Goal: Task Accomplishment & Management: Use online tool/utility

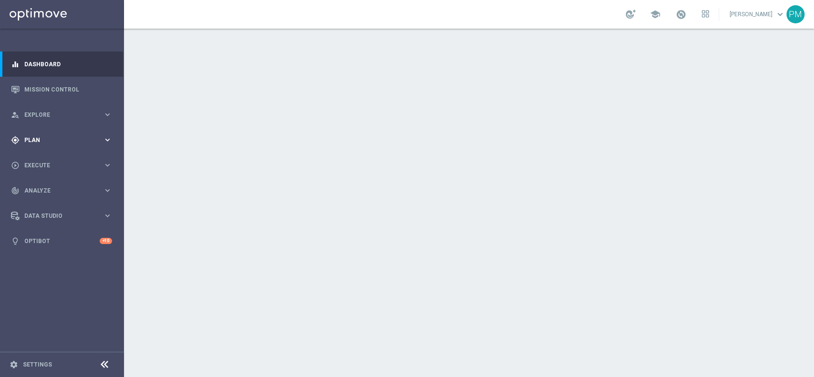
click at [31, 141] on span "Plan" at bounding box center [63, 140] width 79 height 6
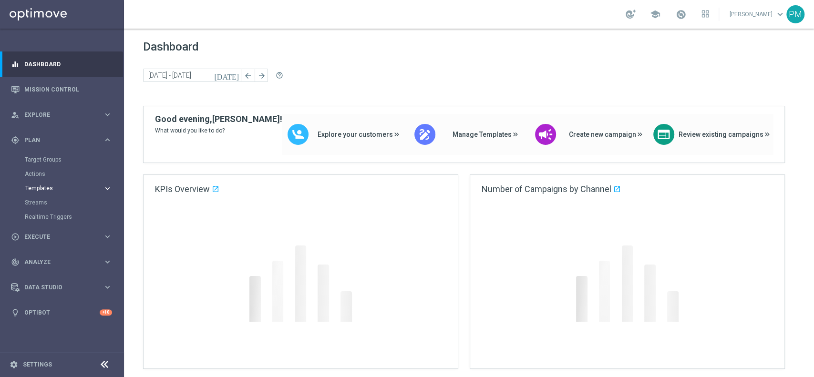
click at [44, 190] on span "Templates" at bounding box center [59, 189] width 68 height 6
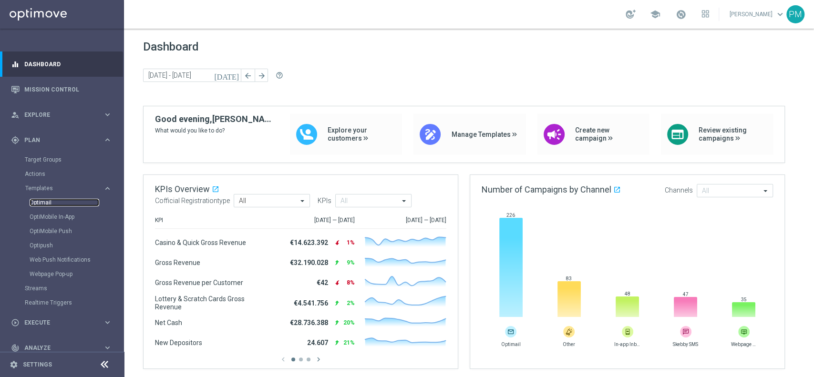
click at [44, 200] on link "Optimail" at bounding box center [65, 203] width 70 height 8
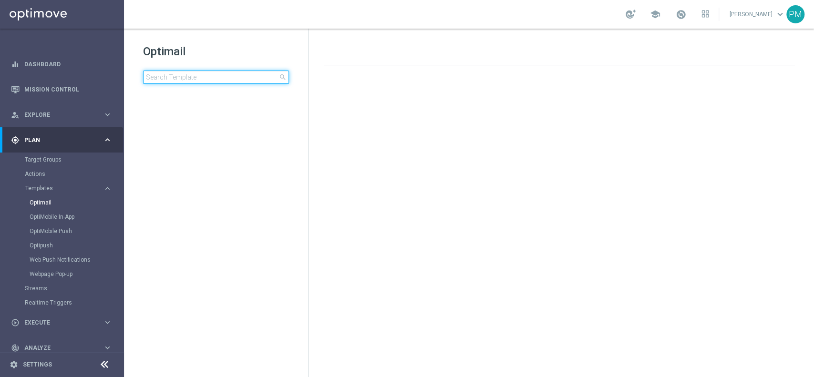
click at [191, 74] on input at bounding box center [216, 77] width 146 height 13
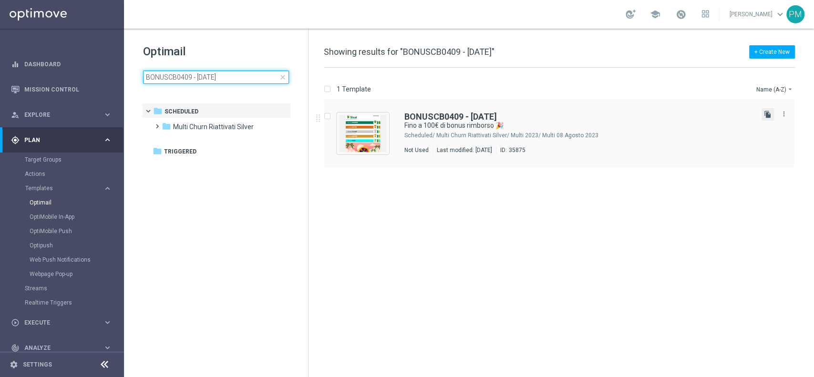
type input "BONUSCB0409 - 2025-08-07"
click at [768, 115] on icon "file_copy" at bounding box center [768, 115] width 8 height 8
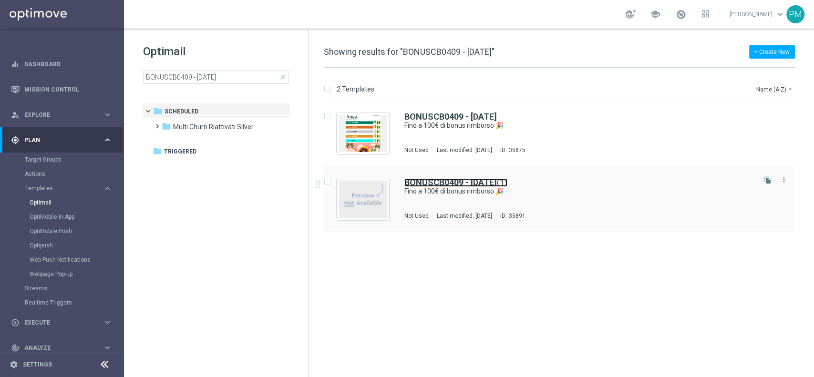
click at [466, 181] on b "BONUSCB0409 - 2025-08-07" at bounding box center [450, 182] width 93 height 10
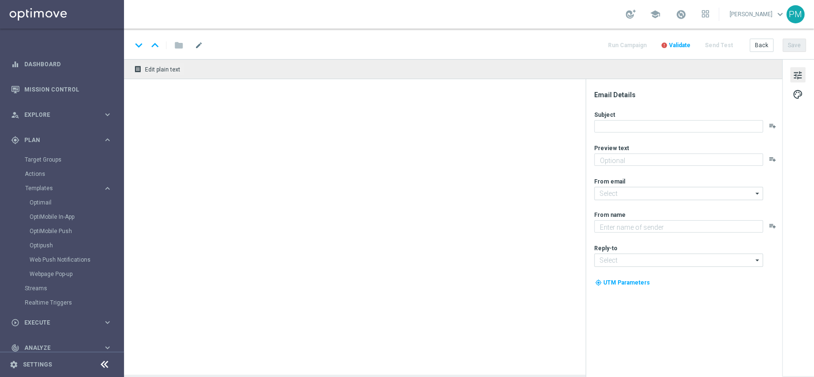
type input "BONUSCB0409 - 2025-08-07(1)"
type textarea "Curioso di saperne di più?"
type input "newsletter@comunicazioni.sisal.it"
type textarea "Sisal"
type input "info@sisal.it"
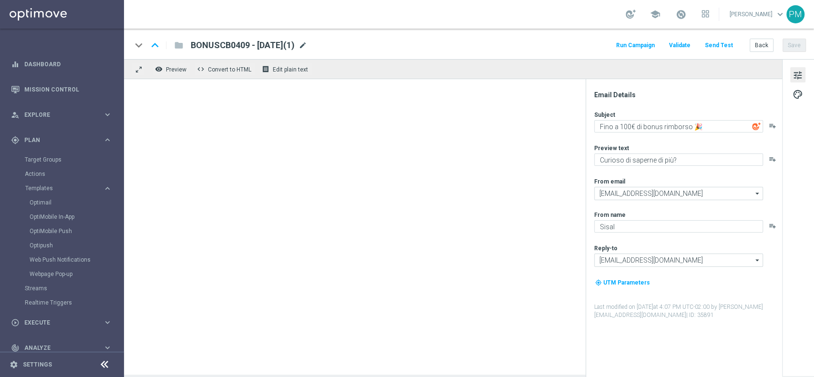
click at [307, 44] on span "mode_edit" at bounding box center [303, 45] width 9 height 9
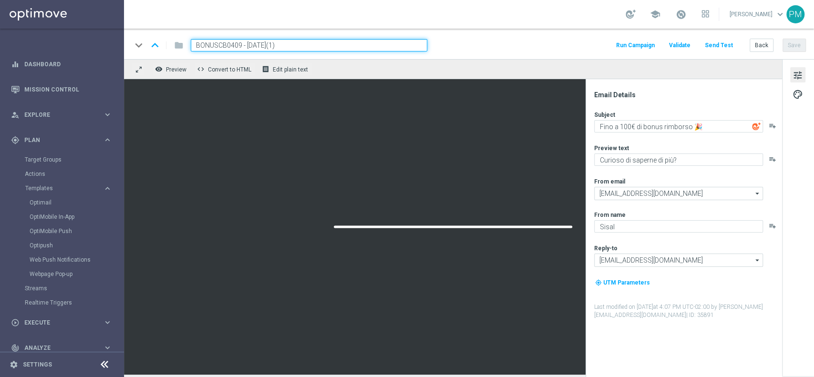
click at [222, 44] on input "BONUSCB0409 - 2025-08-07(1)" at bounding box center [309, 45] width 237 height 12
paste input "CBGIOCHI040925"
click at [308, 45] on input "CBGIOCHI040925 - 2025-08-07(1)" at bounding box center [309, 45] width 237 height 12
type input "CBGIOCHI040925 - 2025-08-04"
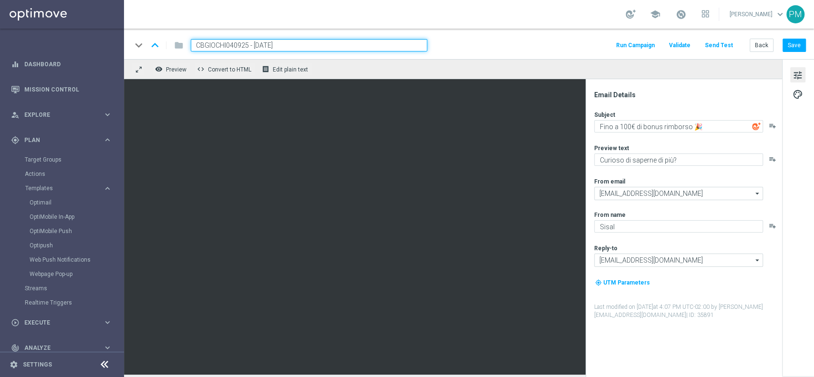
click at [537, 43] on div "keyboard_arrow_down keyboard_arrow_up folder CBGIOCHI040925 - 2025-08-04 Run Ca…" at bounding box center [469, 45] width 674 height 12
click at [789, 43] on button "Save" at bounding box center [794, 45] width 23 height 13
click at [313, 41] on input "CBGIOCHI040925 - 2025-08-04" at bounding box center [309, 45] width 237 height 12
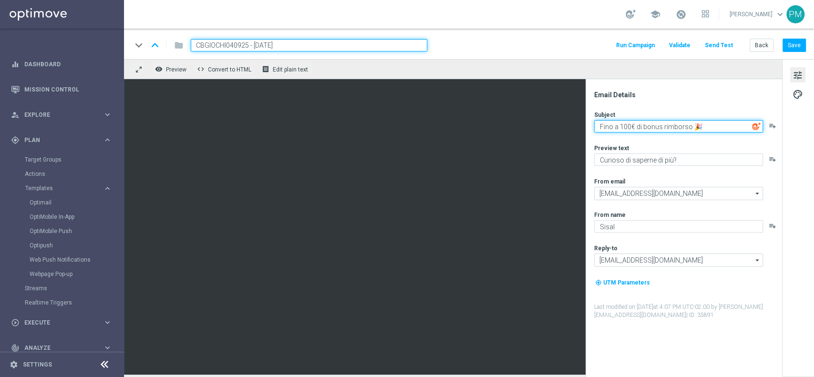
click at [630, 120] on textarea "Fino a 100€ di bonus rimborso 🎉" at bounding box center [678, 126] width 169 height 12
type textarea "Fino a 20€ di bonus rimborso 🎉"
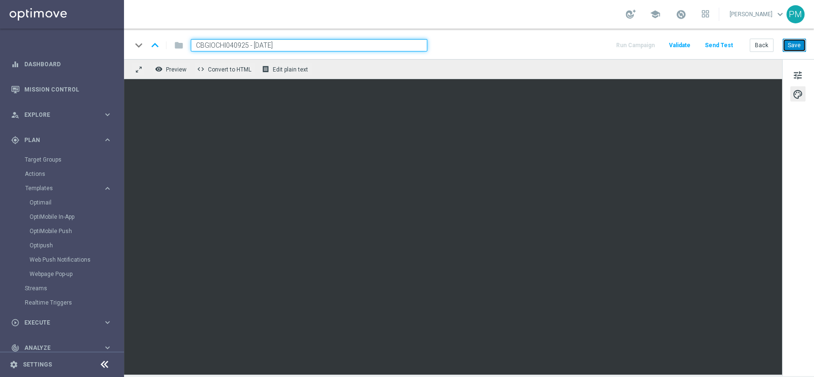
click at [801, 43] on button "Save" at bounding box center [794, 45] width 23 height 13
click at [787, 47] on button "Save" at bounding box center [794, 45] width 23 height 13
click at [795, 44] on button "Save" at bounding box center [794, 45] width 23 height 13
click at [259, 41] on input "CBGIOCHI040925 - 2025-08-04" at bounding box center [309, 45] width 237 height 12
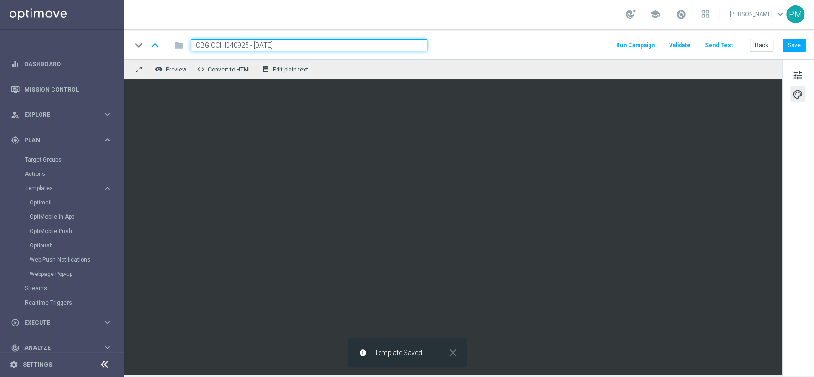
click at [259, 41] on input "CBGIOCHI040925 - 2025-08-04" at bounding box center [309, 45] width 237 height 12
click at [767, 48] on button "Back" at bounding box center [762, 45] width 24 height 13
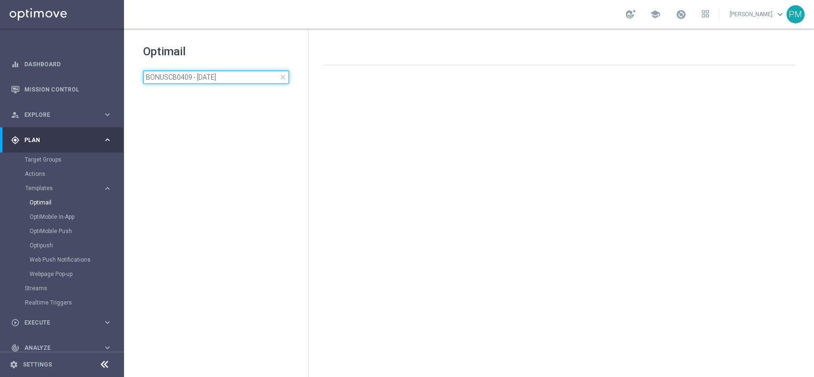
click at [234, 78] on input "BONUSCB0409 - 2025-08-07" at bounding box center [216, 77] width 146 height 13
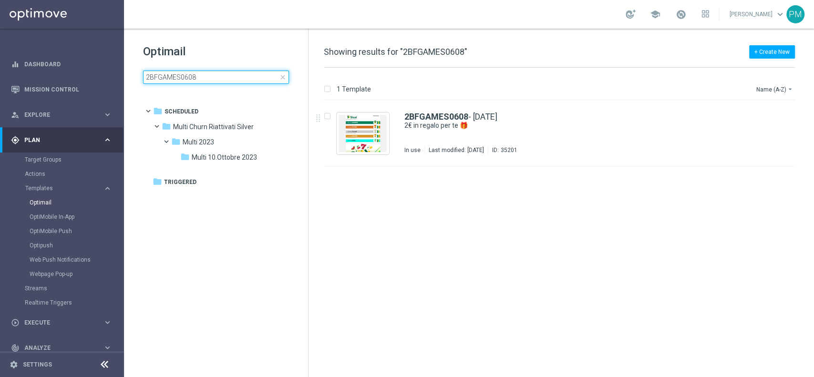
type input "2BFGAMES0608"
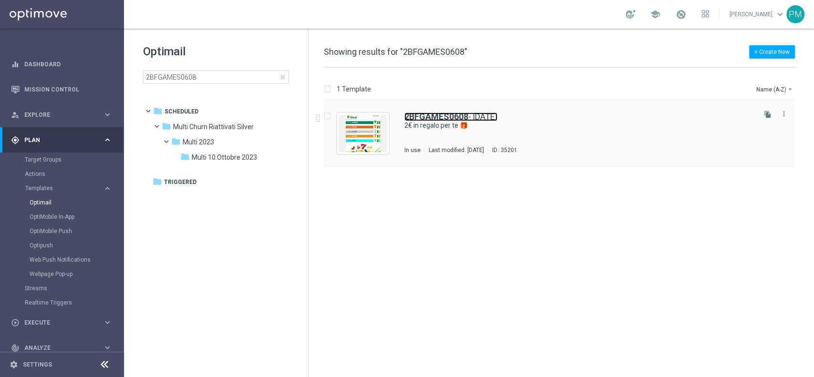
click at [439, 115] on b "2BFGAMES0608" at bounding box center [436, 117] width 64 height 10
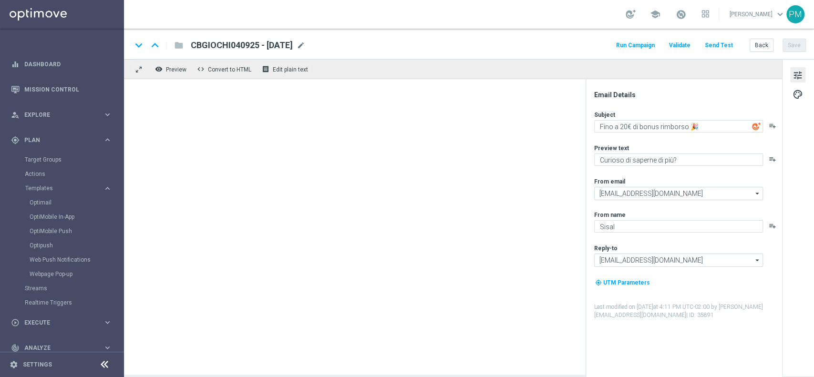
type textarea "2€ in regalo per te 🎁"
type textarea "da usare su qualsiasi Slot,Bingo e Lotterie! 🎰🍀"
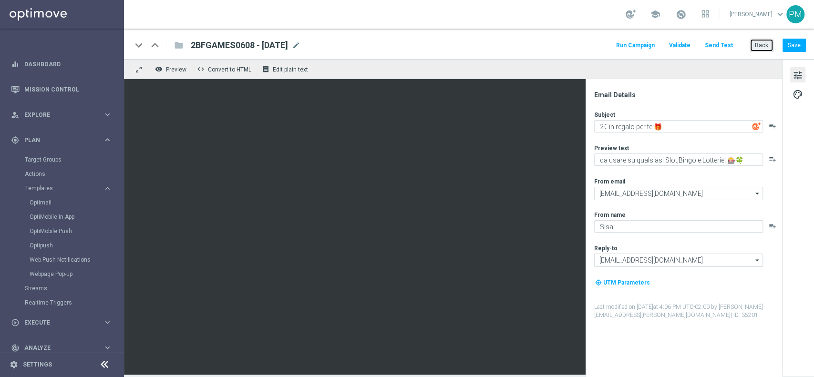
click at [758, 49] on button "Back" at bounding box center [762, 45] width 24 height 13
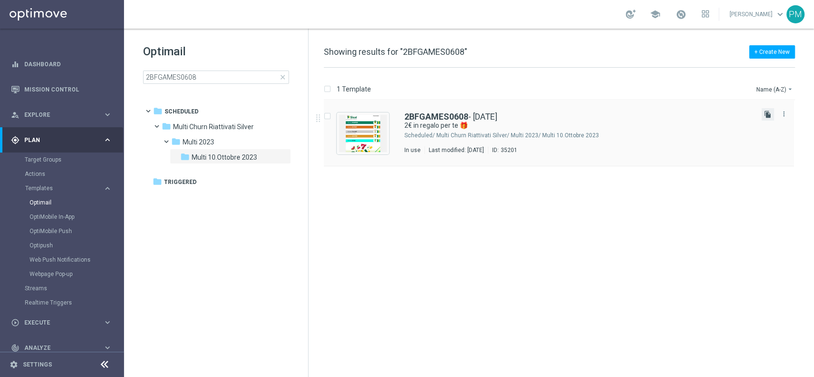
click at [766, 115] on icon "file_copy" at bounding box center [768, 115] width 8 height 8
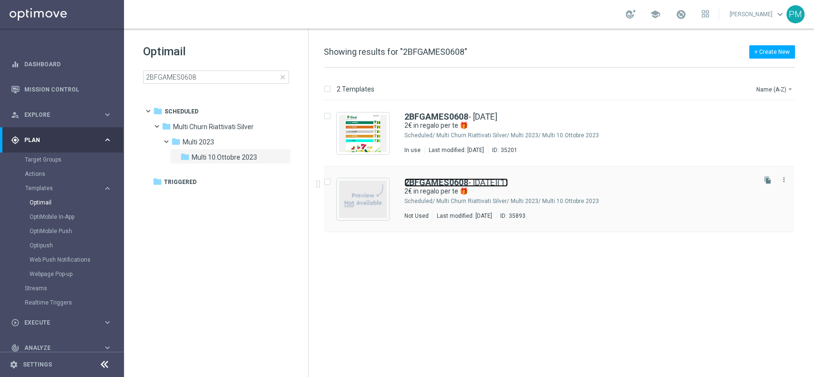
click at [457, 181] on b "2BFGAMES0608" at bounding box center [436, 182] width 64 height 10
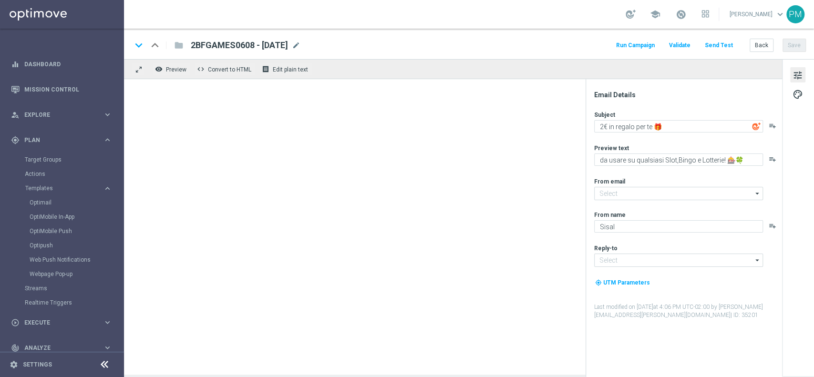
type input "[EMAIL_ADDRESS][DOMAIN_NAME]"
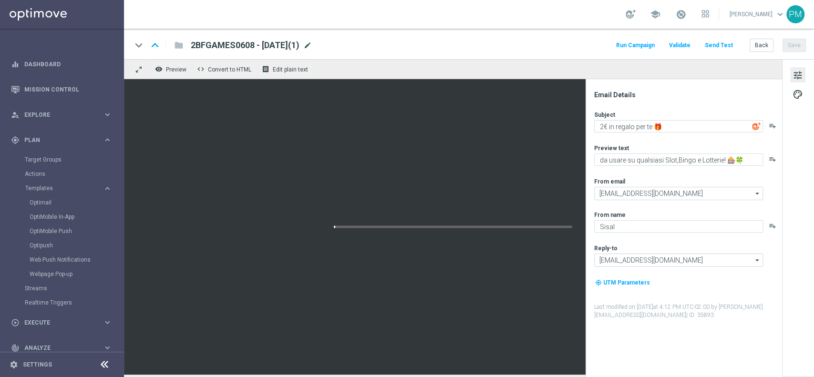
click at [312, 44] on span "mode_edit" at bounding box center [307, 45] width 9 height 9
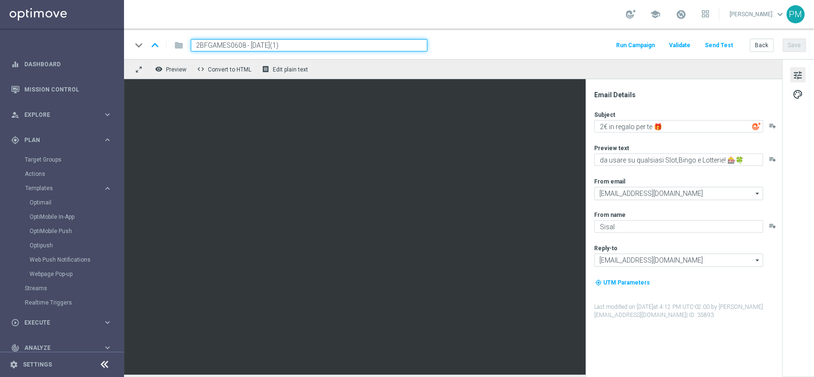
click at [217, 44] on input "2BFGAMES0608 - 2025-08-06(1)" at bounding box center [309, 45] width 237 height 12
paste input "5BFSLOT0409"
click at [293, 44] on input "5BFSLOT0409 - 2025-08-06(1)" at bounding box center [309, 45] width 237 height 12
type input "5BFSLOT0409 - 2025-09-04"
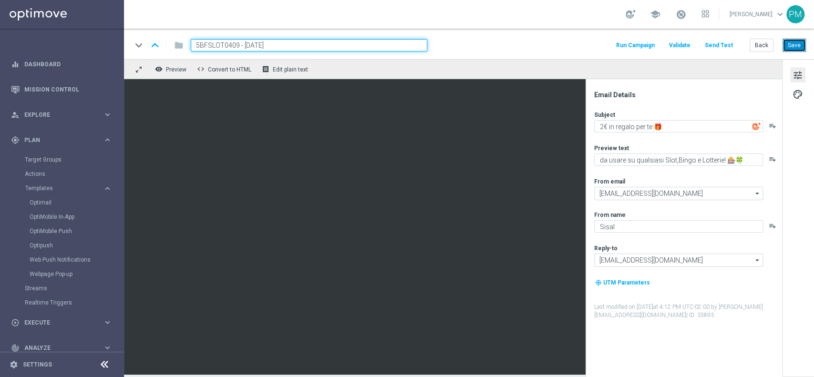
click at [788, 45] on button "Save" at bounding box center [794, 45] width 23 height 13
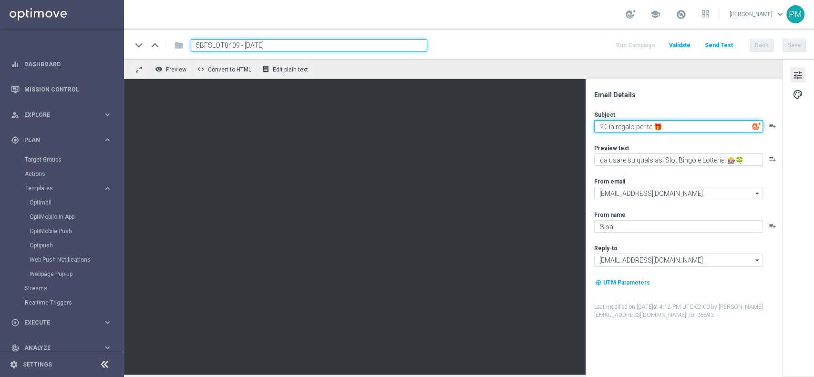
click at [602, 125] on textarea "2€ in regalo per te 🎁" at bounding box center [678, 126] width 169 height 12
type textarea "2€ in regalo per te 🎁5"
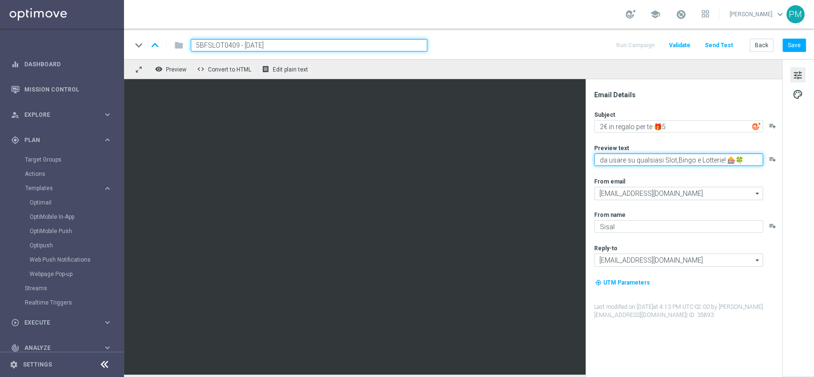
drag, startPoint x: 743, startPoint y: 159, endPoint x: 733, endPoint y: 160, distance: 9.6
click at [733, 160] on textarea "da usare su qualsiasi Slot,Bingo e Lotterie! 🎰🍀" at bounding box center [678, 160] width 169 height 12
drag, startPoint x: 722, startPoint y: 160, endPoint x: 672, endPoint y: 160, distance: 50.1
click at [672, 160] on textarea "da usare su qualsiasi Slot,Bingo e Lotterie! 🎰" at bounding box center [678, 160] width 169 height 12
click at [646, 158] on textarea "da usare su qualsiasi Slot 🎰" at bounding box center [678, 160] width 169 height 12
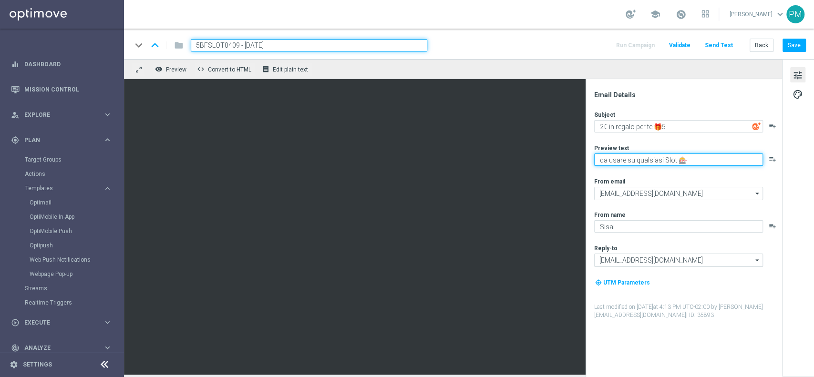
click at [646, 158] on textarea "da usare su qualsiasi Slot 🎰" at bounding box center [678, 160] width 169 height 12
type textarea "da usare su tutte le Slot 🎰"
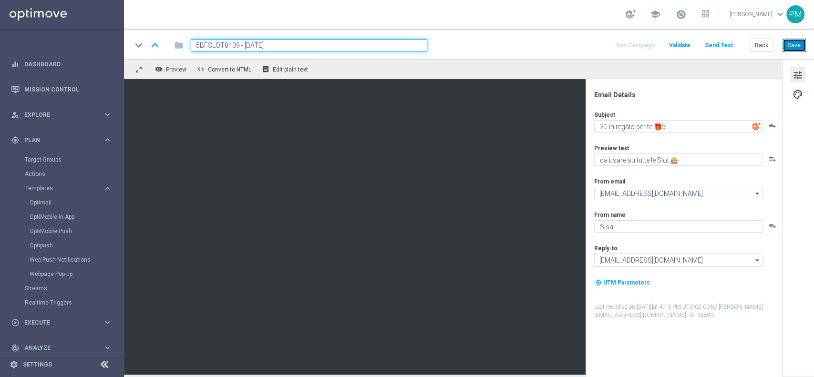
click at [794, 48] on button "Save" at bounding box center [794, 45] width 23 height 13
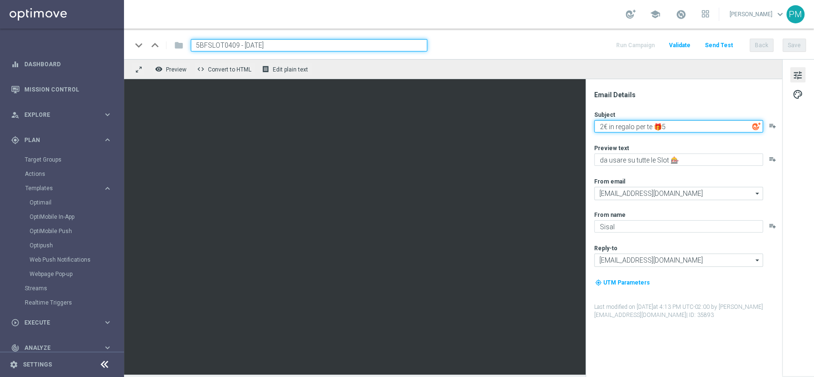
click at [674, 125] on textarea "2€ in regalo per te 🎁5" at bounding box center [678, 126] width 169 height 12
type textarea "5€ in regalo per te 🎁"
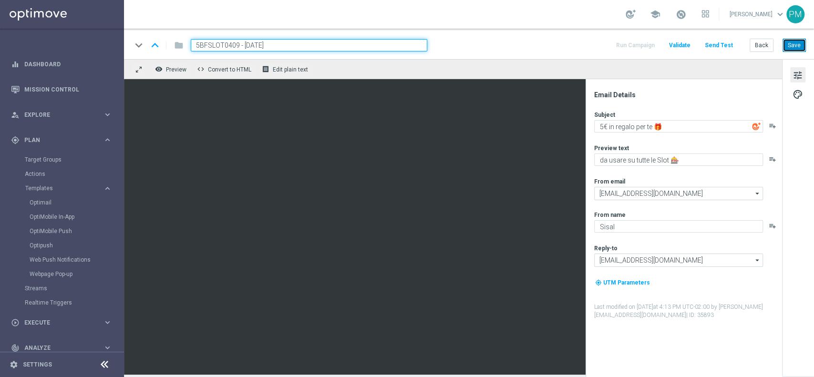
click at [800, 45] on button "Save" at bounding box center [794, 45] width 23 height 13
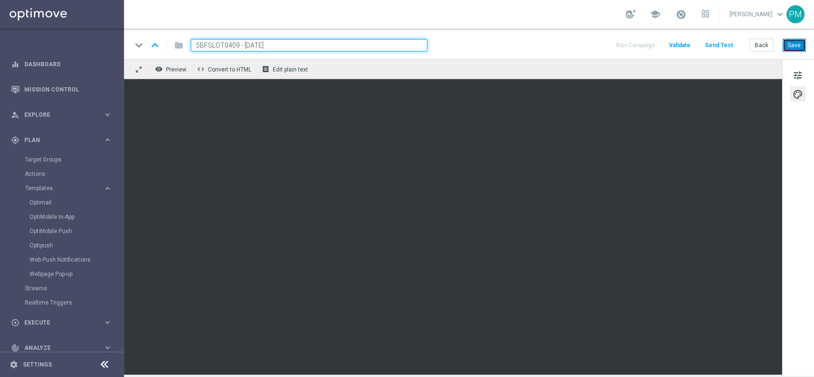
click at [799, 51] on button "Save" at bounding box center [794, 45] width 23 height 13
click at [797, 43] on button "Save" at bounding box center [794, 45] width 23 height 13
click at [794, 72] on span "tune" at bounding box center [798, 75] width 10 height 12
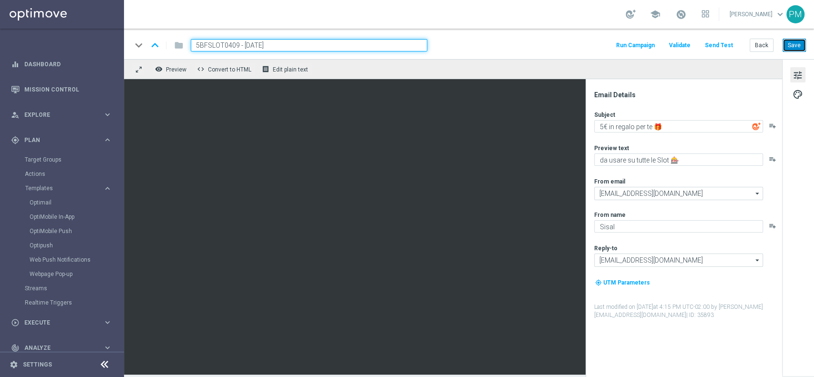
click at [796, 41] on button "Save" at bounding box center [794, 45] width 23 height 13
click at [279, 48] on input "5BFSLOT0409 - 2025-09-04" at bounding box center [309, 45] width 237 height 12
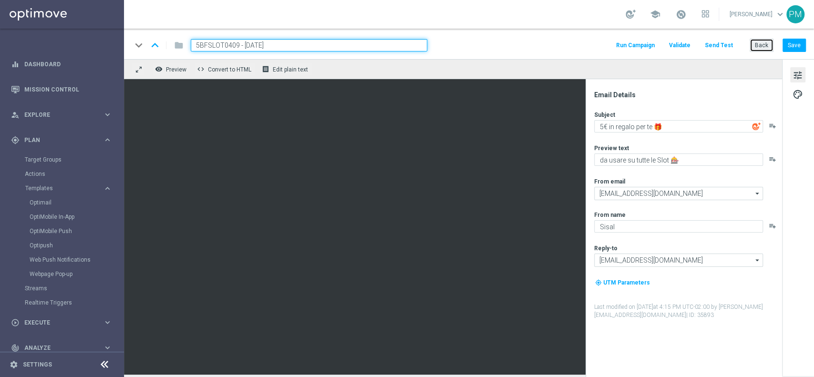
click at [766, 46] on button "Back" at bounding box center [762, 45] width 24 height 13
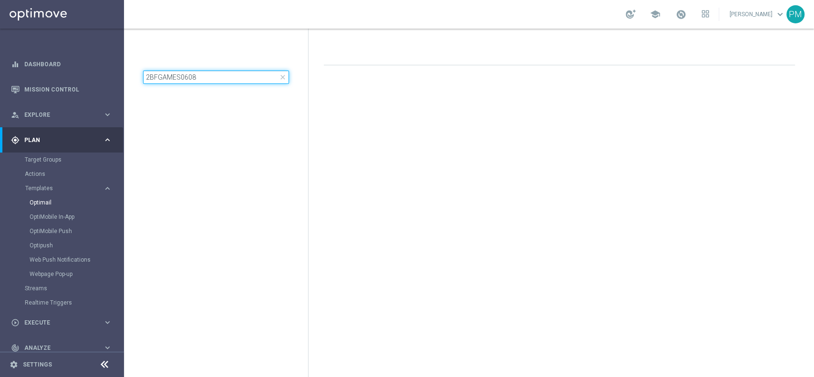
click at [197, 83] on input "2BFGAMES0608" at bounding box center [216, 77] width 146 height 13
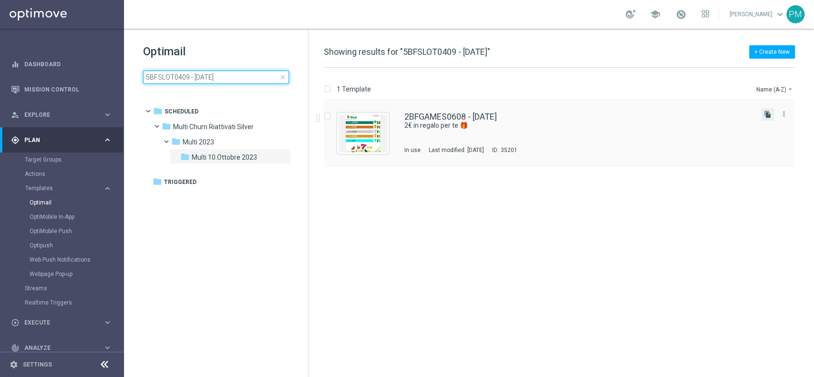
type input "5BFSLOT0409 - 2025-09-04"
click at [766, 116] on icon "file_copy" at bounding box center [768, 115] width 8 height 8
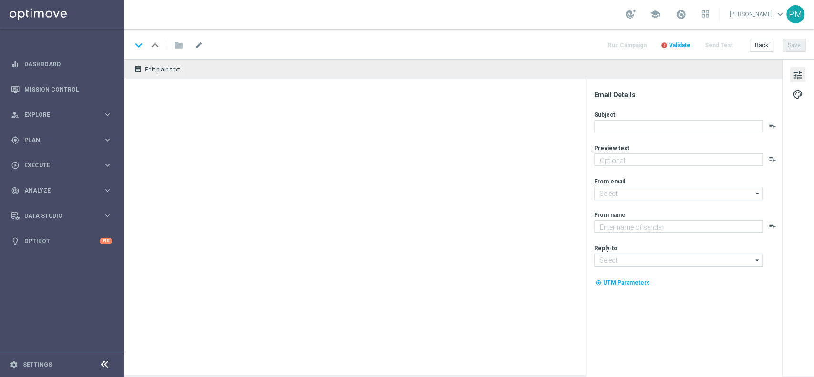
type textarea "Curioso di saperne di più?"
type input "newsletter@comunicazioni.sisal.it"
type textarea "Sisal"
type input "info@sisal.it"
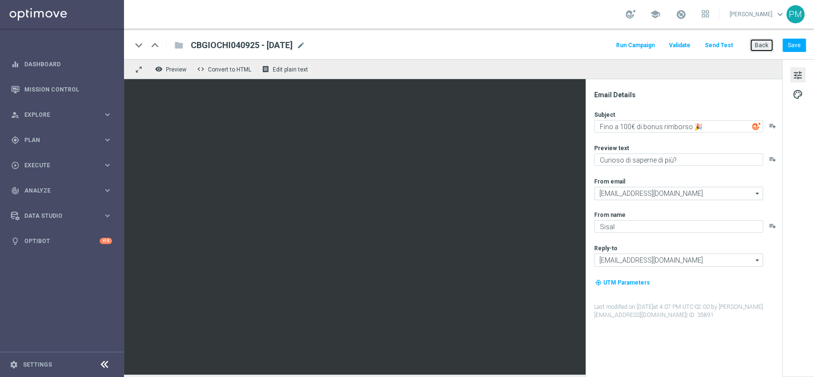
click at [755, 45] on button "Back" at bounding box center [762, 45] width 24 height 13
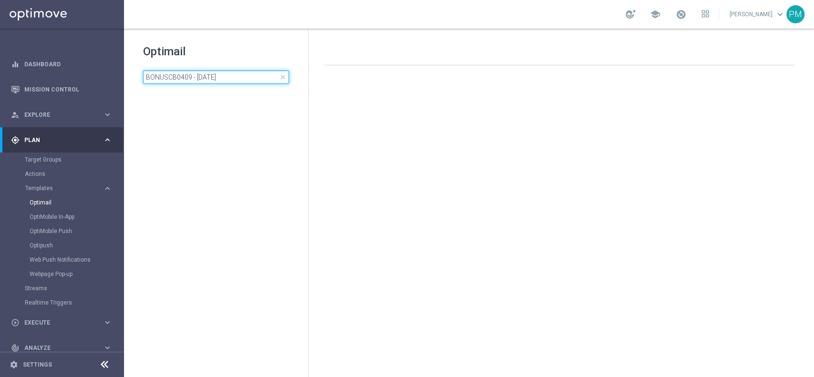
click at [202, 76] on input "BONUSCB0409 - 2025-08-07" at bounding box center [216, 77] width 146 height 13
click at [202, 76] on input "BONUSCB0409 - [DATE]" at bounding box center [216, 77] width 146 height 13
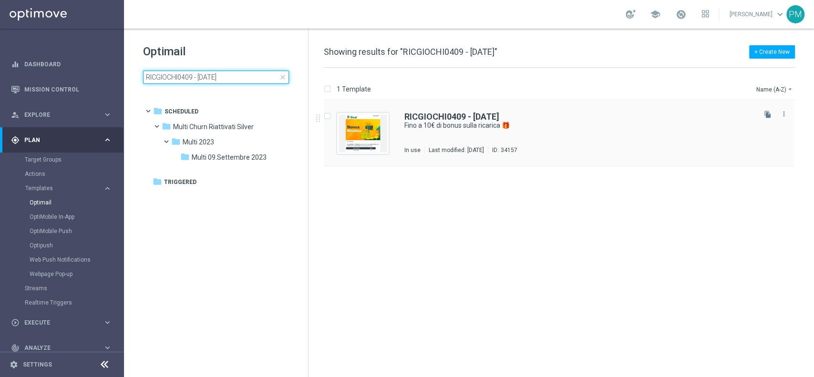
type input "RICGIOCHI0409 - 2025-09-04"
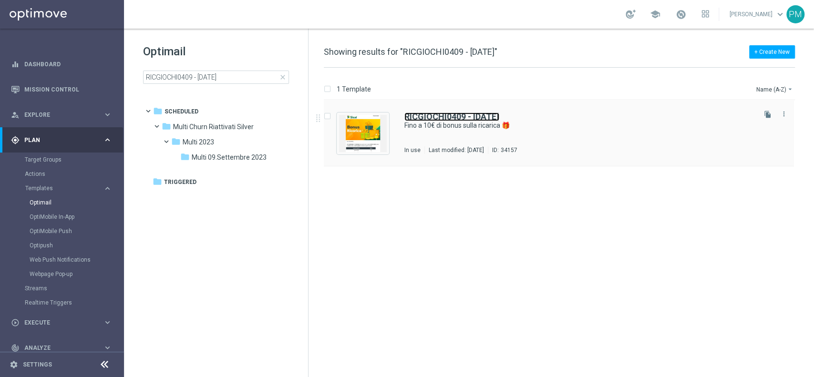
click at [436, 113] on b "RICGIOCHI0409 - 2025-09-04" at bounding box center [451, 117] width 95 height 10
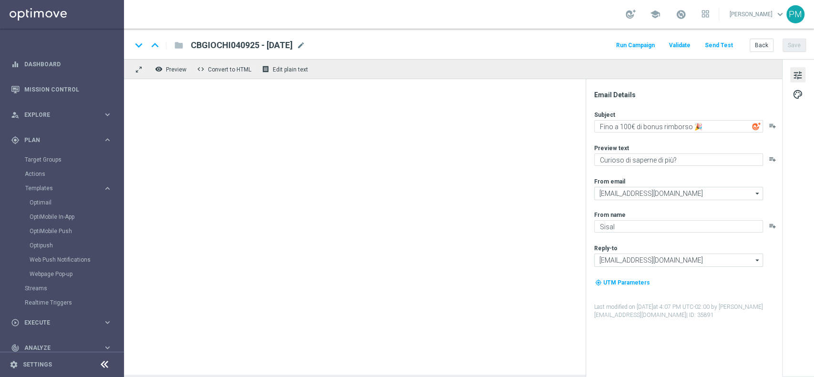
type textarea "Fino a 10€ di bonus sulla ricarica 🎁"
type textarea "Scopri la nuova promozione 🎯"
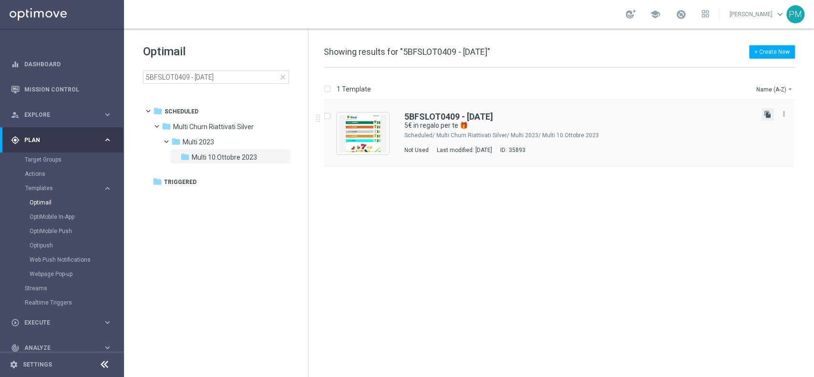
click at [765, 116] on icon "file_copy" at bounding box center [768, 115] width 8 height 8
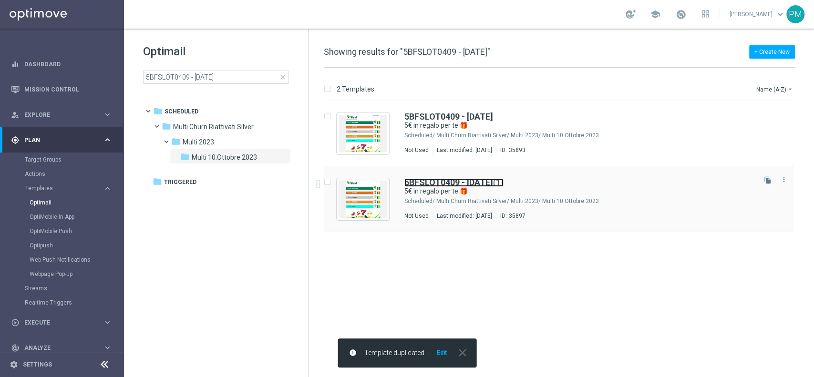
click at [437, 178] on b "5BFSLOT0409 - [DATE]" at bounding box center [448, 182] width 89 height 10
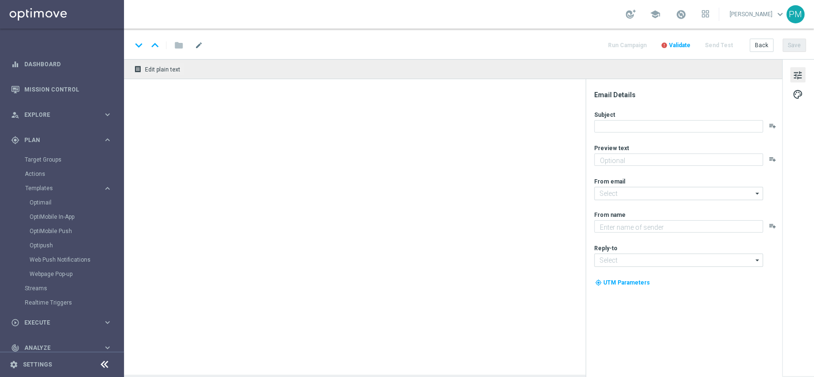
type textarea "da usare su tutte le Slot 🎰"
type input "newsletter@comunicazioni.sisal.it"
type textarea "Sisal"
type input "info@sisal.it"
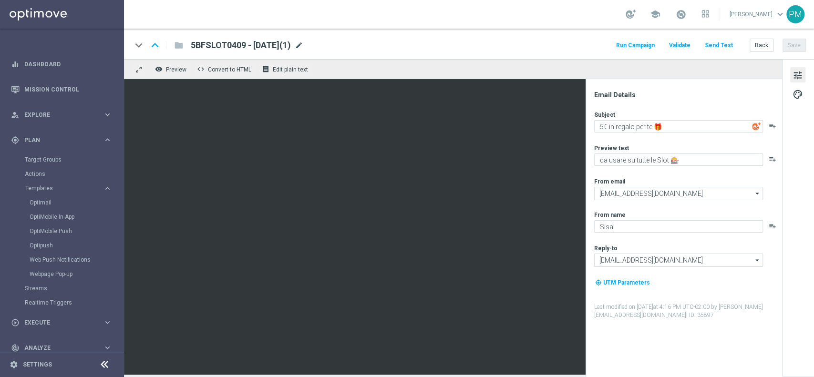
click at [303, 46] on span "mode_edit" at bounding box center [299, 45] width 9 height 9
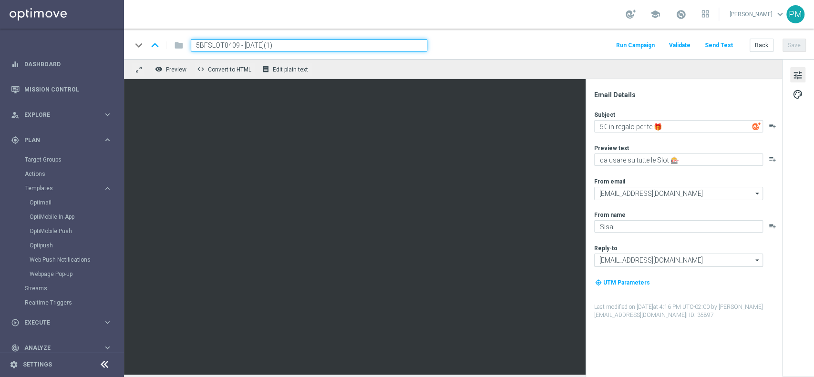
click at [226, 45] on input "5BFSLOT0409 - 2025-09-04(1)" at bounding box center [309, 45] width 237 height 12
paste input "2BFSLOT0409"
click at [300, 46] on input "2BFSLOT0409 - 2025-09-04(1)" at bounding box center [309, 45] width 237 height 12
type input "2BFSLOT0409 - 2025-09-04"
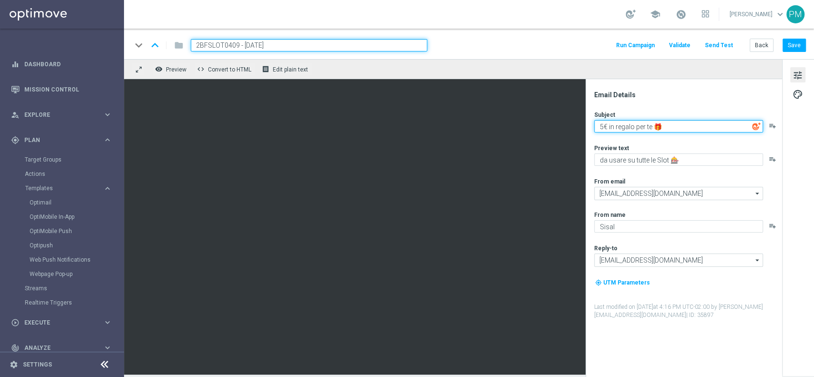
click at [603, 127] on textarea "5€ in regalo per te 🎁" at bounding box center [678, 126] width 169 height 12
type textarea "2€ in regalo per te 🎁"
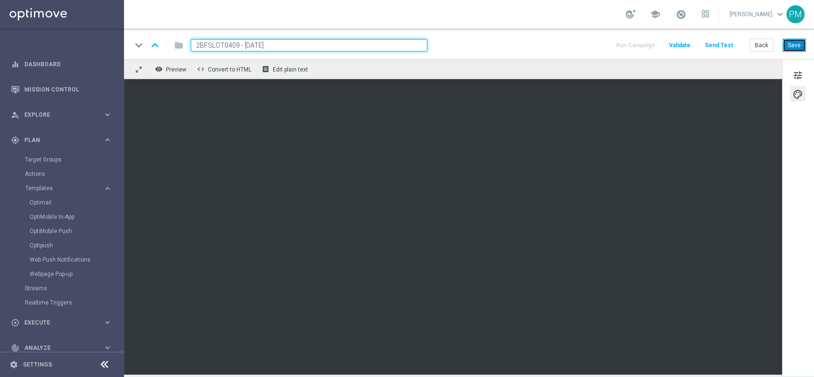
click at [799, 44] on button "Save" at bounding box center [794, 45] width 23 height 13
click at [334, 44] on input "2BFSLOT0409 - 2025-09-04" at bounding box center [309, 45] width 237 height 12
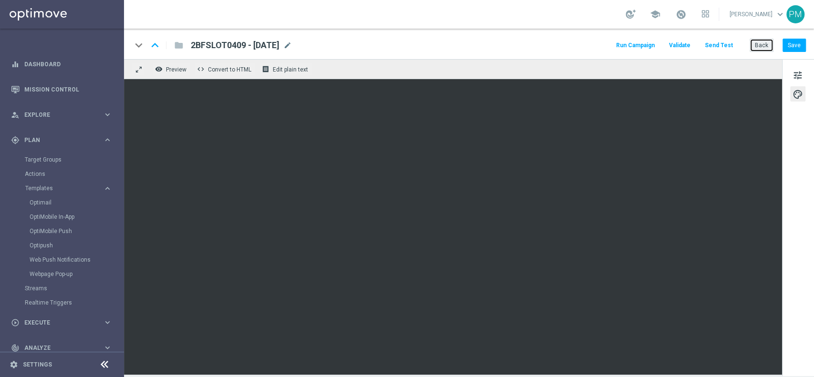
click at [759, 45] on button "Back" at bounding box center [762, 45] width 24 height 13
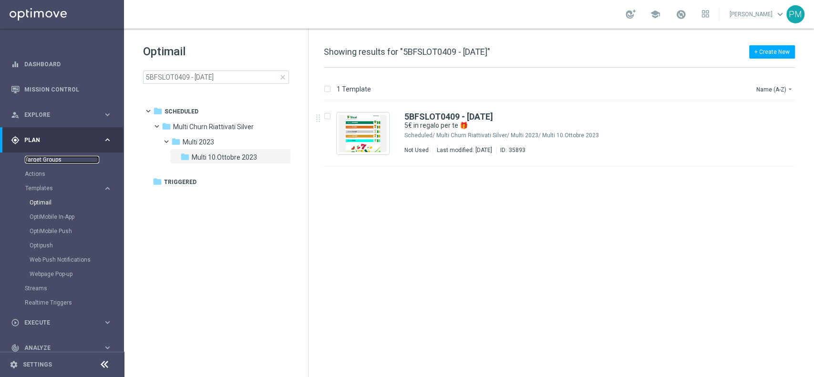
click at [41, 160] on link "Target Groups" at bounding box center [62, 160] width 74 height 8
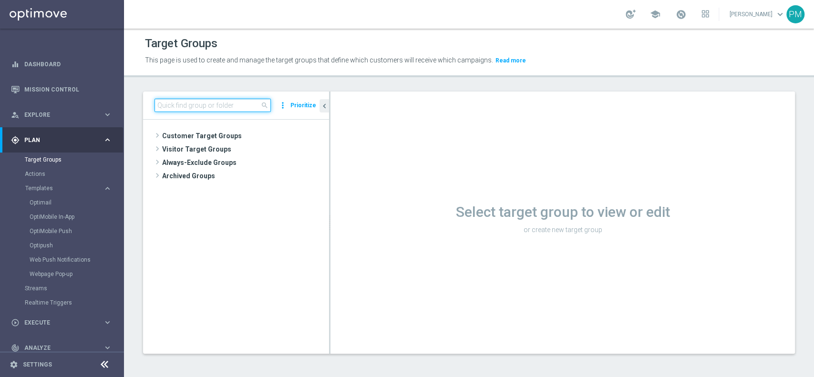
click at [198, 102] on input at bounding box center [213, 105] width 116 height 13
paste input "Churn 0-12M Talent ggr nb >= 500 1st Casino lftime"
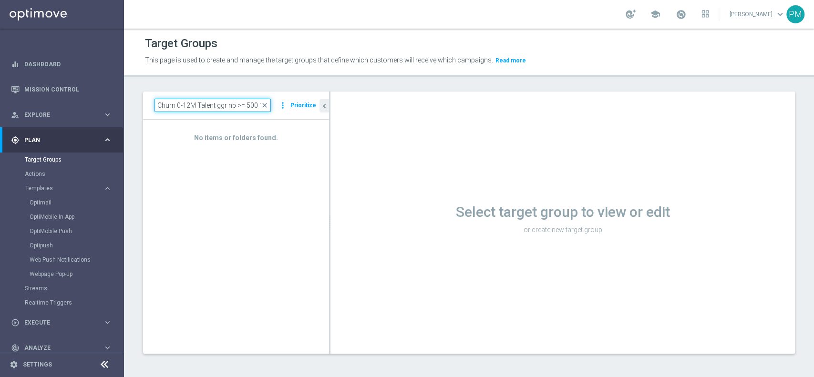
click at [206, 107] on input "Churn 0-12M Talent ggr nb >= 500 1st Casino lftime" at bounding box center [213, 105] width 116 height 13
paste input
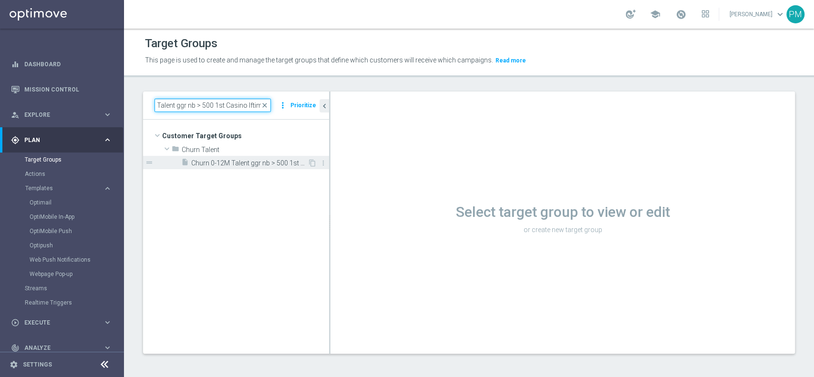
type input "Churn 0-12M Talent ggr nb > 500 1st Casino lftime"
click at [245, 163] on span "Churn 0-12M Talent ggr nb > 500 1st Casino lftime" at bounding box center [249, 163] width 116 height 8
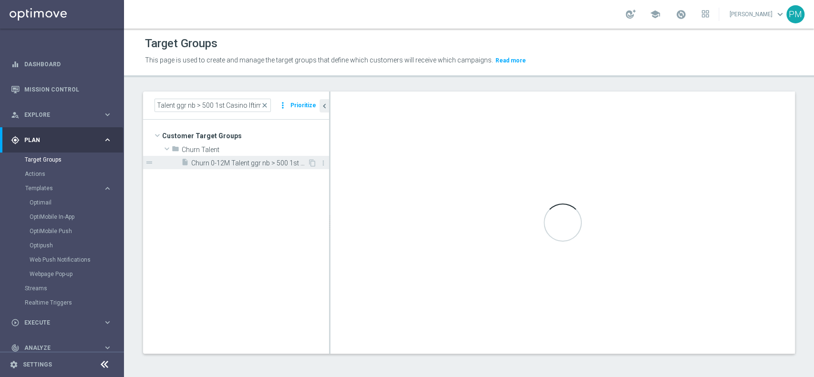
scroll to position [0, 0]
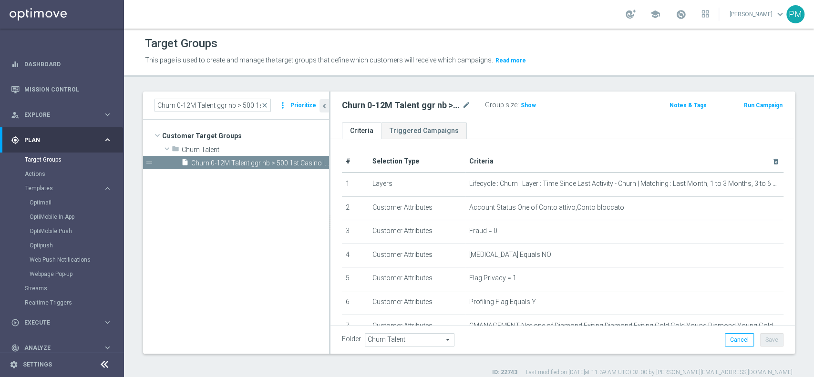
click at [764, 100] on button "Run Campaign" at bounding box center [763, 105] width 41 height 10
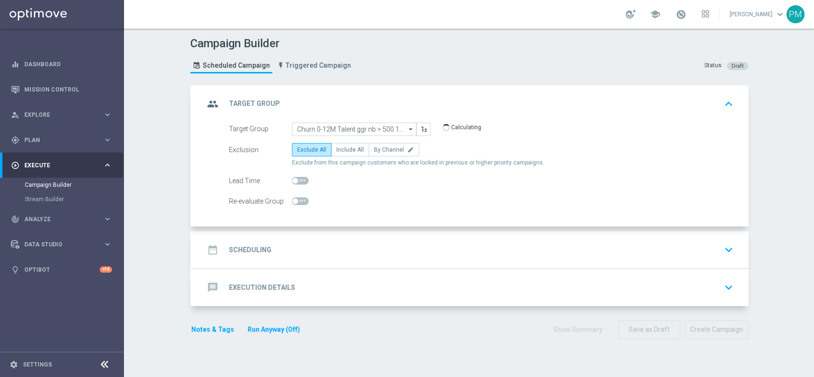
click at [352, 242] on div "date_range Scheduling keyboard_arrow_down" at bounding box center [470, 250] width 533 height 18
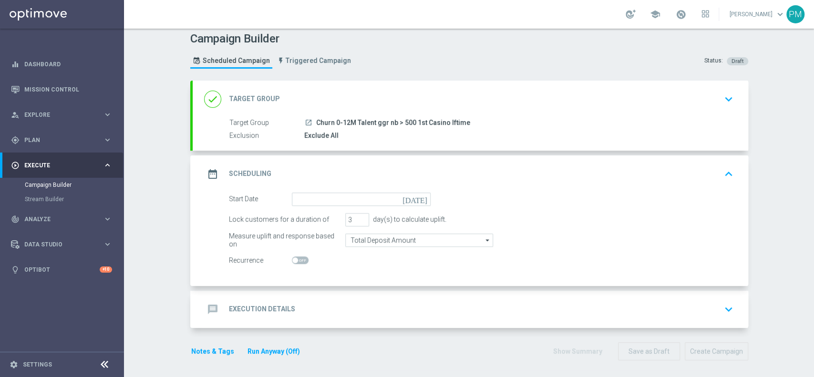
scroll to position [6, 0]
click at [373, 240] on input "Total Deposit Amount" at bounding box center [419, 238] width 148 height 13
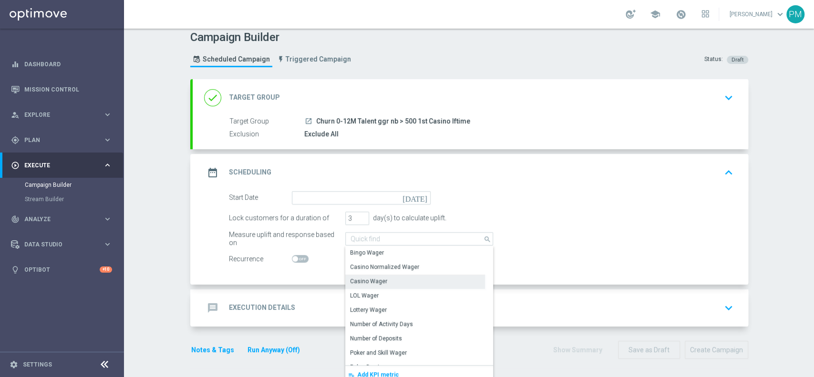
click at [378, 277] on div "Casino Wager" at bounding box center [368, 281] width 37 height 9
type input "Casino Wager"
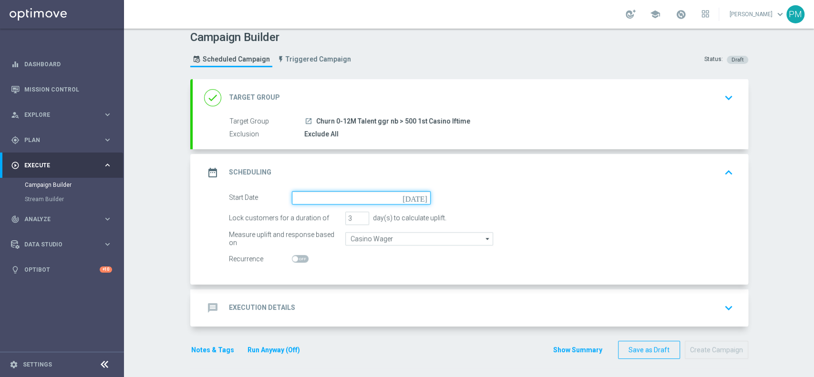
click at [358, 198] on input at bounding box center [361, 197] width 139 height 13
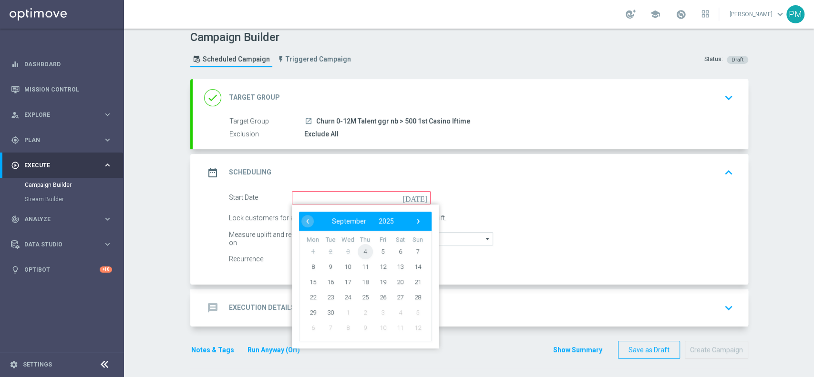
click at [359, 254] on span "4" at bounding box center [364, 251] width 15 height 15
type input "04 Sep 2025"
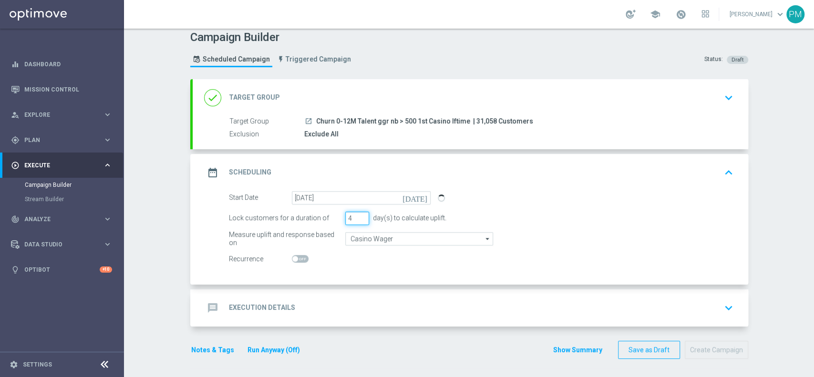
type input "4"
click at [359, 215] on input "4" at bounding box center [357, 218] width 24 height 13
click at [367, 300] on div "message Execution Details keyboard_arrow_down" at bounding box center [470, 308] width 533 height 18
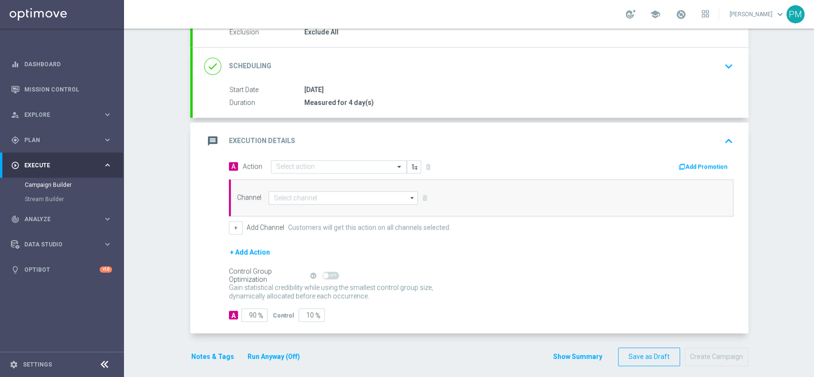
scroll to position [114, 0]
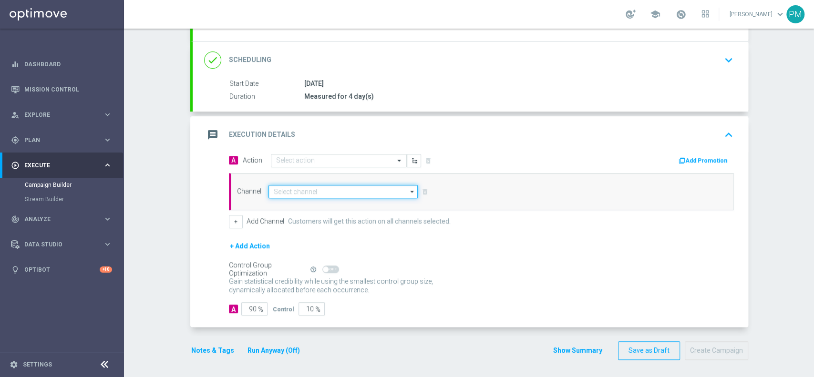
click at [300, 185] on input at bounding box center [344, 191] width 150 height 13
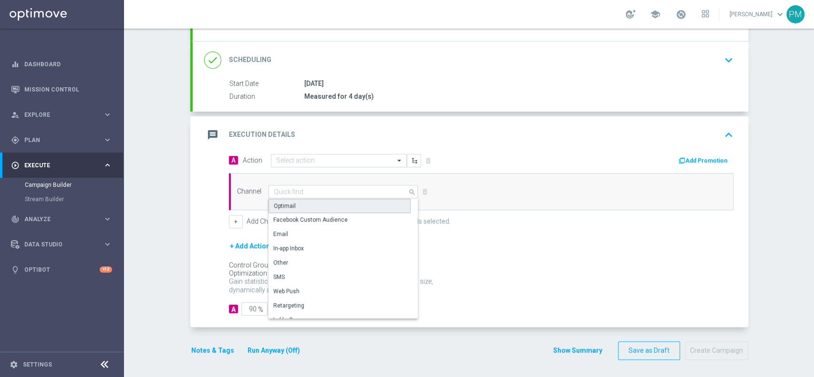
click at [299, 206] on div "Optimail" at bounding box center [340, 206] width 142 height 14
type input "Optimail"
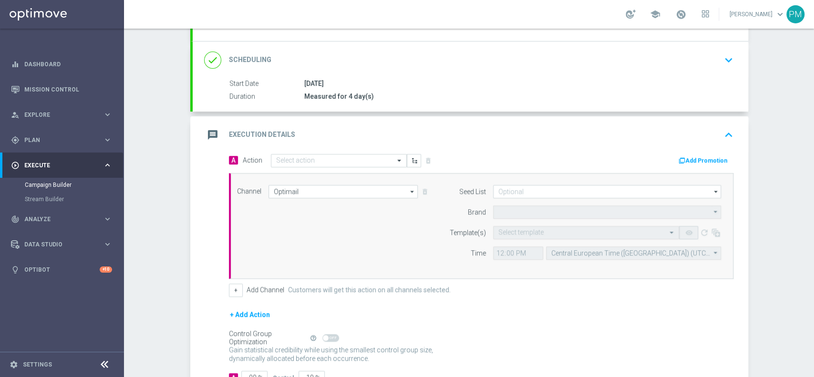
type input "Sisal Marketing"
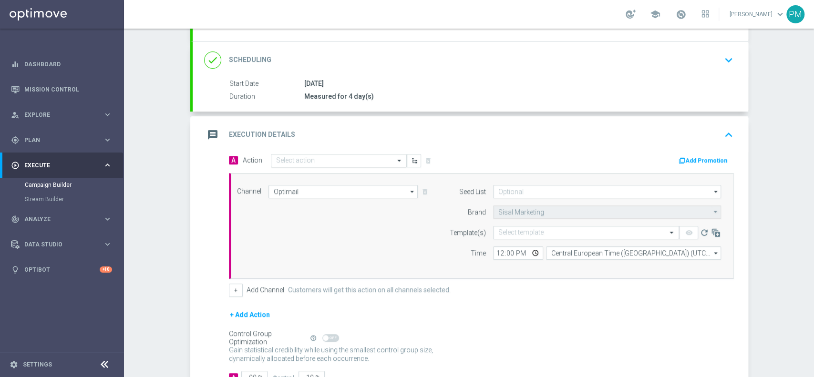
click at [292, 158] on input "text" at bounding box center [329, 161] width 106 height 8
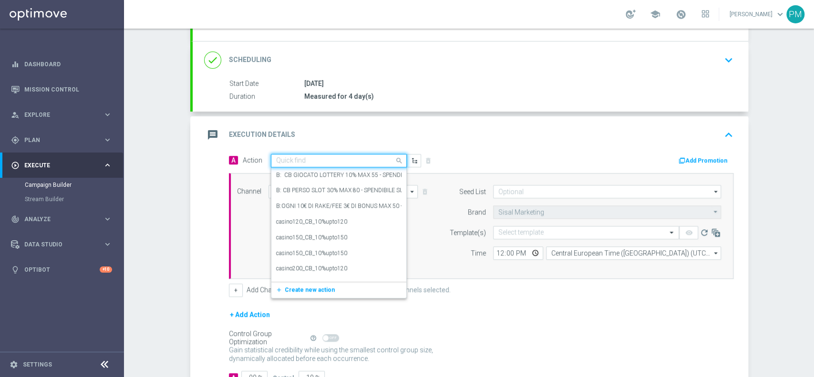
paste input "BF 5€ SLOT"
type input "BF 5€ SLOT"
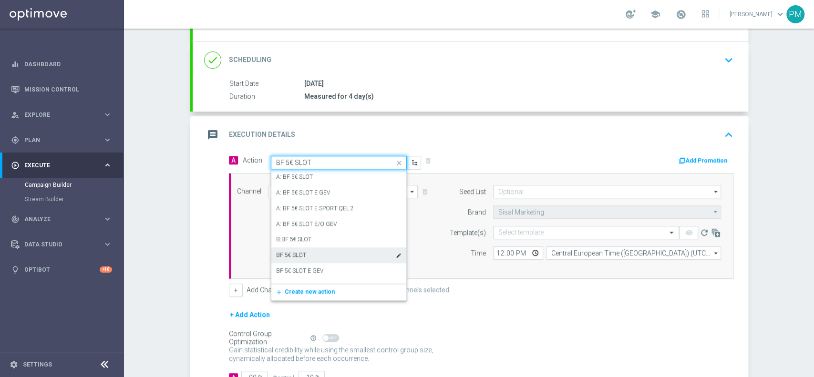
click at [312, 248] on div "BF 5€ SLOT edit" at bounding box center [338, 256] width 125 height 16
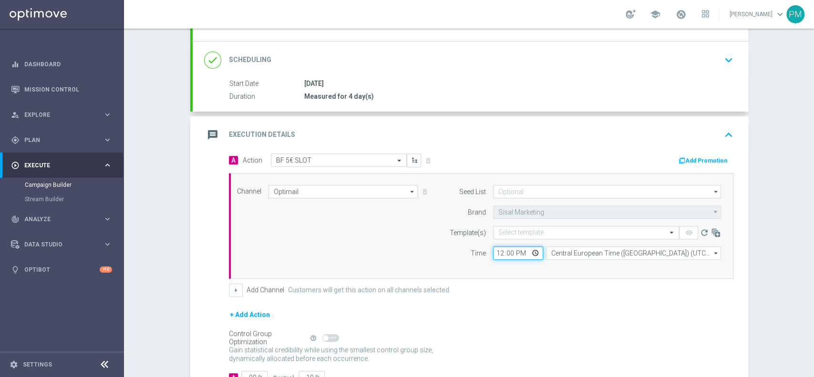
click at [493, 252] on input "12:00" at bounding box center [518, 253] width 50 height 13
type input "17:30"
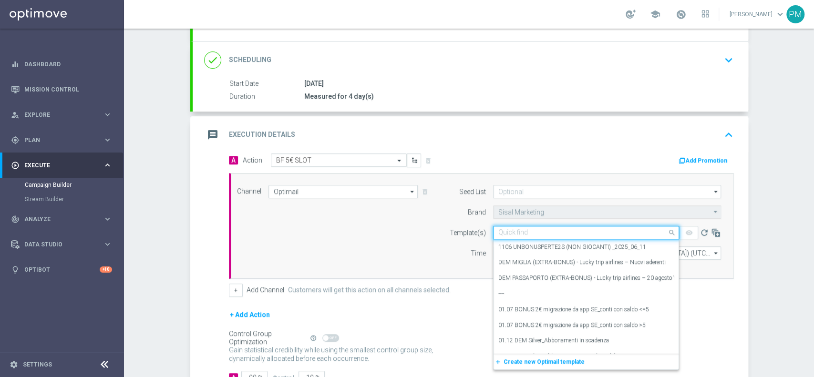
click at [515, 234] on input "text" at bounding box center [576, 233] width 156 height 8
paste input "5BFSLOT0409 - 2025-09-04"
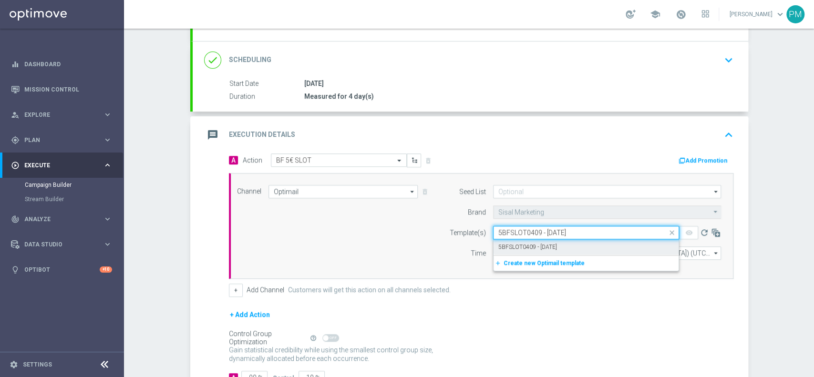
click at [519, 247] on label "5BFSLOT0409 - 2025-09-04" at bounding box center [527, 247] width 59 height 8
type input "5BFSLOT0409 - 2025-09-04"
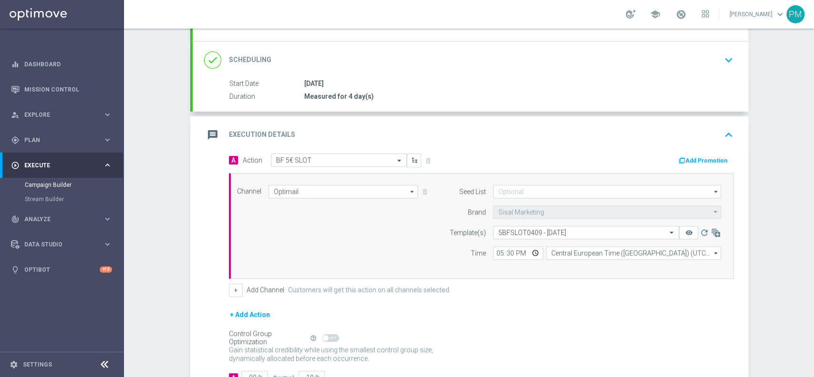
click at [709, 155] on div "Add Promotion" at bounding box center [706, 160] width 56 height 11
click at [698, 155] on div "Add Promotion" at bounding box center [706, 160] width 56 height 11
click at [693, 158] on button "Add Promotion" at bounding box center [704, 160] width 53 height 10
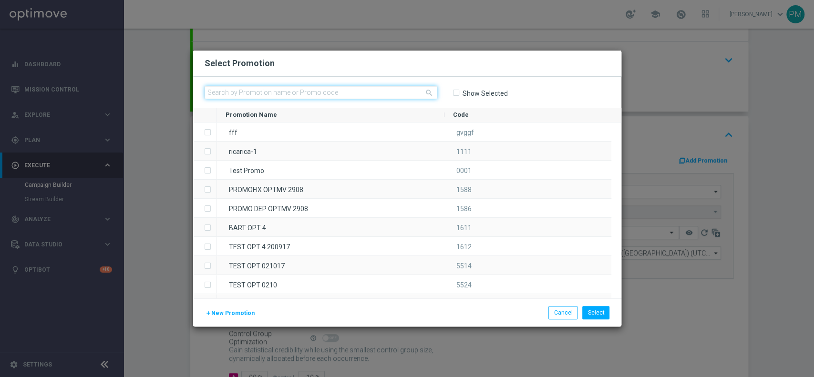
click at [296, 98] on input "text" at bounding box center [321, 92] width 233 height 13
paste input "233053"
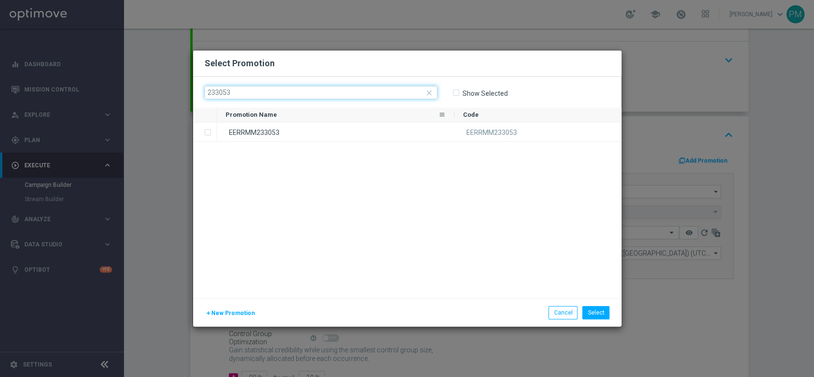
type input "233053"
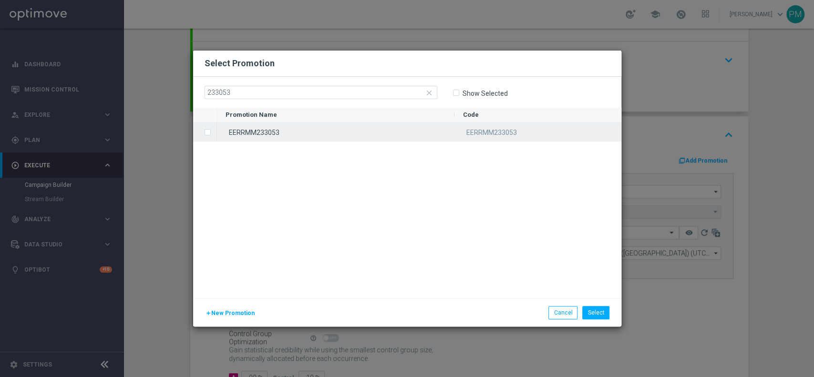
click at [294, 129] on div "EERRMM233053" at bounding box center [336, 132] width 238 height 19
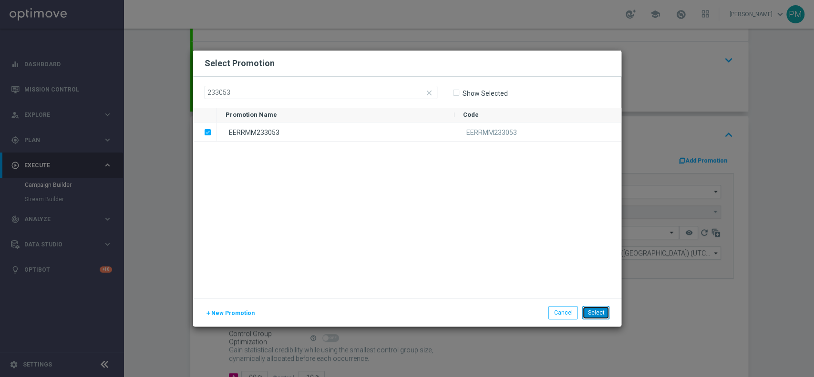
drag, startPoint x: 602, startPoint y: 317, endPoint x: 588, endPoint y: 291, distance: 29.5
click at [602, 316] on button "Select" at bounding box center [595, 312] width 27 height 13
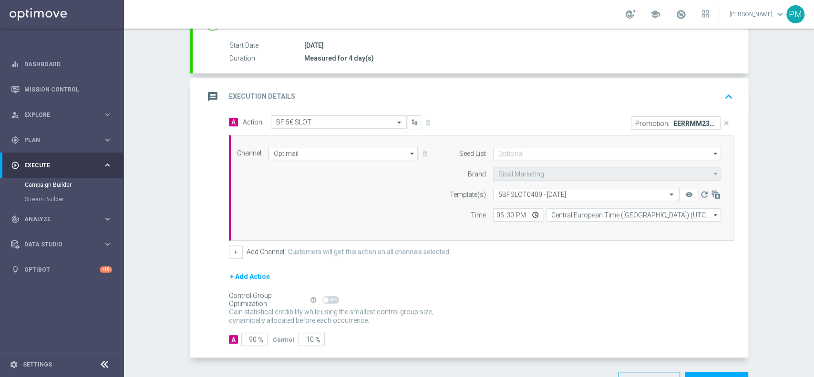
scroll to position [183, 0]
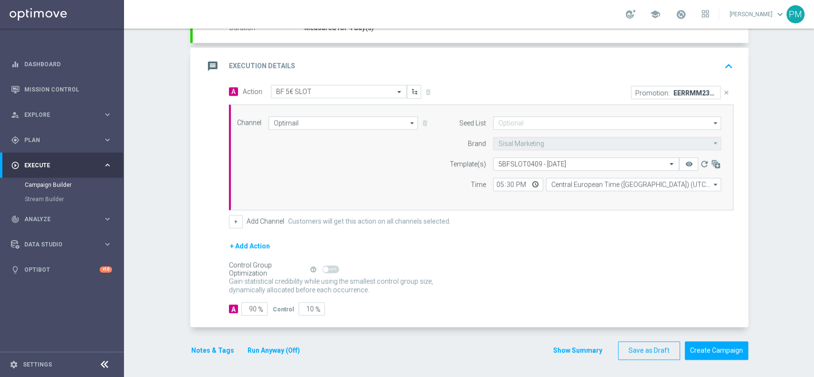
click at [209, 350] on button "Notes & Tags" at bounding box center [212, 351] width 45 height 12
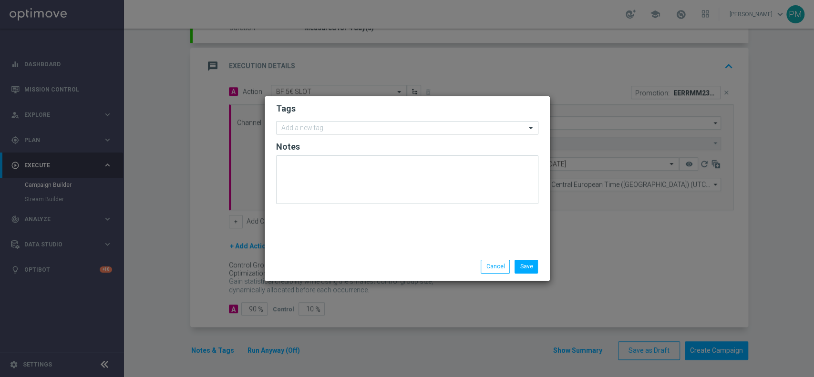
click at [332, 128] on input "text" at bounding box center [403, 128] width 245 height 8
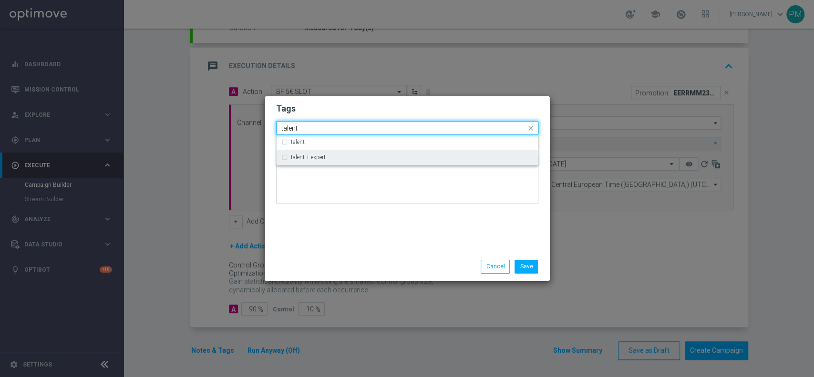
click at [315, 155] on label "talent + expert" at bounding box center [308, 158] width 35 height 6
type input "talent"
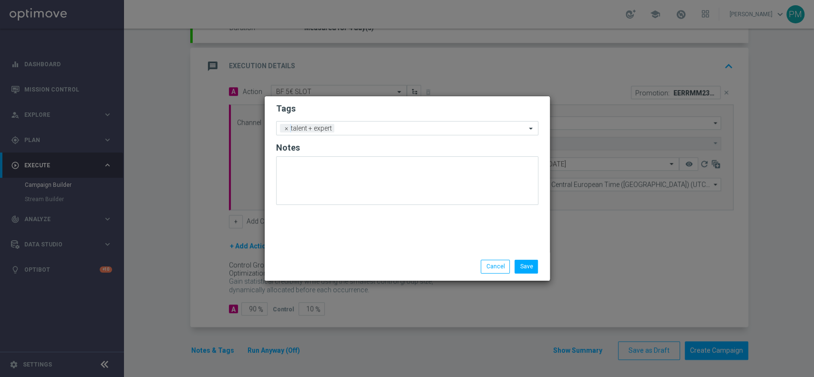
click at [344, 111] on h2 "Tags" at bounding box center [407, 108] width 262 height 11
click at [359, 127] on input "text" at bounding box center [432, 129] width 188 height 8
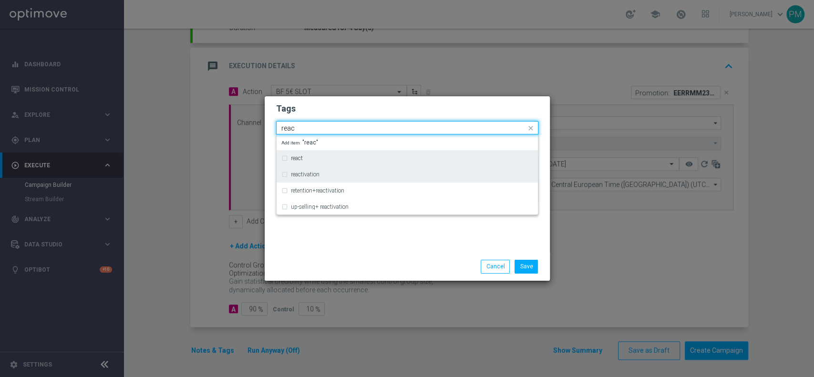
click at [321, 172] on div "reactivation" at bounding box center [412, 175] width 242 height 6
type input "reac"
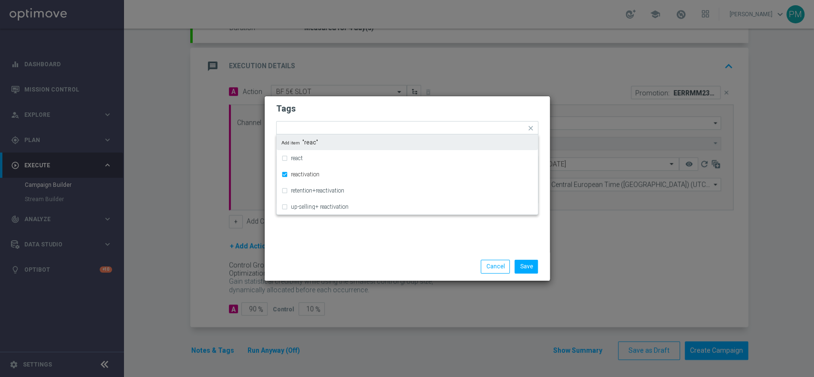
click at [347, 110] on h2 "Tags" at bounding box center [407, 108] width 262 height 11
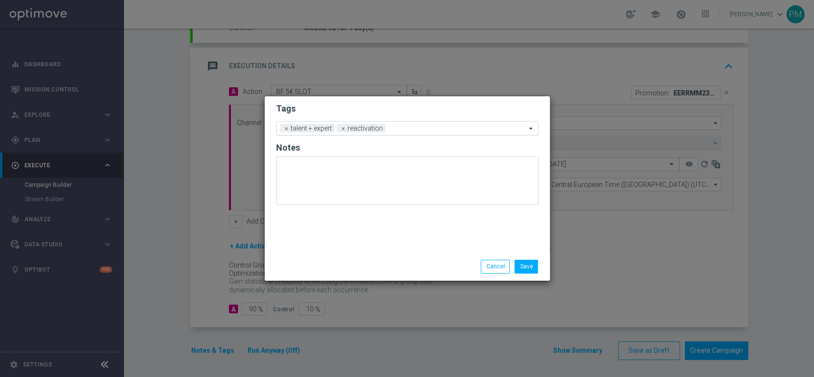
click at [398, 131] on input "text" at bounding box center [457, 129] width 137 height 8
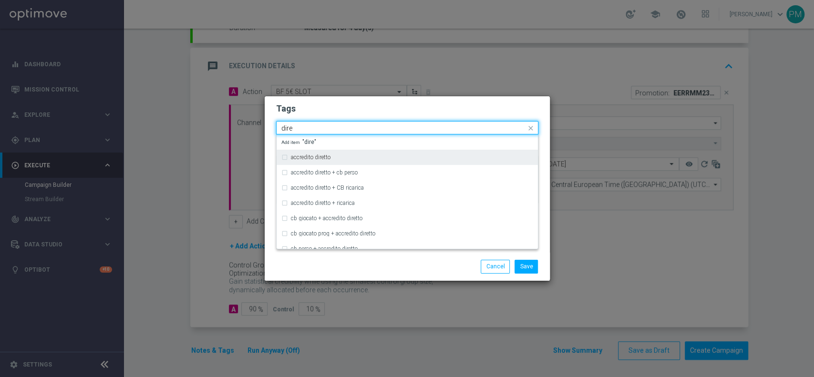
click at [378, 154] on div "accredito diretto" at bounding box center [407, 157] width 252 height 15
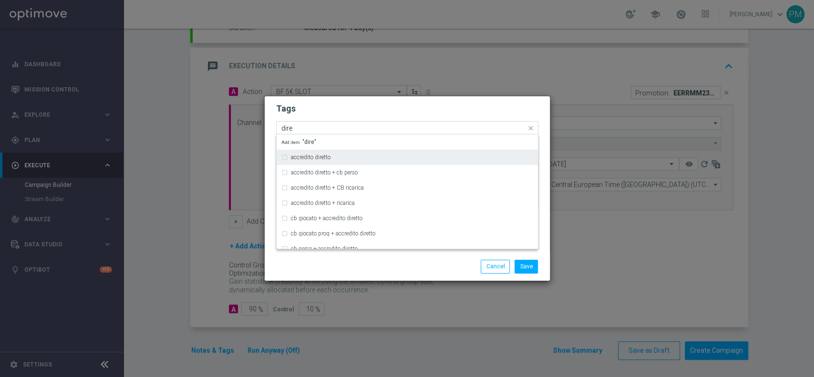
click at [294, 155] on label "accredito diretto" at bounding box center [311, 158] width 40 height 6
click at [286, 130] on input "dire" at bounding box center [403, 128] width 245 height 8
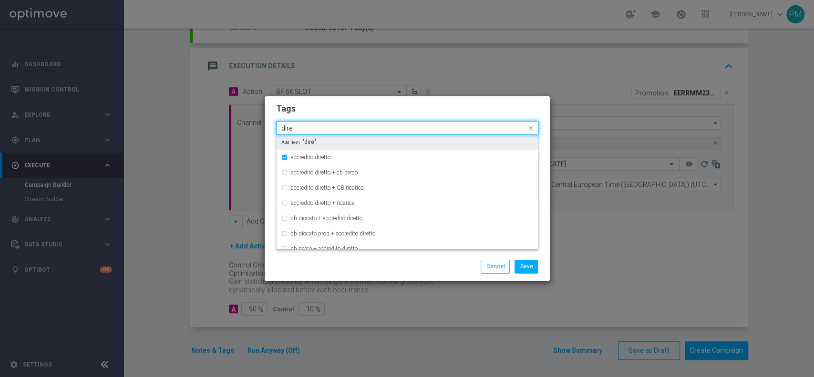
click at [286, 130] on input "dire" at bounding box center [403, 128] width 245 height 8
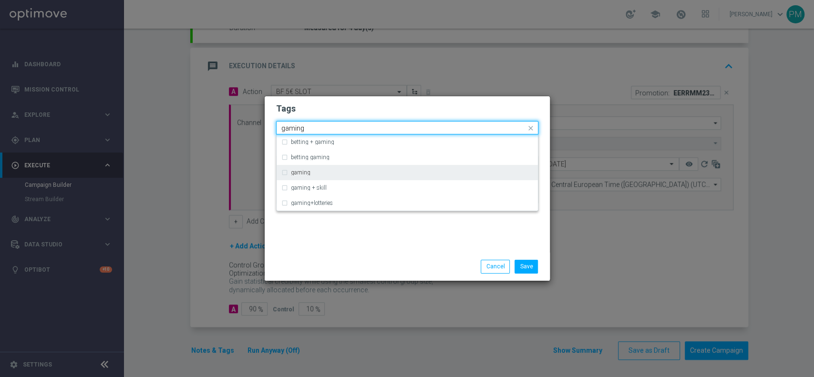
click at [295, 177] on div "gaming" at bounding box center [407, 172] width 252 height 15
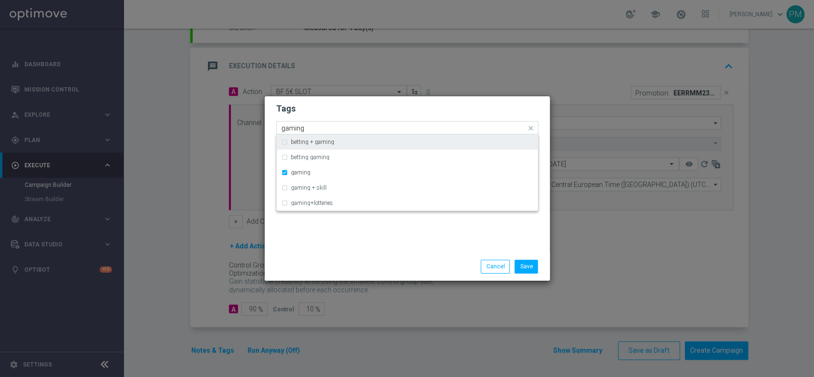
click at [293, 128] on input "gaming" at bounding box center [403, 128] width 245 height 8
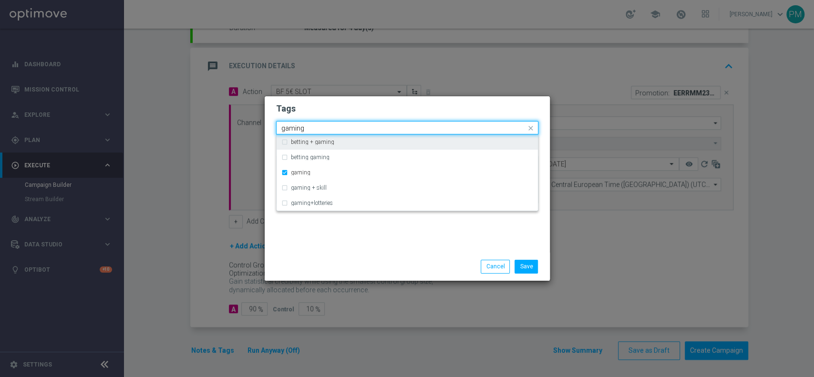
click at [293, 128] on input "gaming" at bounding box center [403, 128] width 245 height 8
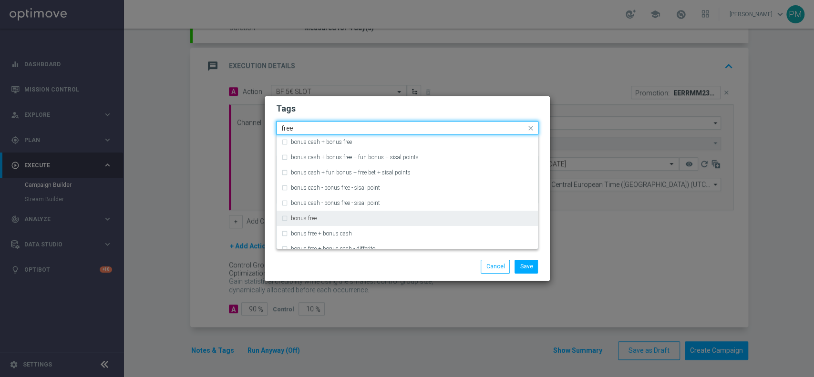
click at [307, 216] on label "bonus free" at bounding box center [304, 219] width 26 height 6
type input "free"
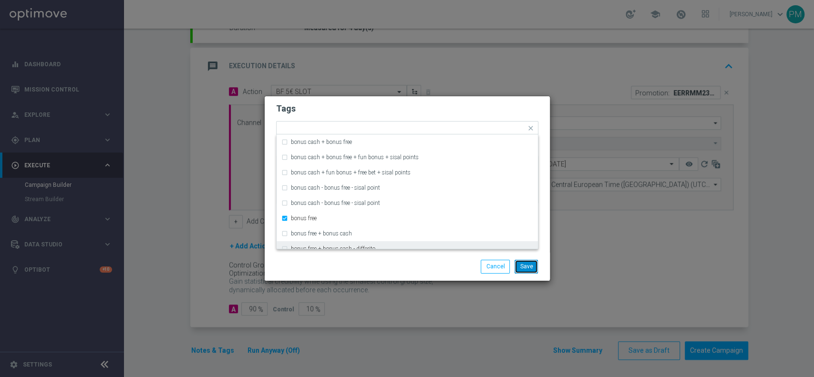
click at [526, 271] on button "Save" at bounding box center [526, 266] width 23 height 13
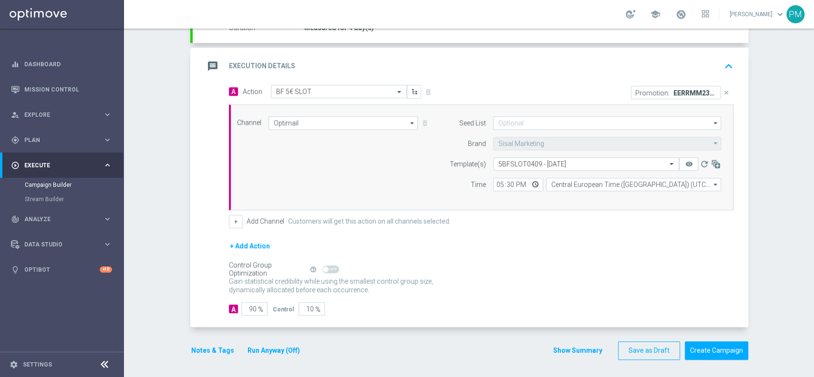
click at [269, 348] on button "Run Anyway (Off)" at bounding box center [274, 351] width 54 height 12
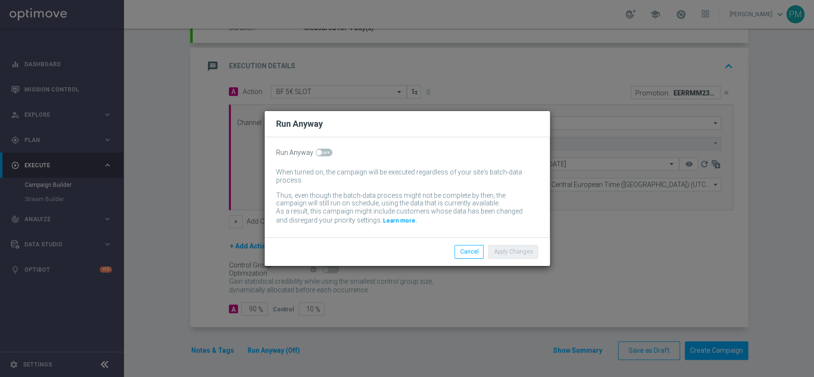
click at [321, 153] on span at bounding box center [324, 153] width 17 height 8
click at [321, 153] on input "checkbox" at bounding box center [324, 153] width 17 height 8
checkbox input "true"
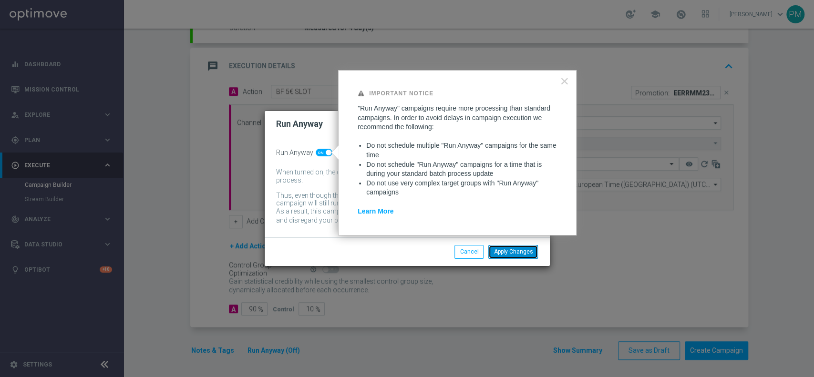
click at [509, 251] on button "Apply Changes" at bounding box center [513, 251] width 50 height 13
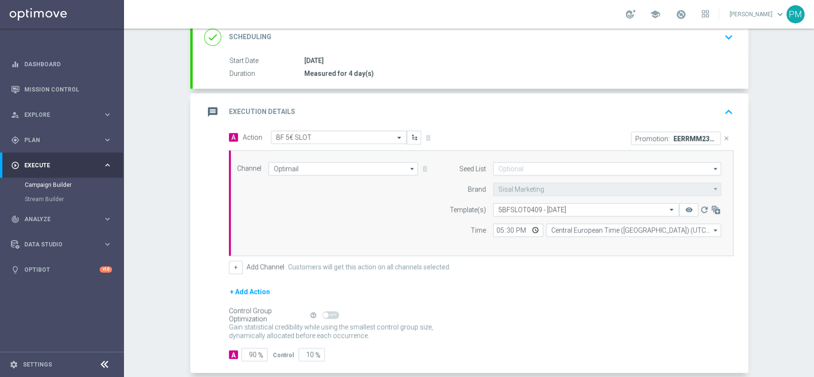
scroll to position [0, 0]
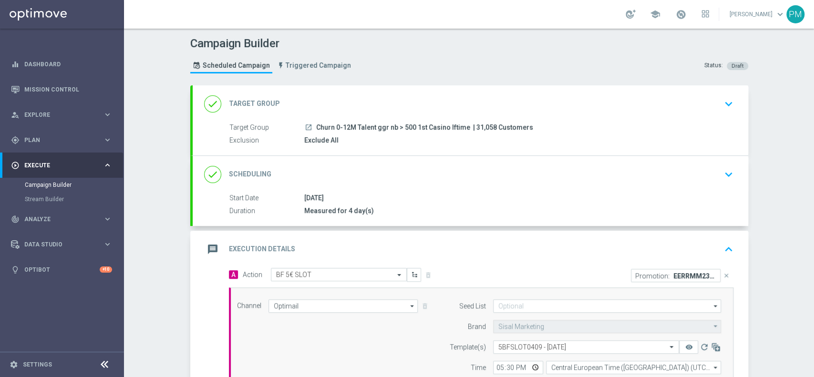
click at [466, 174] on div "done Scheduling keyboard_arrow_down" at bounding box center [470, 175] width 533 height 18
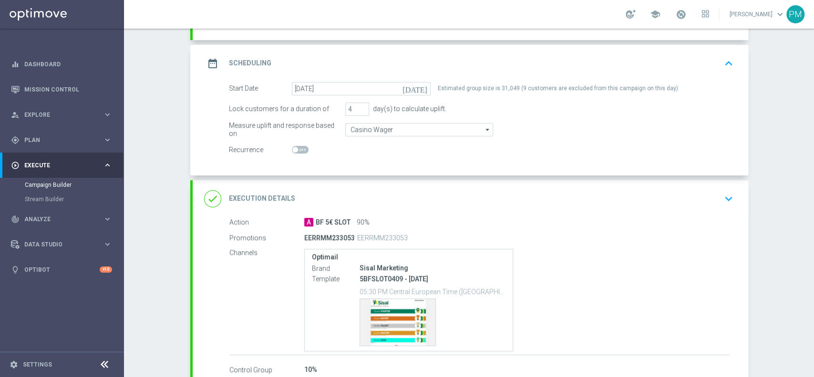
scroll to position [174, 0]
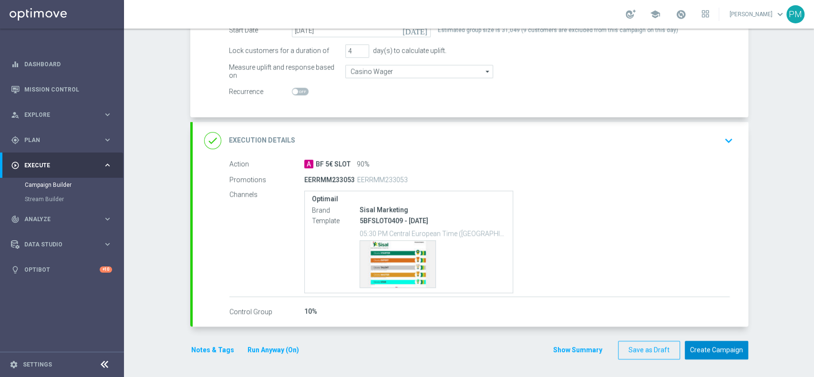
click at [706, 353] on button "Create Campaign" at bounding box center [716, 350] width 63 height 19
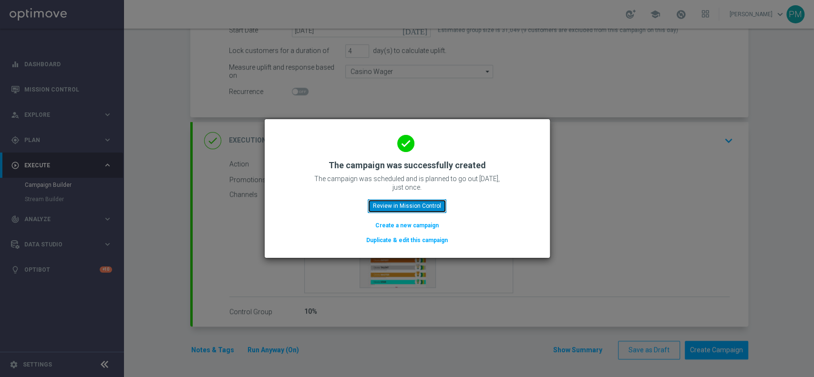
click at [438, 205] on button "Review in Mission Control" at bounding box center [407, 205] width 79 height 13
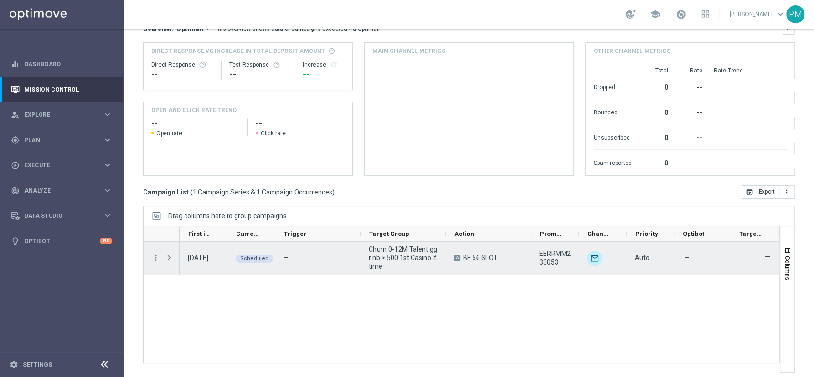
scroll to position [118, 0]
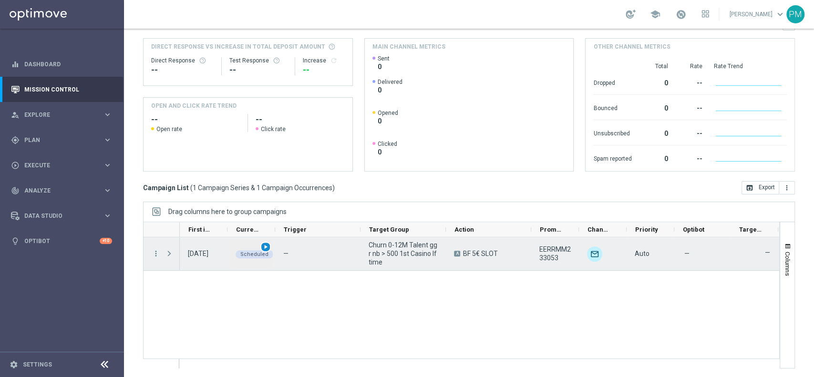
click at [263, 247] on span "play_arrow" at bounding box center [265, 247] width 7 height 7
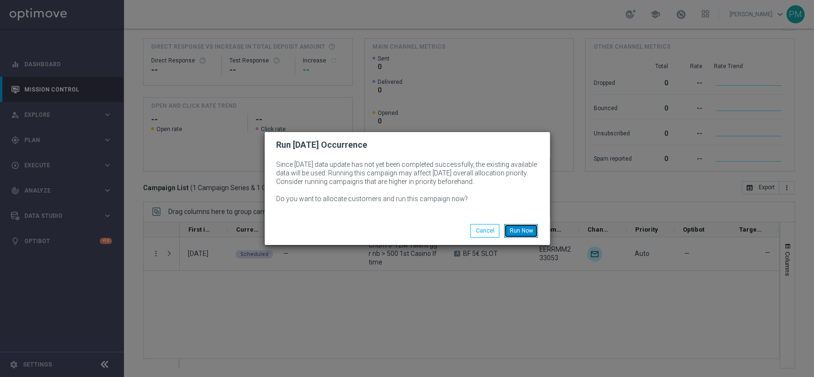
click at [534, 234] on button "Run Now" at bounding box center [521, 230] width 34 height 13
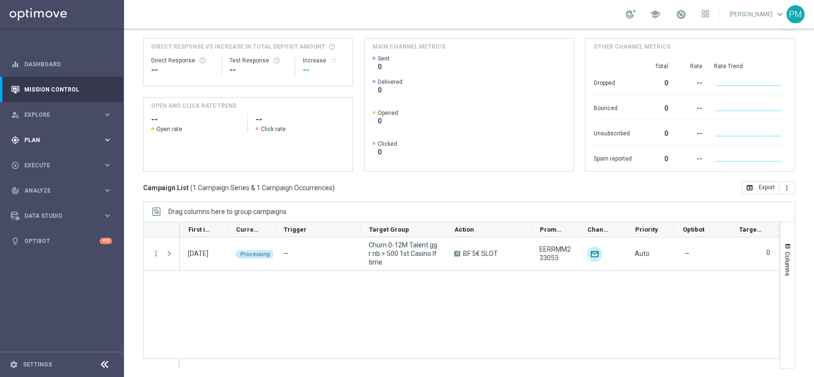
click at [35, 142] on span "Plan" at bounding box center [63, 140] width 79 height 6
click at [35, 157] on link "Target Groups" at bounding box center [62, 160] width 74 height 8
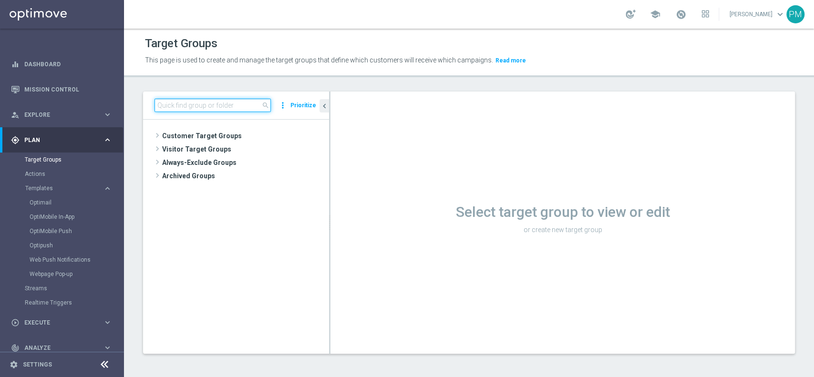
click at [228, 107] on input at bounding box center [213, 105] width 116 height 13
paste input "Churn 0-12M Talent ggr nb tra 100 e 500 lftime 1st Casino"
type input "Churn 0-12M Talent ggr nb tra 100 e 500 lftime 1st Casino"
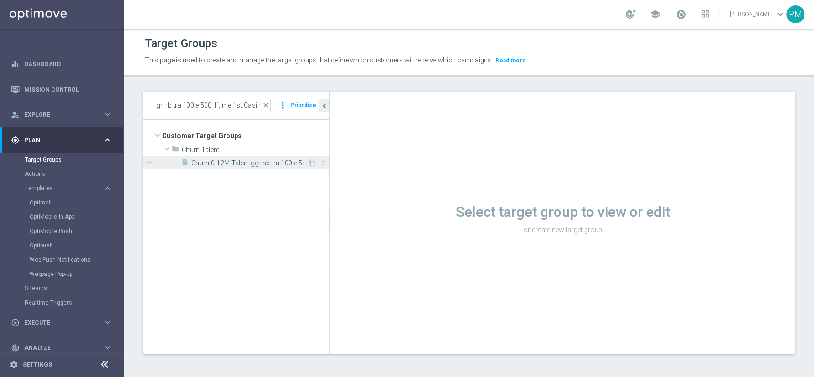
click at [257, 163] on span "Churn 0-12M Talent ggr nb tra 100 e 500 lftime 1st Casino" at bounding box center [249, 163] width 116 height 8
click at [676, 15] on span at bounding box center [681, 14] width 10 height 10
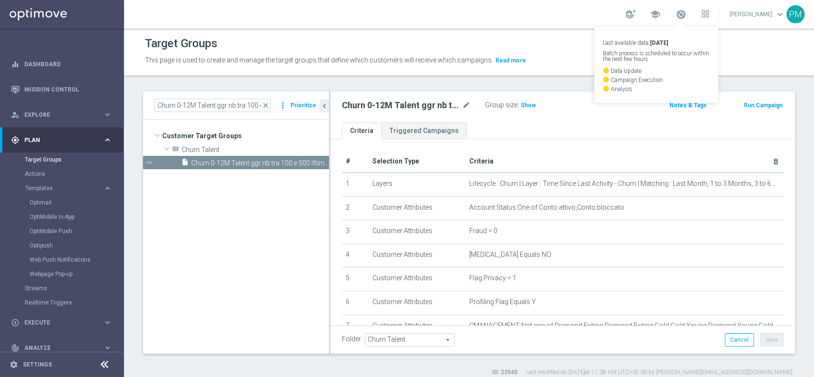
click at [568, 16] on div "school Last available data: 2 Sep 2025 Batch process is scheduled to occur with…" at bounding box center [469, 14] width 690 height 29
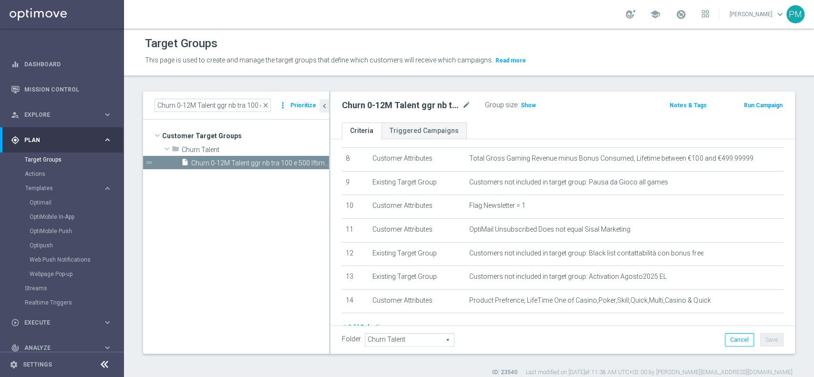
scroll to position [235, 0]
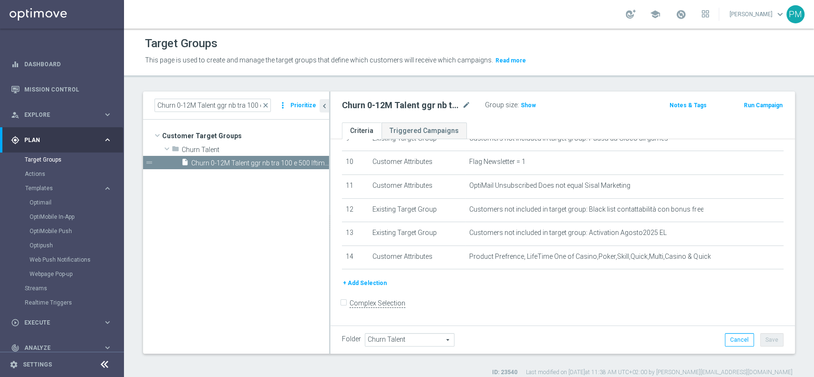
click at [756, 101] on button "Run Campaign" at bounding box center [763, 105] width 41 height 10
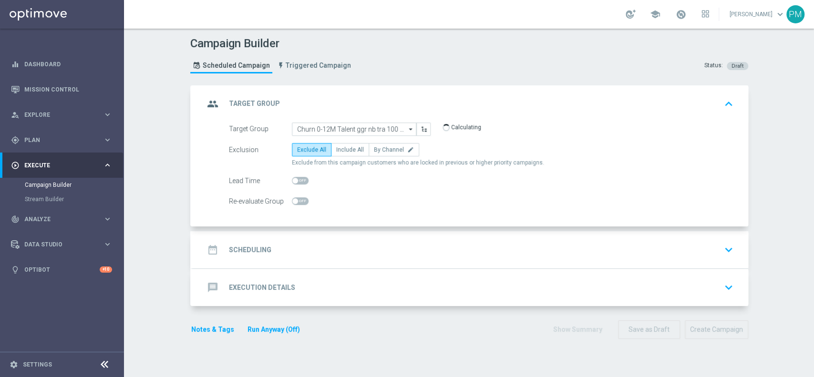
click at [328, 248] on div "date_range Scheduling keyboard_arrow_down" at bounding box center [470, 250] width 533 height 18
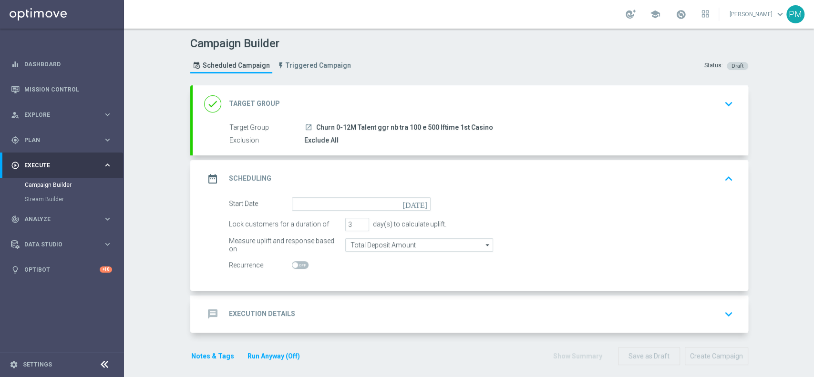
scroll to position [6, 0]
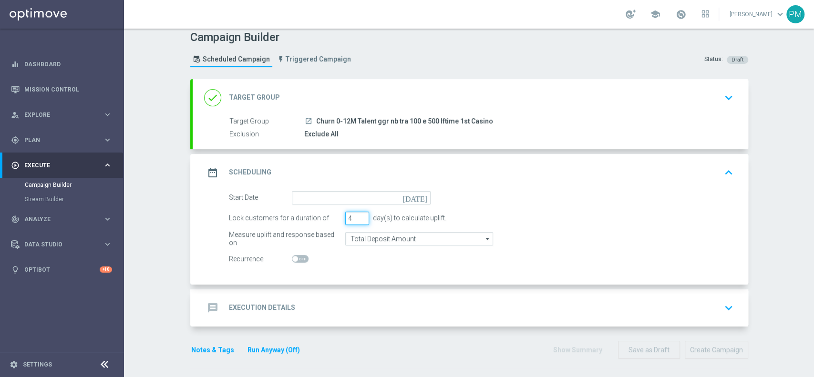
type input "4"
click at [358, 214] on input "4" at bounding box center [357, 218] width 24 height 13
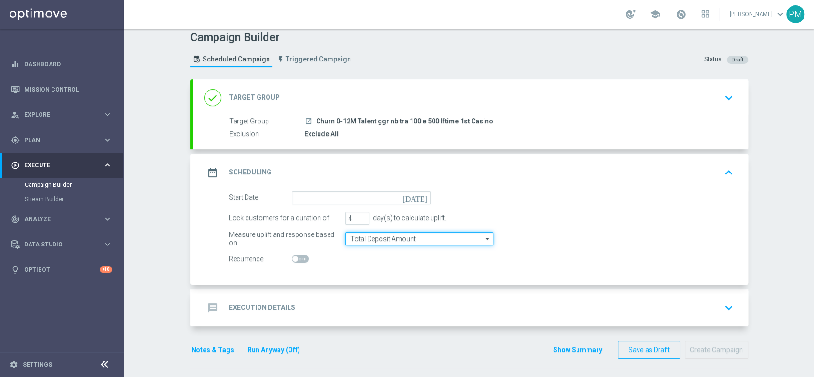
click at [362, 239] on input "Total Deposit Amount" at bounding box center [419, 238] width 148 height 13
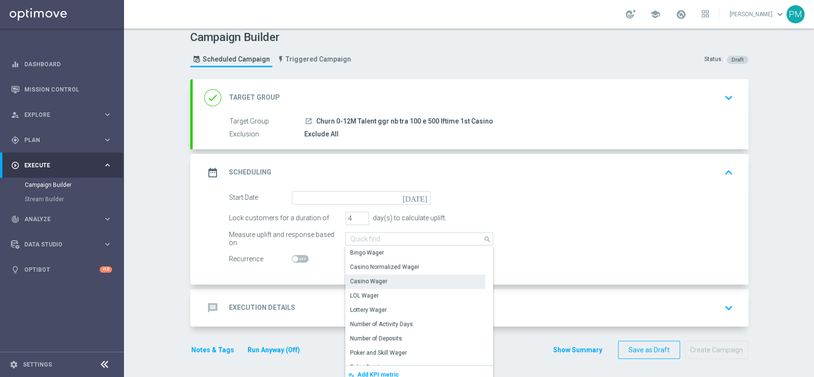
click at [366, 284] on div "Casino Wager" at bounding box center [368, 281] width 37 height 9
type input "Casino Wager"
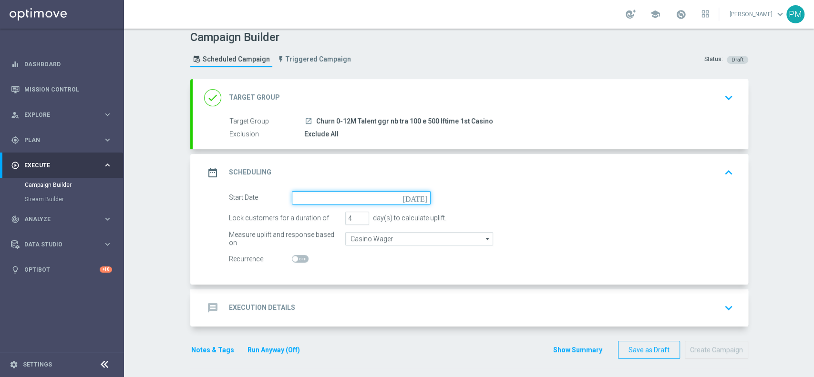
click at [348, 201] on input at bounding box center [361, 197] width 139 height 13
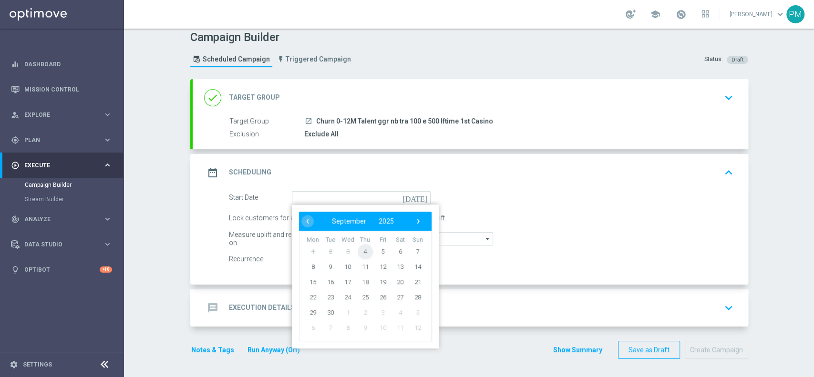
click at [362, 254] on span "4" at bounding box center [364, 251] width 15 height 15
type input "[DATE]"
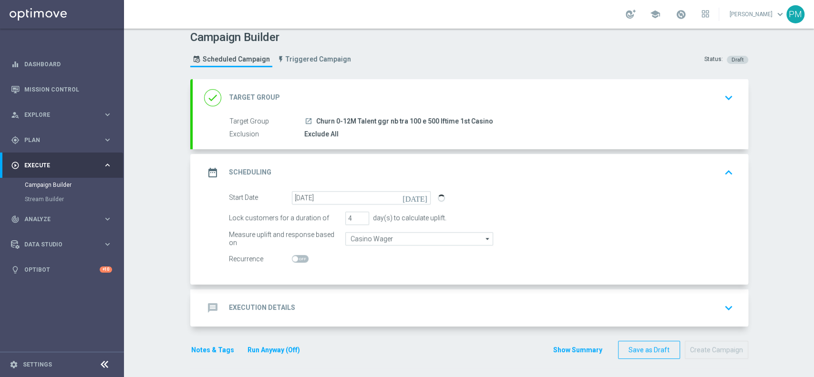
click at [359, 300] on div "message Execution Details keyboard_arrow_down" at bounding box center [470, 308] width 533 height 18
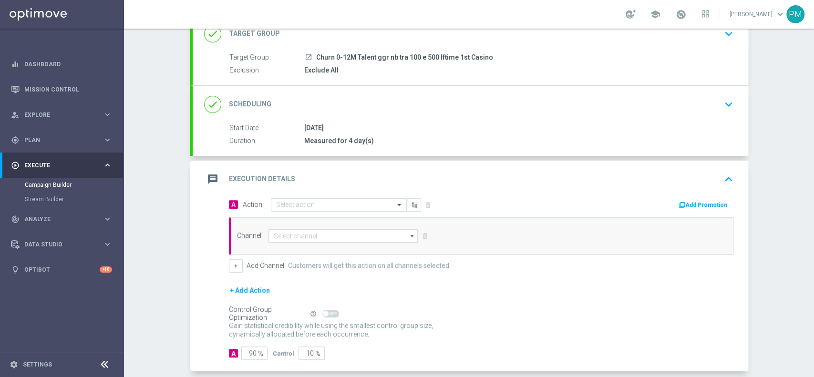
scroll to position [99, 0]
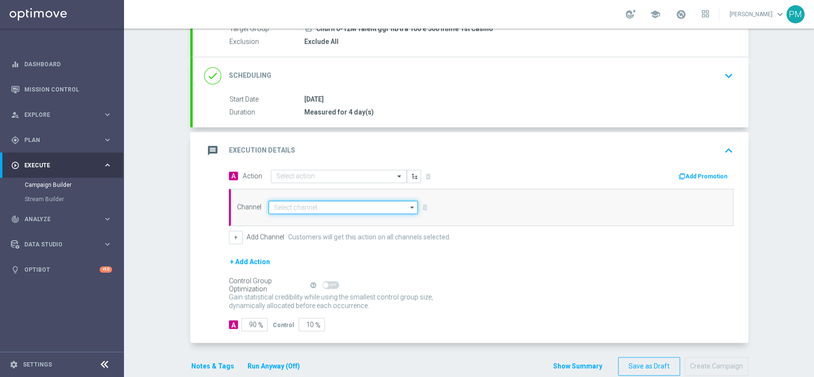
click at [289, 207] on input at bounding box center [344, 207] width 150 height 13
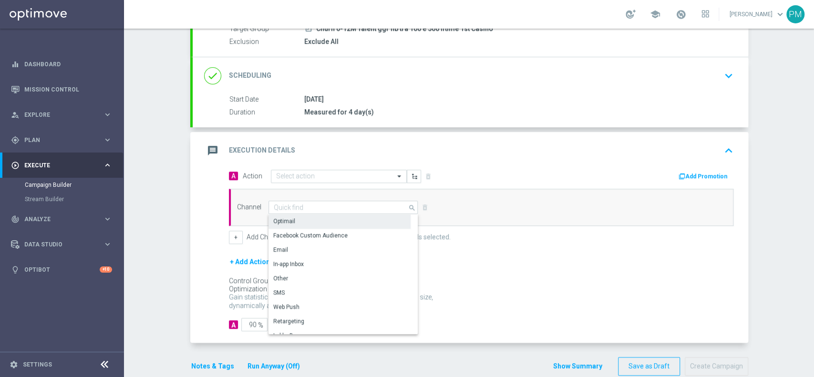
click at [288, 219] on div "Optimail" at bounding box center [284, 221] width 22 height 9
type input "Optimail"
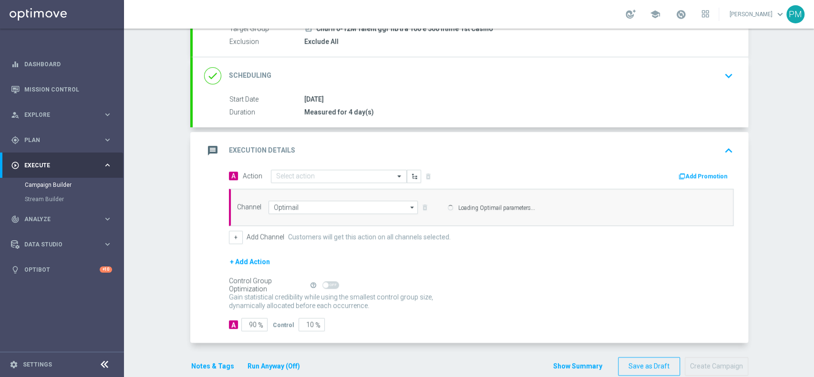
click at [281, 174] on input "text" at bounding box center [329, 177] width 106 height 8
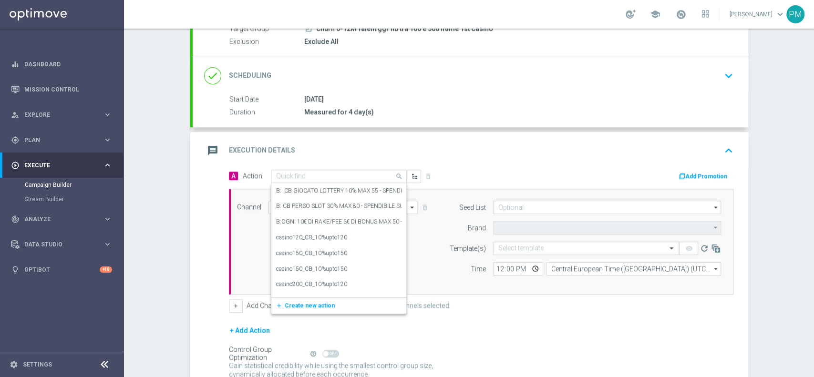
type input "Sisal Marketing"
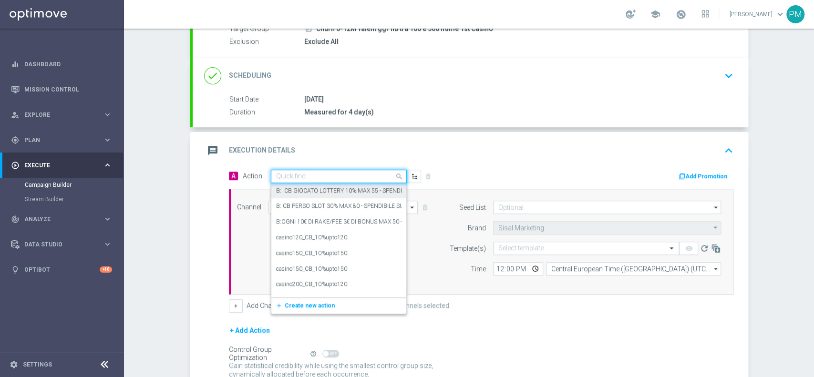
paste input "BF 2€ SLOT"
type input "BF 2€ SLOT"
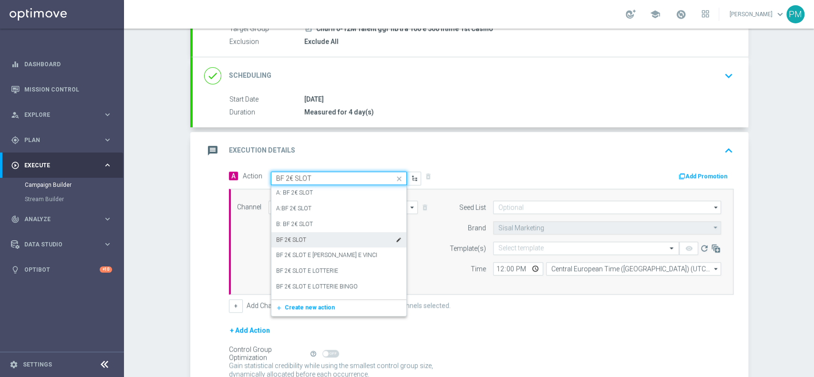
click at [311, 235] on div "BF 2€ SLOT edit" at bounding box center [338, 240] width 125 height 16
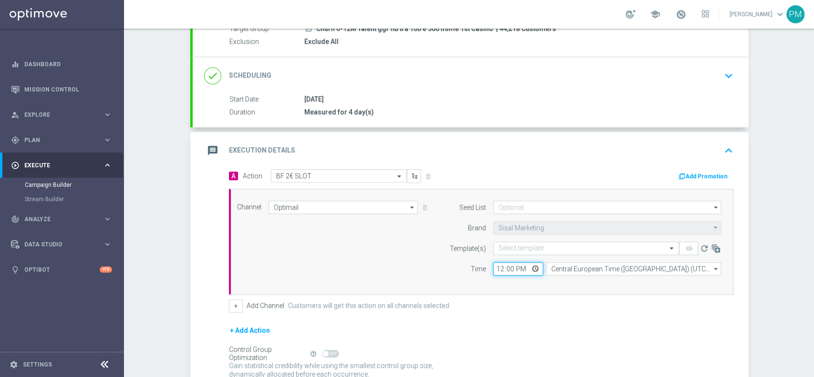
click at [498, 269] on input "12:00" at bounding box center [518, 268] width 50 height 13
type input "18:00"
click at [534, 248] on input "text" at bounding box center [576, 249] width 156 height 8
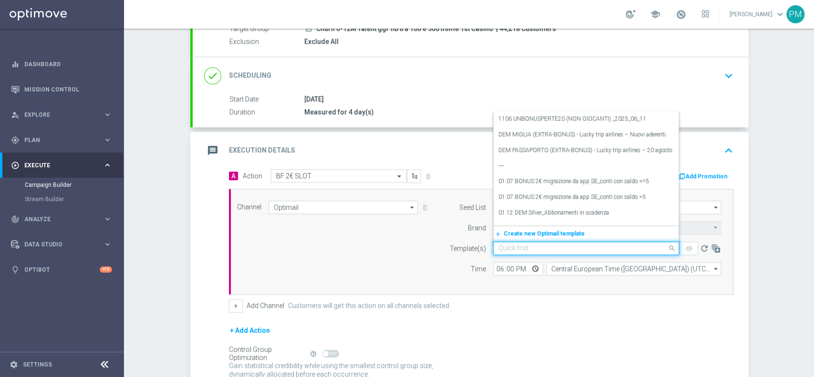
paste input "2BFSLOT0409 - 2025-09-04"
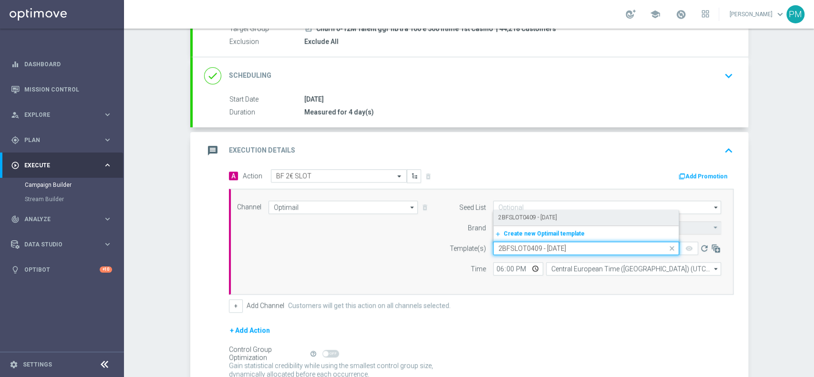
click at [518, 212] on div "2BFSLOT0409 - 2025-09-04" at bounding box center [586, 218] width 176 height 16
type input "2BFSLOT0409 - 2025-09-04"
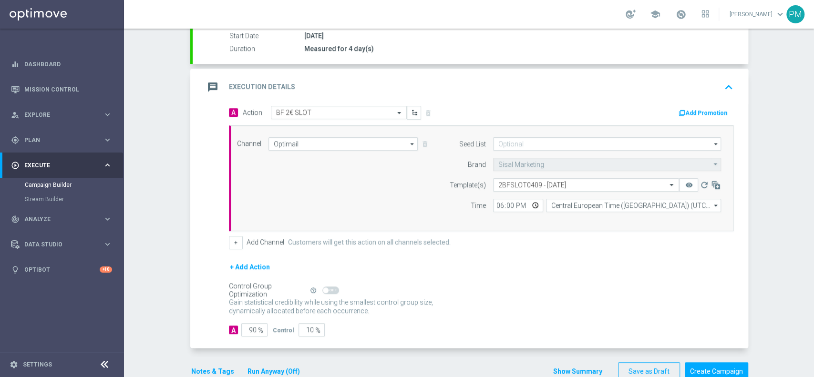
scroll to position [183, 0]
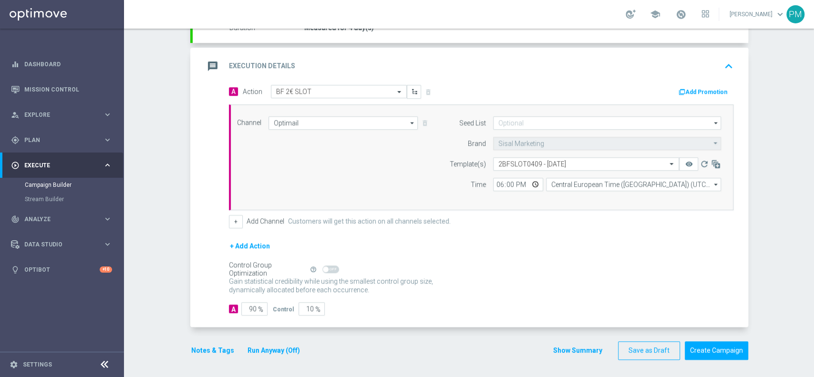
click at [204, 351] on button "Notes & Tags" at bounding box center [212, 351] width 45 height 12
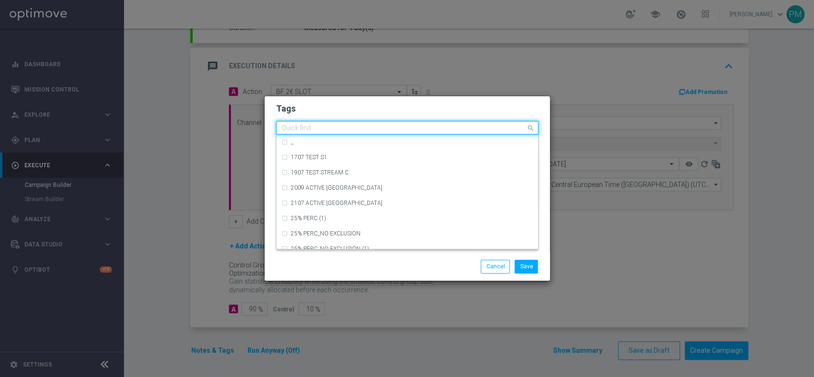
click at [290, 134] on div at bounding box center [403, 129] width 246 height 10
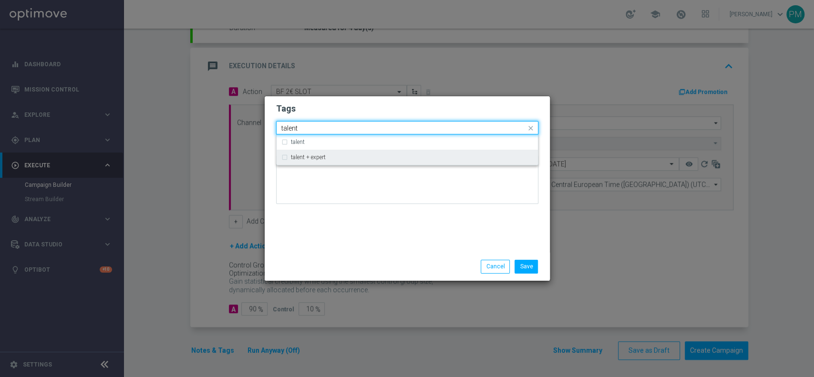
click at [291, 159] on label "talent + expert" at bounding box center [308, 158] width 35 height 6
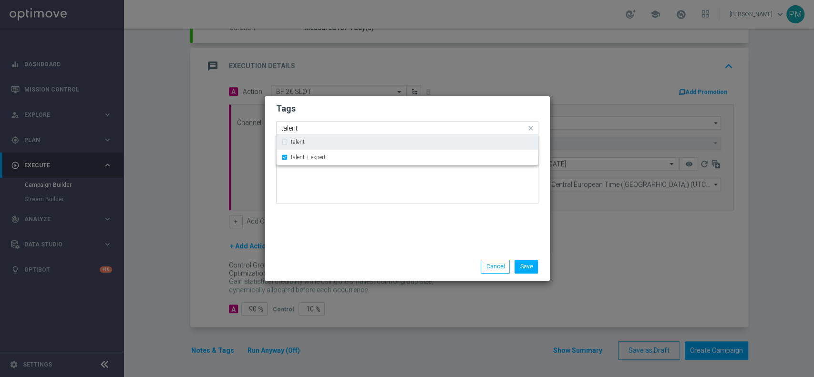
click at [292, 126] on input "talent" at bounding box center [403, 128] width 245 height 8
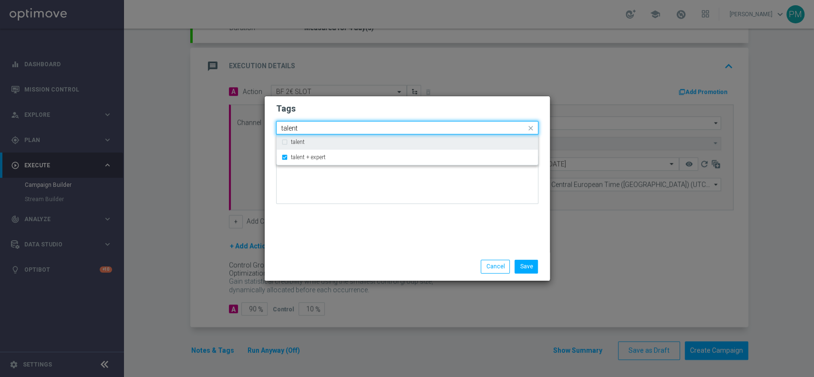
click at [292, 126] on input "talent" at bounding box center [403, 128] width 245 height 8
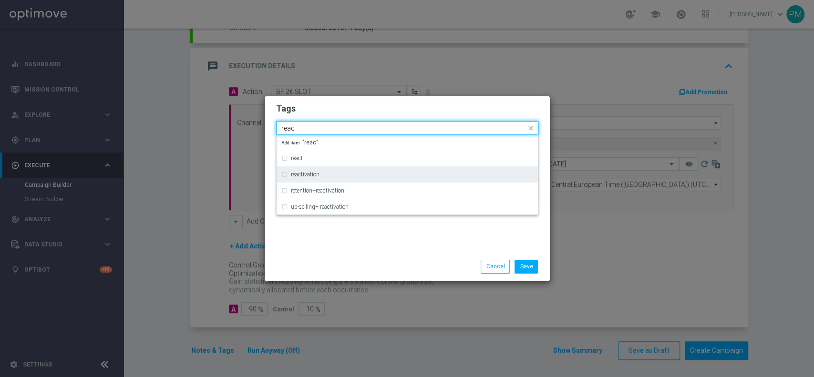
click at [300, 172] on label "reactivation" at bounding box center [305, 175] width 29 height 6
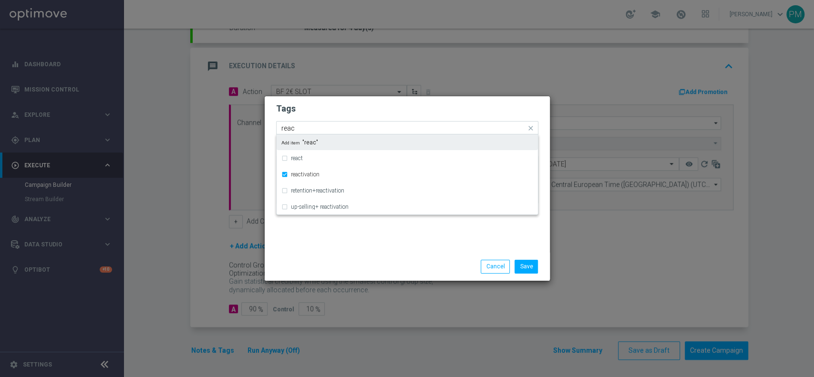
click at [287, 129] on input "reac" at bounding box center [403, 128] width 245 height 8
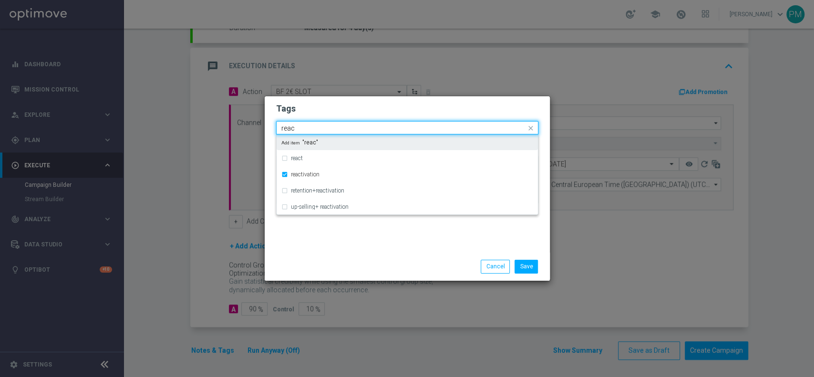
click at [287, 129] on input "reac" at bounding box center [403, 128] width 245 height 8
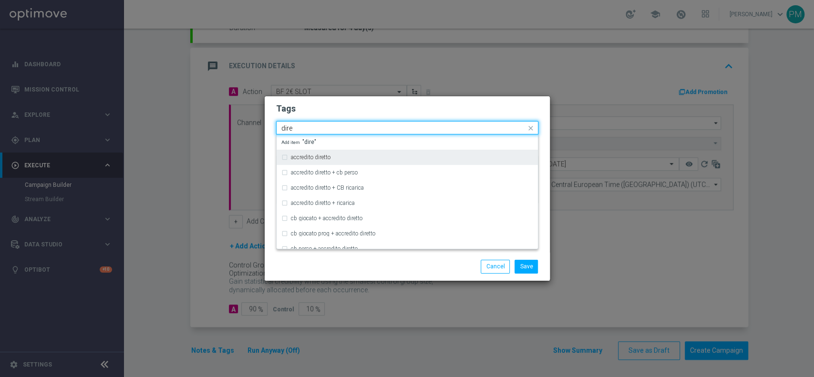
click at [294, 154] on div "accredito diretto" at bounding box center [407, 157] width 252 height 15
click at [287, 124] on input "dire" at bounding box center [403, 128] width 245 height 8
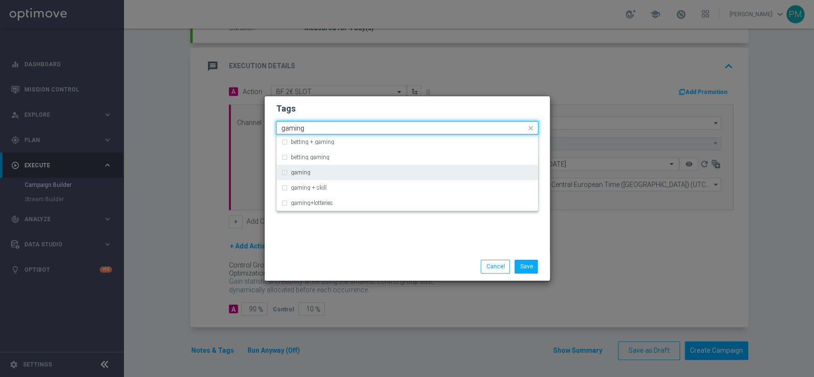
click at [300, 169] on div "gaming" at bounding box center [407, 172] width 252 height 15
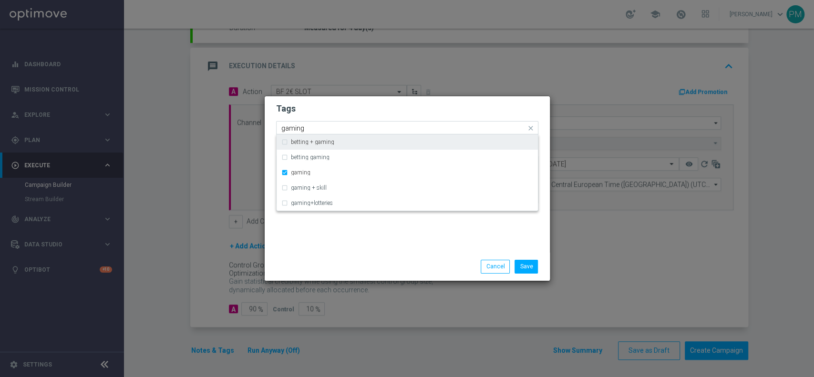
click at [286, 125] on input "gaming" at bounding box center [403, 128] width 245 height 8
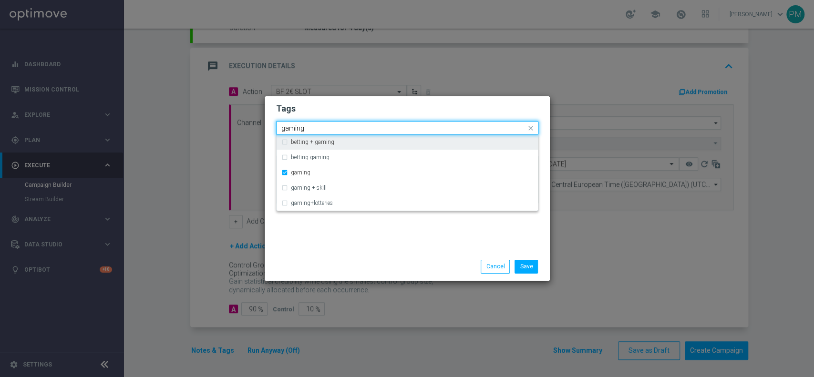
click at [286, 125] on input "gaming" at bounding box center [403, 128] width 245 height 8
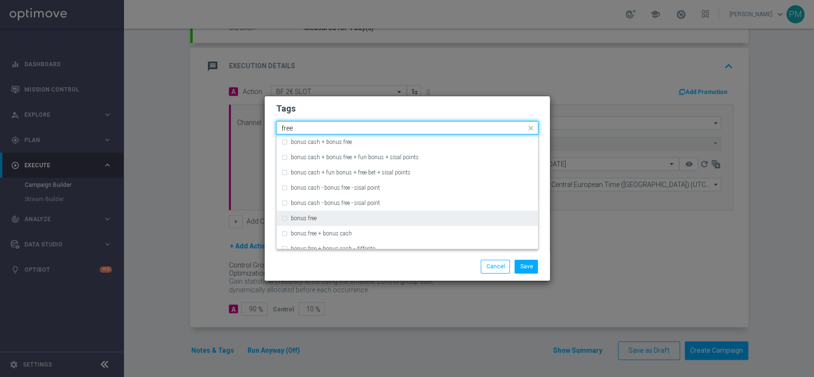
click at [307, 219] on label "bonus free" at bounding box center [304, 219] width 26 height 6
type input "free"
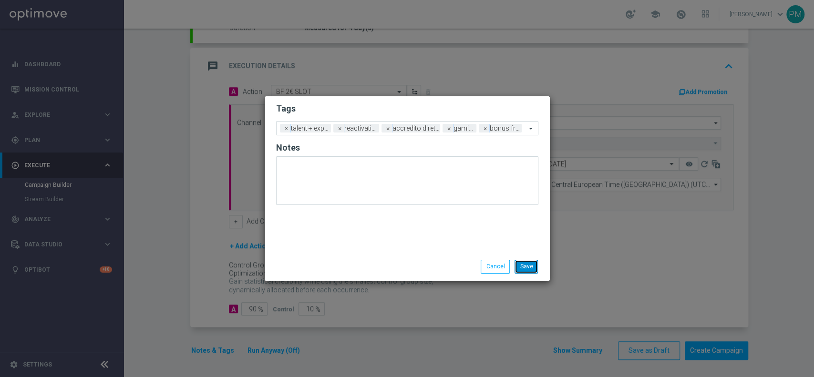
click at [526, 265] on button "Save" at bounding box center [526, 266] width 23 height 13
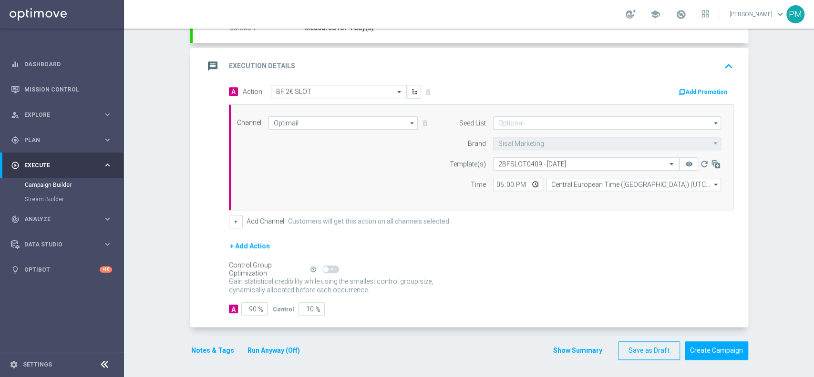
click at [207, 351] on button "Notes & Tags" at bounding box center [212, 351] width 45 height 12
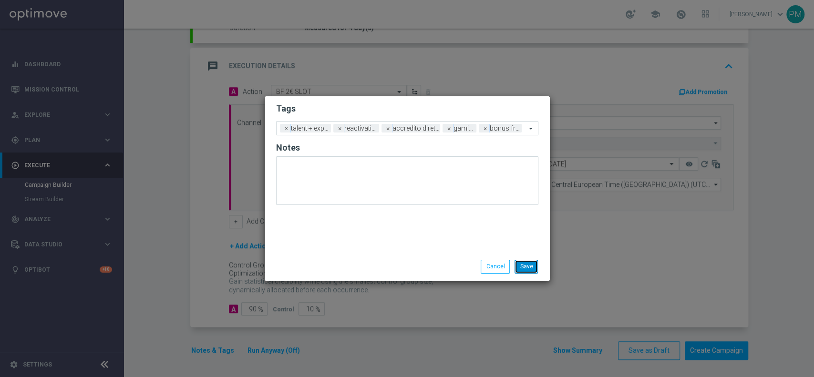
click at [518, 266] on button "Save" at bounding box center [526, 266] width 23 height 13
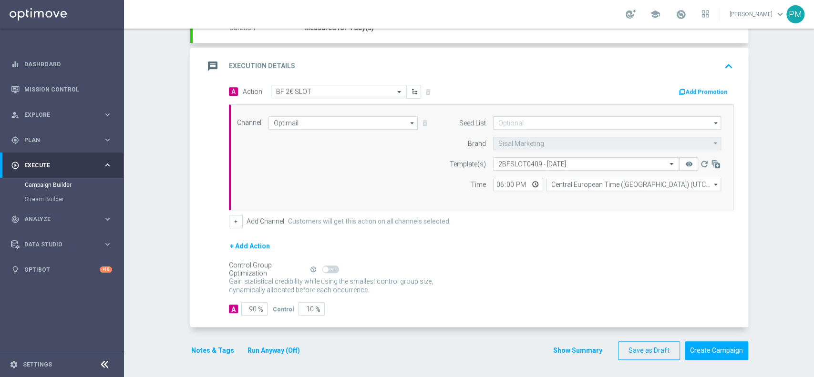
click at [692, 92] on button "Add Promotion" at bounding box center [704, 92] width 53 height 10
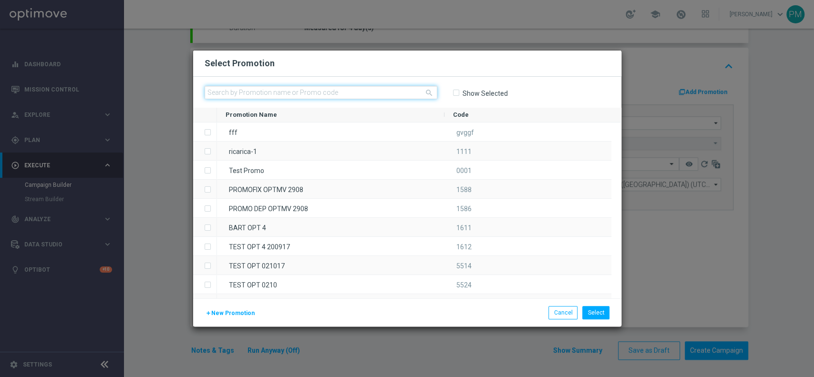
click at [343, 94] on input "text" at bounding box center [321, 92] width 233 height 13
paste input "233054"
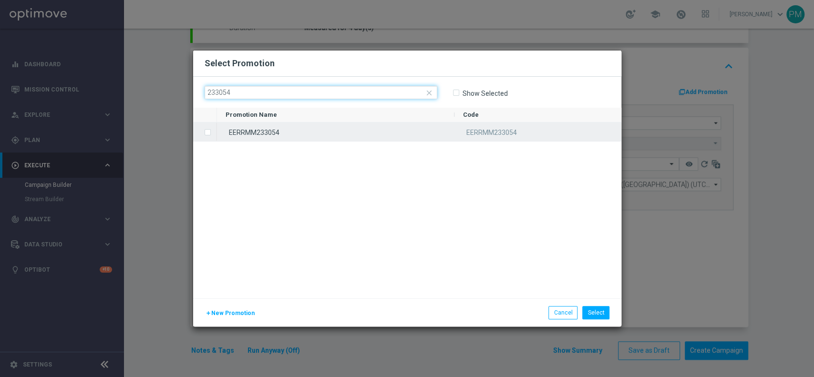
type input "233054"
click at [324, 130] on div "EERRMM233054" at bounding box center [336, 132] width 238 height 19
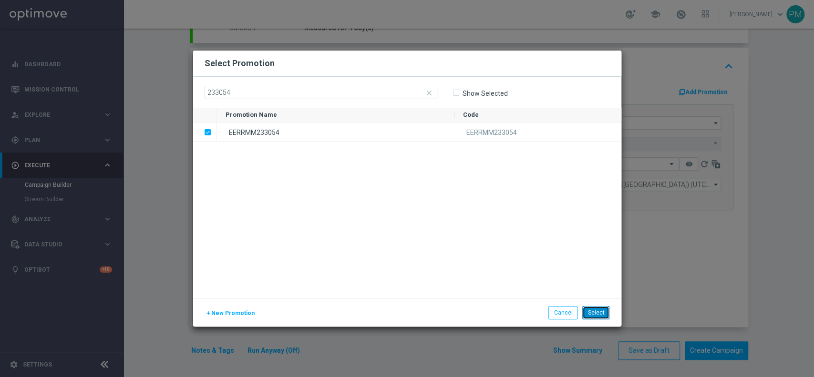
click at [593, 317] on button "Select" at bounding box center [595, 312] width 27 height 13
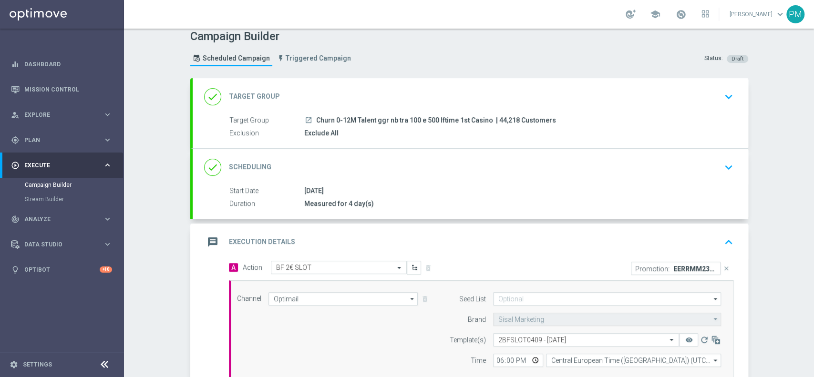
scroll to position [0, 0]
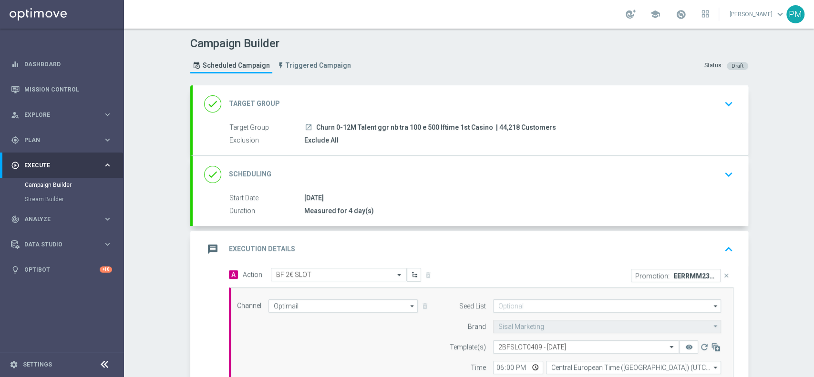
click at [422, 176] on div "done Scheduling keyboard_arrow_down" at bounding box center [470, 175] width 533 height 18
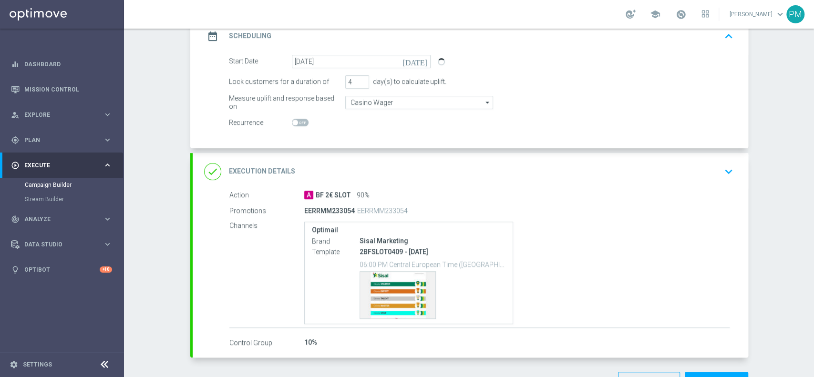
scroll to position [174, 0]
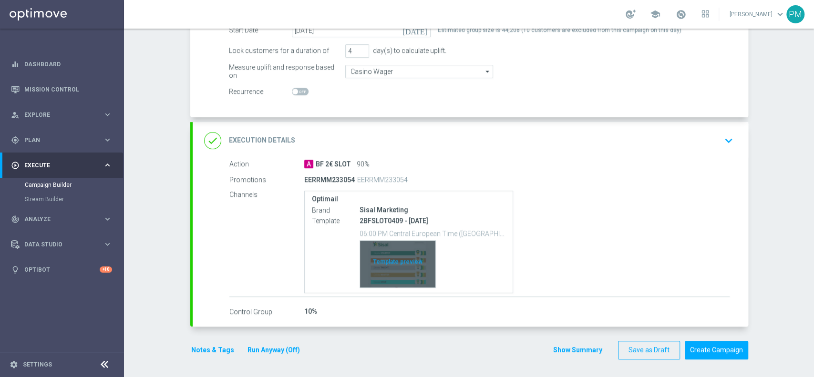
click at [385, 265] on div "Template preview" at bounding box center [397, 264] width 75 height 47
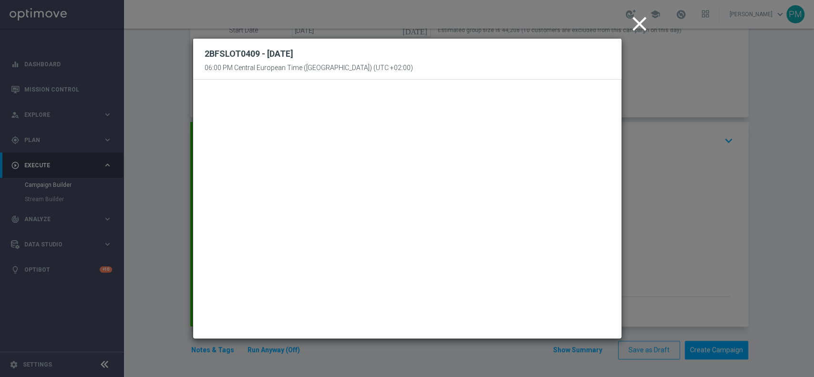
click at [638, 21] on icon "close" at bounding box center [640, 24] width 24 height 24
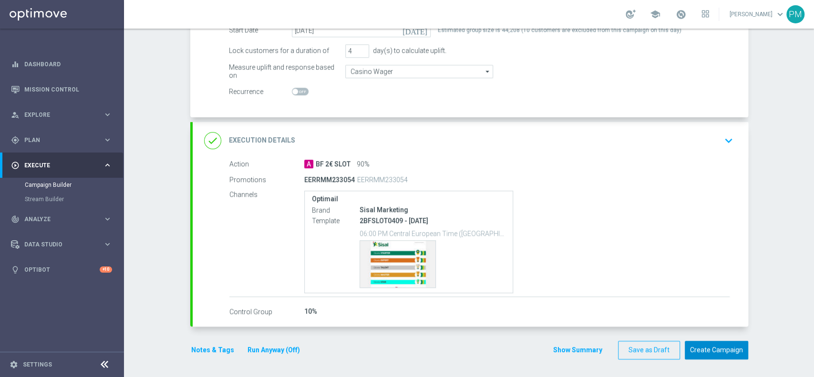
click at [695, 355] on button "Create Campaign" at bounding box center [716, 350] width 63 height 19
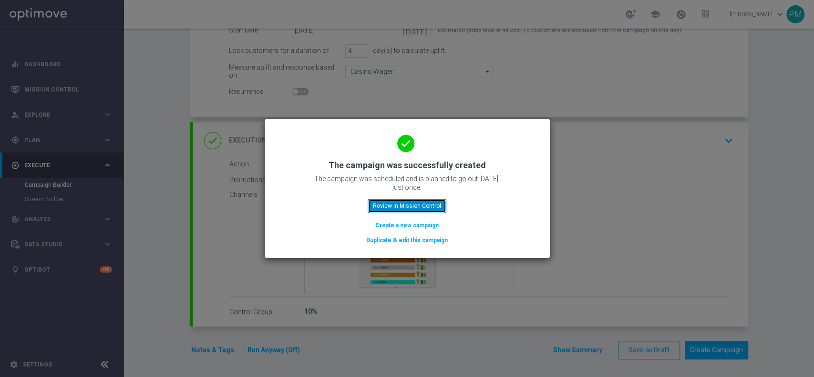
click at [434, 208] on button "Review in Mission Control" at bounding box center [407, 205] width 79 height 13
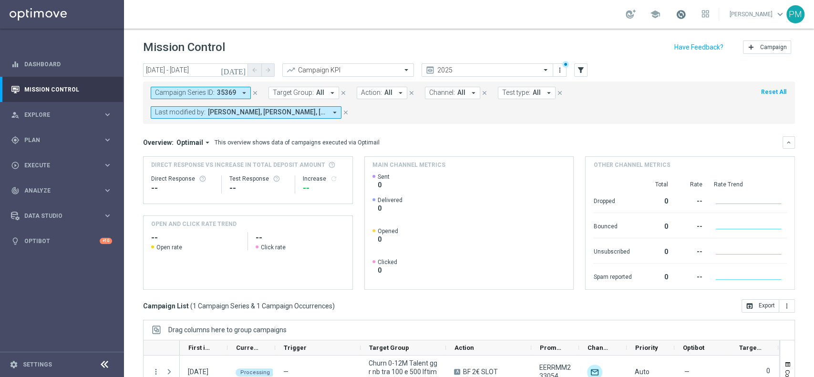
click at [676, 15] on span at bounding box center [681, 14] width 10 height 10
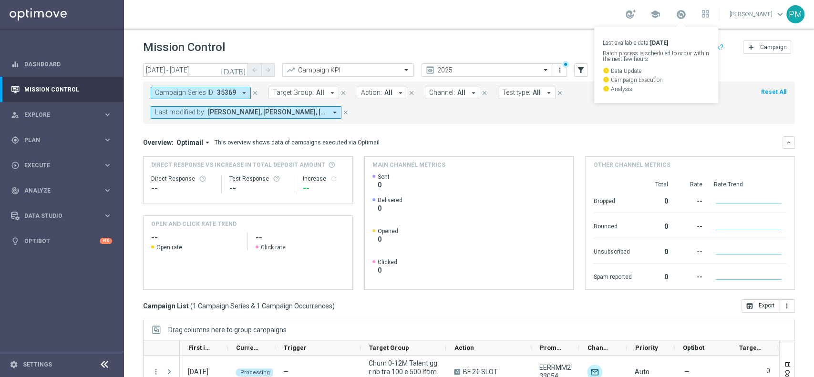
click at [579, 13] on div "school Last available data: 2 Sep 2025 Batch process is scheduled to occur with…" at bounding box center [469, 14] width 690 height 29
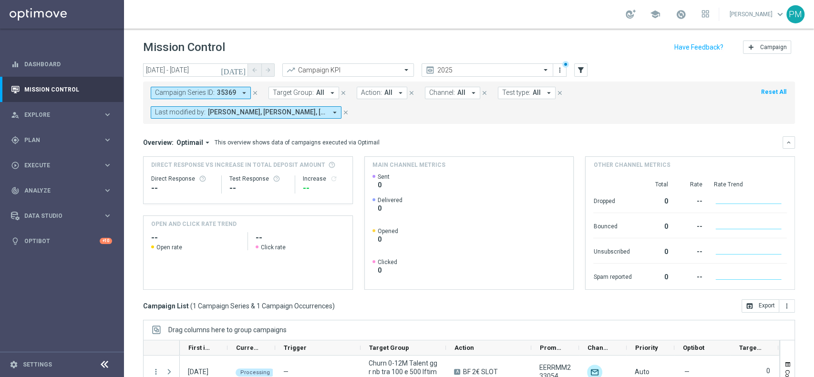
click at [255, 91] on icon "close" at bounding box center [255, 93] width 7 height 7
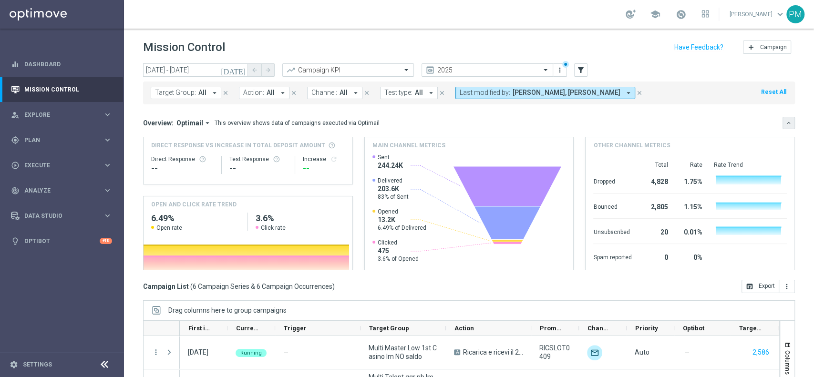
click at [783, 124] on button "keyboard_arrow_down" at bounding box center [789, 123] width 12 height 12
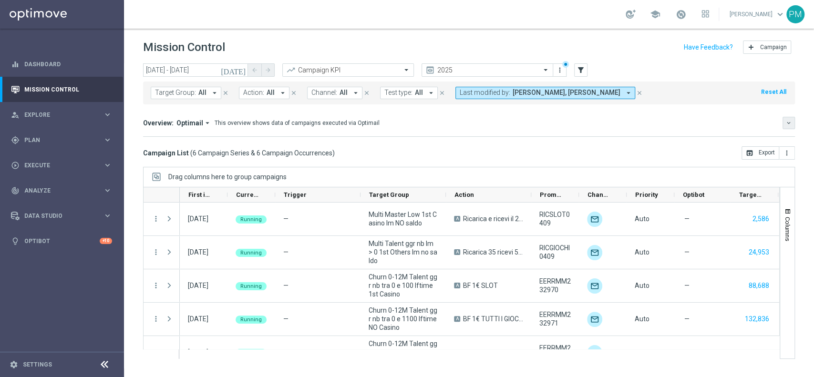
scroll to position [53, 0]
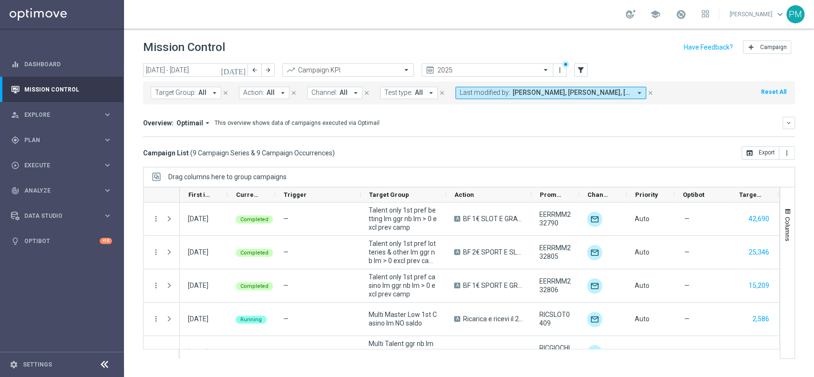
scroll to position [153, 0]
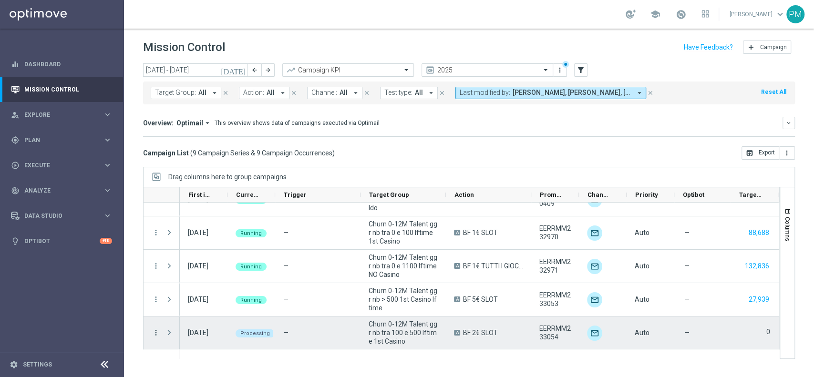
click at [154, 332] on icon "more_vert" at bounding box center [156, 333] width 9 height 9
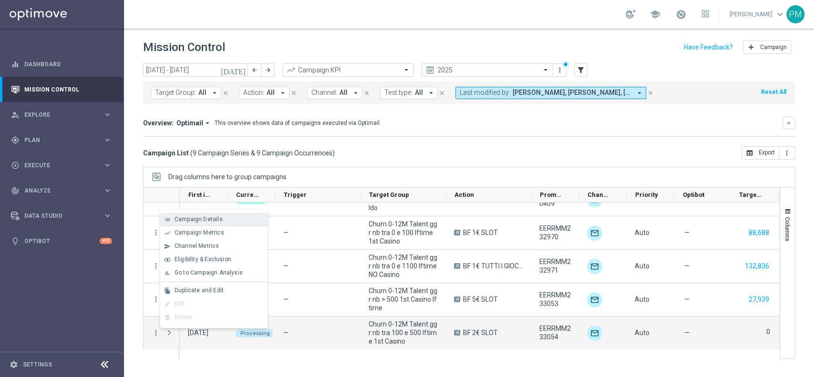
click at [192, 221] on span "Campaign Details" at bounding box center [199, 219] width 48 height 7
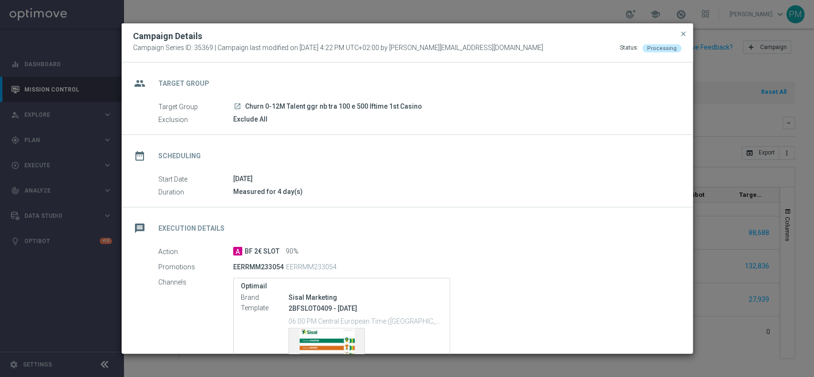
scroll to position [101, 0]
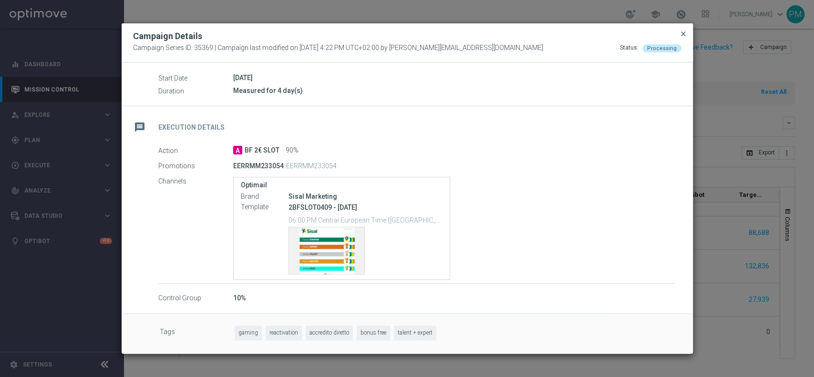
click at [681, 35] on span "close" at bounding box center [684, 34] width 8 height 8
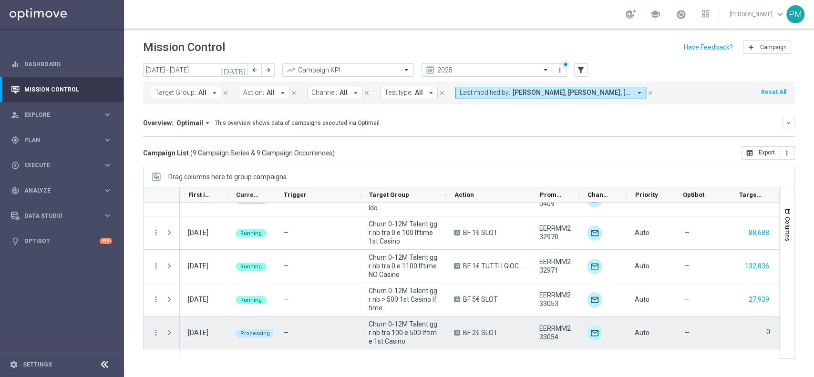
click at [150, 332] on div "more_vert" at bounding box center [152, 333] width 17 height 33
click at [154, 334] on icon "more_vert" at bounding box center [156, 333] width 9 height 9
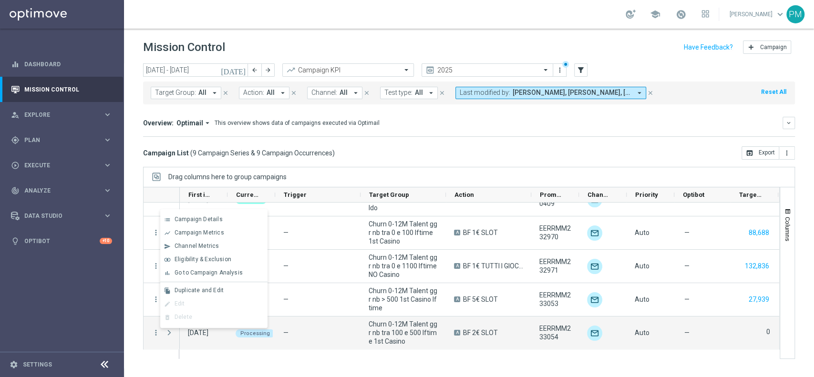
click at [130, 279] on div "today 01 Sep 2025 - 07 Sep 2025 arrow_back arrow_forward Campaign KPI trending_…" at bounding box center [469, 215] width 690 height 305
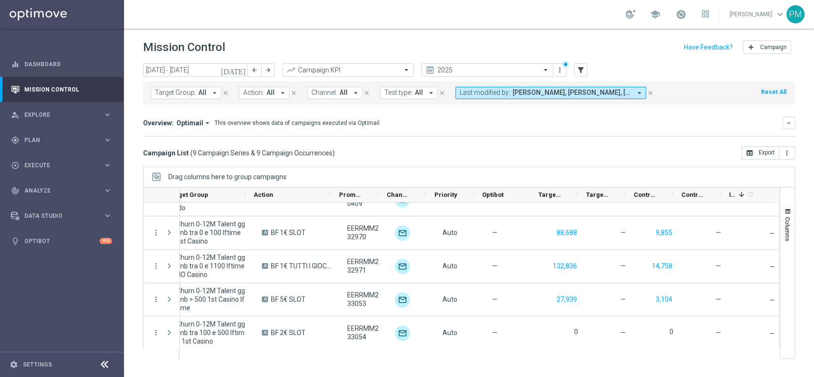
scroll to position [0, 0]
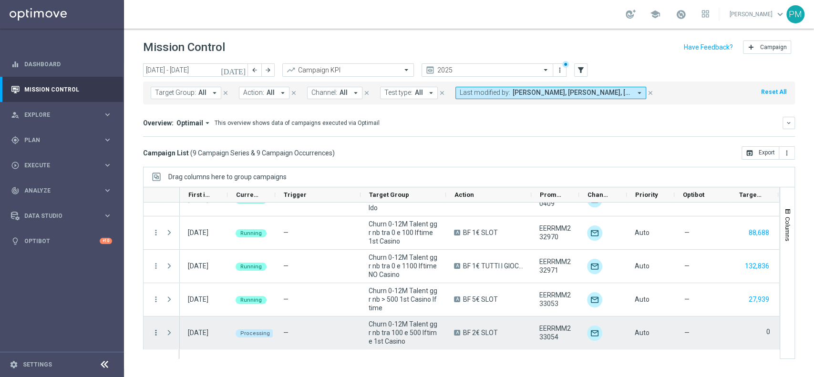
click at [152, 332] on icon "more_vert" at bounding box center [156, 333] width 9 height 9
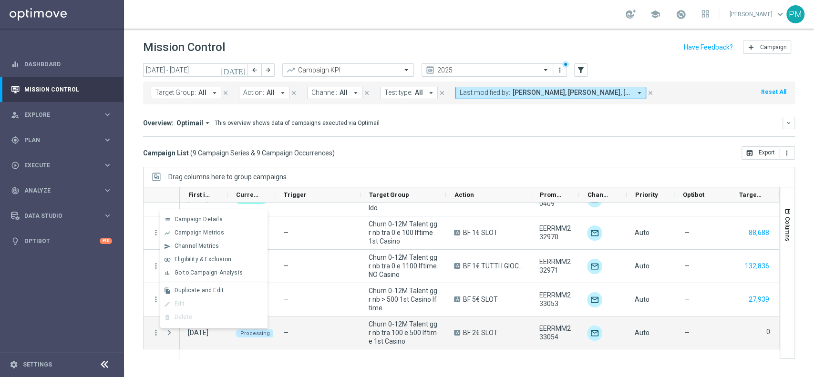
click at [130, 255] on div "today 01 Sep 2025 - 07 Sep 2025 arrow_back arrow_forward Campaign KPI trending_…" at bounding box center [469, 215] width 690 height 305
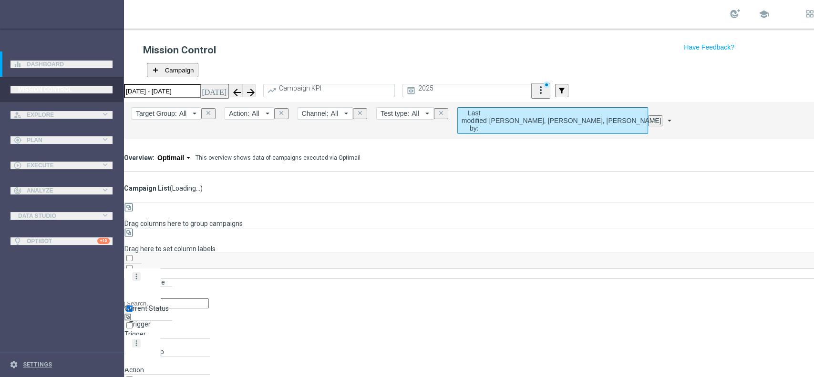
scroll to position [153, 0]
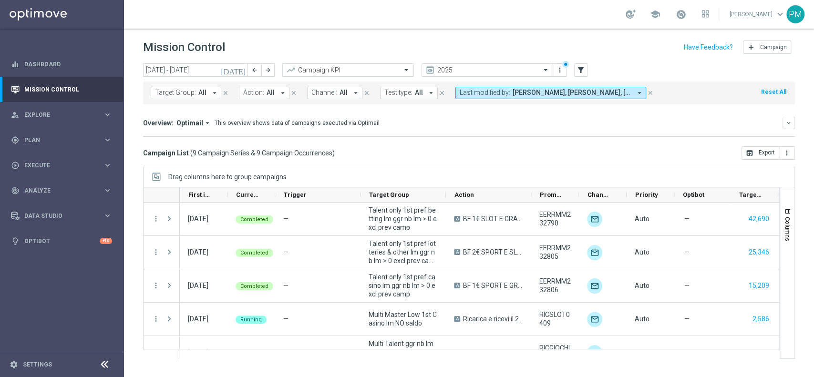
click at [241, 73] on icon "[DATE]" at bounding box center [234, 70] width 26 height 9
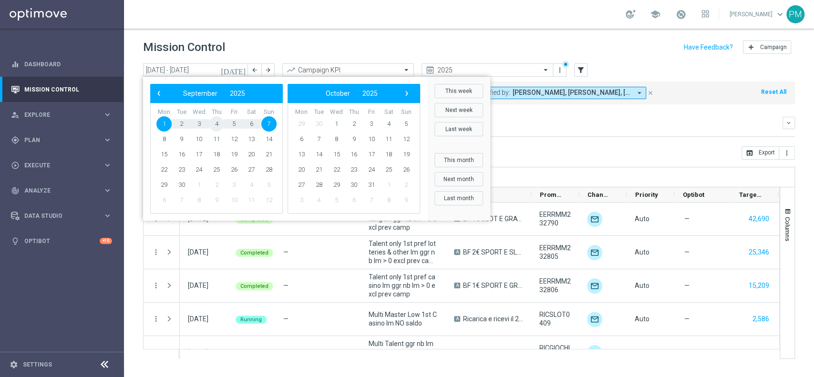
click at [217, 120] on span "4" at bounding box center [216, 123] width 15 height 15
type input "[DATE] - [DATE]"
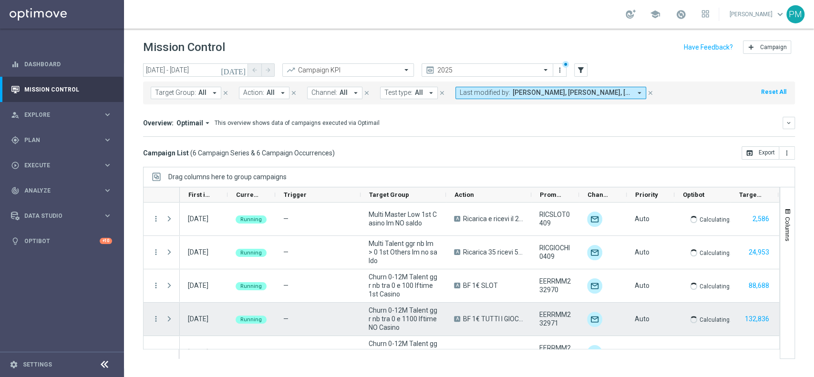
scroll to position [53, 0]
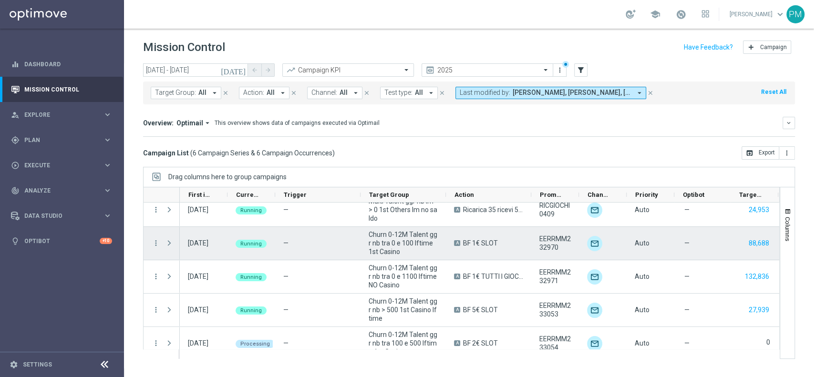
scroll to position [53, 0]
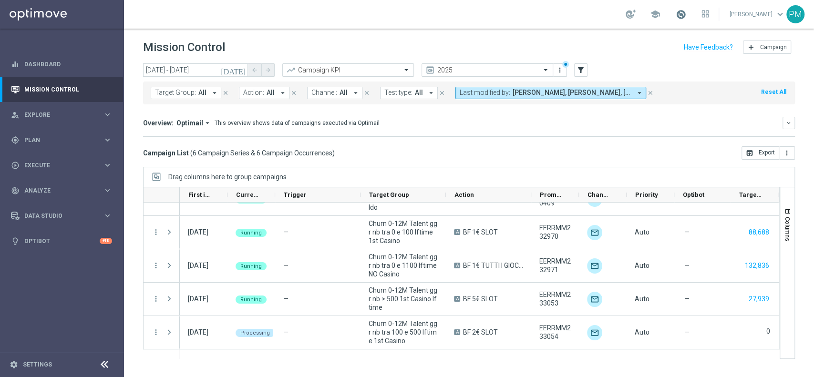
click at [676, 15] on span at bounding box center [681, 14] width 10 height 10
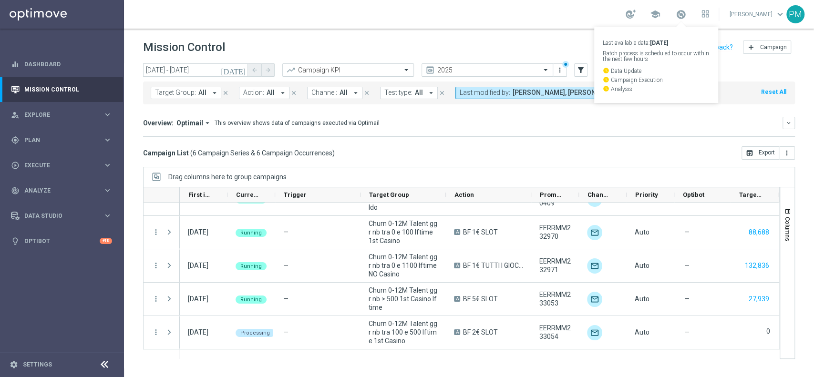
click at [582, 13] on div "school Last available data: [DATE] Batch process is scheduled to occur within t…" at bounding box center [469, 14] width 690 height 29
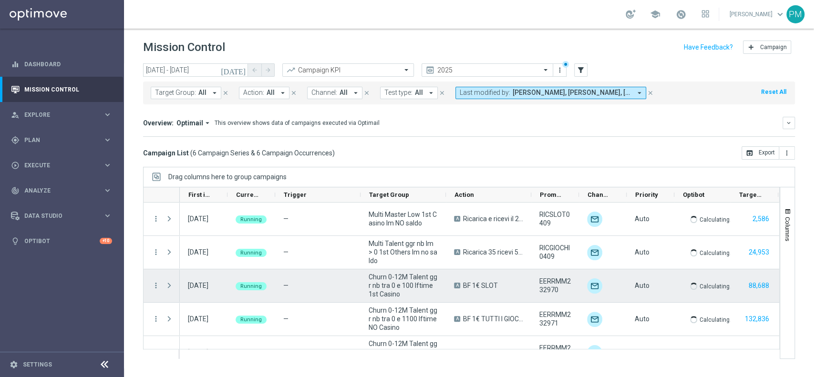
scroll to position [53, 0]
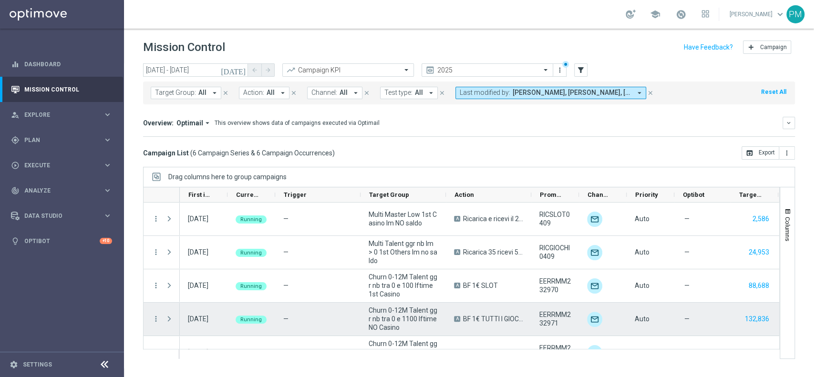
scroll to position [53, 0]
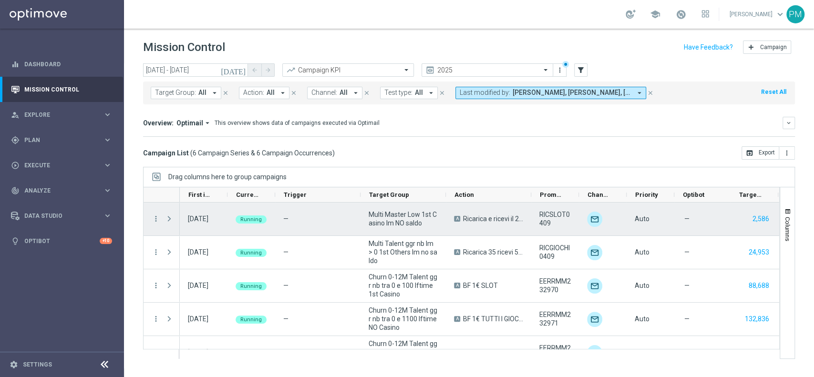
scroll to position [53, 0]
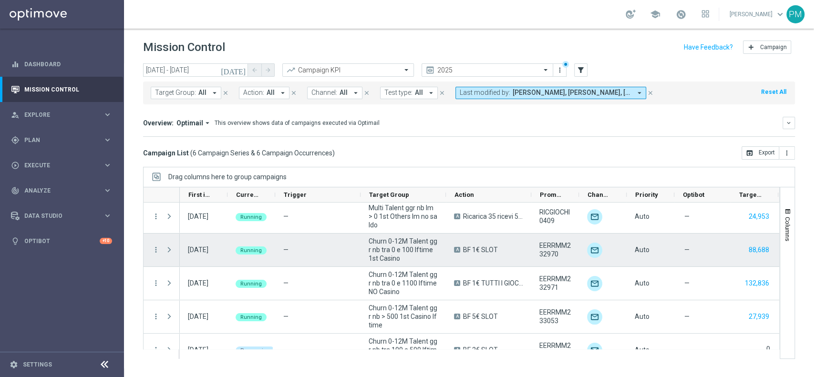
scroll to position [53, 0]
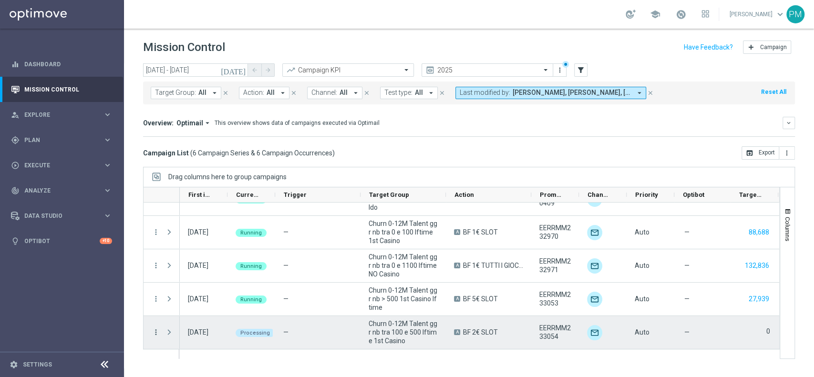
click at [154, 329] on icon "more_vert" at bounding box center [156, 332] width 9 height 9
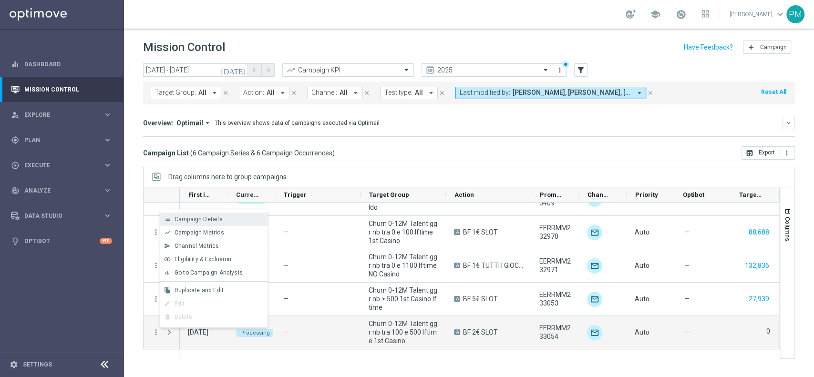
click at [200, 223] on div "list Campaign Details" at bounding box center [213, 219] width 107 height 13
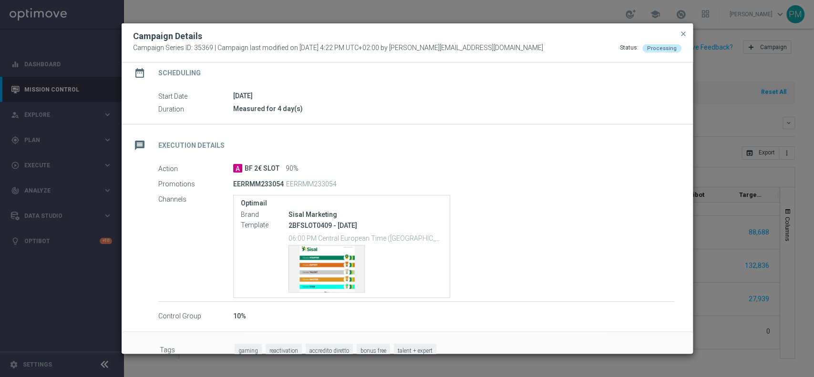
scroll to position [101, 0]
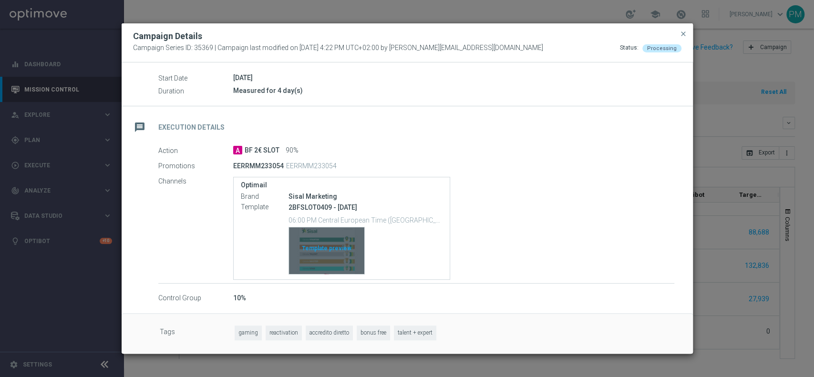
click at [323, 241] on div "Template preview" at bounding box center [326, 251] width 75 height 47
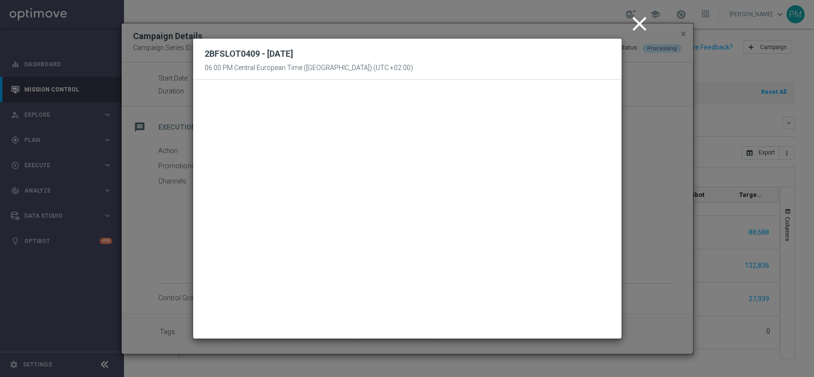
click at [645, 21] on icon "close" at bounding box center [640, 24] width 24 height 24
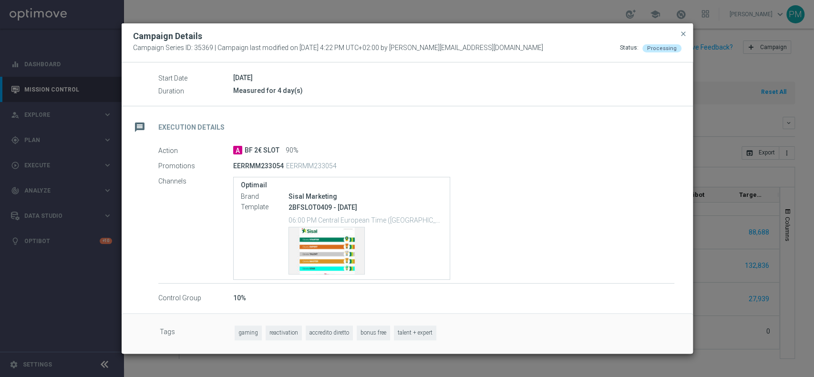
click at [687, 33] on button "close" at bounding box center [684, 33] width 10 height 11
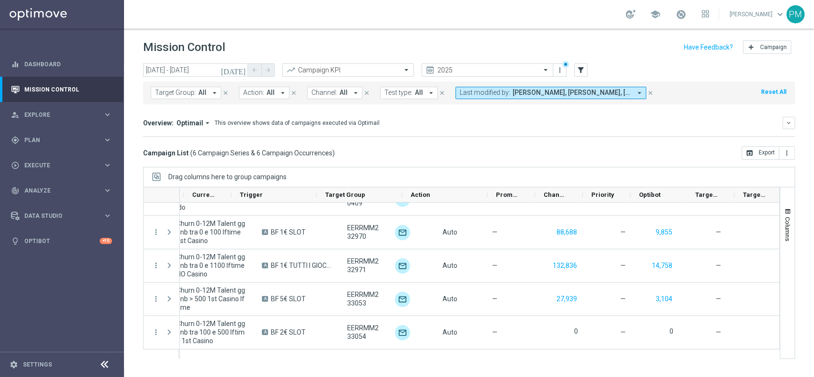
scroll to position [0, 0]
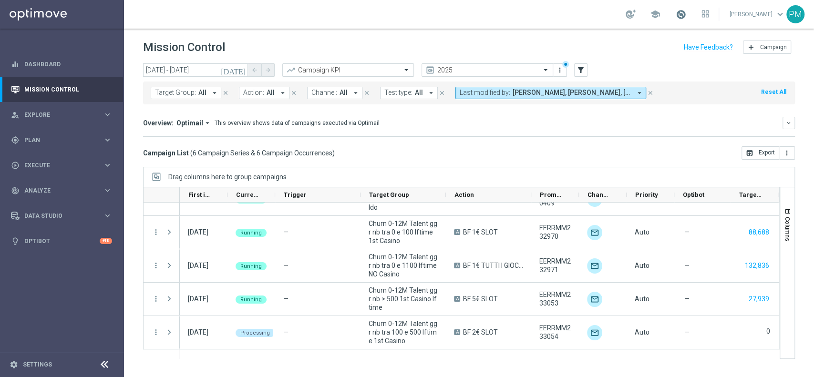
click at [676, 13] on span at bounding box center [681, 14] width 10 height 10
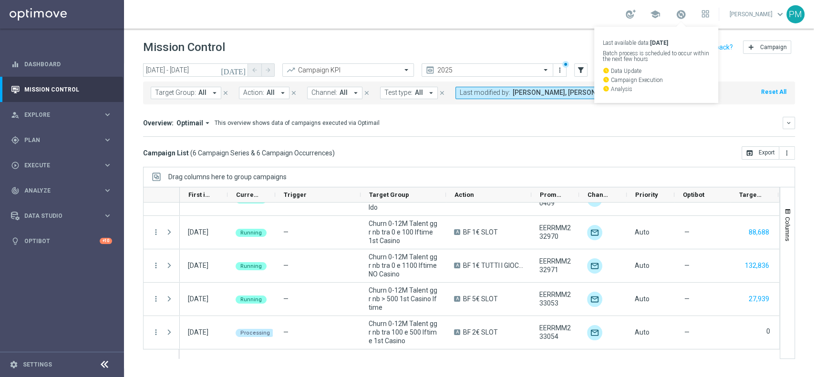
click at [569, 15] on div "school Last available data: 2 Sep 2025 Batch process is scheduled to occur with…" at bounding box center [469, 14] width 690 height 29
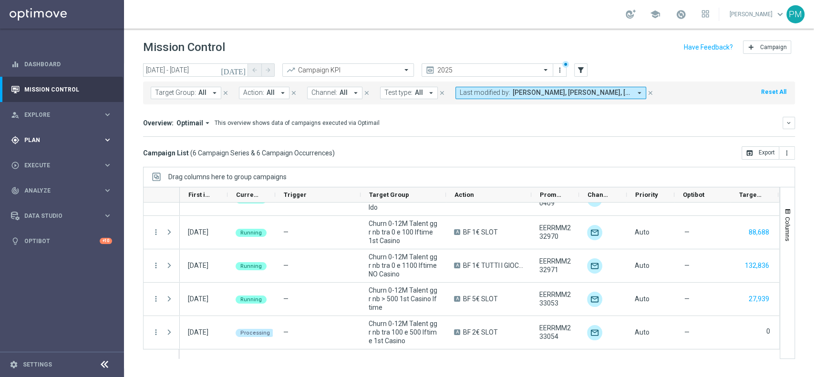
click at [41, 146] on div "gps_fixed Plan keyboard_arrow_right" at bounding box center [61, 139] width 123 height 25
click at [44, 163] on link "Target Groups" at bounding box center [62, 160] width 74 height 8
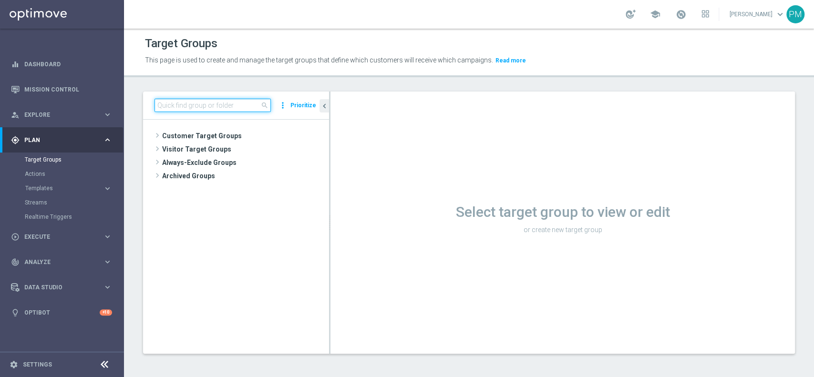
click at [193, 100] on input at bounding box center [213, 105] width 116 height 13
paste input "Multi Talent ggr nb lm > 0 1st Others lm saldo"
type input "Multi Talent ggr nb lm > 0 1st Others lm saldo"
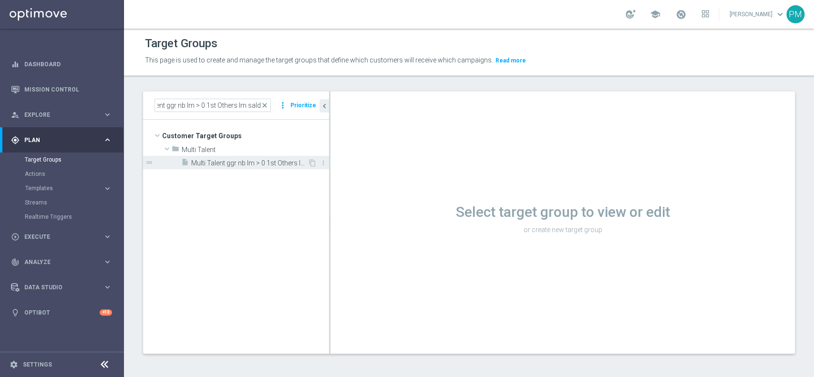
click at [249, 164] on span "Multi Talent ggr nb lm > 0 1st Others lm saldo" at bounding box center [249, 163] width 116 height 8
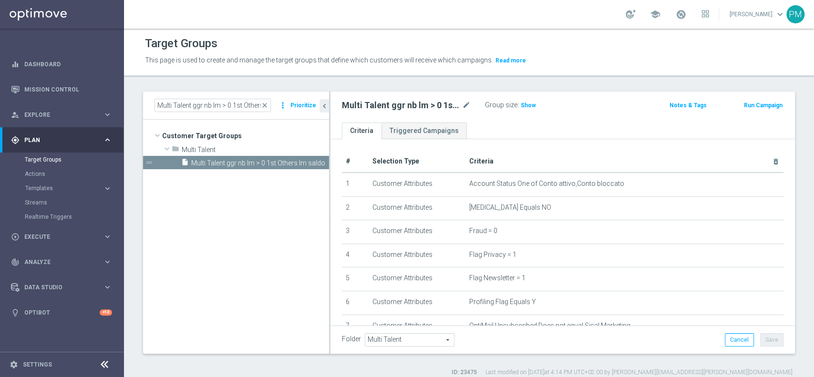
click at [745, 104] on button "Run Campaign" at bounding box center [763, 105] width 41 height 10
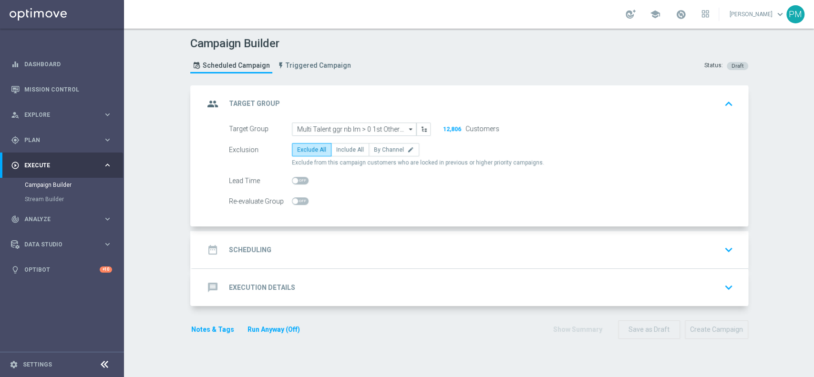
click at [347, 248] on div "date_range Scheduling keyboard_arrow_down" at bounding box center [470, 250] width 533 height 18
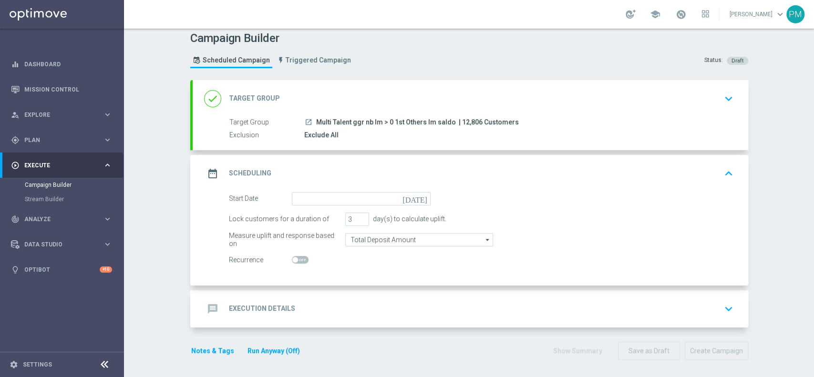
scroll to position [6, 0]
type input "2"
click at [358, 218] on input "2" at bounding box center [357, 218] width 24 height 13
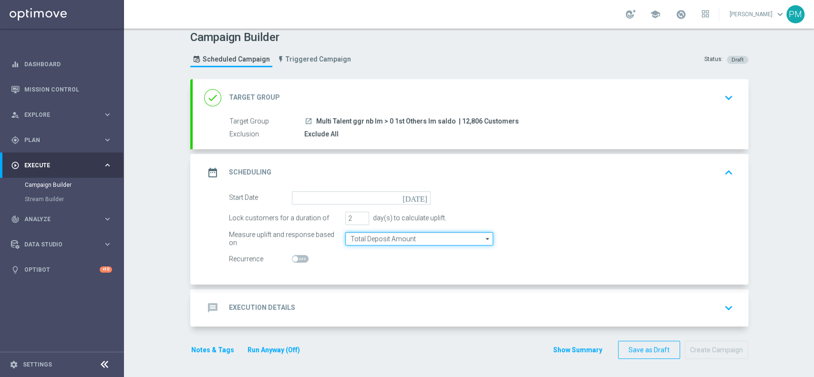
click at [368, 235] on input "Total Deposit Amount" at bounding box center [419, 238] width 148 height 13
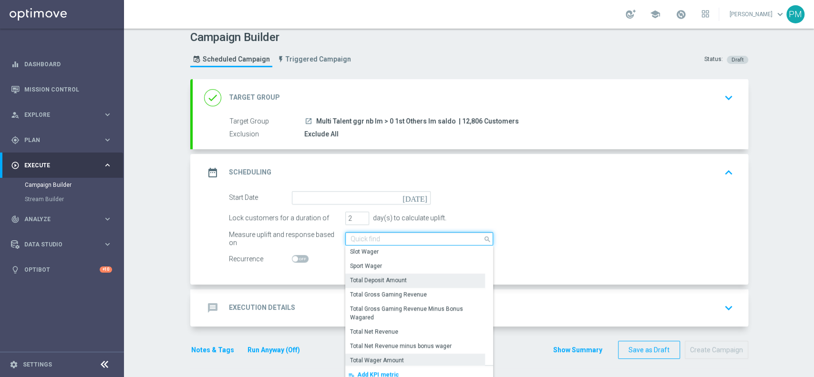
scroll to position [211, 0]
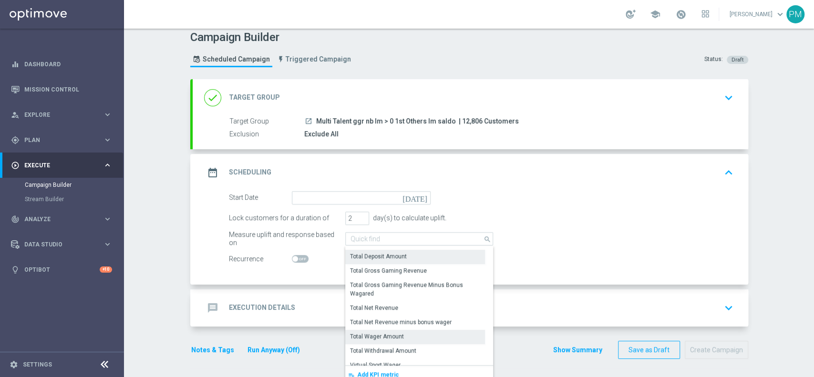
click at [398, 337] on div "Total Wager Amount" at bounding box center [415, 336] width 140 height 13
type input "Total Wager Amount"
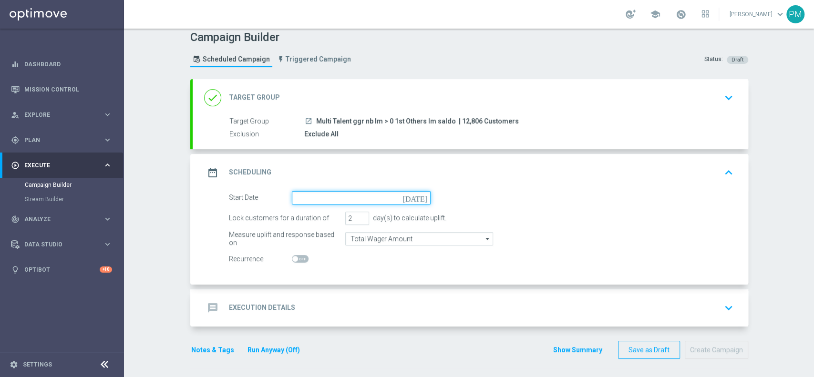
click at [347, 198] on input at bounding box center [361, 197] width 139 height 13
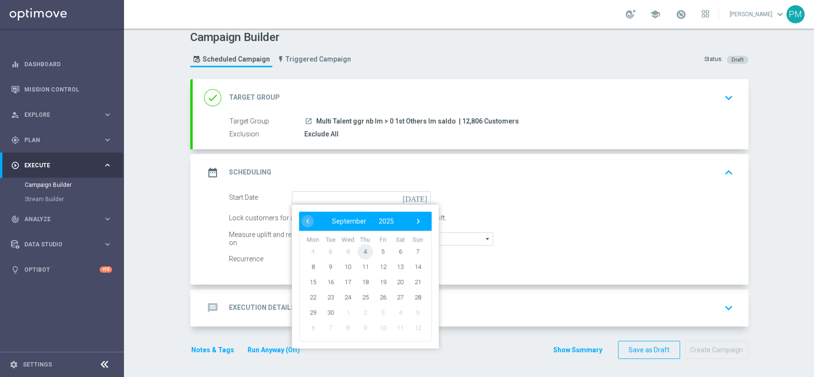
click at [361, 254] on span "4" at bounding box center [364, 251] width 15 height 15
type input "[DATE]"
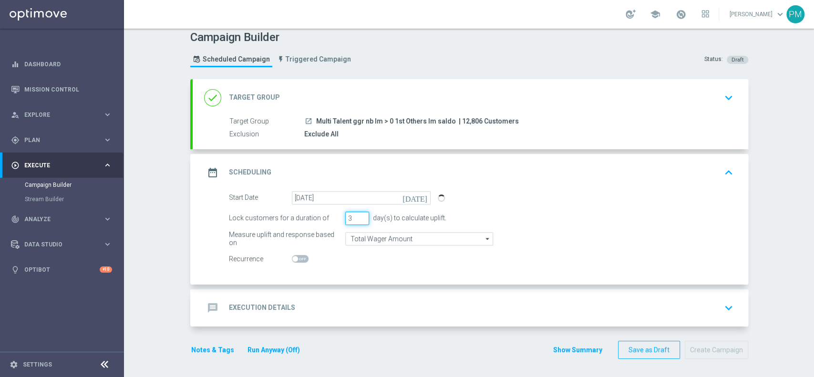
click at [359, 214] on input "3" at bounding box center [357, 218] width 24 height 13
type input "4"
click at [359, 214] on input "4" at bounding box center [357, 218] width 24 height 13
click at [358, 296] on div "message Execution Details keyboard_arrow_down" at bounding box center [471, 308] width 556 height 37
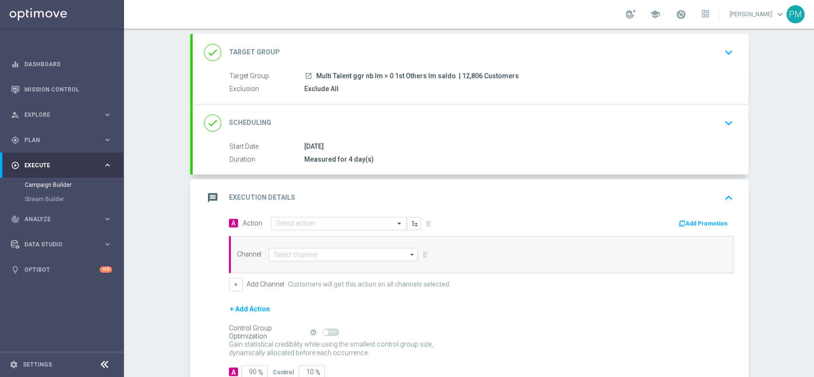
scroll to position [103, 0]
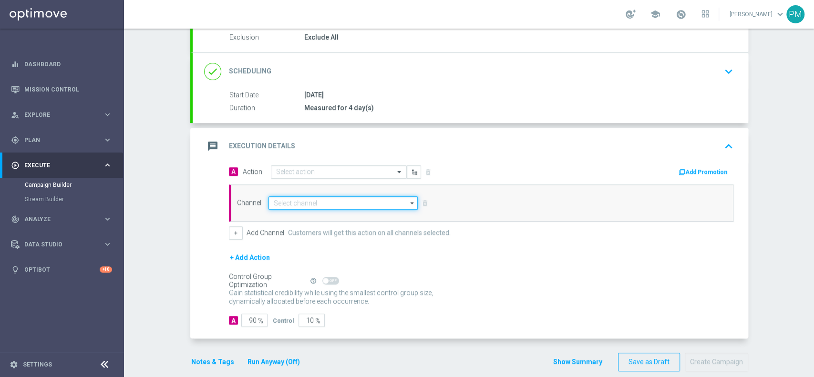
click at [305, 207] on input at bounding box center [344, 203] width 150 height 13
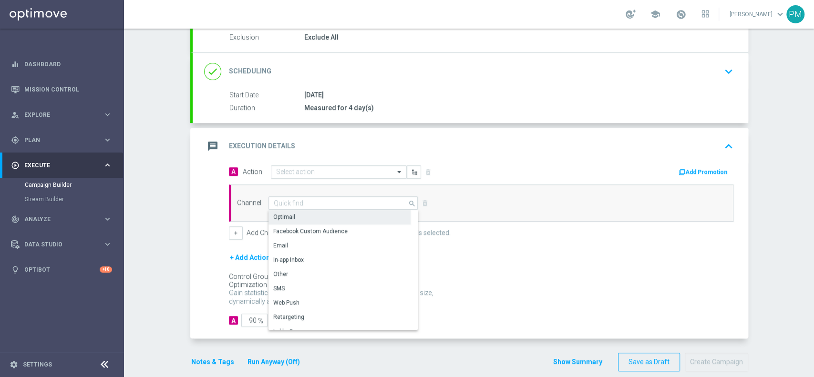
click at [305, 212] on div "Optimail" at bounding box center [340, 216] width 142 height 13
type input "Optimail"
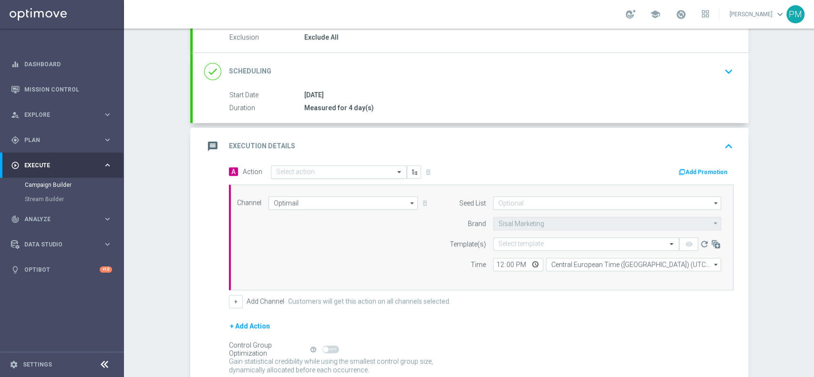
click at [284, 168] on input "text" at bounding box center [329, 172] width 106 height 8
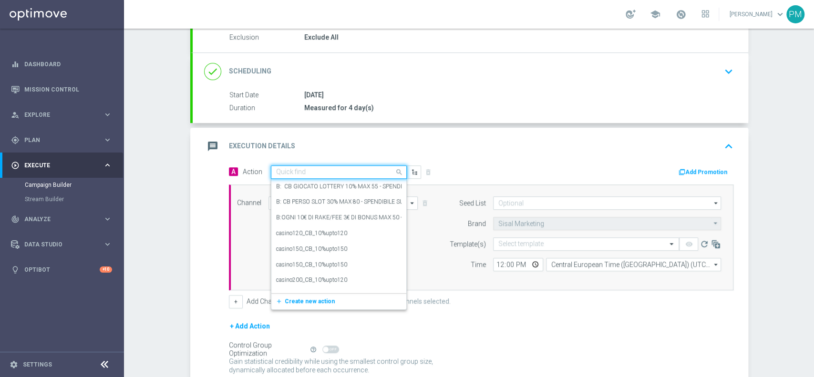
paste input "cashback tutti i giochi 20% fino a 20€"
type input "cashback tutti i giochi 20% fino a 20€"
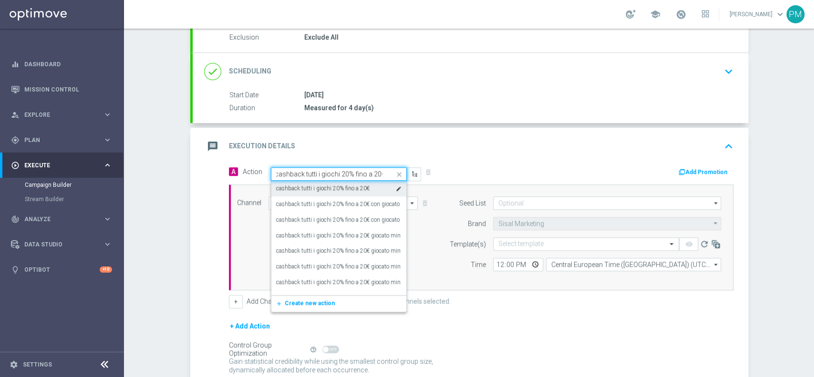
click at [319, 189] on label "cashback tutti i giochi 20% fino a 20€" at bounding box center [322, 189] width 93 height 8
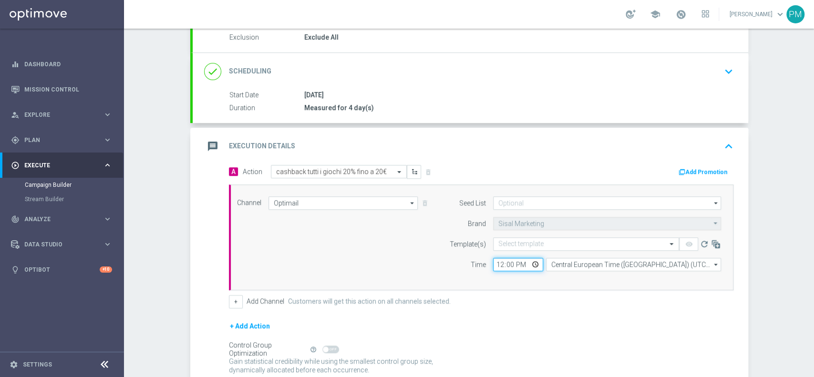
click at [497, 263] on input "12:00" at bounding box center [518, 264] width 50 height 13
type input "18:30"
click at [512, 242] on input "text" at bounding box center [576, 244] width 156 height 8
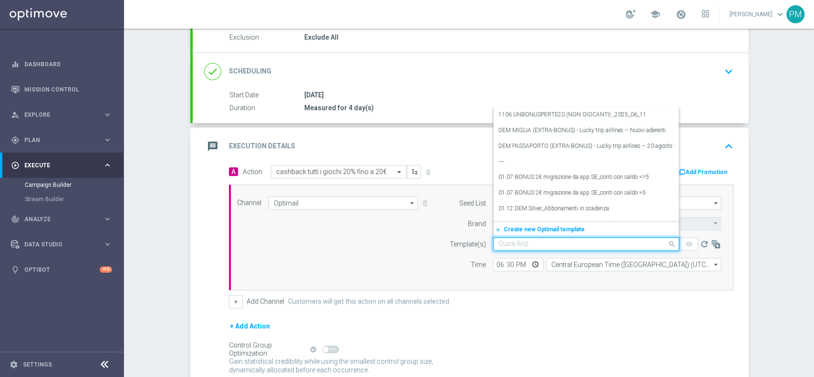
paste input "CBGIOCHI040925"
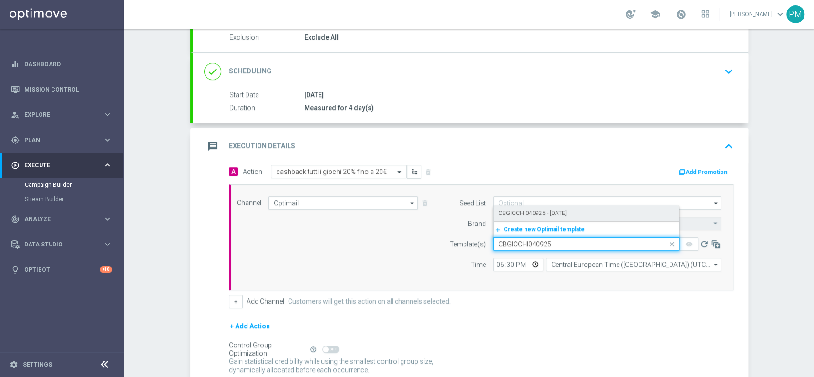
click at [528, 212] on label "CBGIOCHI040925 - 2025-08-04" at bounding box center [532, 213] width 68 height 8
type input "CBGIOCHI040925"
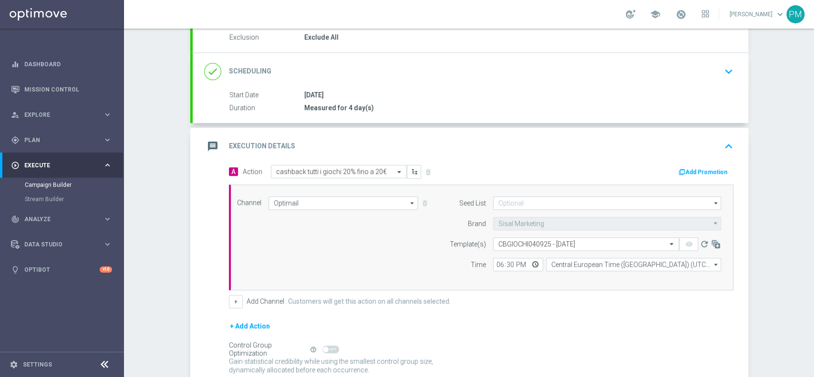
click at [685, 170] on button "Add Promotion" at bounding box center [704, 172] width 53 height 10
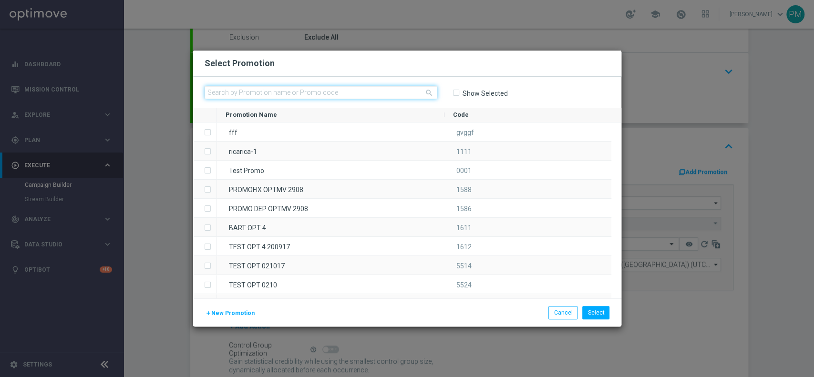
click at [323, 92] on input "text" at bounding box center [321, 92] width 233 height 13
paste input "CBGIOCHI040925"
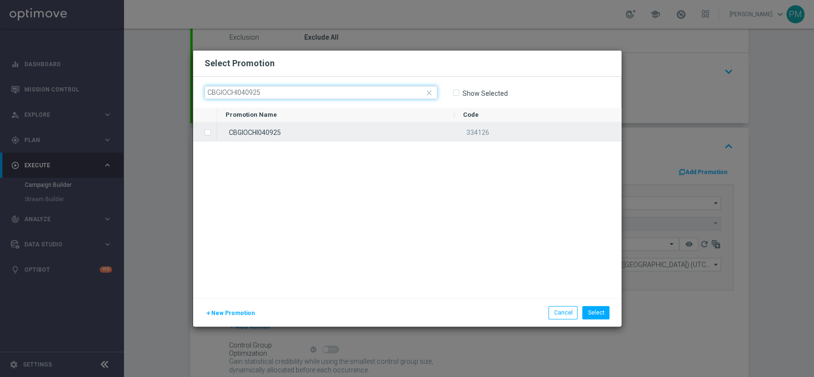
type input "CBGIOCHI040925"
click at [319, 128] on div "CBGIOCHI040925" at bounding box center [336, 132] width 238 height 19
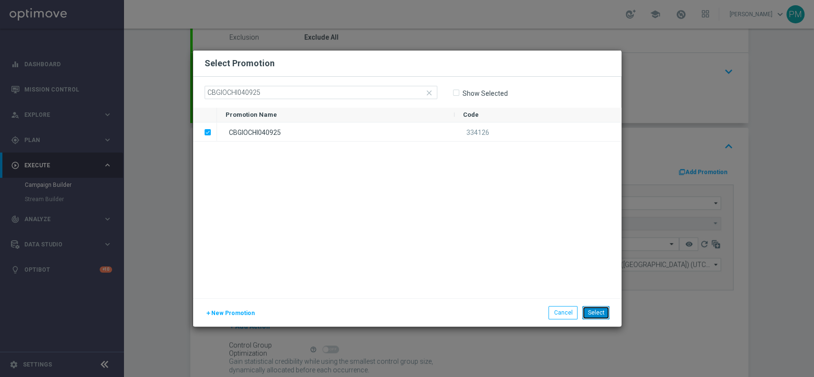
click at [591, 314] on button "Select" at bounding box center [595, 312] width 27 height 13
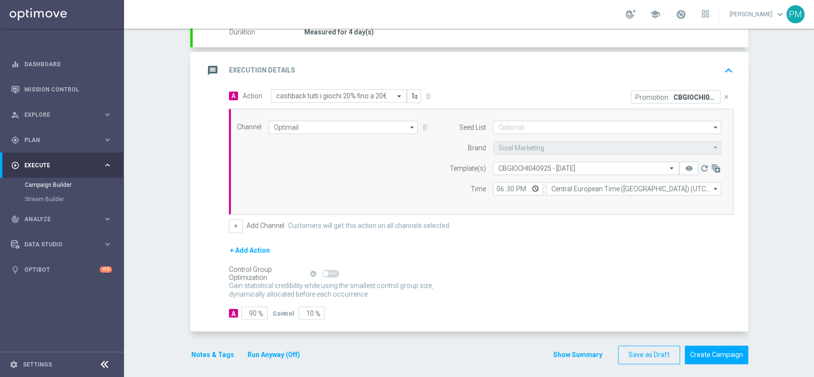
scroll to position [183, 0]
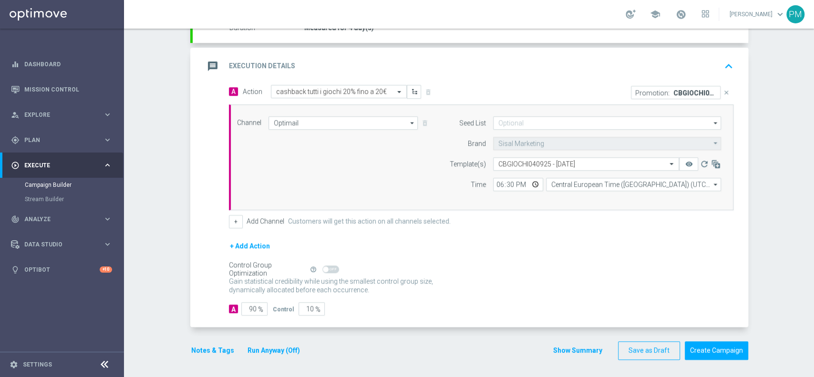
click at [198, 350] on button "Notes & Tags" at bounding box center [212, 351] width 45 height 12
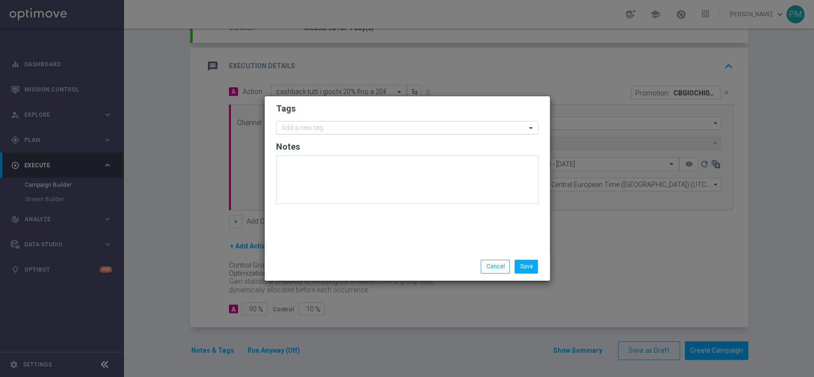
click at [305, 132] on input "text" at bounding box center [403, 128] width 245 height 8
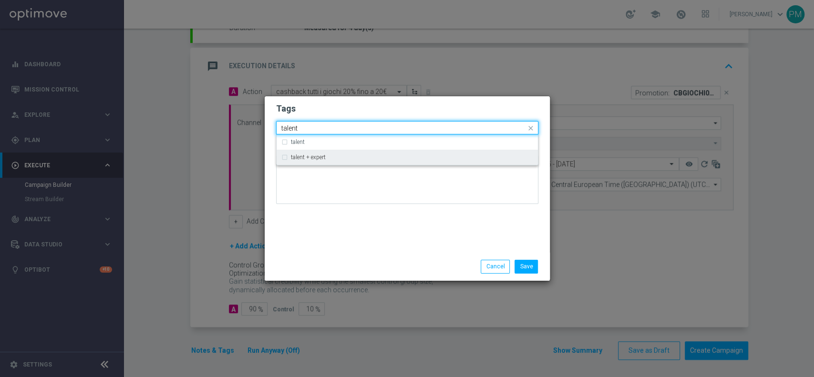
click at [339, 159] on div "talent + expert" at bounding box center [412, 158] width 242 height 6
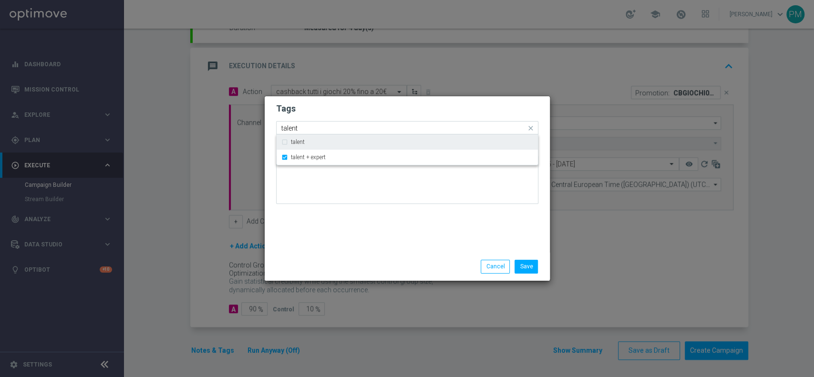
click at [290, 127] on input "talent" at bounding box center [403, 128] width 245 height 8
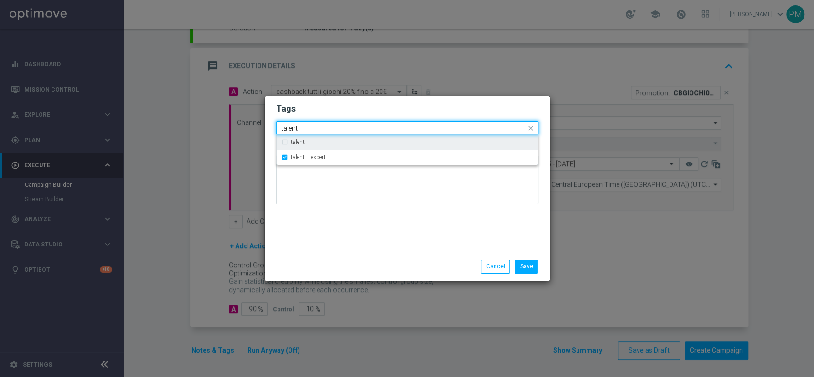
click at [290, 127] on input "talent" at bounding box center [403, 128] width 245 height 8
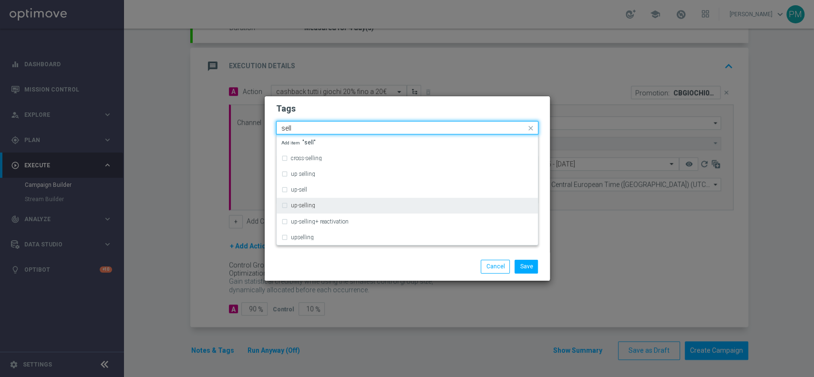
click at [303, 207] on label "up-selling" at bounding box center [303, 206] width 24 height 6
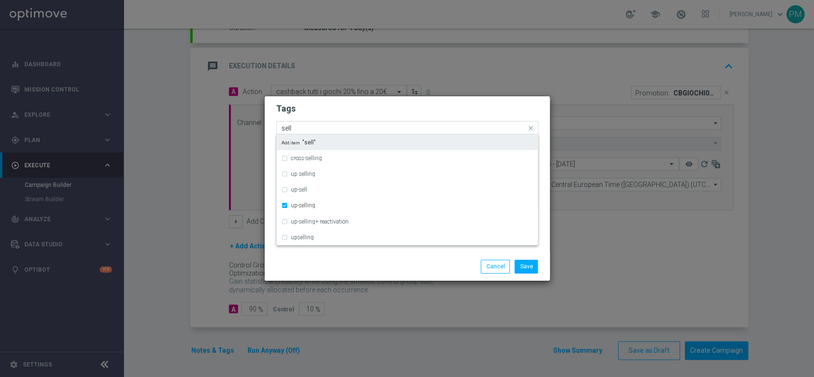
click at [283, 128] on input "sell" at bounding box center [403, 128] width 245 height 8
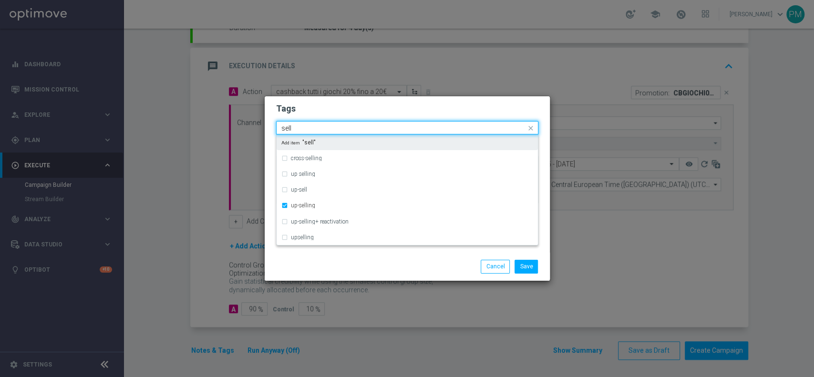
click at [283, 128] on input "sell" at bounding box center [403, 128] width 245 height 8
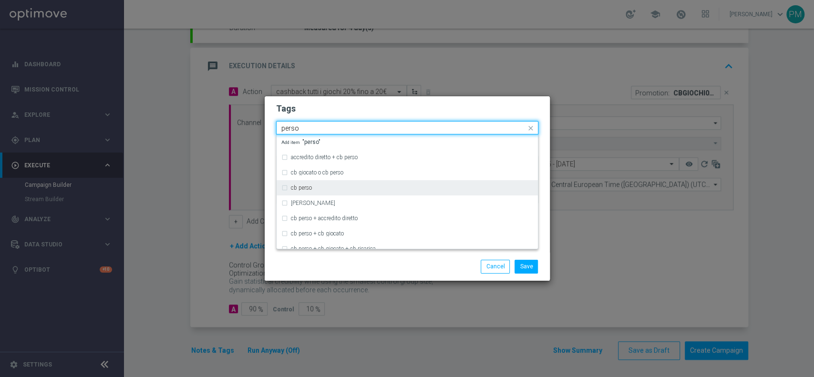
click at [315, 186] on div "cb perso" at bounding box center [412, 188] width 242 height 6
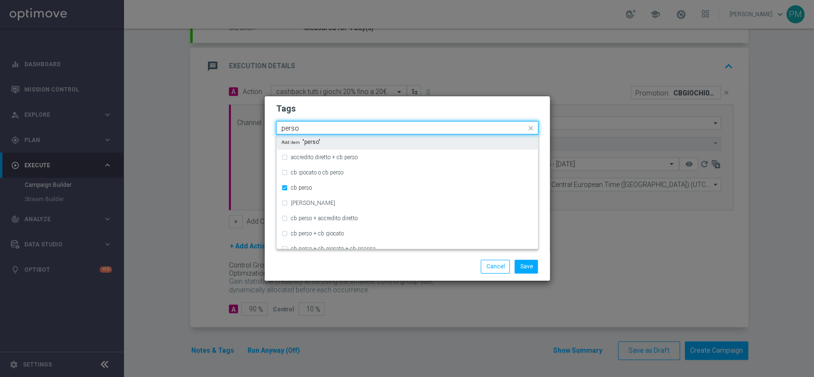
click at [289, 130] on input "perso" at bounding box center [403, 128] width 245 height 8
click at [297, 142] on div "all" at bounding box center [412, 142] width 242 height 6
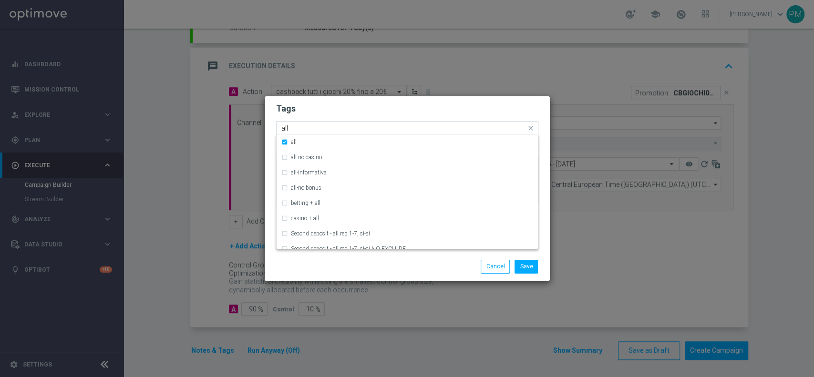
click at [280, 125] on div "all" at bounding box center [403, 129] width 246 height 10
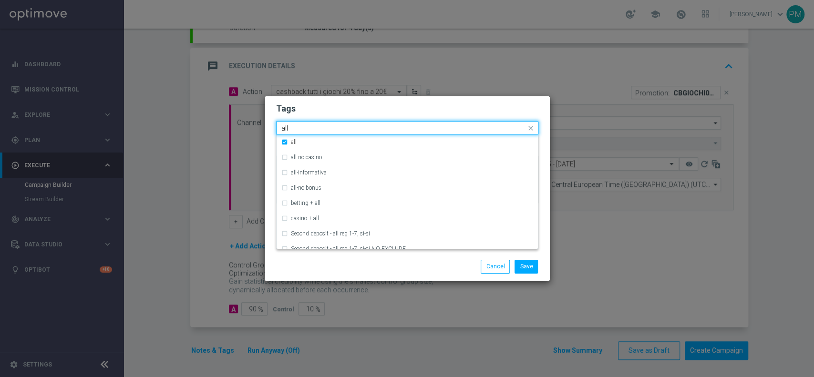
click at [280, 125] on div "all" at bounding box center [403, 129] width 246 height 10
click at [285, 125] on input "all" at bounding box center [403, 128] width 245 height 8
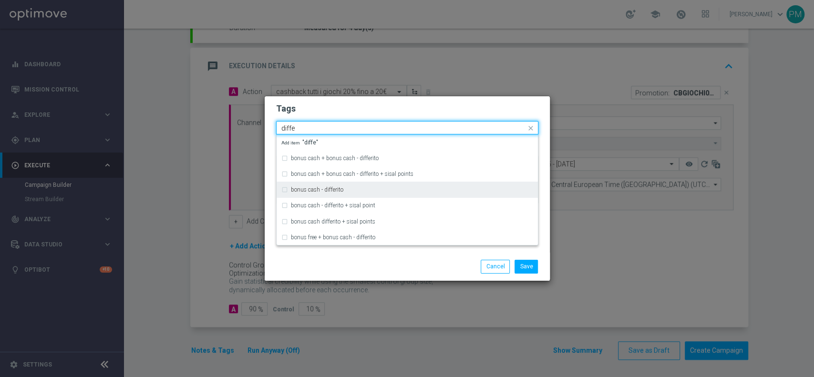
click at [318, 190] on label "bonus cash - differito" at bounding box center [317, 190] width 52 height 6
type input "diffe"
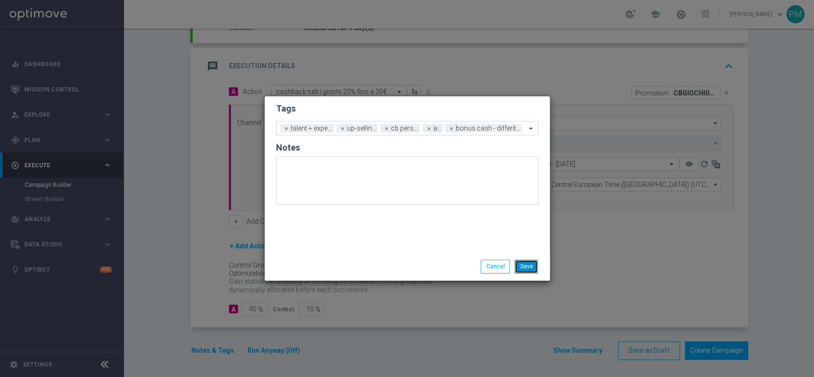
click at [523, 268] on button "Save" at bounding box center [526, 266] width 23 height 13
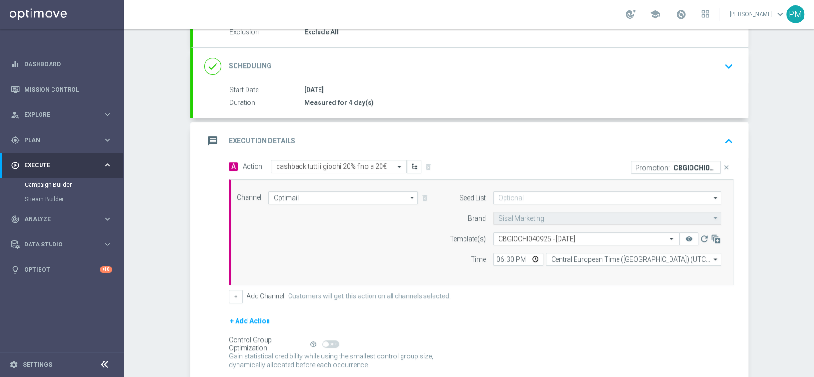
scroll to position [0, 0]
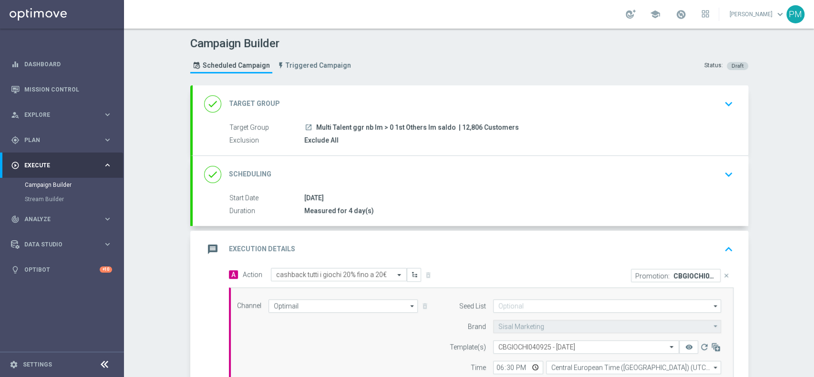
click at [457, 159] on div "done Scheduling keyboard_arrow_down" at bounding box center [471, 174] width 556 height 37
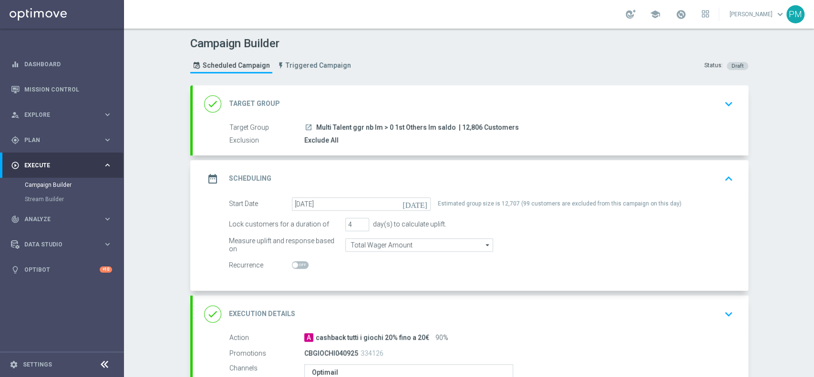
scroll to position [174, 0]
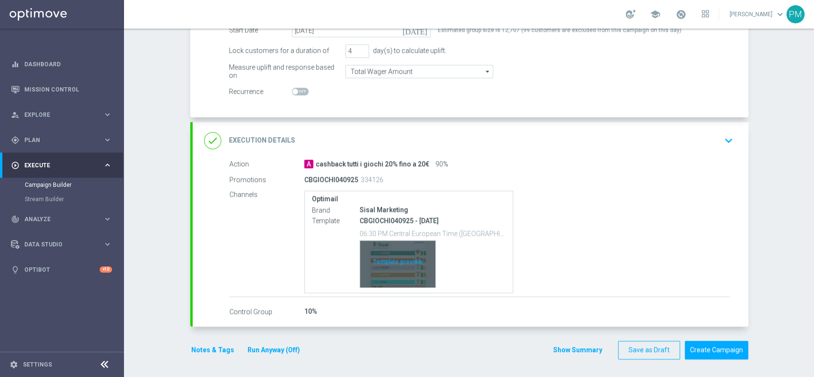
click at [400, 268] on div "Template preview" at bounding box center [397, 264] width 75 height 47
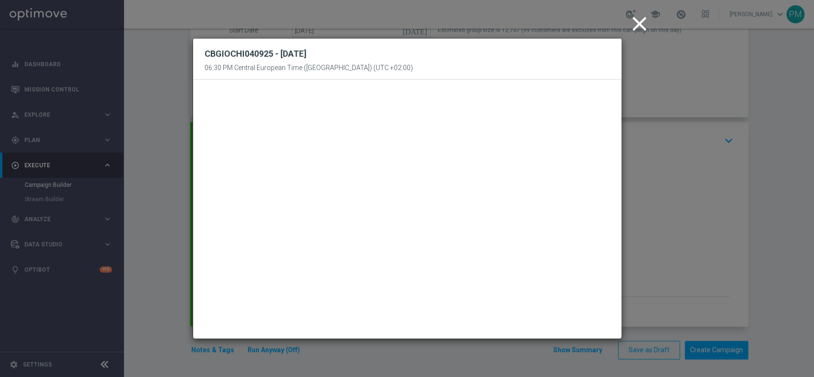
click at [641, 27] on icon "close" at bounding box center [640, 24] width 24 height 24
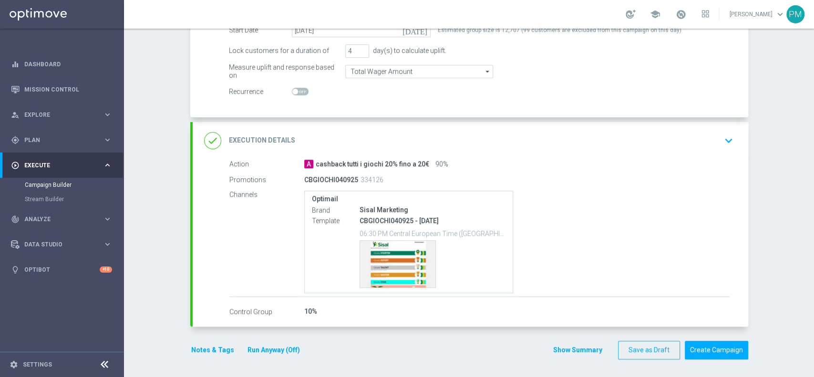
click at [276, 344] on button "Run Anyway (Off)" at bounding box center [274, 350] width 54 height 12
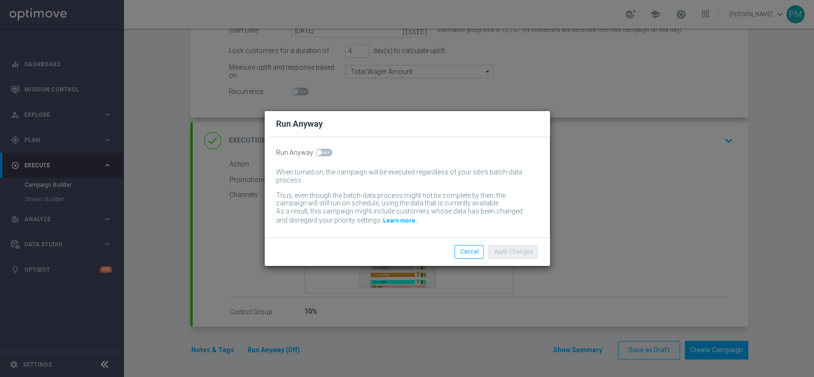
click at [323, 155] on span at bounding box center [324, 153] width 17 height 8
click at [323, 155] on input "checkbox" at bounding box center [324, 153] width 17 height 8
checkbox input "true"
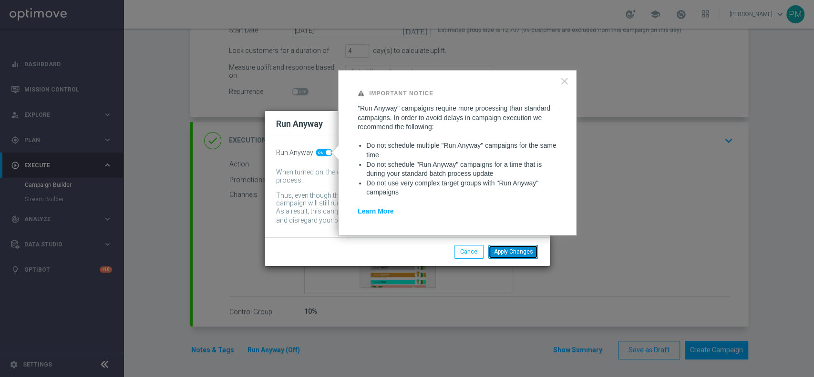
click at [507, 254] on button "Apply Changes" at bounding box center [513, 251] width 50 height 13
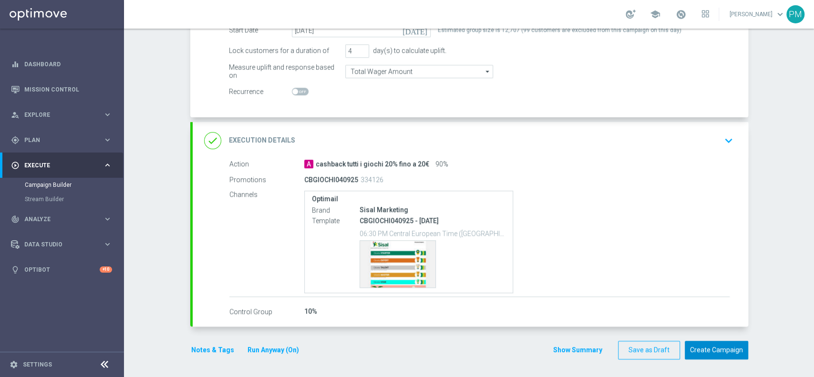
click at [695, 351] on button "Create Campaign" at bounding box center [716, 350] width 63 height 19
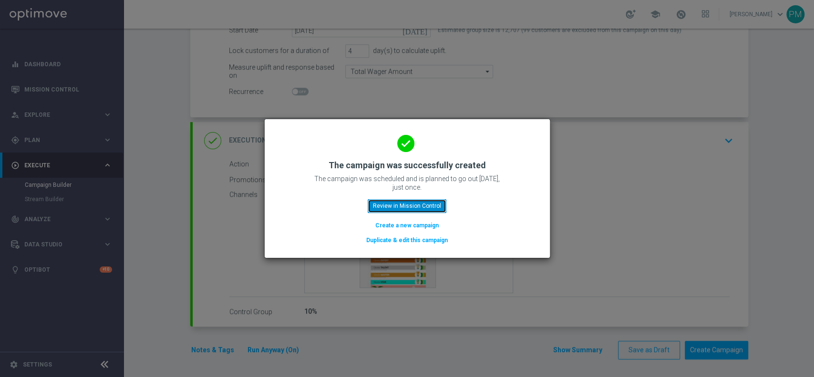
click at [417, 212] on button "Review in Mission Control" at bounding box center [407, 205] width 79 height 13
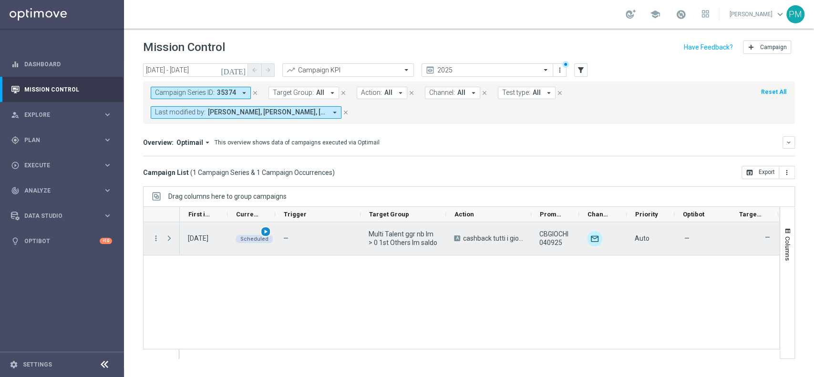
click at [266, 232] on span "play_arrow" at bounding box center [265, 231] width 7 height 7
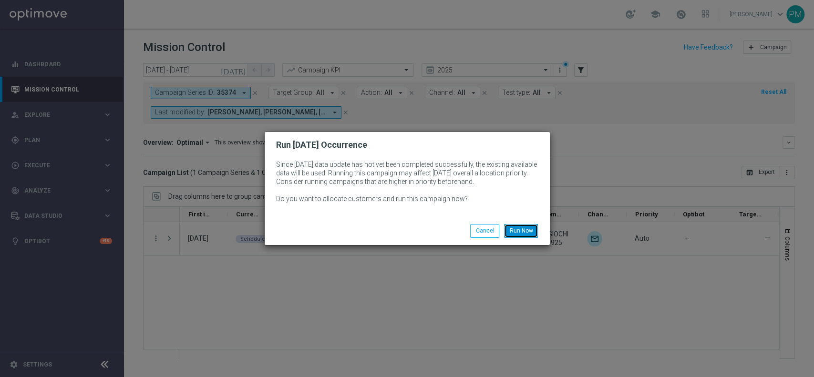
click at [514, 231] on button "Run Now" at bounding box center [521, 230] width 34 height 13
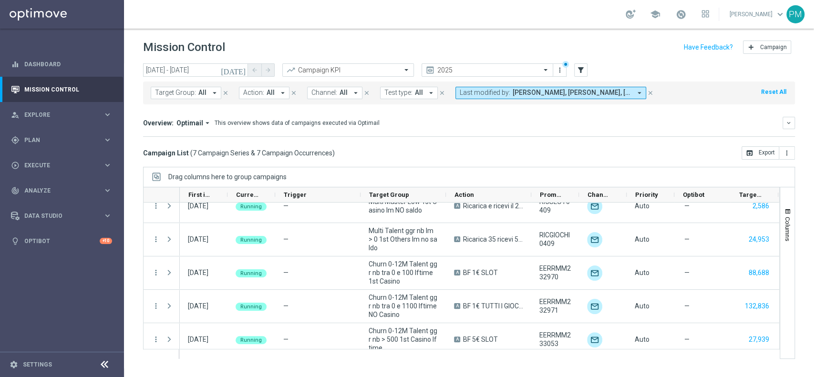
scroll to position [87, 0]
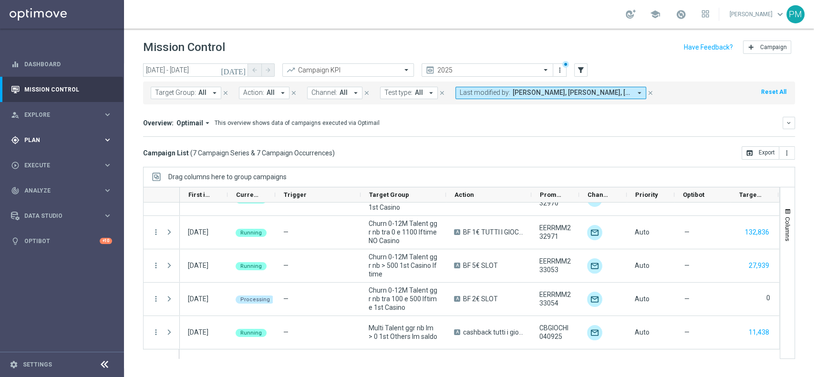
click at [52, 141] on span "Plan" at bounding box center [63, 140] width 79 height 6
click at [43, 185] on button "Templates keyboard_arrow_right" at bounding box center [69, 189] width 88 height 8
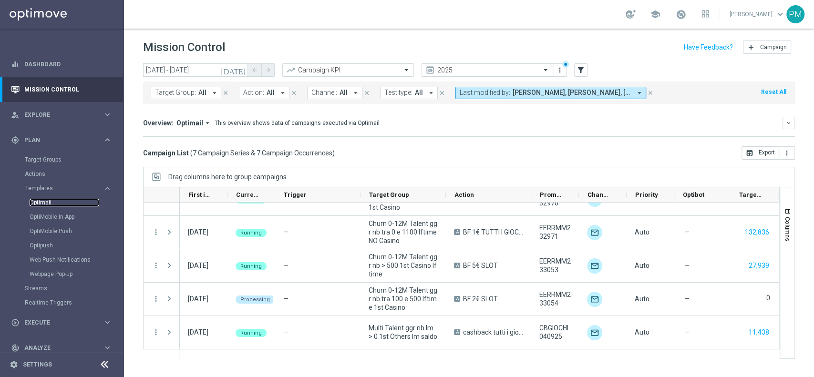
click at [43, 204] on link "Optimail" at bounding box center [65, 203] width 70 height 8
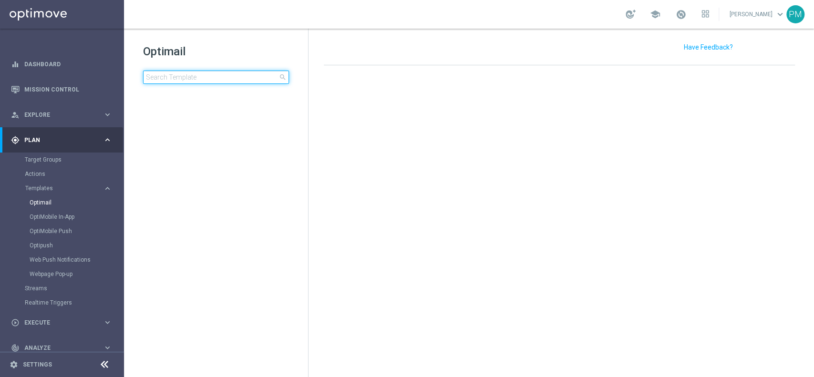
click at [197, 82] on input at bounding box center [216, 77] width 146 height 13
type input "CBSLOT0409 - [DATE]"
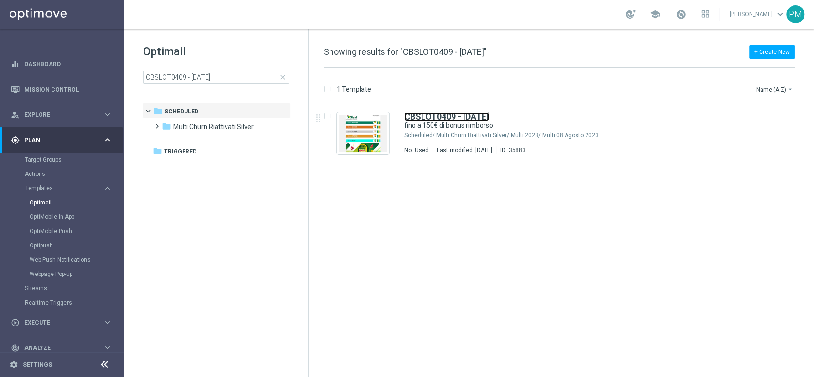
drag, startPoint x: 445, startPoint y: 113, endPoint x: 274, endPoint y: 2, distance: 203.5
click at [445, 113] on b "CBSLOT0409 - 2025-09-07" at bounding box center [446, 117] width 85 height 10
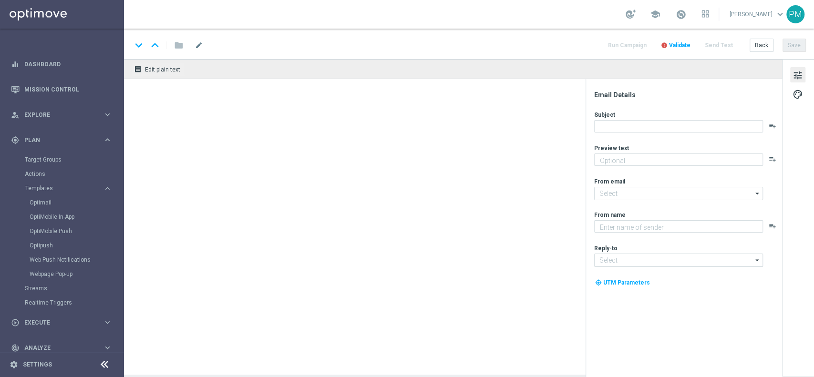
type textarea "Solo per te 🎁🎰"
type input "[EMAIL_ADDRESS][DOMAIN_NAME]"
type textarea "Sisal"
type input "[EMAIL_ADDRESS][DOMAIN_NAME]"
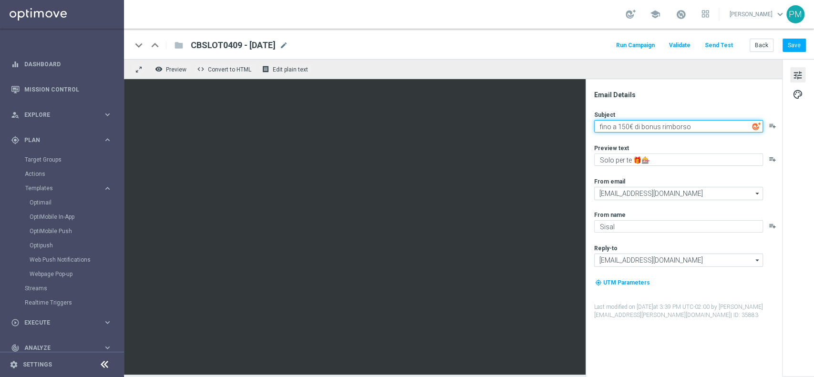
click at [601, 125] on textarea "fino a 150€ di bonus rimborso" at bounding box center [678, 126] width 169 height 12
type textarea "Fino a 150€ di bonus rimborso"
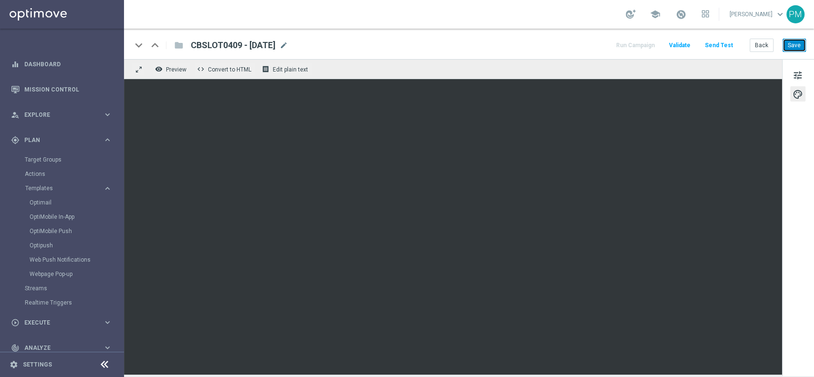
click at [794, 41] on button "Save" at bounding box center [794, 45] width 23 height 13
click at [795, 43] on button "Save" at bounding box center [794, 45] width 23 height 13
click at [802, 48] on button "Save" at bounding box center [794, 45] width 23 height 13
click at [755, 44] on button "Back" at bounding box center [762, 45] width 24 height 13
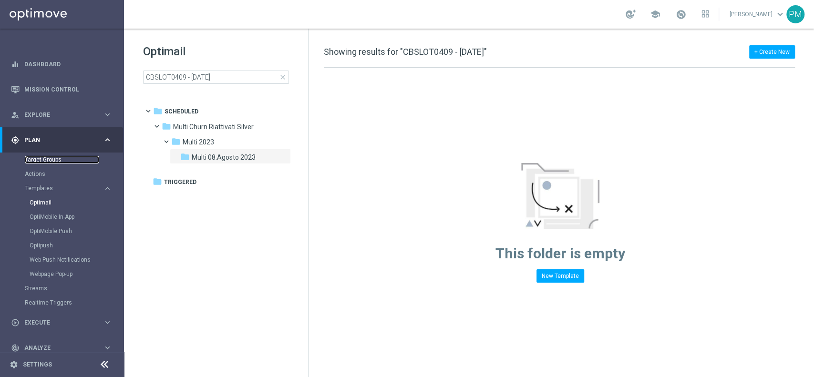
click at [43, 160] on link "Target Groups" at bounding box center [62, 160] width 74 height 8
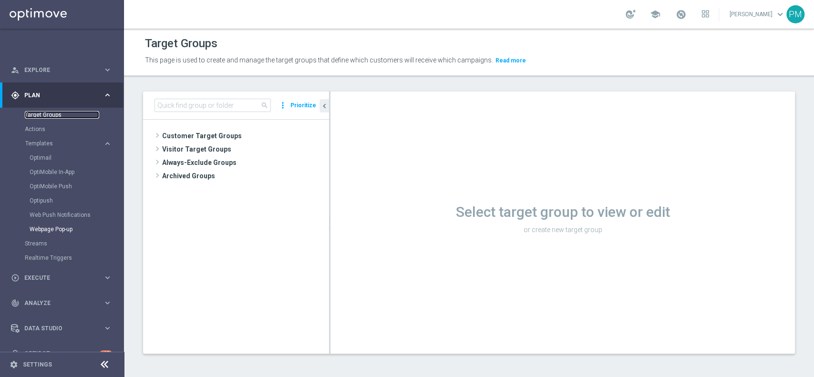
scroll to position [61, 0]
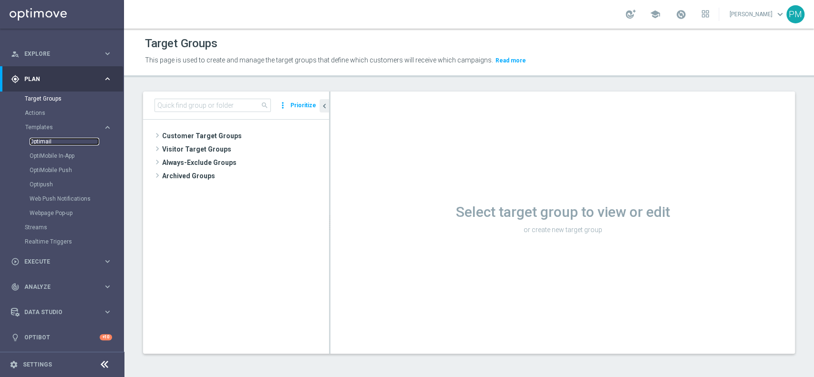
click at [44, 141] on link "Optimail" at bounding box center [65, 142] width 70 height 8
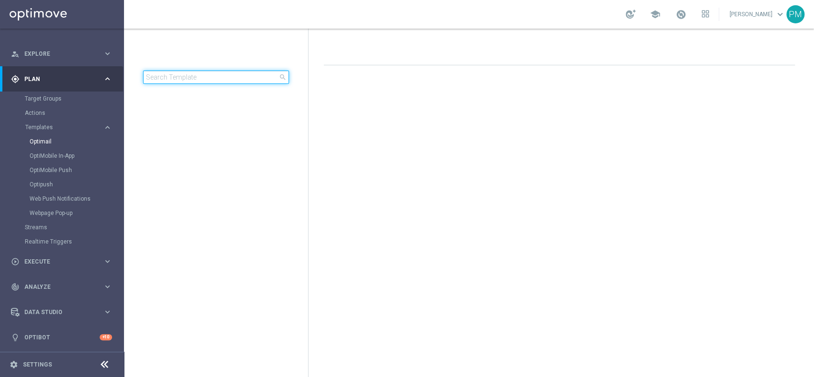
click at [220, 77] on input at bounding box center [216, 77] width 146 height 13
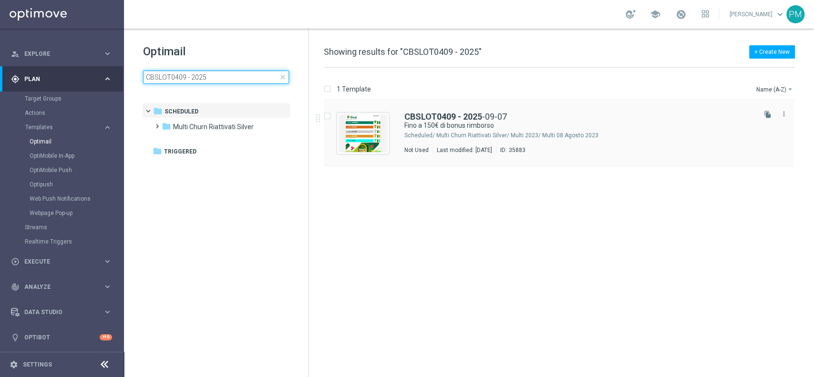
type input "CBSLOT0409 - 2025"
click at [418, 111] on div "CBSLOT0409 - 2025 -09-07 Fino a 150€ di bonus rimborso Scheduled/ Multi Churn R…" at bounding box center [559, 134] width 470 height 66
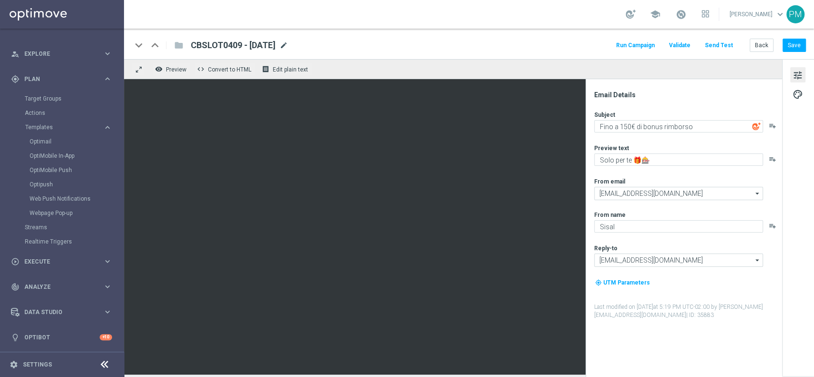
click at [288, 45] on span "mode_edit" at bounding box center [283, 45] width 9 height 9
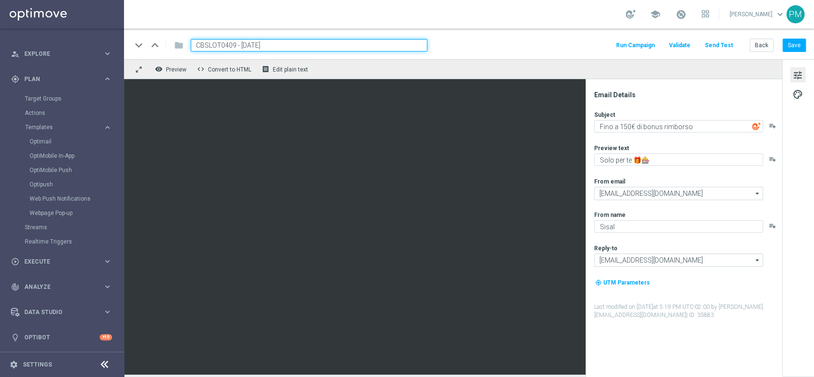
click at [279, 42] on input "CBSLOT0409 - 2025-09-07" at bounding box center [309, 45] width 237 height 12
type input "CBSLOT0409 - 2025-09-04"
click at [791, 41] on button "Save" at bounding box center [794, 45] width 23 height 13
click at [291, 45] on input "CBSLOT0409 - 2025-09-04" at bounding box center [309, 45] width 237 height 12
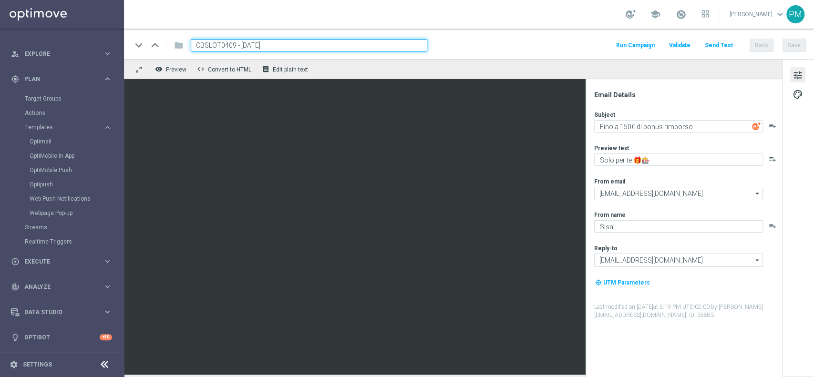
click at [291, 45] on input "CBSLOT0409 - 2025-09-04" at bounding box center [309, 45] width 237 height 12
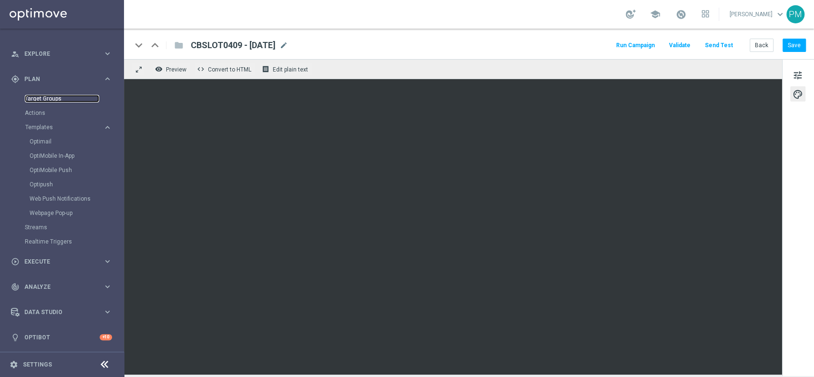
click at [42, 98] on link "Target Groups" at bounding box center [62, 99] width 74 height 8
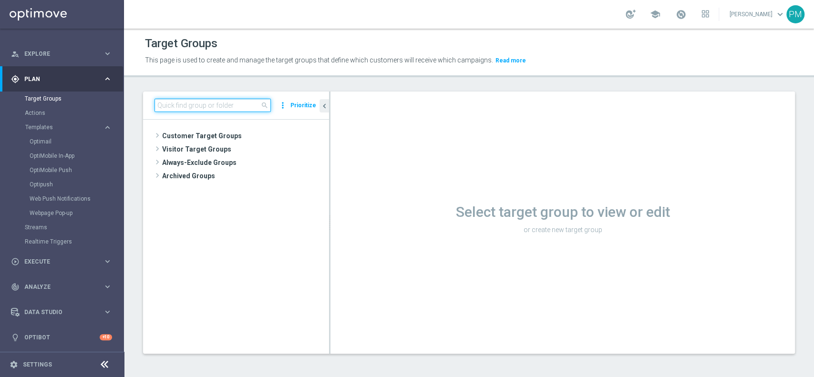
click at [201, 108] on input at bounding box center [213, 105] width 116 height 13
paste input "Multi Master Low 1st Casino lm saldo"
type input "Multi Master Low 1st Casino lm saldo"
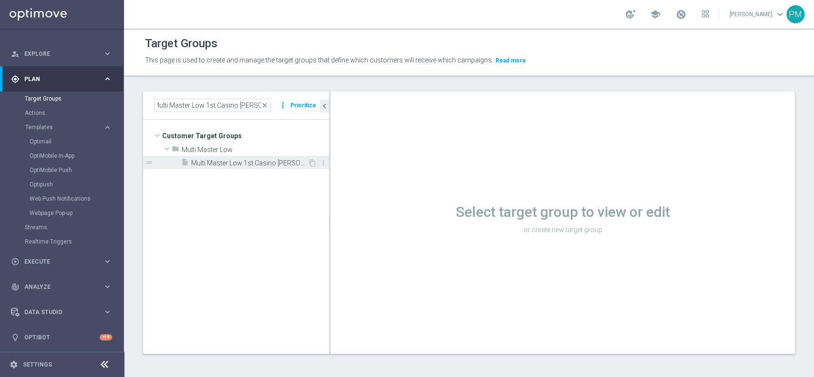
click at [279, 162] on span "Multi Master Low 1st Casino lm saldo" at bounding box center [249, 163] width 116 height 8
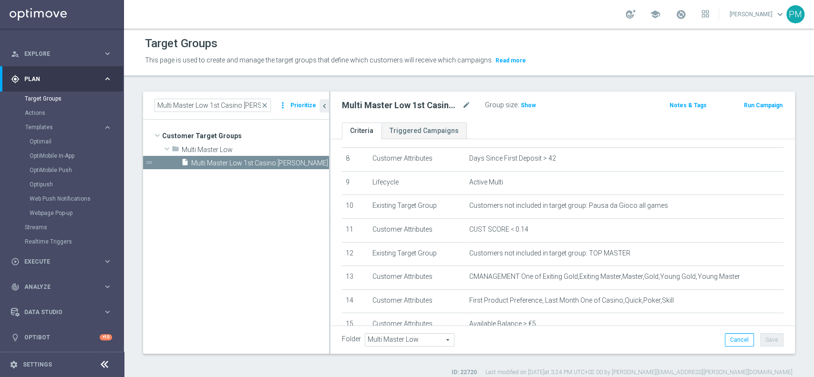
scroll to position [254, 0]
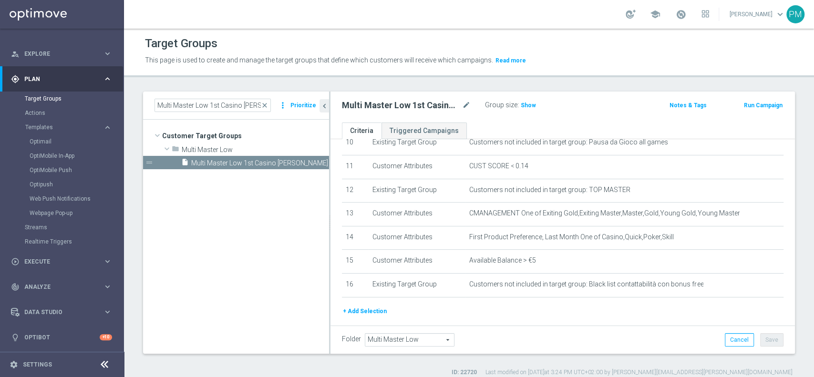
click at [752, 105] on button "Run Campaign" at bounding box center [763, 105] width 41 height 10
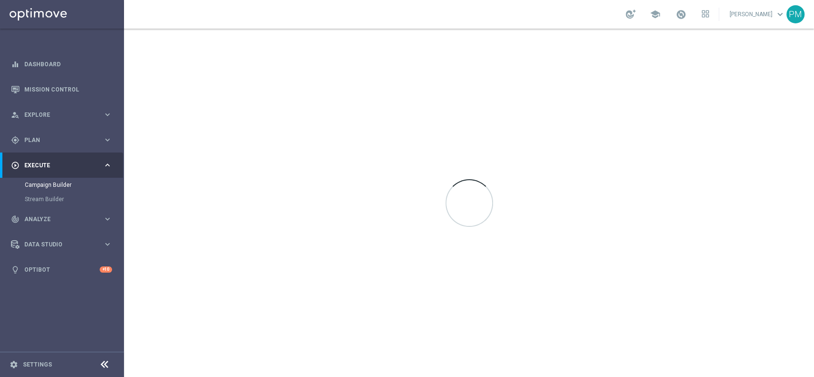
scroll to position [0, 0]
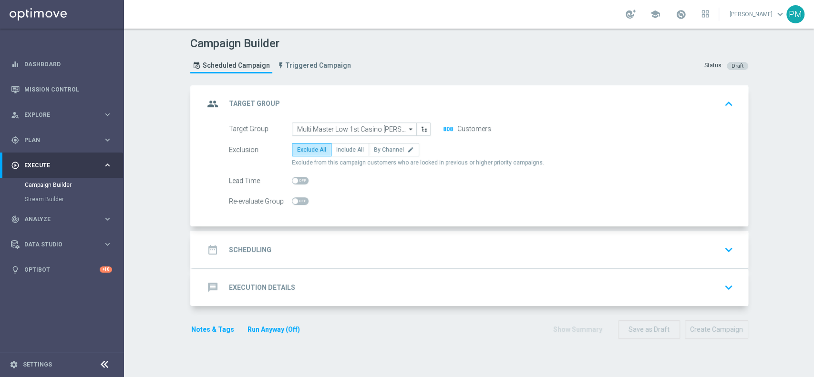
click at [390, 246] on div "date_range Scheduling keyboard_arrow_down" at bounding box center [470, 250] width 533 height 18
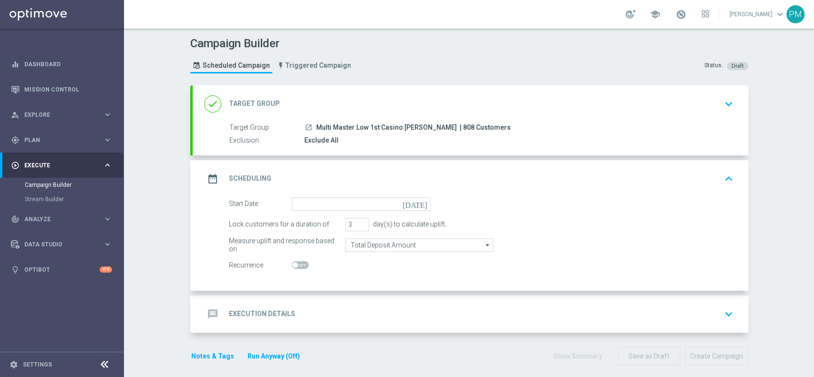
click at [268, 361] on button "Run Anyway (Off)" at bounding box center [274, 357] width 54 height 12
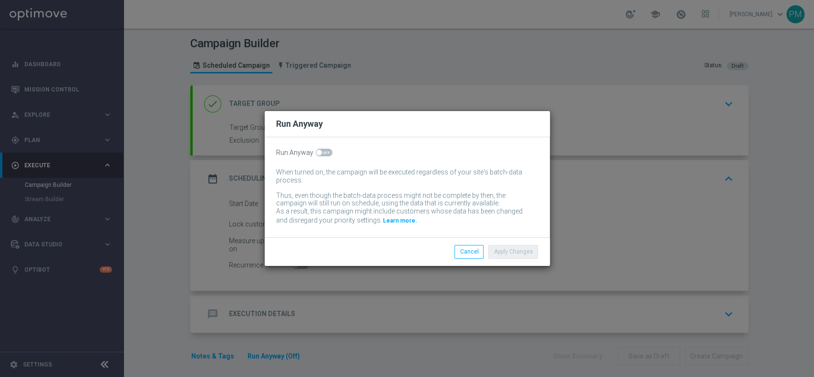
click at [322, 145] on div "Run Anyway When turned on, the campaign will be executed regardless of your sit…" at bounding box center [407, 187] width 285 height 100
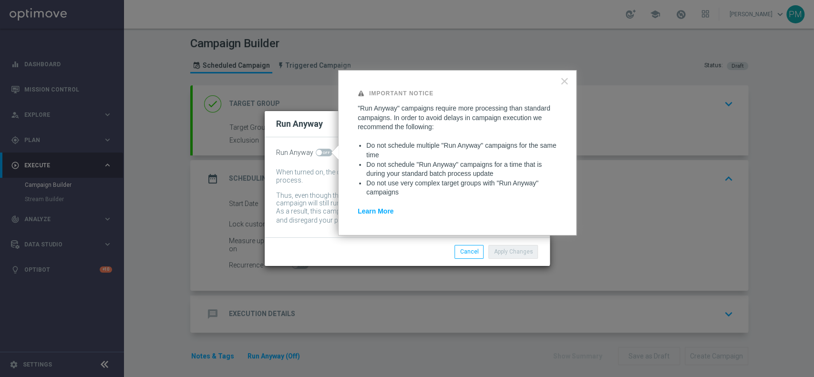
click at [324, 154] on span at bounding box center [324, 153] width 17 height 8
click at [324, 154] on input "checkbox" at bounding box center [324, 153] width 17 height 8
checkbox input "true"
click at [504, 255] on button "Apply Changes" at bounding box center [513, 251] width 50 height 13
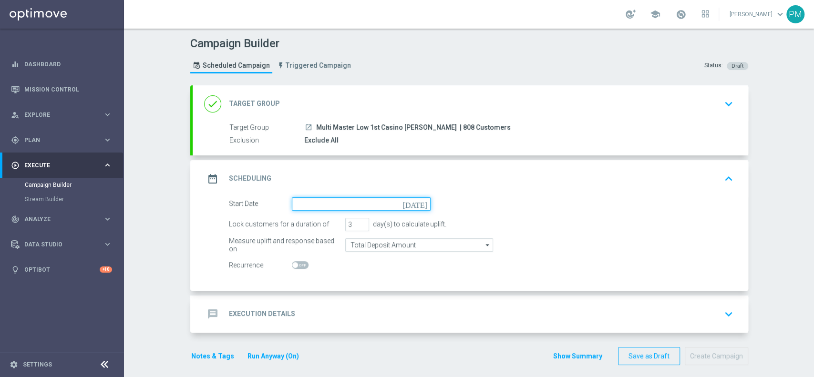
click at [331, 206] on input at bounding box center [361, 203] width 139 height 13
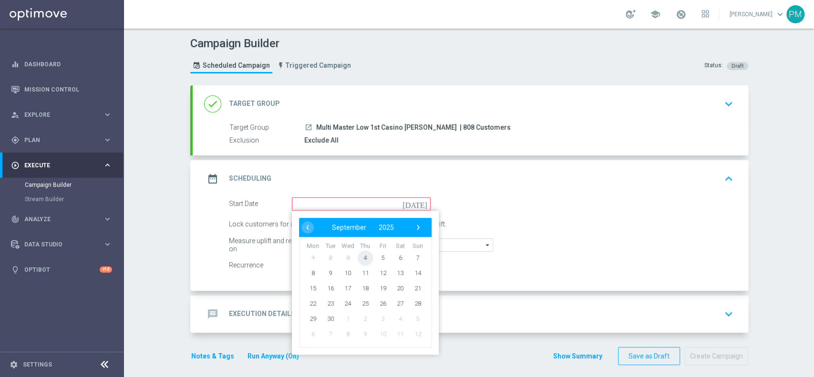
click at [362, 256] on span "4" at bounding box center [364, 257] width 15 height 15
type input "[DATE]"
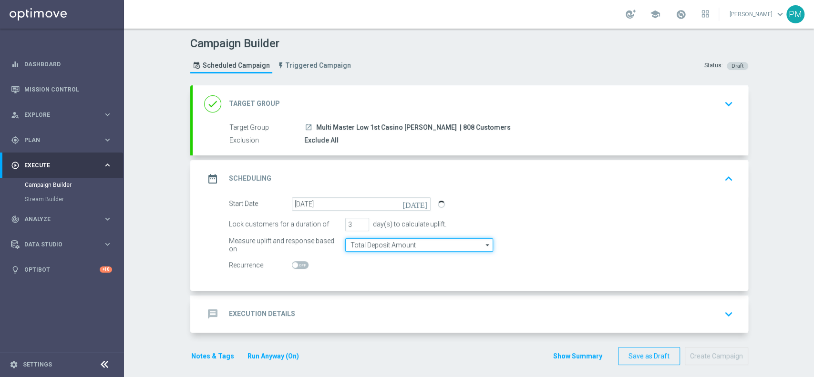
click at [380, 244] on input "Total Deposit Amount" at bounding box center [419, 244] width 148 height 13
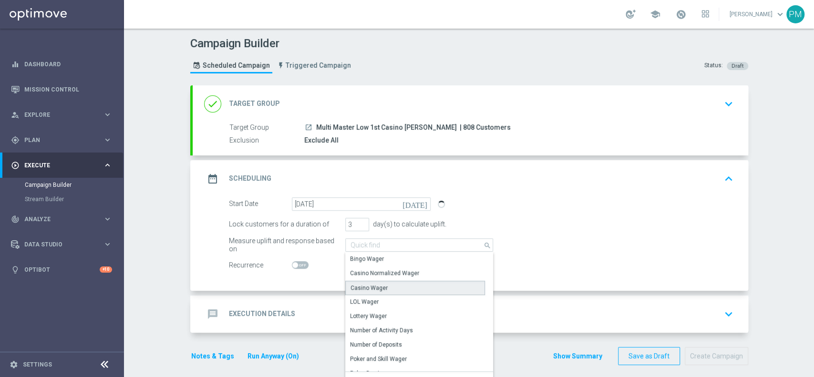
click at [379, 290] on div "Casino Wager" at bounding box center [369, 288] width 37 height 9
type input "Casino Wager"
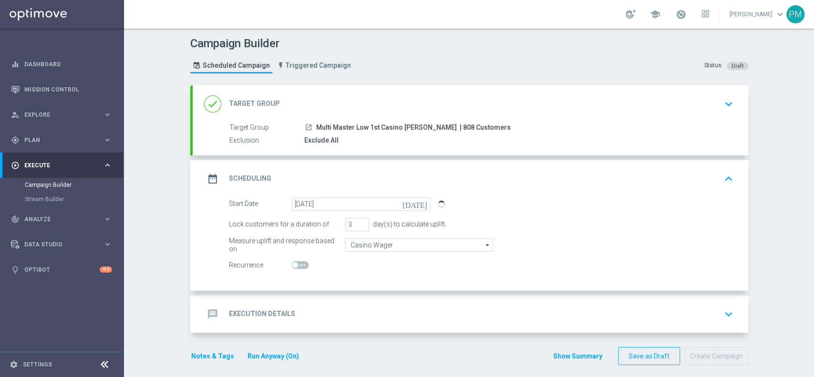
click at [353, 308] on div "message Execution Details keyboard_arrow_down" at bounding box center [470, 314] width 533 height 18
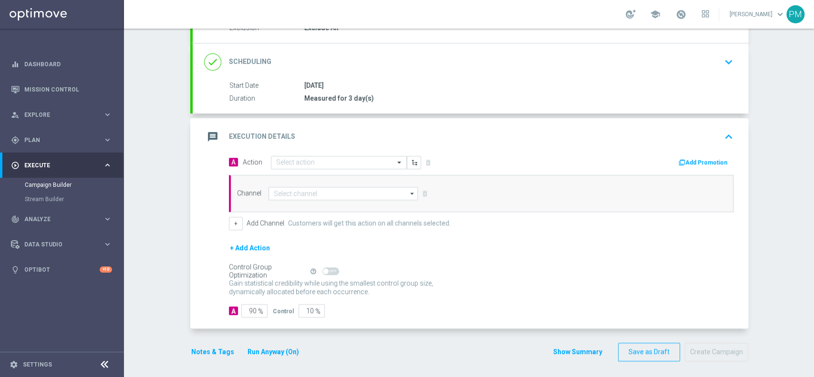
scroll to position [114, 0]
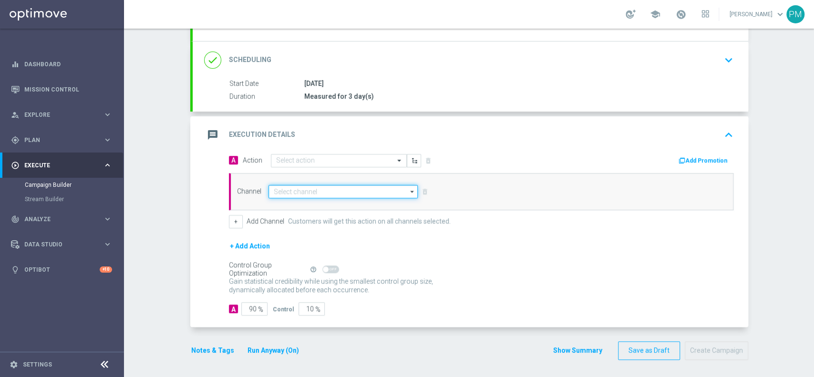
click at [309, 190] on input at bounding box center [344, 191] width 150 height 13
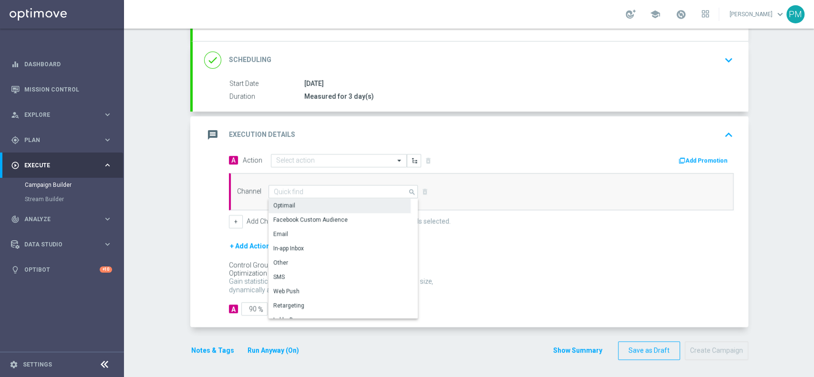
click at [310, 201] on div "Optimail" at bounding box center [340, 205] width 142 height 13
type input "Optimail"
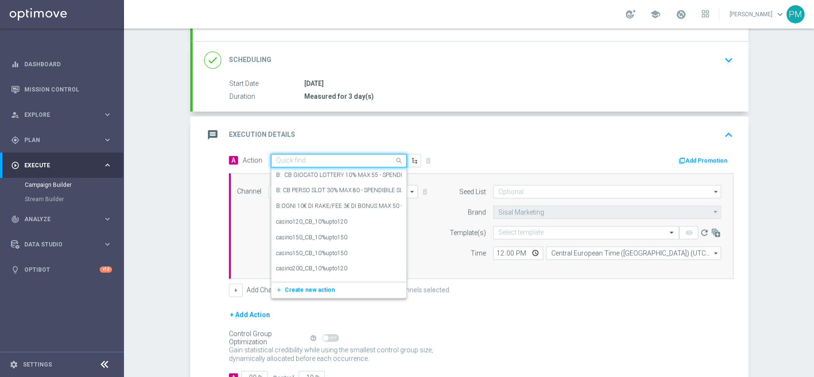
click at [316, 158] on input "text" at bounding box center [329, 161] width 106 height 8
paste input "cashback Slot 30% fino a 150€"
type input "cashback Slot 30% fino a 150€"
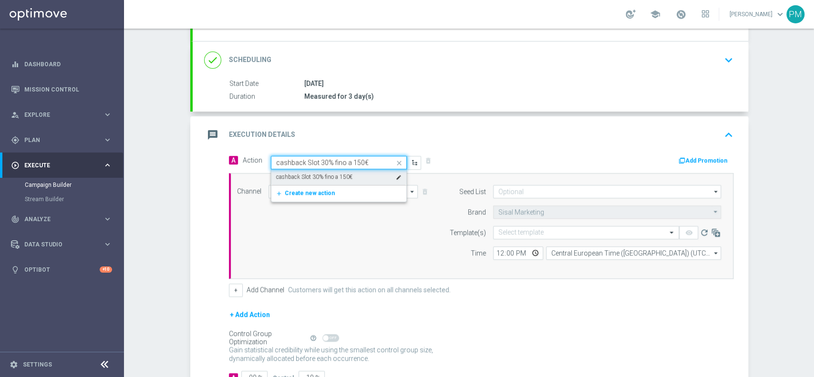
click at [321, 178] on label "cashback Slot 30% fino a 150€" at bounding box center [314, 177] width 76 height 8
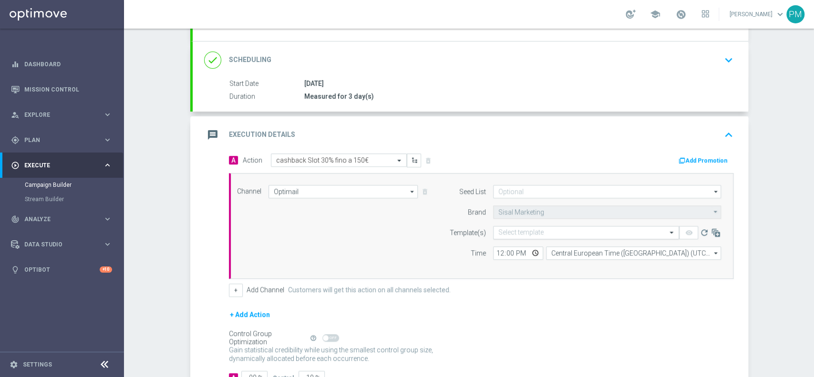
click at [510, 229] on input "text" at bounding box center [576, 233] width 156 height 8
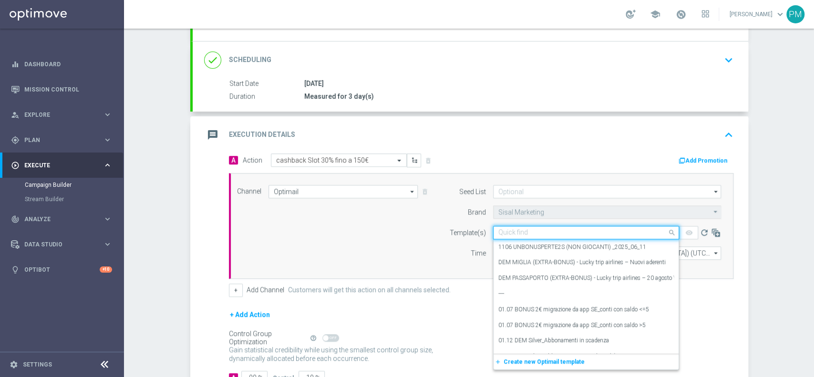
paste input "CBSLOT0409"
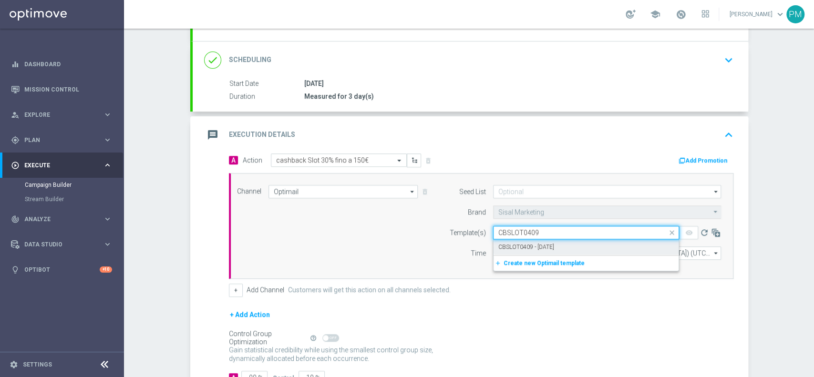
click at [514, 244] on label "CBSLOT0409 - 2025-09-04" at bounding box center [526, 247] width 56 height 8
type input "CBSLOT0409"
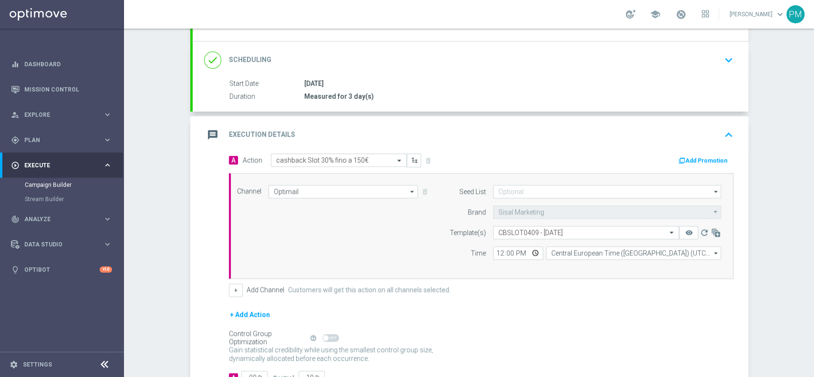
click at [691, 159] on button "Add Promotion" at bounding box center [704, 160] width 53 height 10
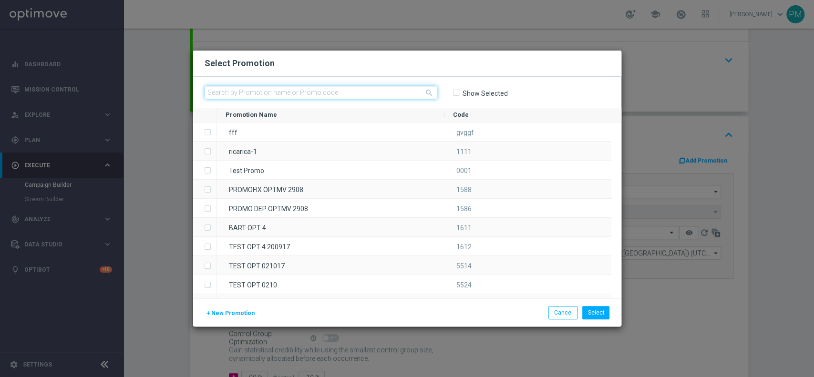
click at [328, 92] on input "text" at bounding box center [321, 92] width 233 height 13
paste input "CBSLOT0409"
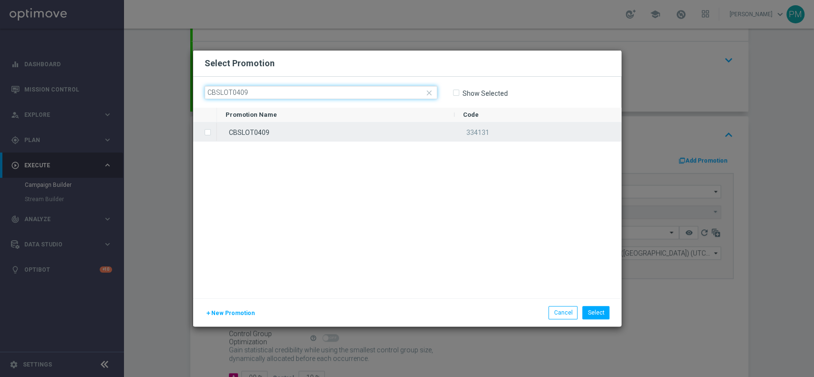
type input "CBSLOT0409"
click at [319, 130] on div "CBSLOT0409" at bounding box center [336, 132] width 238 height 19
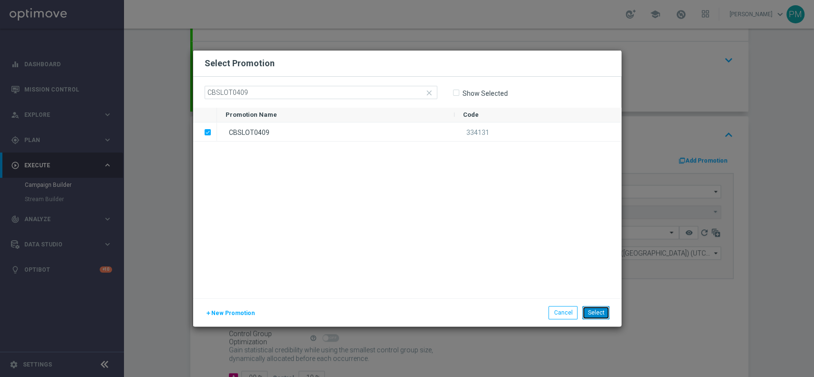
click at [590, 313] on button "Select" at bounding box center [595, 312] width 27 height 13
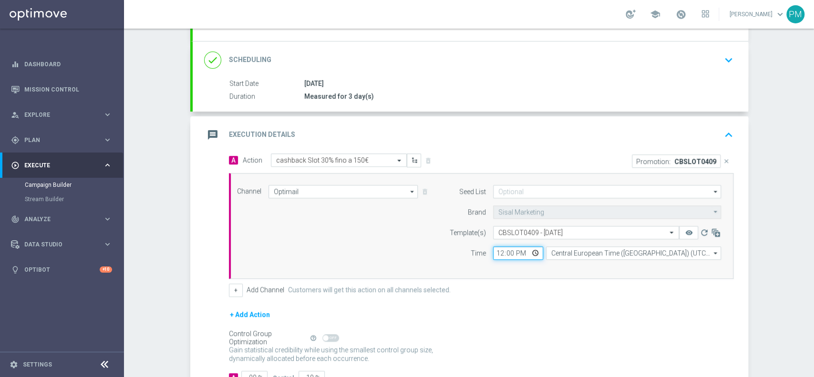
click at [498, 253] on input "12:00" at bounding box center [518, 253] width 50 height 13
type input "18:30"
click at [634, 131] on div "message Execution Details keyboard_arrow_up" at bounding box center [470, 135] width 533 height 18
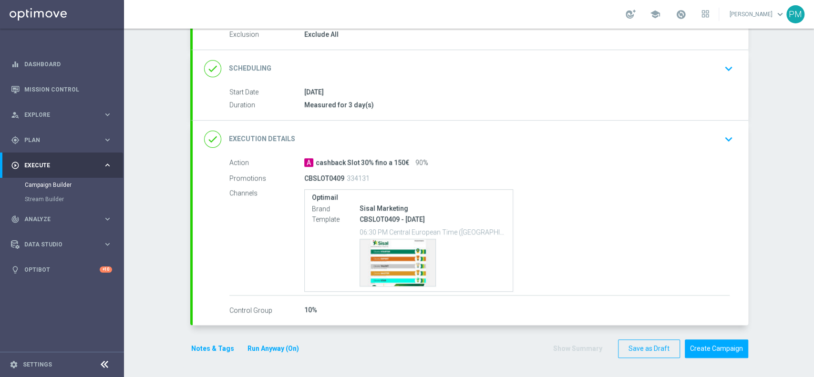
scroll to position [104, 0]
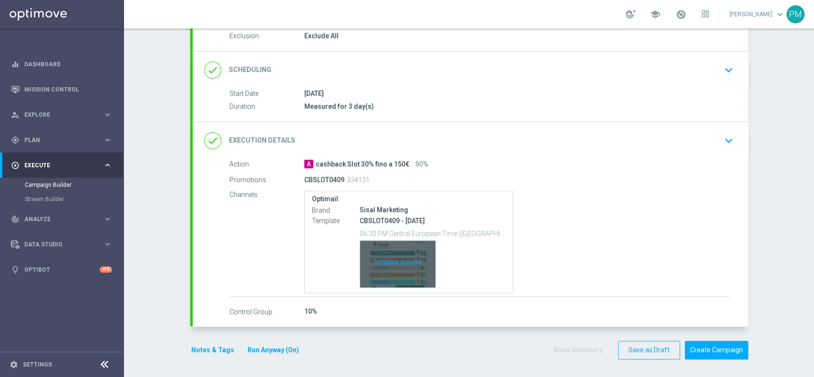
click at [401, 245] on div "Template preview" at bounding box center [397, 264] width 75 height 47
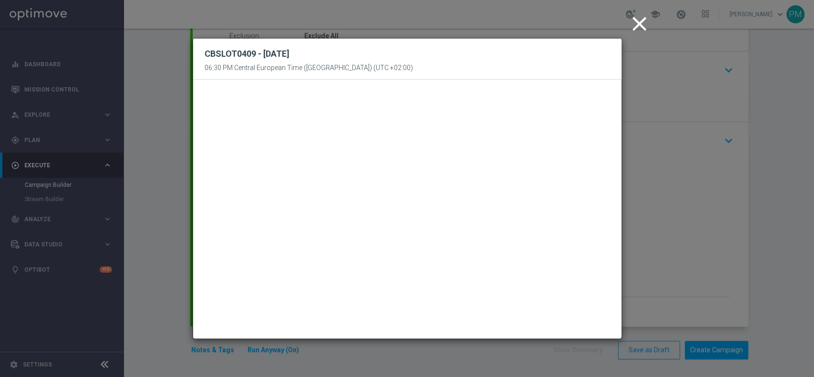
click at [636, 24] on icon "close" at bounding box center [640, 24] width 24 height 24
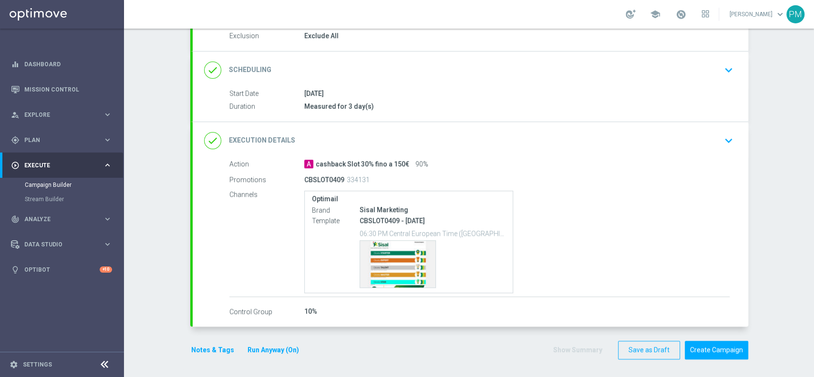
click at [205, 344] on button "Notes & Tags" at bounding box center [212, 350] width 45 height 12
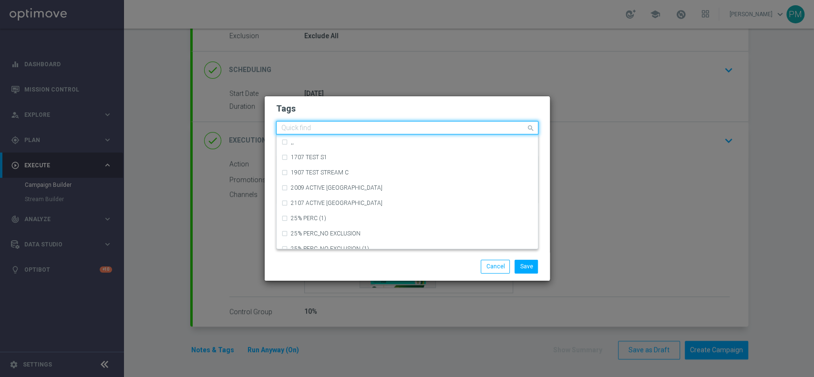
click at [334, 128] on input "text" at bounding box center [403, 128] width 245 height 8
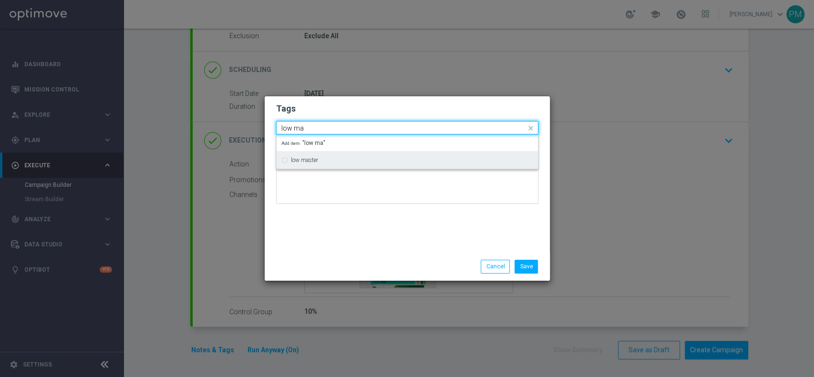
click at [320, 155] on div "low master" at bounding box center [407, 160] width 252 height 15
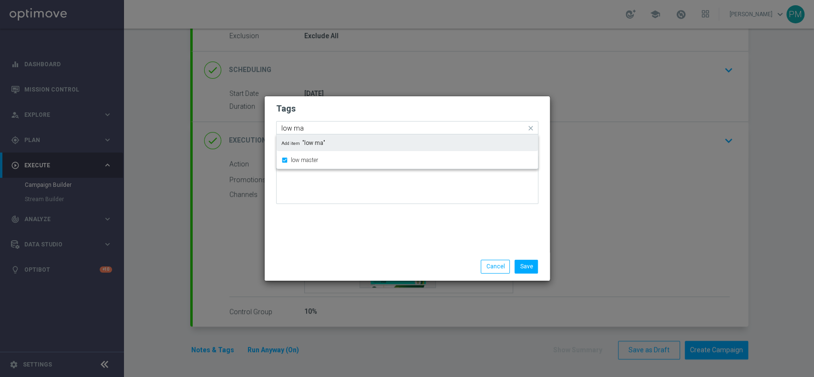
click at [294, 130] on input "low ma" at bounding box center [403, 128] width 245 height 8
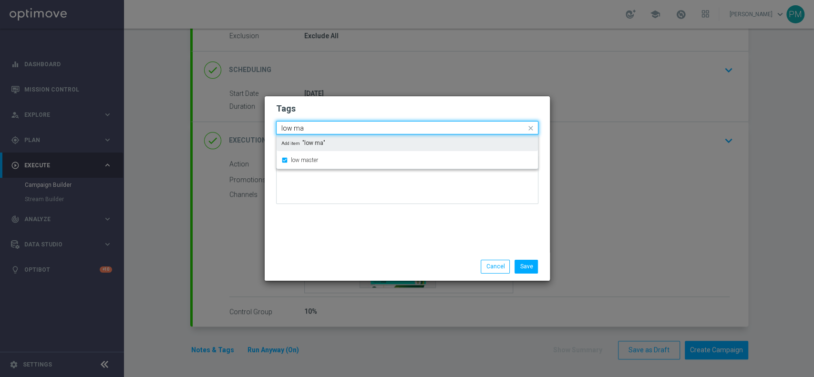
click at [294, 130] on input "low ma" at bounding box center [403, 128] width 245 height 8
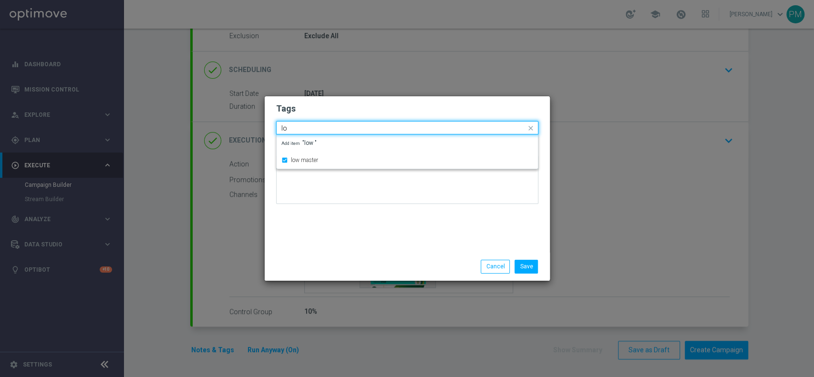
type input "l"
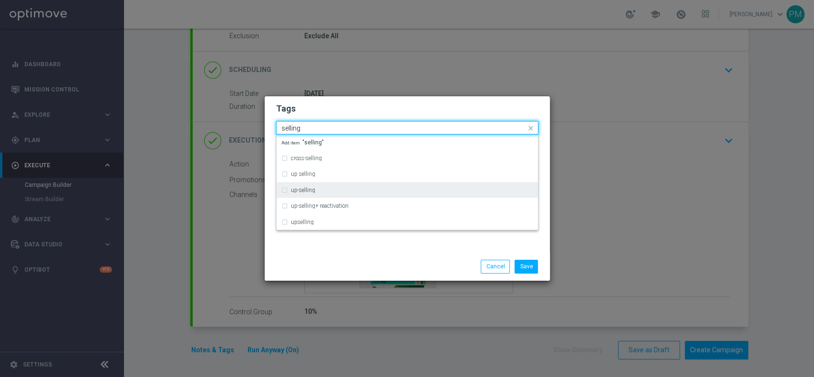
click at [315, 190] on div "up-selling" at bounding box center [412, 190] width 242 height 6
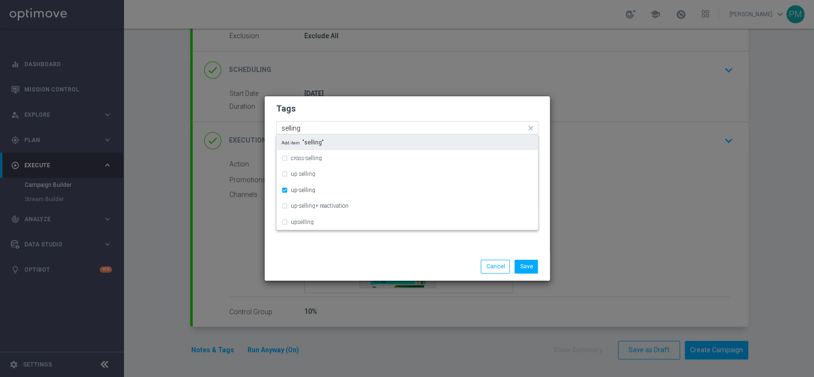
click at [291, 128] on input "selling" at bounding box center [403, 128] width 245 height 8
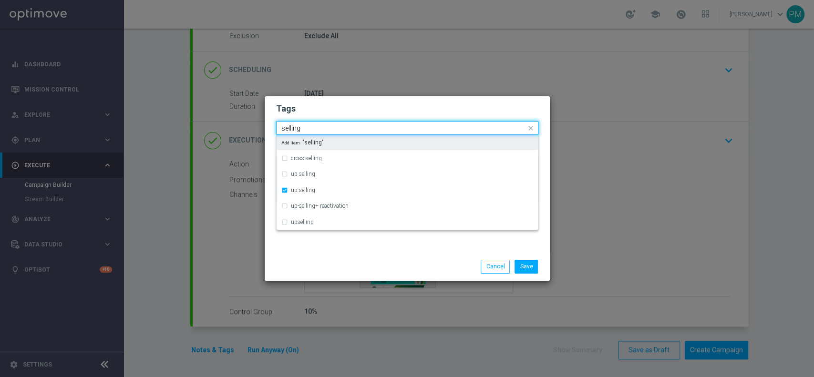
click at [291, 128] on input "selling" at bounding box center [403, 128] width 245 height 8
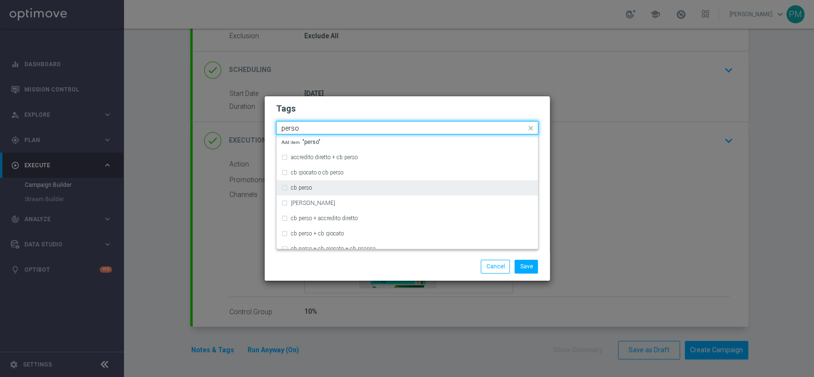
click at [323, 182] on div "cb perso" at bounding box center [407, 187] width 252 height 15
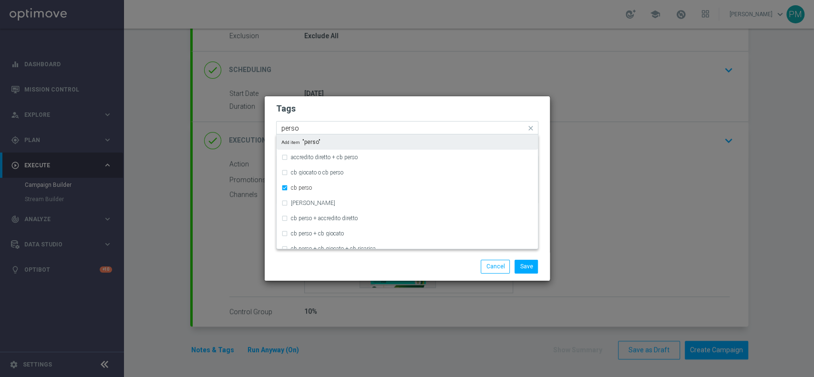
click at [290, 127] on input "perso" at bounding box center [403, 128] width 245 height 8
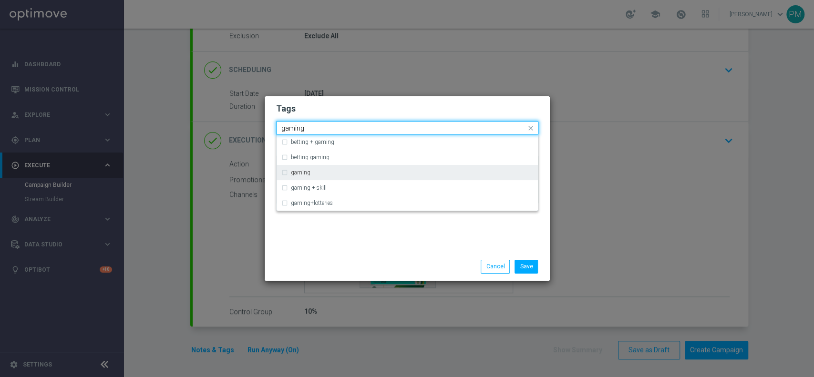
click at [308, 170] on label "gaming" at bounding box center [301, 173] width 20 height 6
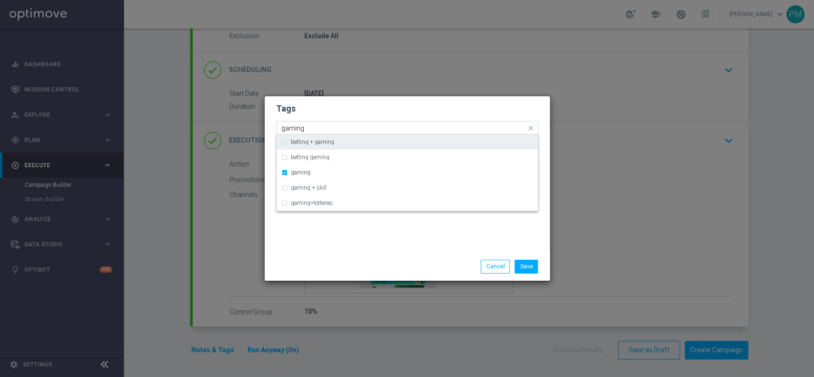
click at [297, 128] on input "gaming" at bounding box center [403, 128] width 245 height 8
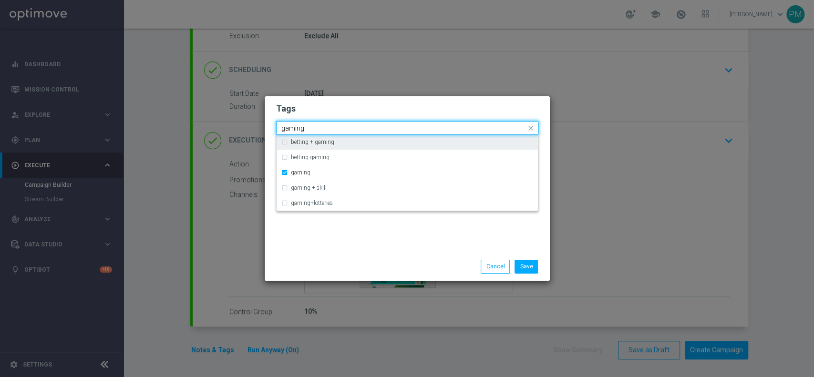
click at [297, 128] on input "gaming" at bounding box center [403, 128] width 245 height 8
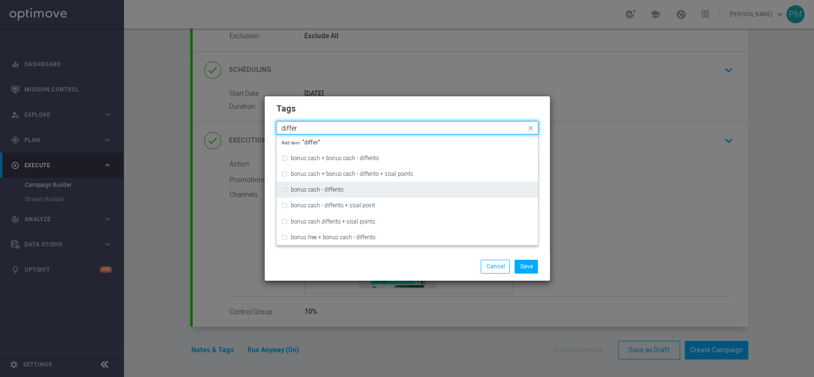
click at [315, 190] on label "bonus cash - differito" at bounding box center [317, 190] width 52 height 6
type input "differ"
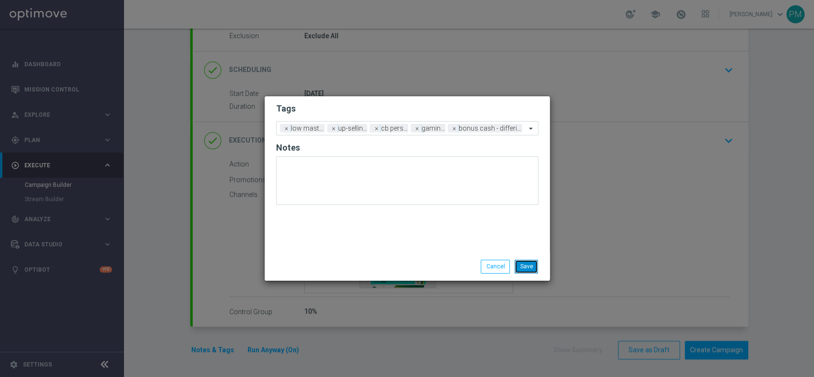
click at [531, 268] on button "Save" at bounding box center [526, 266] width 23 height 13
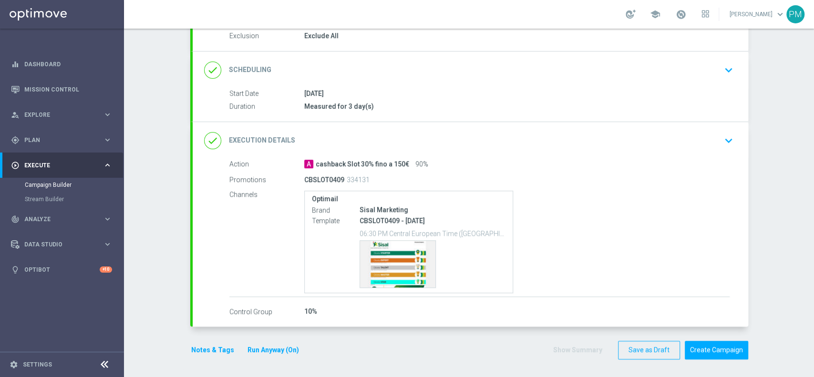
click at [209, 345] on button "Notes & Tags" at bounding box center [212, 350] width 45 height 12
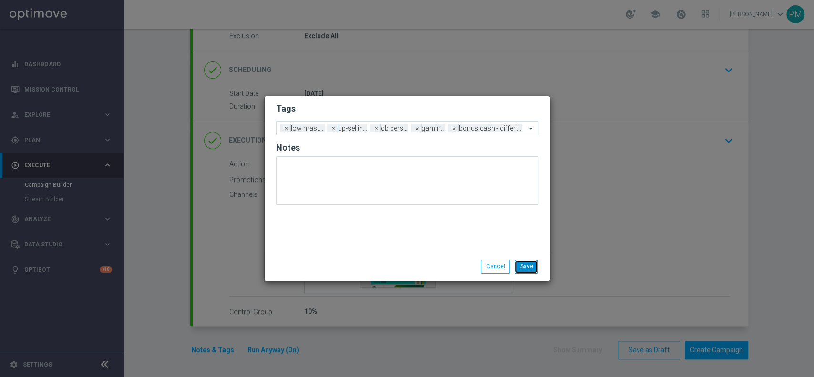
click at [534, 264] on button "Save" at bounding box center [526, 266] width 23 height 13
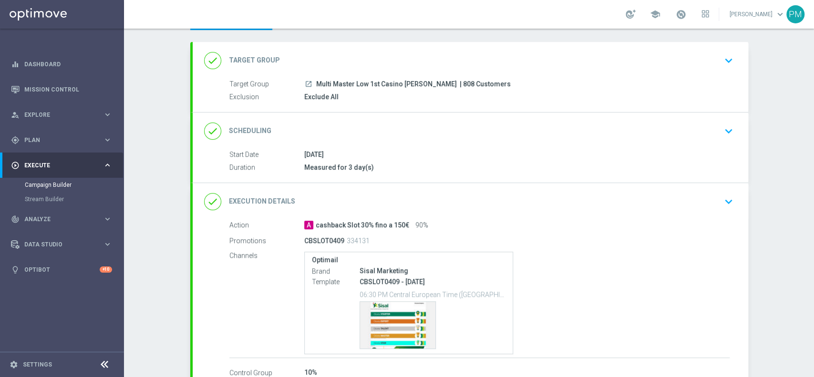
scroll to position [0, 0]
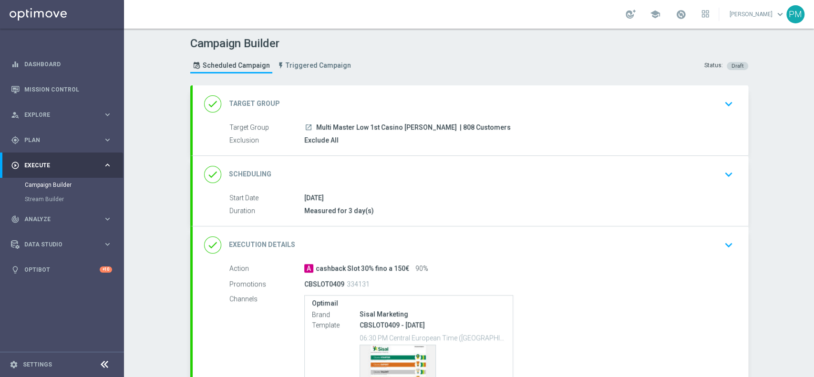
click at [476, 166] on div "done Scheduling keyboard_arrow_down" at bounding box center [470, 175] width 533 height 18
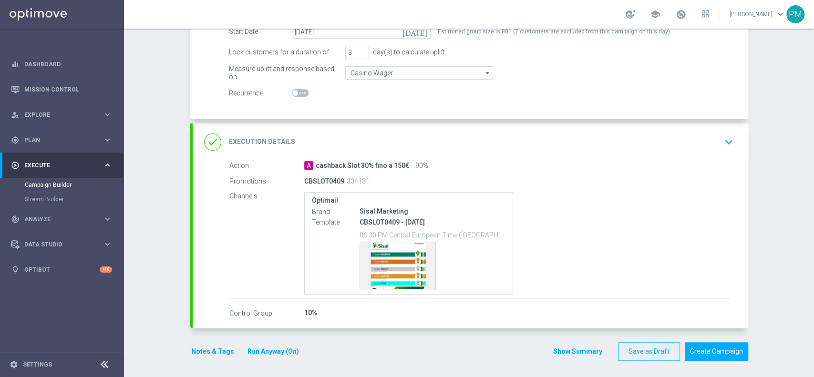
scroll to position [174, 0]
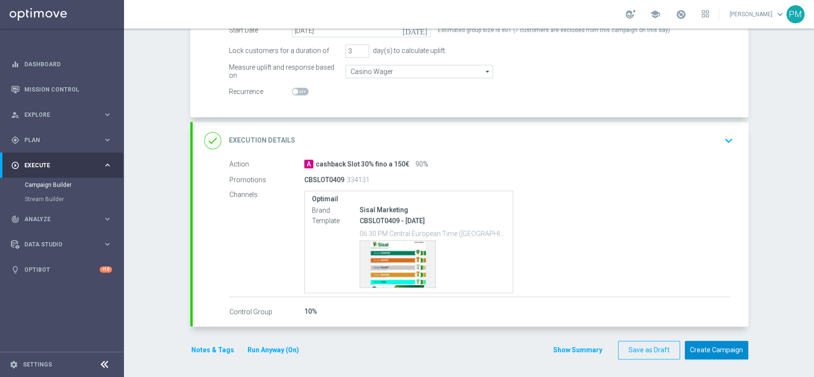
click at [694, 345] on button "Create Campaign" at bounding box center [716, 350] width 63 height 19
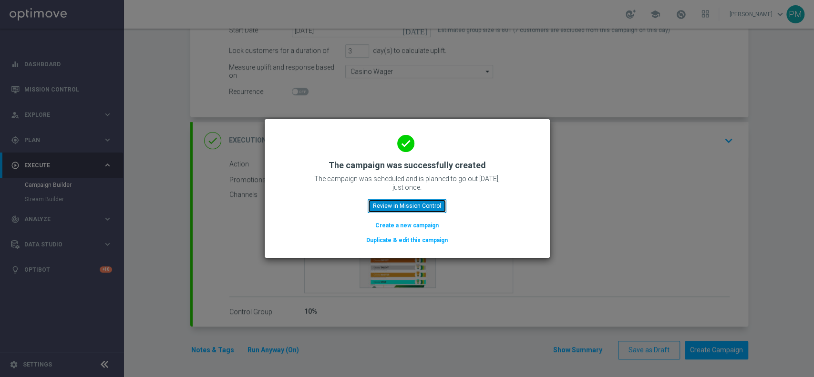
click at [415, 204] on button "Review in Mission Control" at bounding box center [407, 205] width 79 height 13
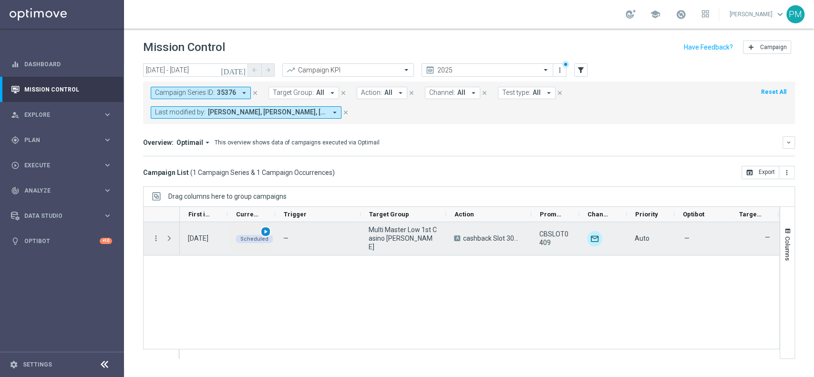
click at [267, 234] on span "play_arrow" at bounding box center [265, 231] width 7 height 7
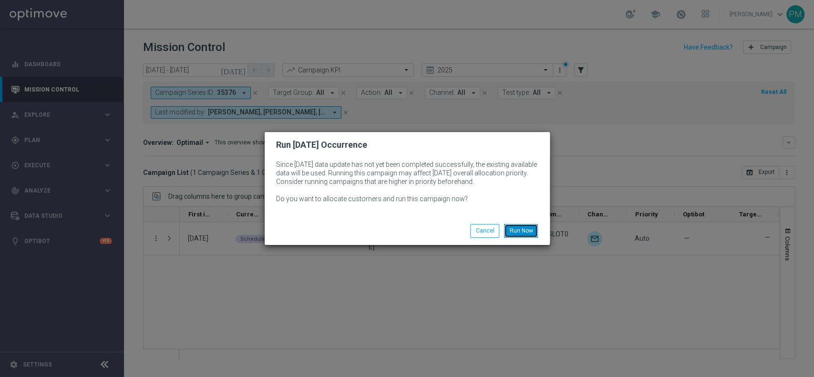
click at [518, 235] on button "Run Now" at bounding box center [521, 230] width 34 height 13
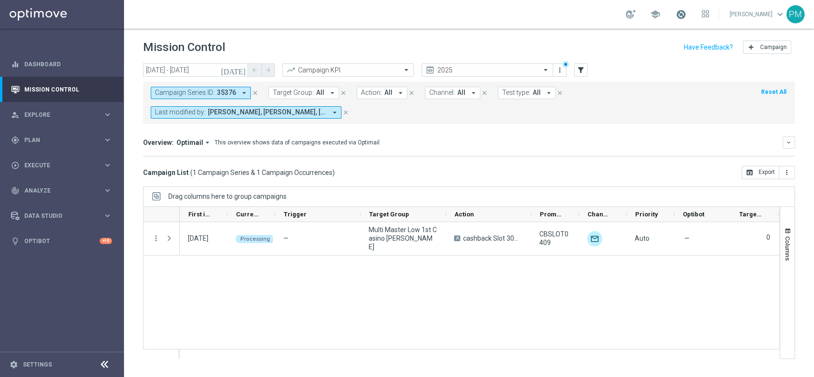
click at [676, 15] on span at bounding box center [681, 14] width 10 height 10
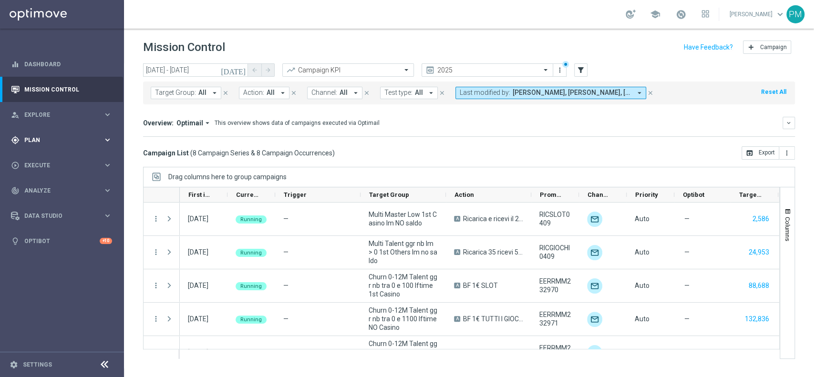
click at [43, 137] on span "Plan" at bounding box center [63, 140] width 79 height 6
click at [44, 186] on span "Templates" at bounding box center [59, 189] width 68 height 6
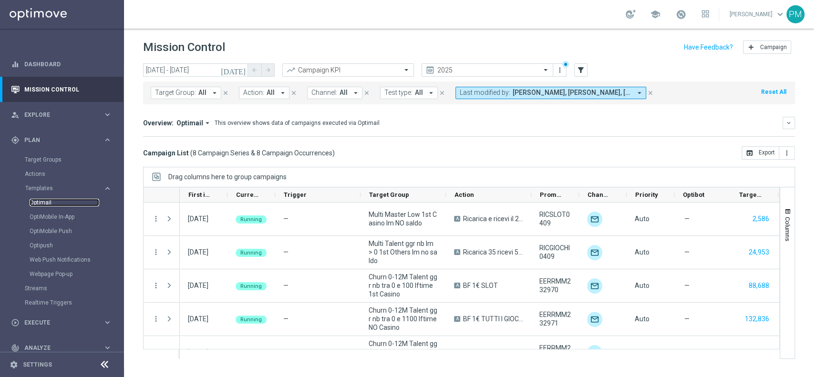
click at [44, 201] on link "Optimail" at bounding box center [65, 203] width 70 height 8
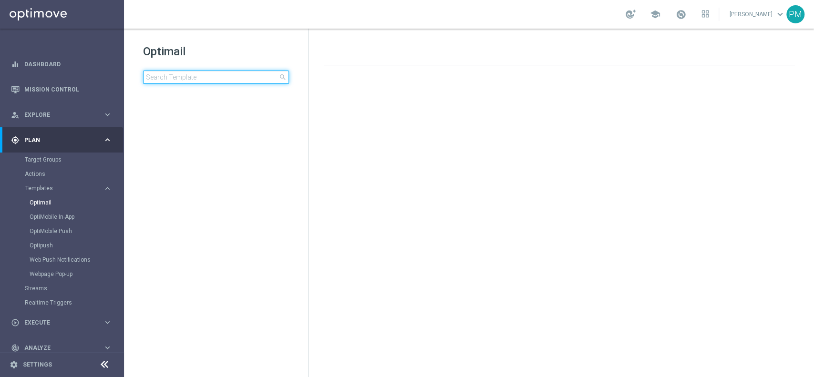
click at [206, 82] on input at bounding box center [216, 77] width 146 height 13
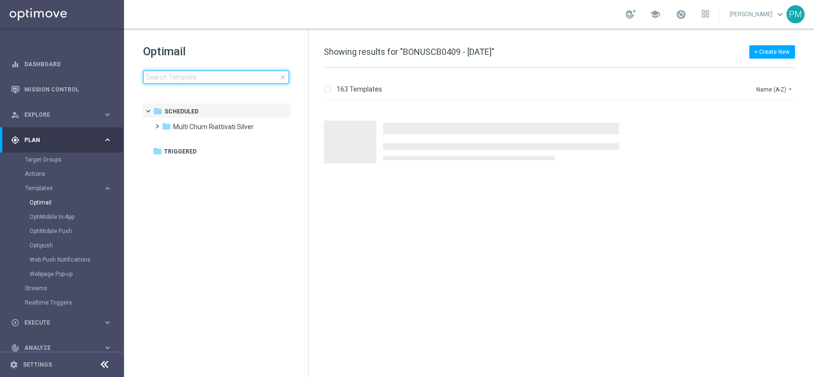
type input "BONUSCB0409 - [DATE]"
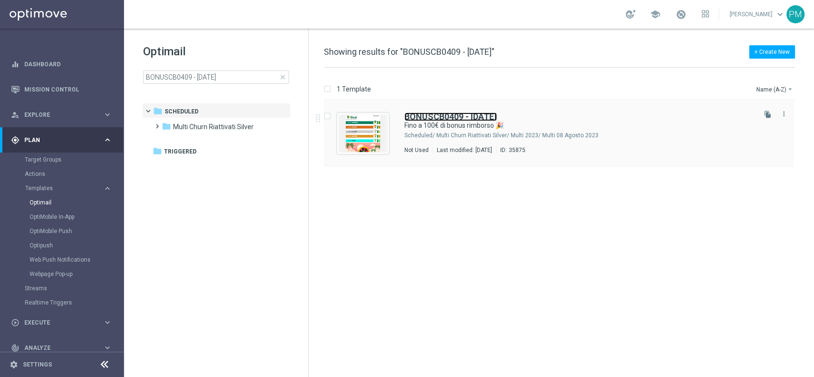
click at [478, 115] on b "BONUSCB0409 - [DATE]" at bounding box center [450, 117] width 93 height 10
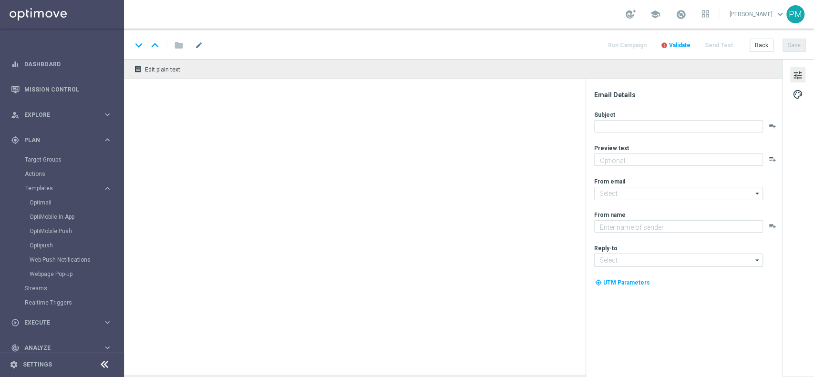
type textarea "Curioso di saperne di più?"
type input "[EMAIL_ADDRESS][DOMAIN_NAME]"
type textarea "Sisal"
type input "[EMAIL_ADDRESS][DOMAIN_NAME]"
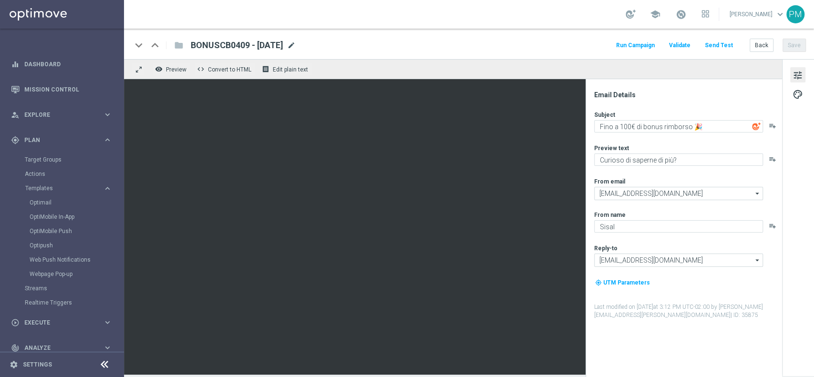
click at [296, 45] on span "mode_edit" at bounding box center [291, 45] width 9 height 9
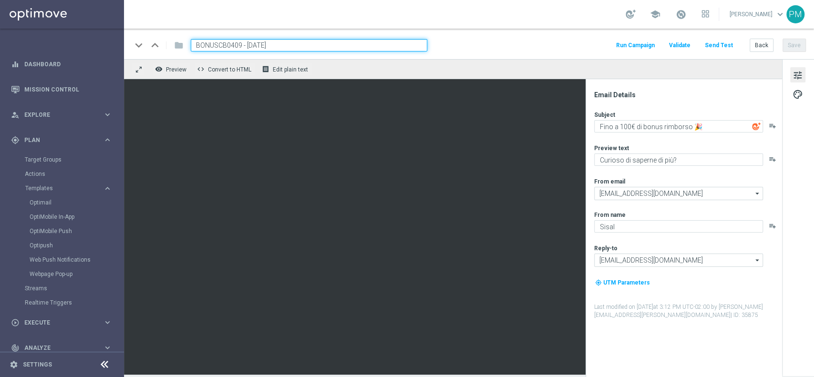
click at [292, 41] on input "BONUSCB0409 - [DATE]" at bounding box center [309, 45] width 237 height 12
type input "BONUSCB0409 - [DATE]"
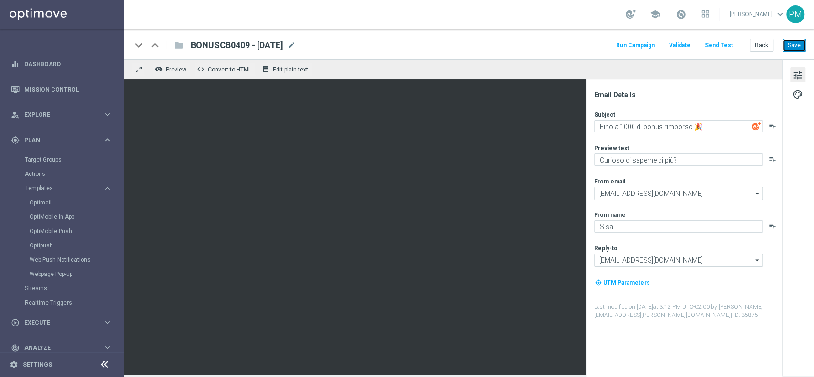
click at [797, 44] on button "Save" at bounding box center [794, 45] width 23 height 13
click at [283, 45] on span "BONUSCB0409 - [DATE]" at bounding box center [237, 45] width 93 height 11
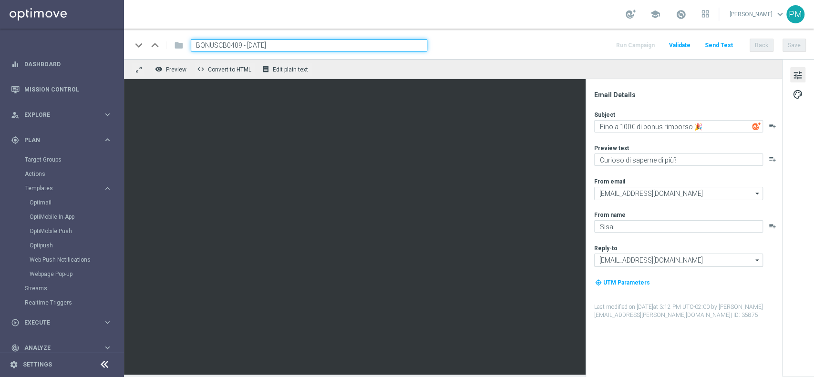
click at [285, 45] on input "BONUSCB0409 - [DATE]" at bounding box center [309, 45] width 237 height 12
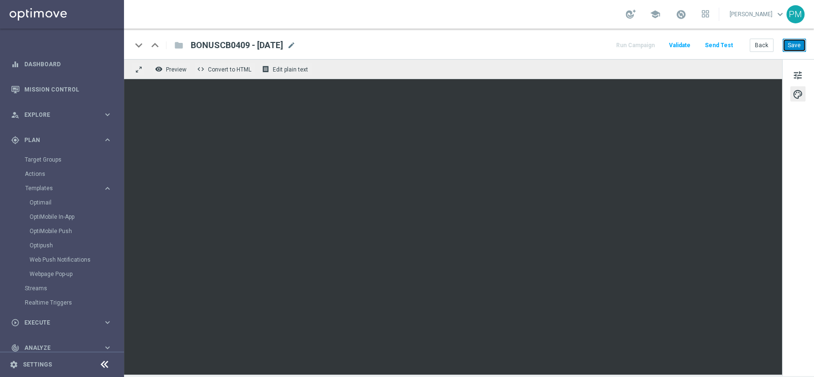
click at [794, 48] on button "Save" at bounding box center [794, 45] width 23 height 13
click at [794, 44] on button "Save" at bounding box center [794, 45] width 23 height 13
click at [800, 41] on button "Save" at bounding box center [794, 45] width 23 height 13
click at [755, 45] on button "Back" at bounding box center [762, 45] width 24 height 13
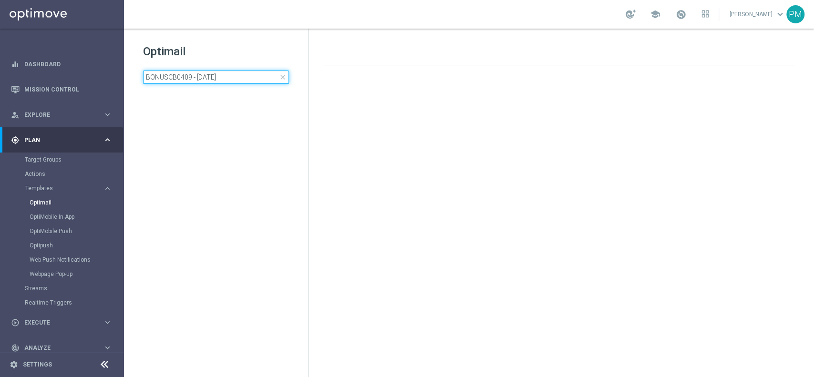
click at [207, 76] on input "BONUSCB0409 - 2025-08-07" at bounding box center [216, 77] width 146 height 13
click at [206, 76] on input "BONUSCB0409 - 2025-08-07" at bounding box center [216, 77] width 146 height 13
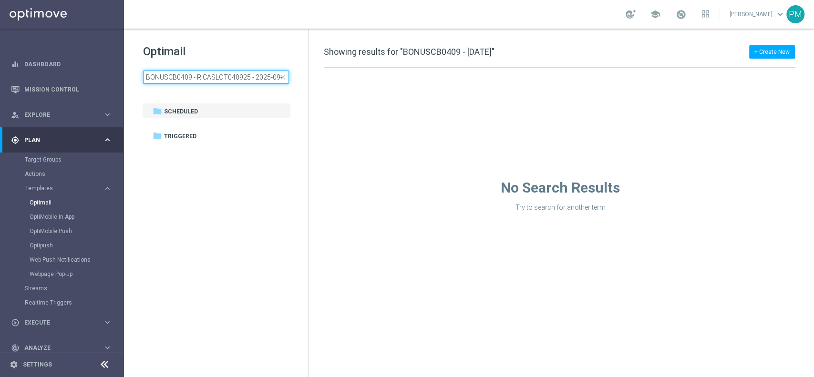
scroll to position [0, 6]
click at [206, 76] on input "BONUSCB0409 - RICASLOT040925 - 2025-09-07-08-07" at bounding box center [216, 77] width 146 height 13
click at [204, 75] on input "BONUSCB0409 - RICASLOT040925 - 2025-09-07-08-07" at bounding box center [216, 77] width 146 height 13
click at [203, 75] on input "BONUSCB0409 - RICASLOT040925 - 2025-09-07-08-07" at bounding box center [216, 77] width 146 height 13
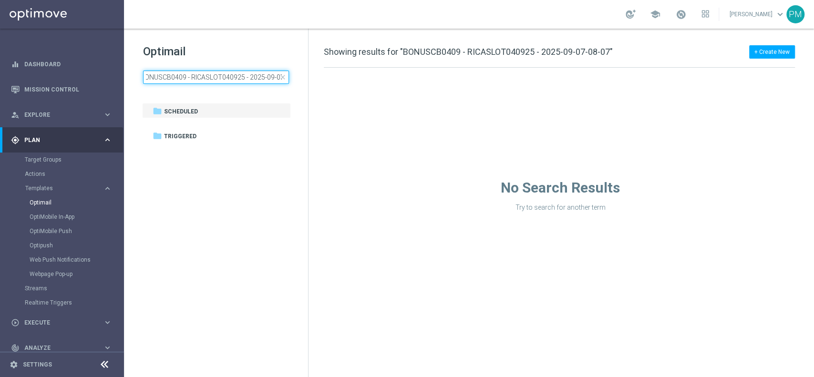
click at [203, 75] on input "BONUSCB0409 - RICASLOT040925 - 2025-09-07-08-07" at bounding box center [216, 77] width 146 height 13
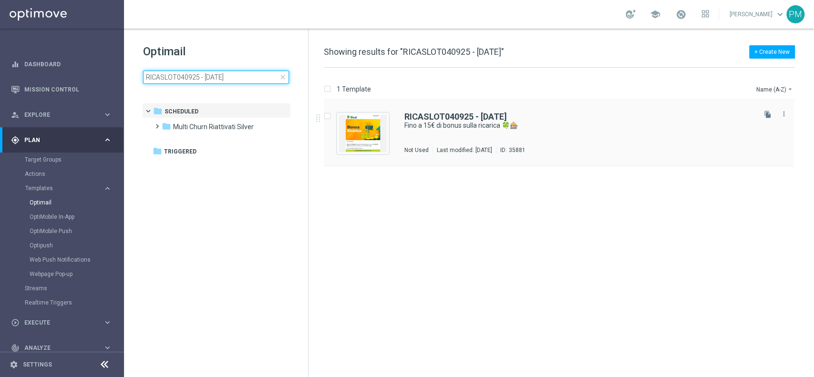
type input "RICASLOT040925 - 2025-09-07"
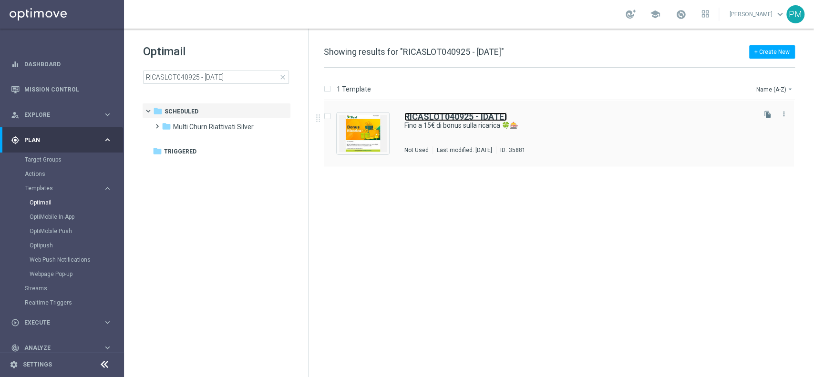
click at [477, 114] on b "RICASLOT040925 - 2025-09-07" at bounding box center [455, 117] width 103 height 10
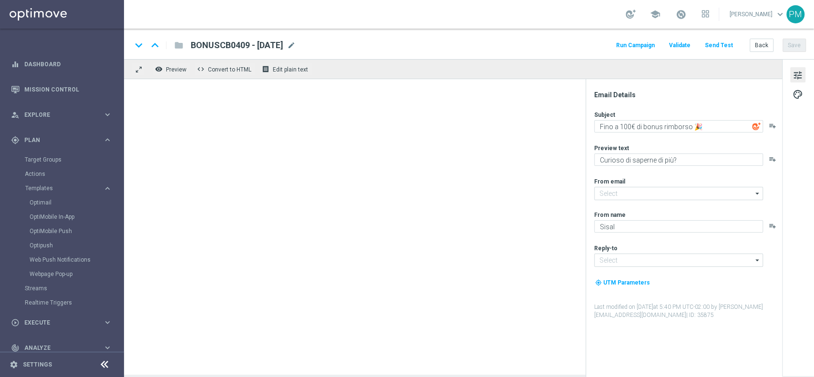
type input "newsletter@comunicazioni.sisal.it"
type input "info@sisal.it"
type input "RICASLOT040925 - 2025-09-07"
type textarea "Fino a 15€ di bonus sulla ricarica 🍀🎰"
type textarea "Promo ricarica per te! 🎁"
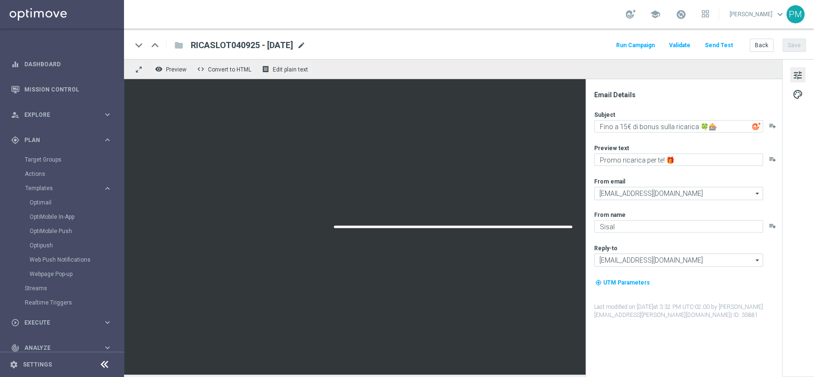
click at [306, 42] on span "mode_edit" at bounding box center [301, 45] width 9 height 9
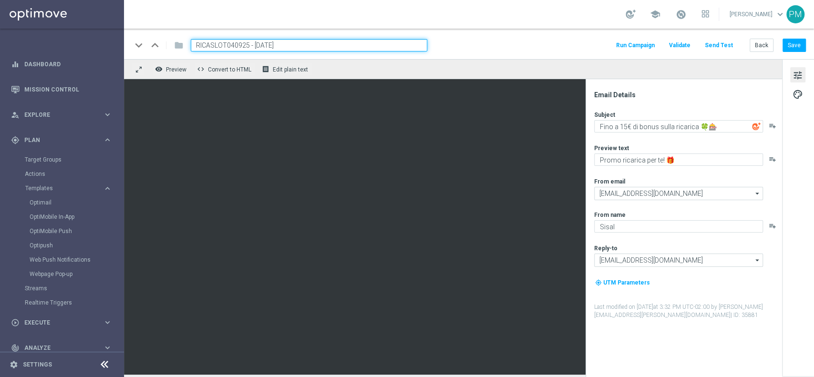
type input "RICASLOT040925 - 2025-09-04"
click at [571, 45] on div "keyboard_arrow_down keyboard_arrow_up folder RICASLOT040925 - 2025-09-04 Run Ca…" at bounding box center [469, 45] width 674 height 12
drag, startPoint x: 720, startPoint y: 127, endPoint x: 698, endPoint y: 126, distance: 22.4
click at [698, 126] on textarea "Fino a 15€ di bonus sulla ricarica 🍀🎰" at bounding box center [678, 126] width 169 height 12
click at [724, 124] on textarea "Fino a 15€ di bonus sulla ricarica 🍀🎰" at bounding box center [678, 126] width 169 height 12
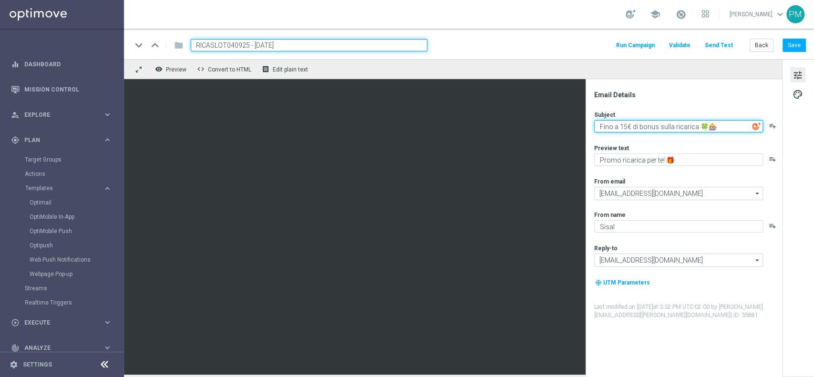
click at [705, 126] on textarea "Fino a 15€ di bonus sulla ricarica 🍀🎰" at bounding box center [678, 126] width 169 height 12
type textarea "Fino a 15€ di bonus sulla ricarica 🎰"
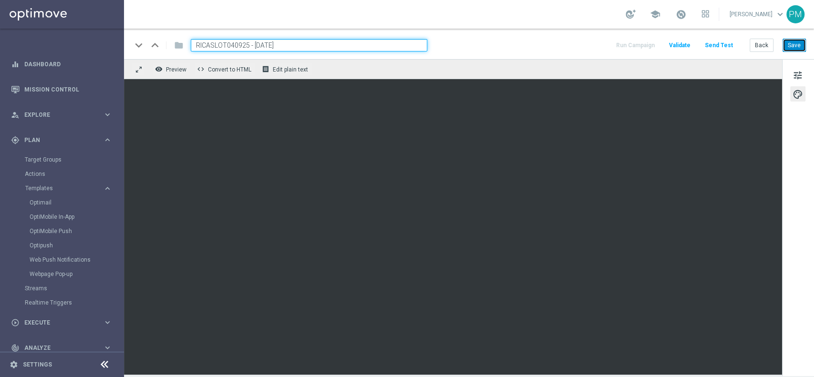
click at [800, 48] on button "Save" at bounding box center [794, 45] width 23 height 13
click at [288, 46] on input "RICASLOT040925 - 2025-09-04" at bounding box center [309, 45] width 237 height 12
click at [767, 40] on button "Back" at bounding box center [762, 45] width 24 height 13
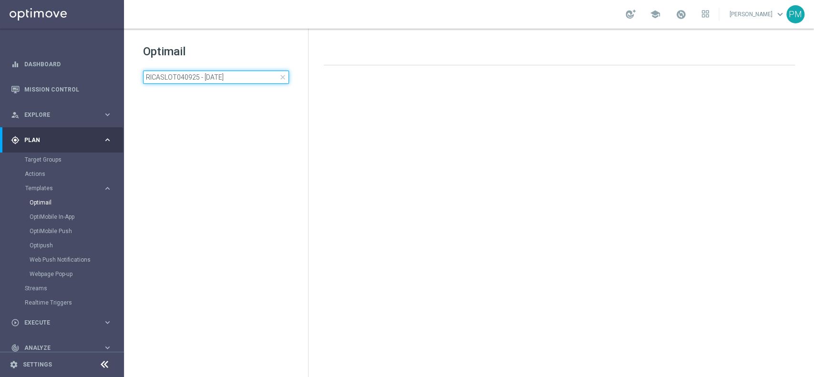
click at [224, 77] on input "RICASLOT040925 - 2025-09-07" at bounding box center [216, 77] width 146 height 13
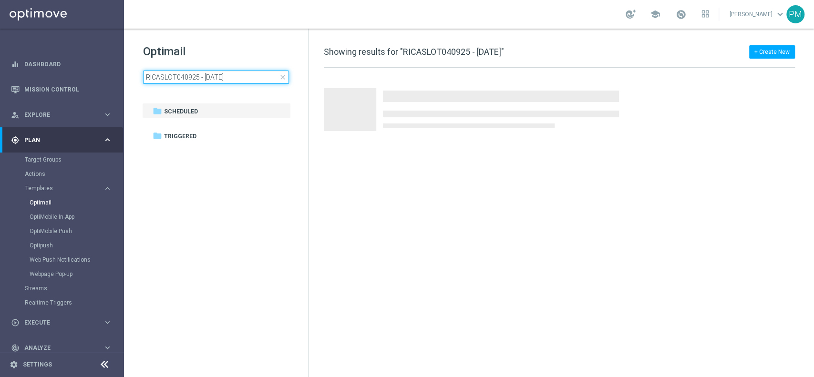
click at [224, 77] on input "RICASLOT040925 - 2025-09-07" at bounding box center [216, 77] width 146 height 13
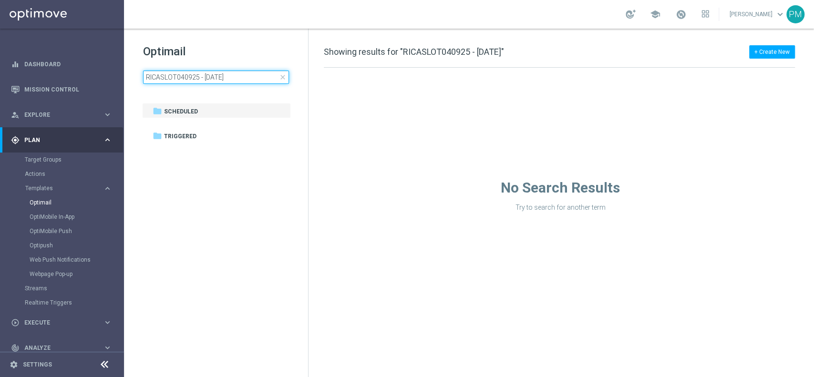
type input "RICAPLAY0409 - 2025-09-07"
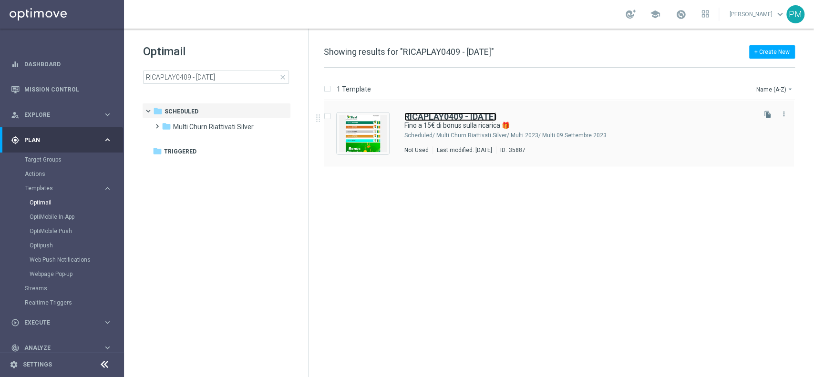
click at [463, 113] on b "RICAPLAY0409 - 2025-09-07" at bounding box center [450, 117] width 92 height 10
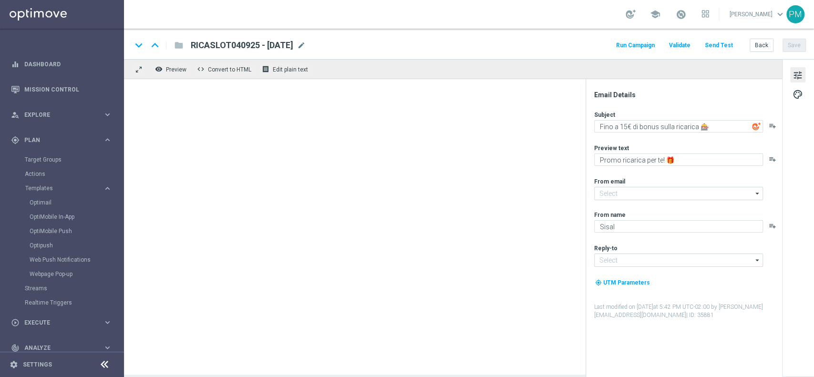
type input "newsletter@comunicazioni.sisal.it"
type input "info@sisal.it"
type textarea "Fino a 15€ di bonus sulla ricarica 🎁"
type textarea "Scopri la nuova promozione 🎯"
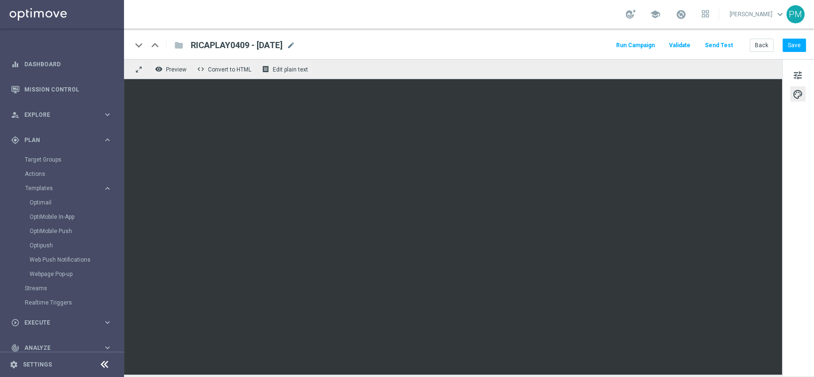
click at [235, 47] on span "RICAPLAY0409 - 2025-09-07" at bounding box center [237, 45] width 92 height 11
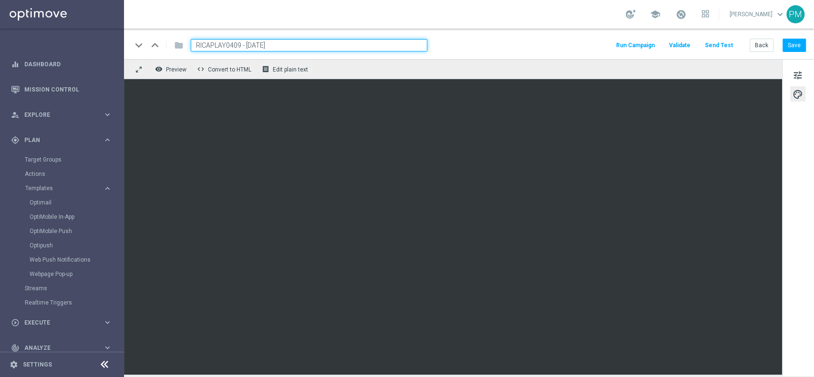
click at [235, 47] on input "RICAPLAY0409 - 2025-09-07" at bounding box center [309, 45] width 237 height 12
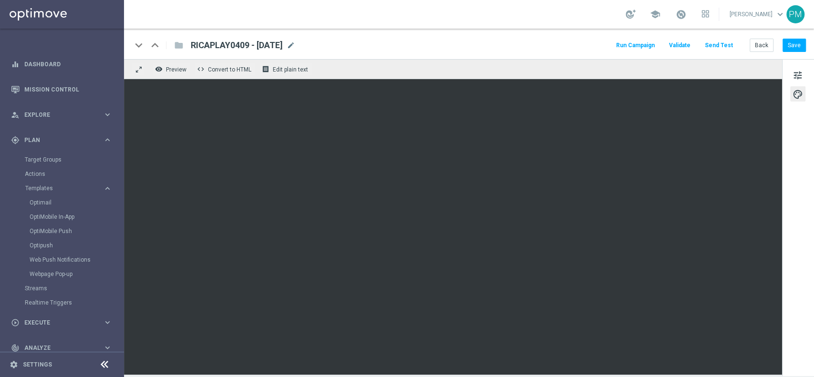
click at [208, 44] on span "RICAPLAY0409 - 2025-09-07" at bounding box center [237, 45] width 92 height 11
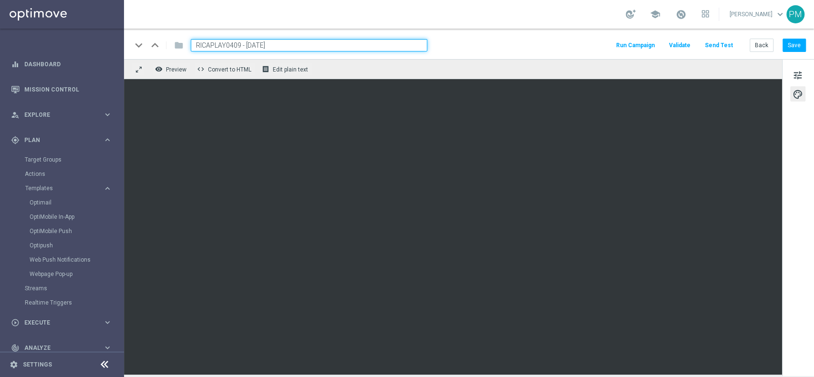
click at [208, 44] on input "RICAPLAY0409 - 2025-09-07" at bounding box center [309, 45] width 237 height 12
click at [210, 44] on input "RICAPLAY0409 - 2025-09-07" at bounding box center [309, 45] width 237 height 12
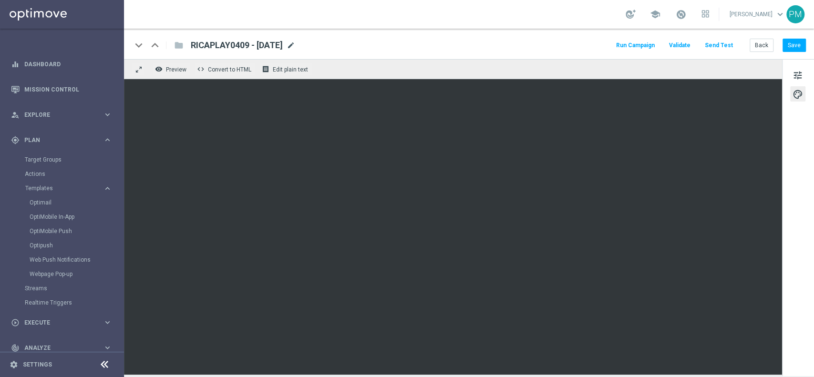
click at [295, 44] on span "mode_edit" at bounding box center [291, 45] width 9 height 9
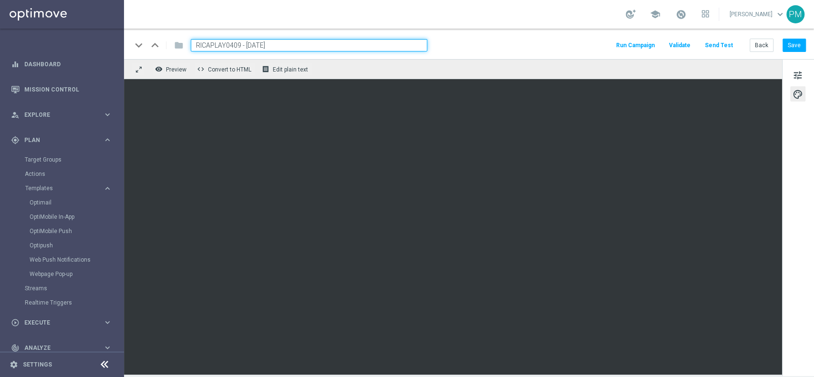
click at [293, 45] on input "RICAPLAY0409 - 2025-09-07" at bounding box center [309, 45] width 237 height 12
type input "RICAPLAY0409 - [DATE]"
click at [800, 43] on button "Save" at bounding box center [794, 45] width 23 height 13
drag, startPoint x: 259, startPoint y: 43, endPoint x: 187, endPoint y: 43, distance: 72.5
click at [187, 43] on div "RICAPLAY0409 - [DATE]" at bounding box center [305, 45] width 244 height 12
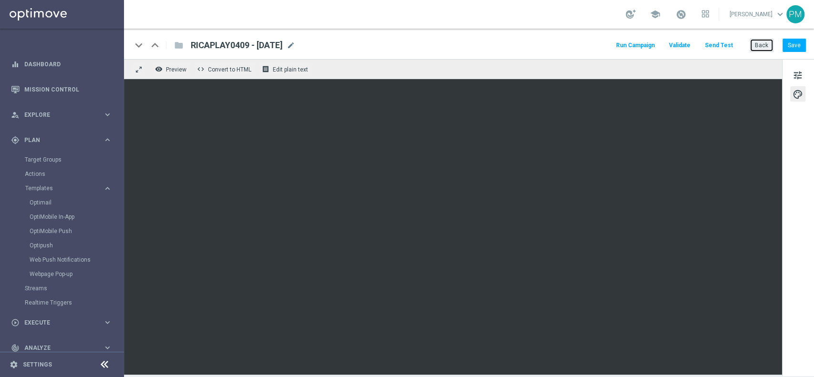
click at [758, 43] on button "Back" at bounding box center [762, 45] width 24 height 13
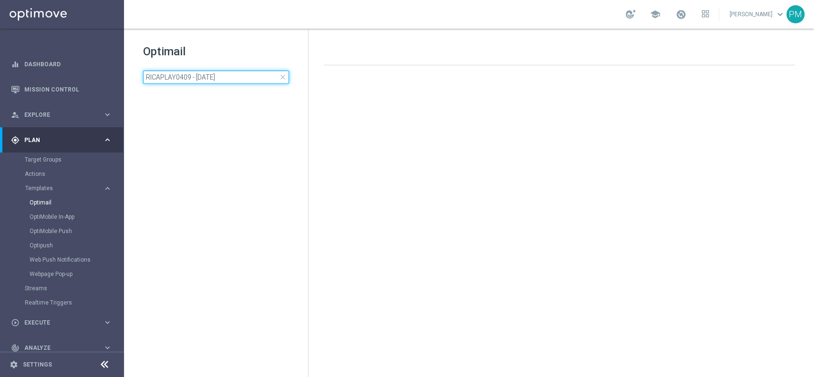
click at [207, 78] on input "RICAPLAY0409 - 2025-09-07" at bounding box center [216, 77] width 146 height 13
click at [206, 78] on input "RICAPLAY0409 - 2025-09-07" at bounding box center [216, 77] width 146 height 13
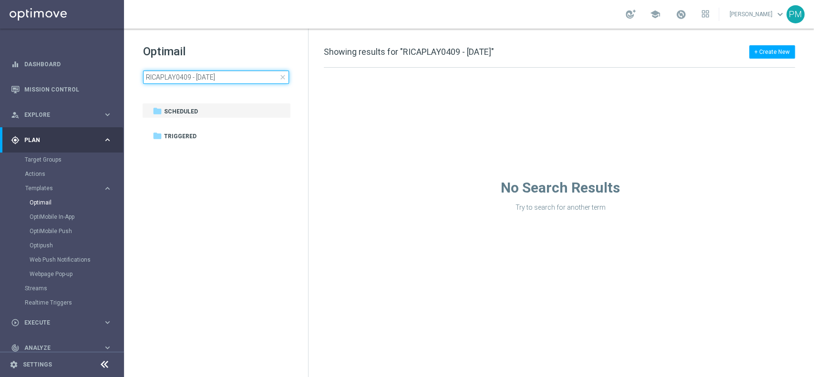
type input "RICAGIOCHI040925 - 2025-09-07"
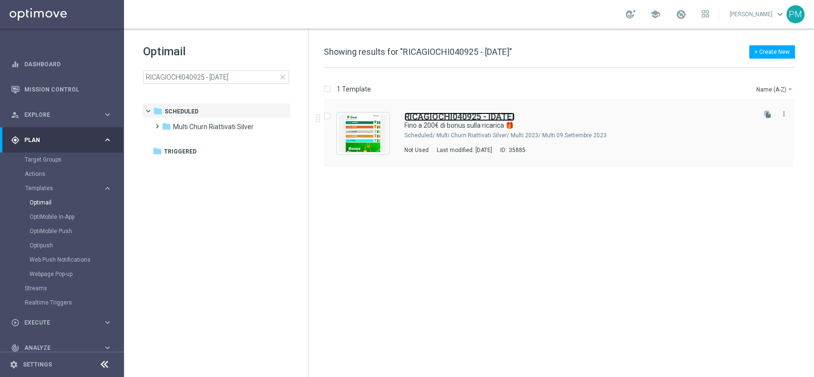
click at [457, 116] on b "RICAGIOCHI040925 - 2025-09-07" at bounding box center [459, 117] width 110 height 10
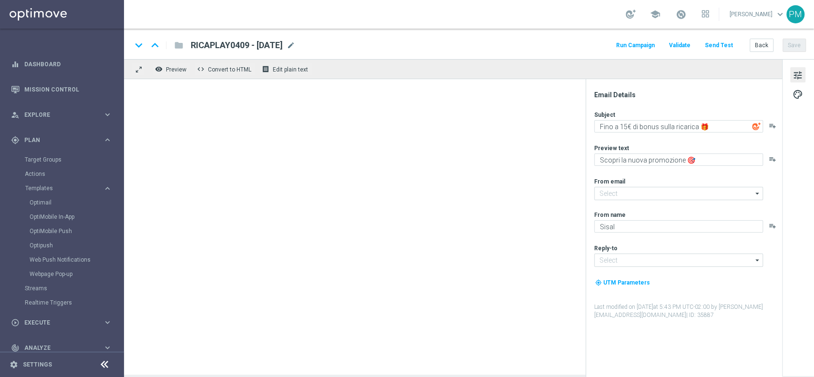
type input "newsletter@comunicazioni.sisal.it"
type input "info@sisal.it"
type textarea "Fino a 200€ di bonus sulla ricarica 🎁"
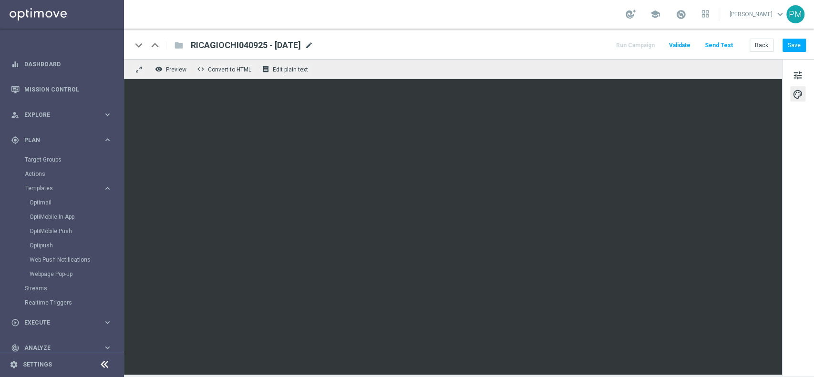
click at [313, 42] on span "mode_edit" at bounding box center [309, 45] width 9 height 9
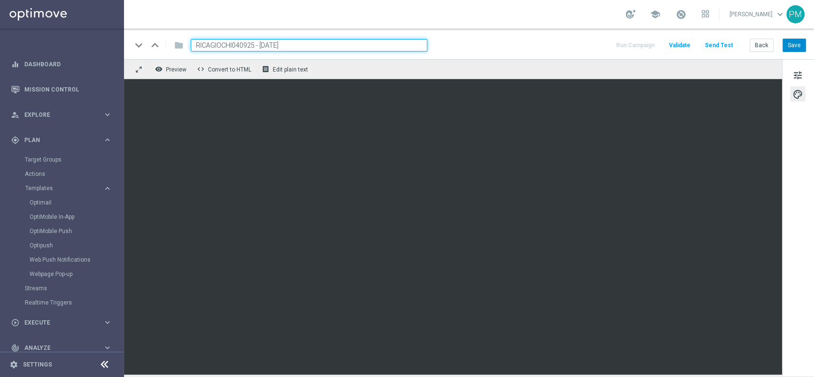
type input "RICAGIOCHI040925 - [DATE]"
click at [800, 45] on button "Save" at bounding box center [794, 45] width 23 height 13
click at [797, 47] on button "Save" at bounding box center [794, 45] width 23 height 13
click at [791, 49] on button "Save" at bounding box center [794, 45] width 23 height 13
drag, startPoint x: 310, startPoint y: 44, endPoint x: 179, endPoint y: 45, distance: 130.7
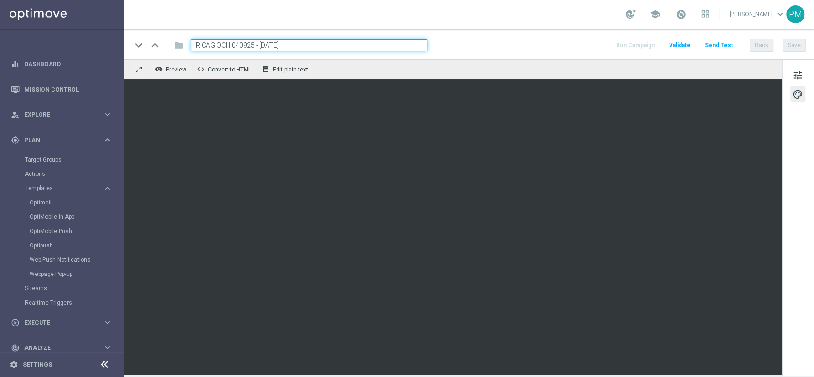
click at [179, 45] on div "keyboard_arrow_down keyboard_arrow_up folder RICAGIOCHI040925 - 2025-09-04" at bounding box center [280, 45] width 296 height 12
click at [56, 157] on link "Target Groups" at bounding box center [62, 160] width 74 height 8
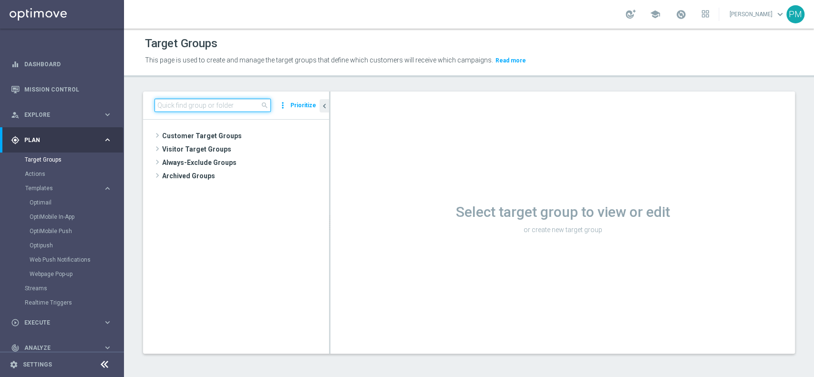
click at [200, 102] on input at bounding box center [213, 105] width 116 height 13
paste input "Multi Master Low 1st Others lm"
type input "Multi Master Low 1st Others lm"
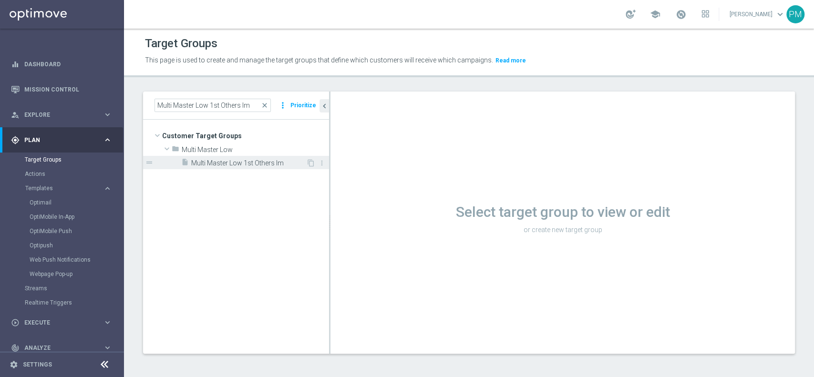
click at [250, 167] on div "insert_drive_file Multi Master Low 1st Others lm" at bounding box center [243, 162] width 125 height 13
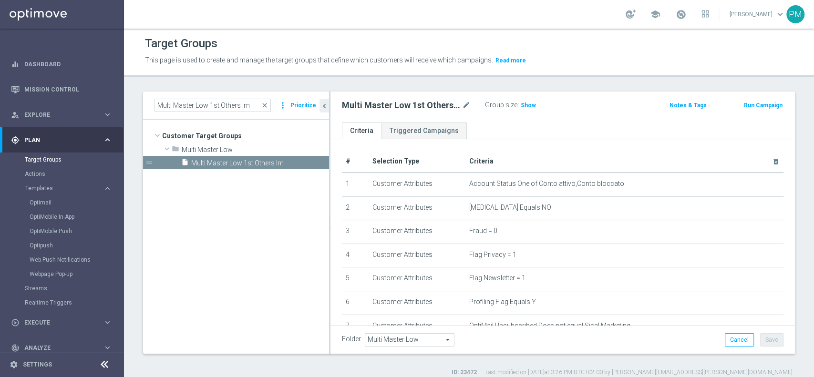
click at [749, 107] on button "Run Campaign" at bounding box center [763, 105] width 41 height 10
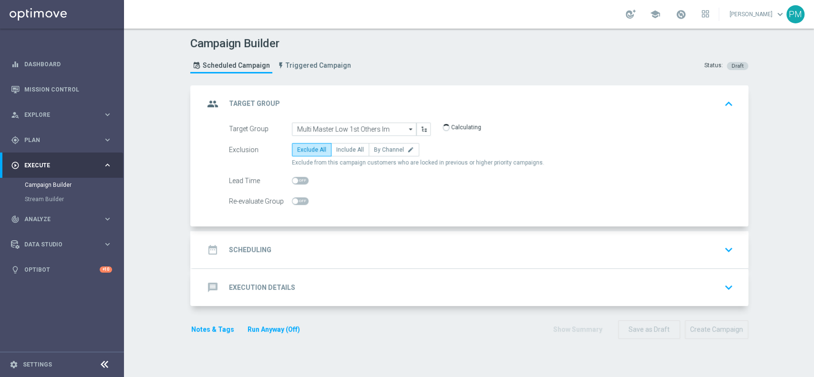
click at [336, 253] on div "date_range Scheduling keyboard_arrow_down" at bounding box center [470, 250] width 533 height 18
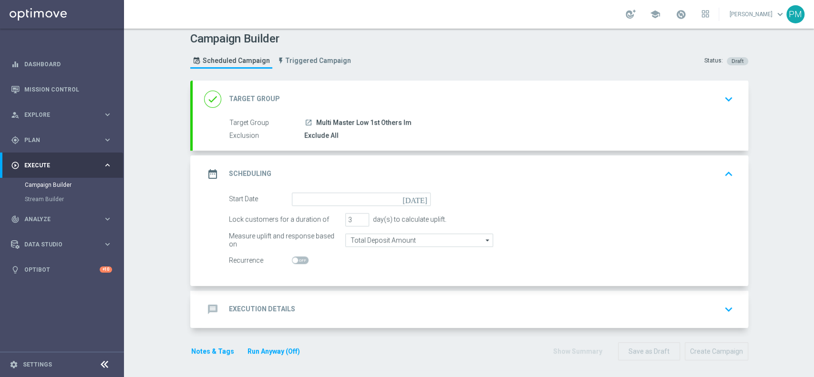
scroll to position [6, 0]
type input "4"
click at [356, 215] on input "4" at bounding box center [357, 218] width 24 height 13
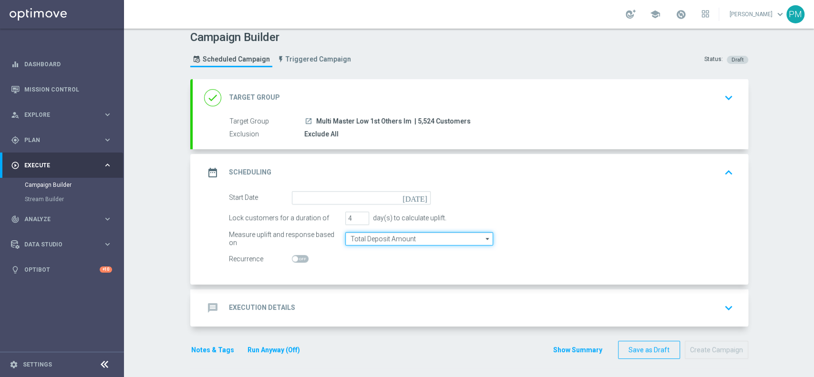
click at [368, 237] on input "Total Deposit Amount" at bounding box center [419, 238] width 148 height 13
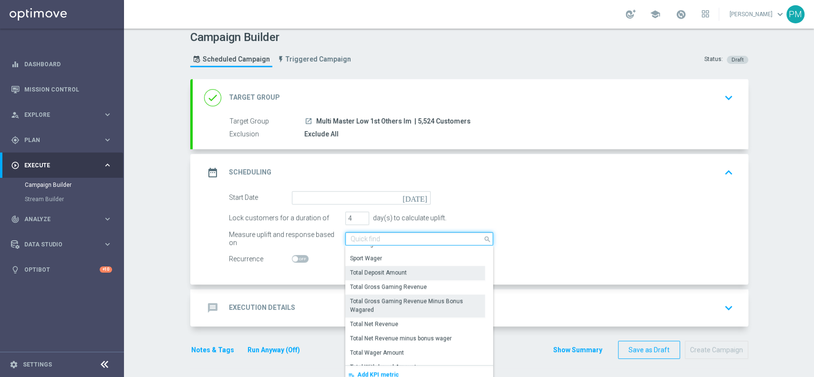
scroll to position [214, 0]
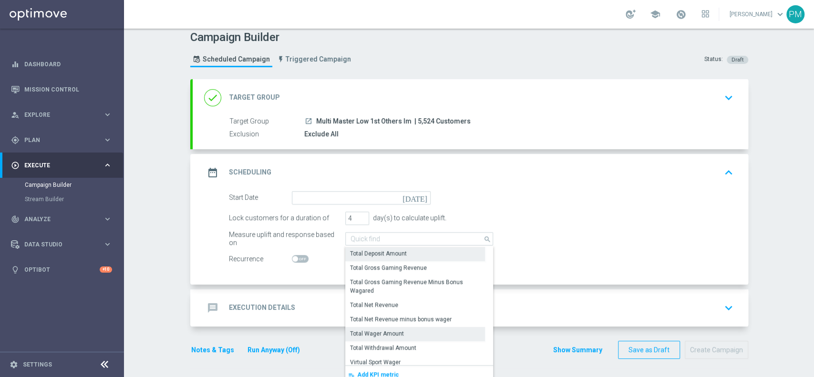
click at [383, 336] on div "Total Wager Amount" at bounding box center [377, 334] width 54 height 9
type input "Total Wager Amount"
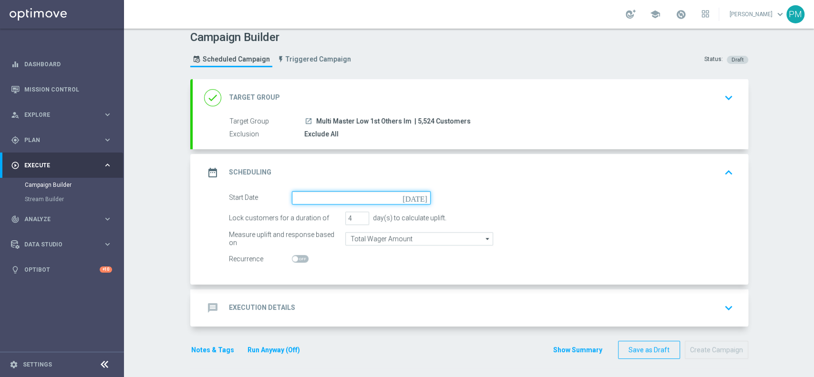
click at [331, 200] on input at bounding box center [361, 197] width 139 height 13
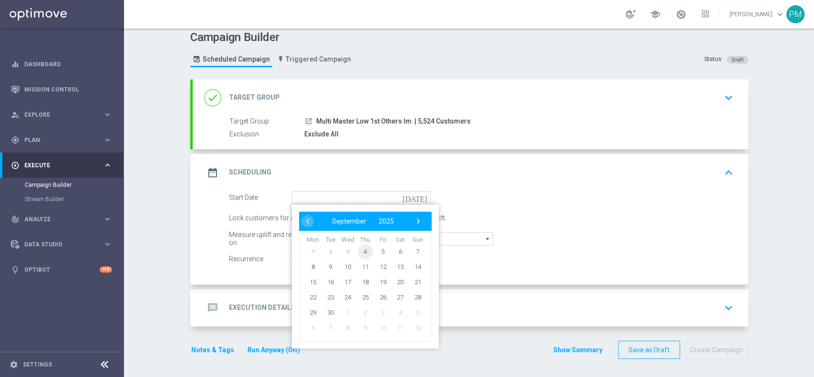
click at [359, 251] on span "4" at bounding box center [364, 251] width 15 height 15
type input "[DATE]"
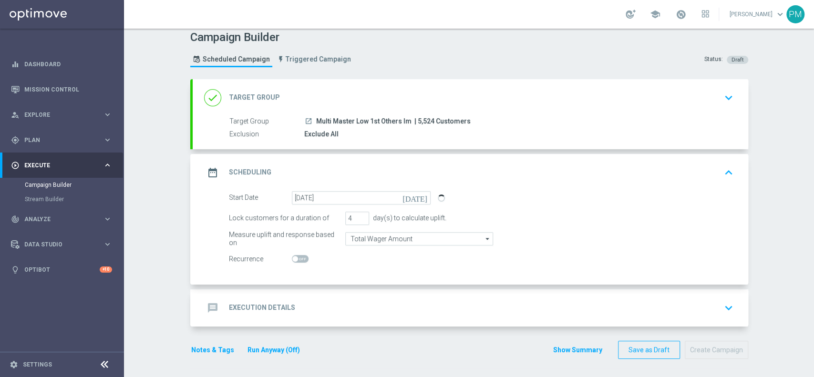
click at [332, 299] on div "message Execution Details keyboard_arrow_down" at bounding box center [470, 308] width 533 height 18
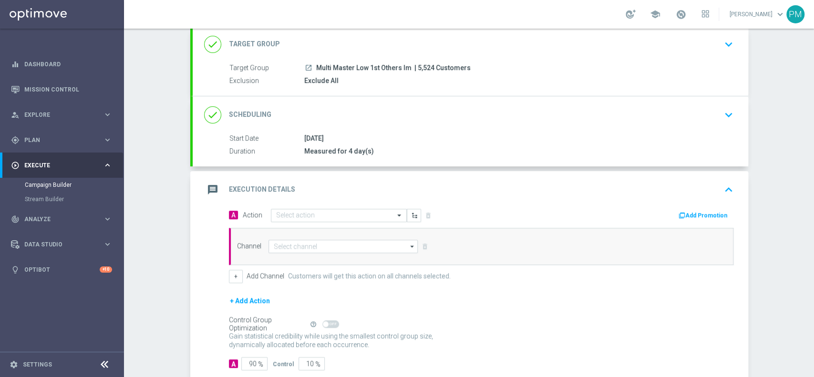
scroll to position [111, 0]
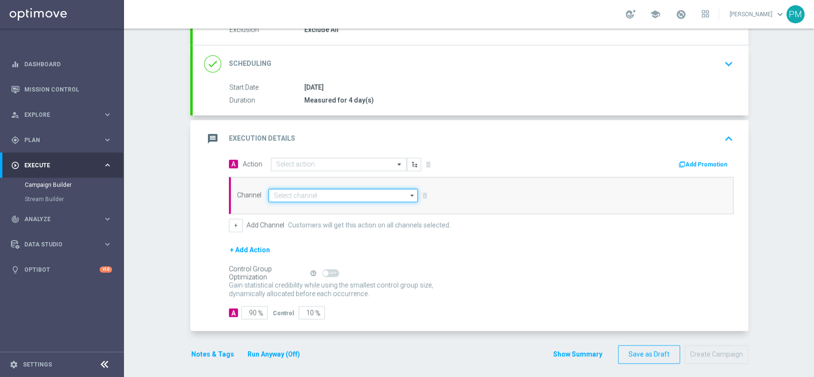
click at [285, 194] on input at bounding box center [344, 195] width 150 height 13
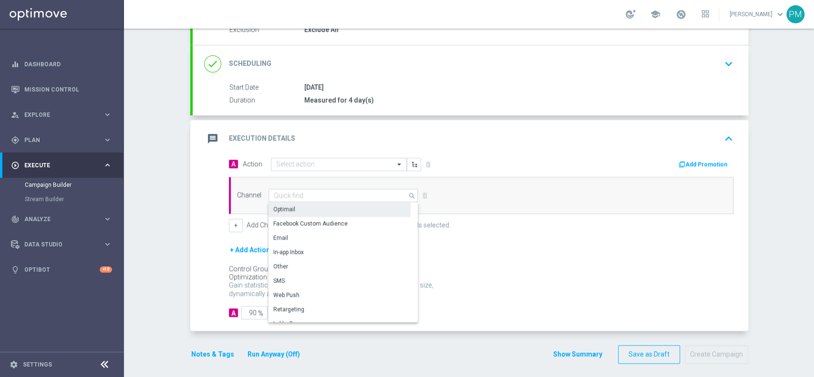
click at [285, 203] on div "Optimail" at bounding box center [340, 209] width 142 height 13
type input "Optimail"
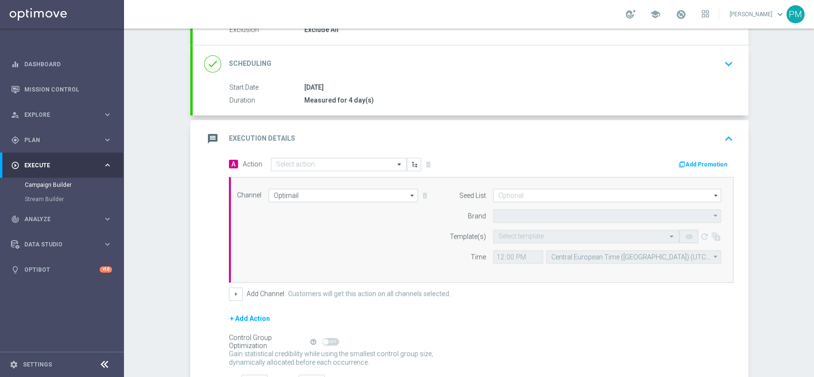
type input "Sisal Marketing"
click at [284, 167] on div "Select action" at bounding box center [339, 164] width 136 height 13
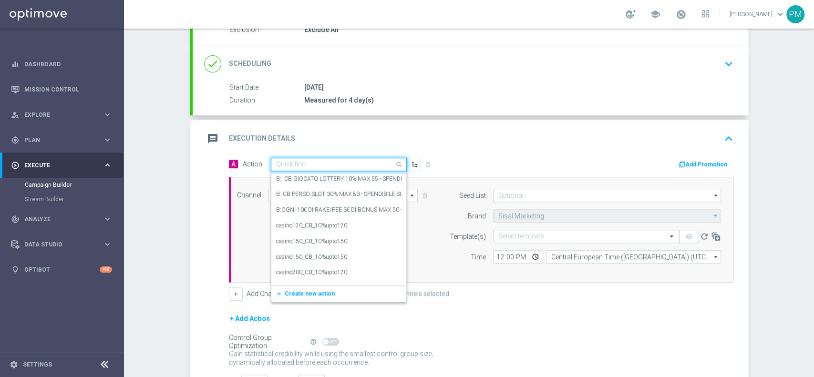
paste input "cashback tutti i giochi 20% fino a 100€"
type input "cashback tutti i giochi 20% fino a 100€"
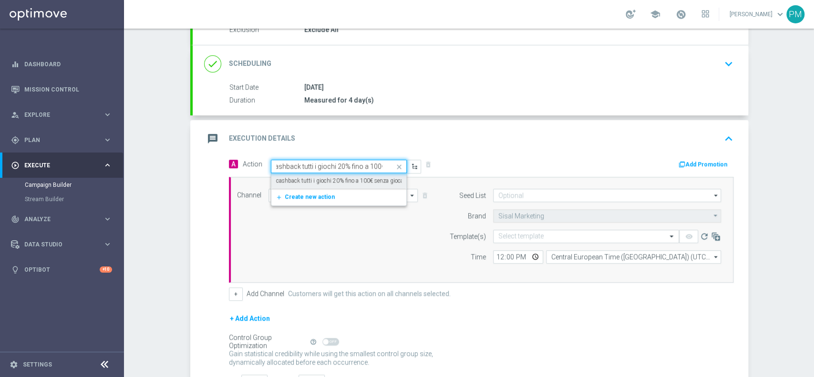
click at [299, 182] on label "cashback tutti i giochi 20% fino a 100€ senza giocato min" at bounding box center [348, 181] width 144 height 8
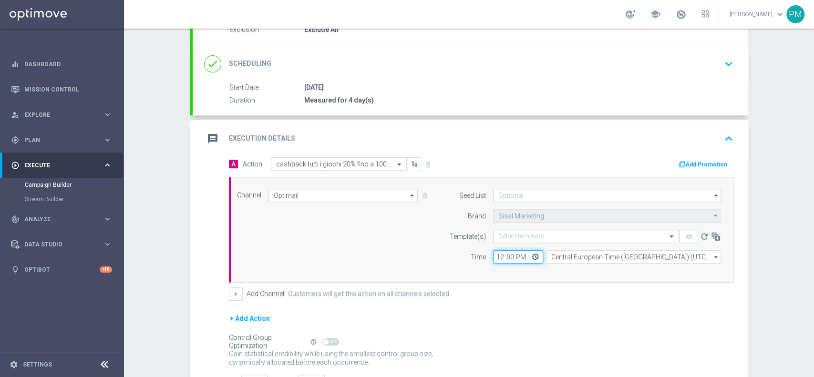
click at [494, 259] on input "12:00" at bounding box center [518, 256] width 50 height 13
type input "19:00"
click at [509, 233] on input "text" at bounding box center [576, 237] width 156 height 8
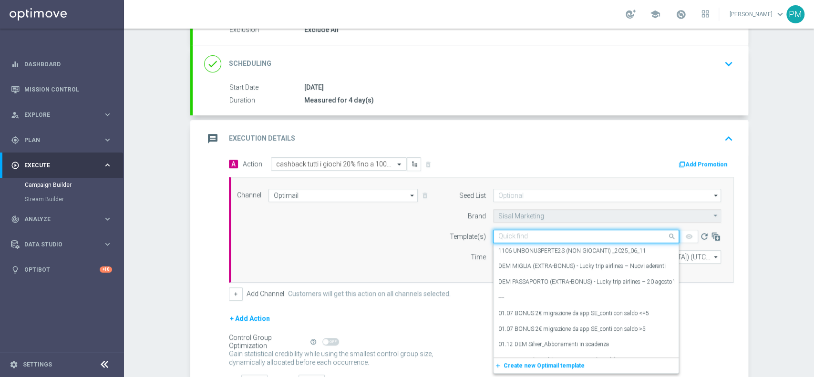
paste input "BONUSCB0409"
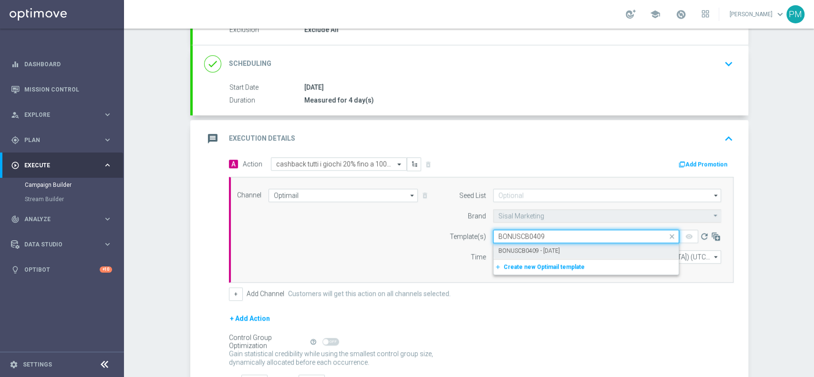
click at [520, 252] on label "BONUSCB0409 - 2025-08-04" at bounding box center [529, 251] width 62 height 8
type input "BONUSCB0409"
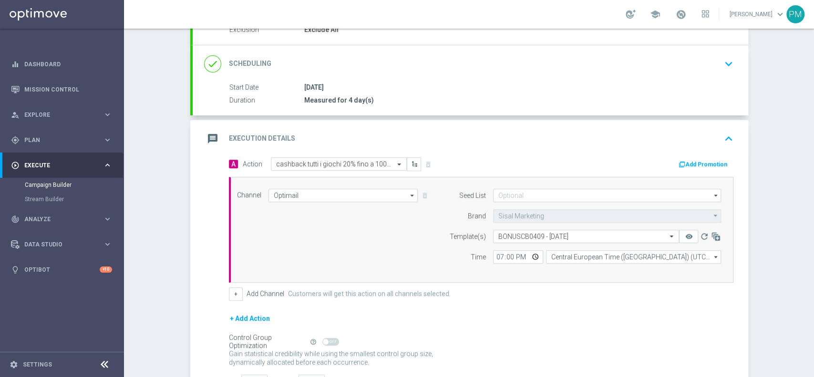
click at [703, 160] on button "Add Promotion" at bounding box center [704, 164] width 53 height 10
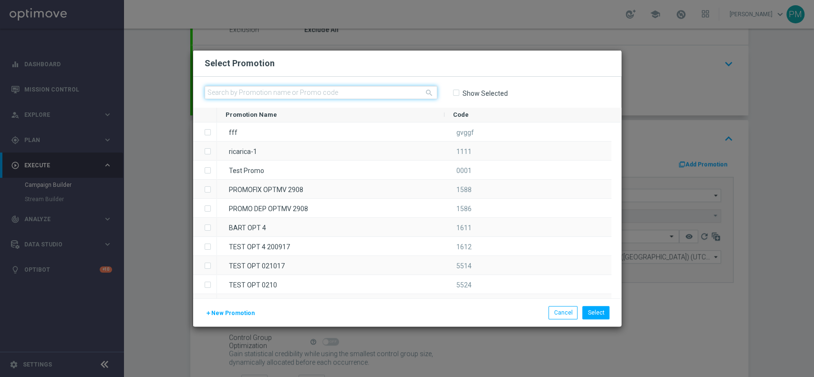
click at [305, 93] on input "text" at bounding box center [321, 92] width 233 height 13
paste input "BONUSCB0409"
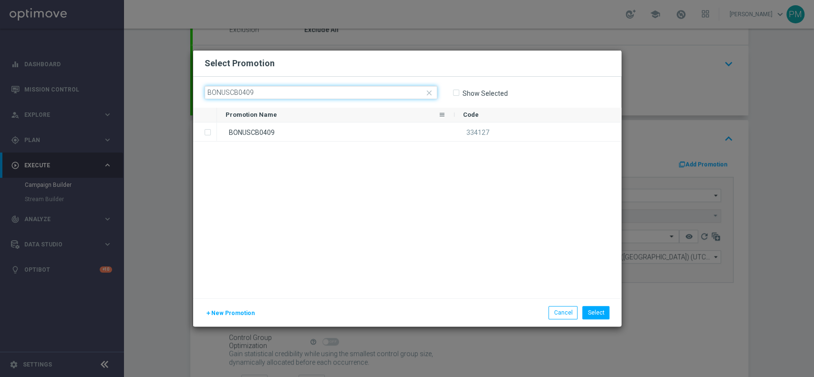
type input "BONUSCB0409"
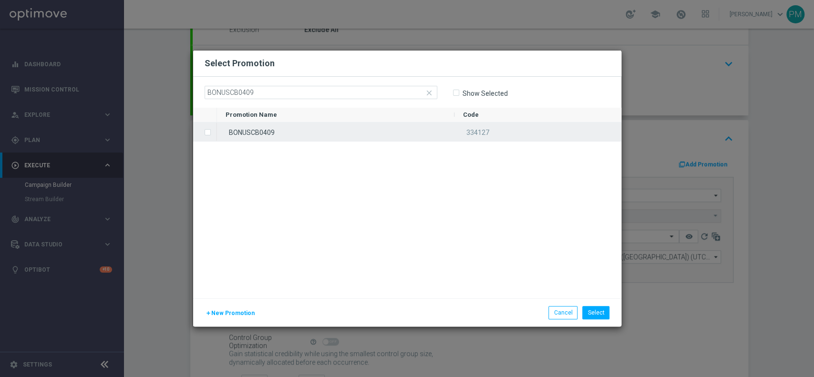
click at [305, 131] on div "BONUSCB0409" at bounding box center [336, 132] width 238 height 19
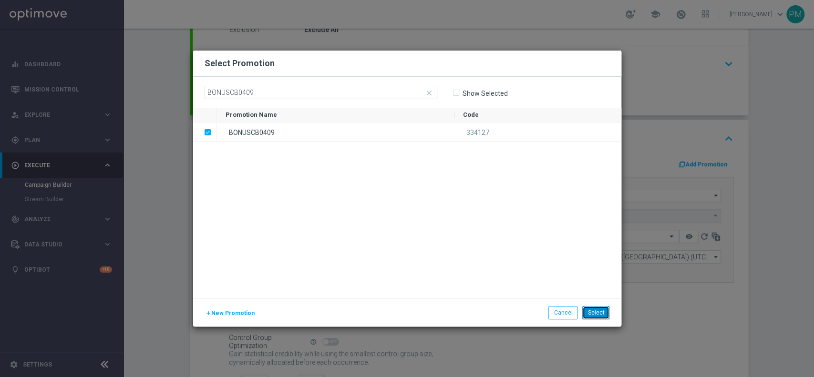
click at [604, 311] on button "Select" at bounding box center [595, 312] width 27 height 13
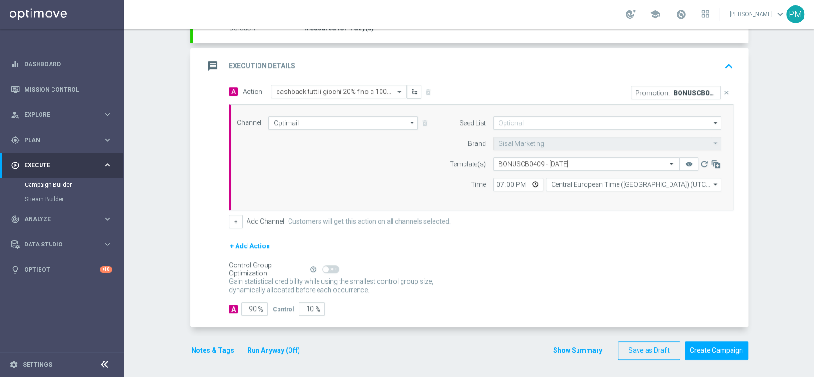
click at [509, 58] on div "message Execution Details keyboard_arrow_up" at bounding box center [470, 66] width 533 height 18
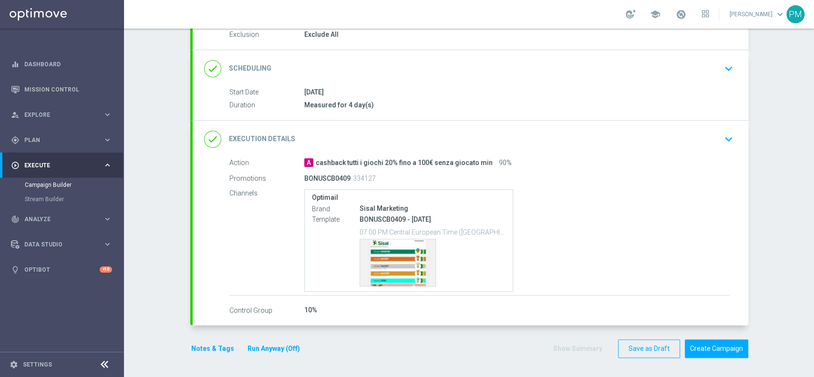
scroll to position [104, 0]
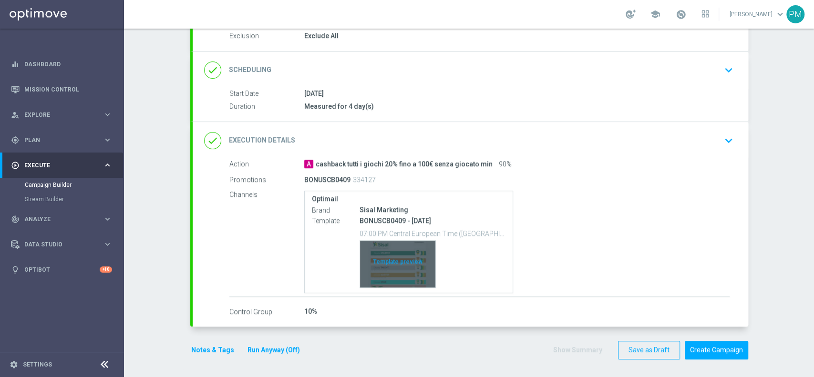
click at [402, 247] on div "Template preview" at bounding box center [397, 264] width 75 height 47
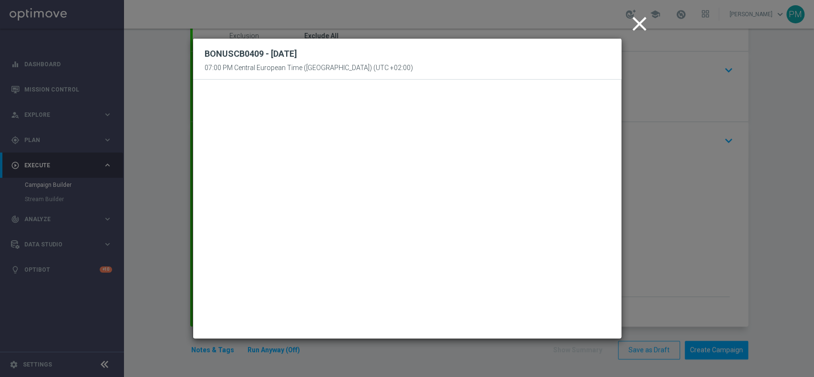
click at [631, 21] on icon "close" at bounding box center [640, 24] width 24 height 24
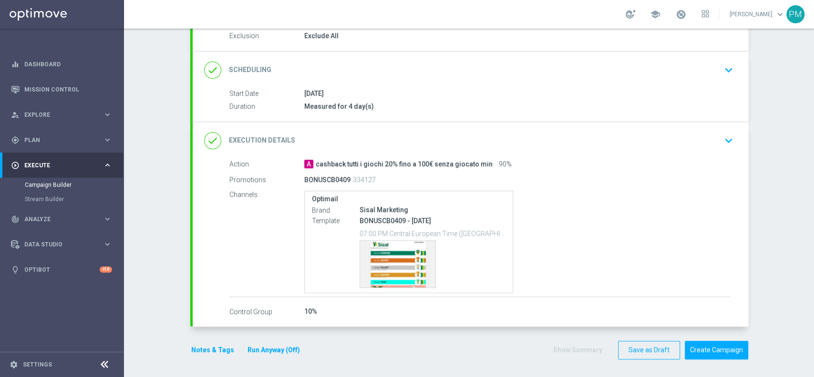
click at [207, 344] on button "Notes & Tags" at bounding box center [212, 350] width 45 height 12
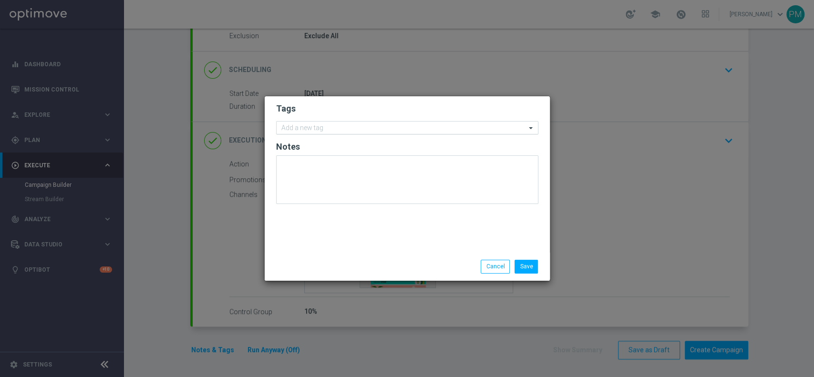
click at [321, 127] on input "text" at bounding box center [403, 128] width 245 height 8
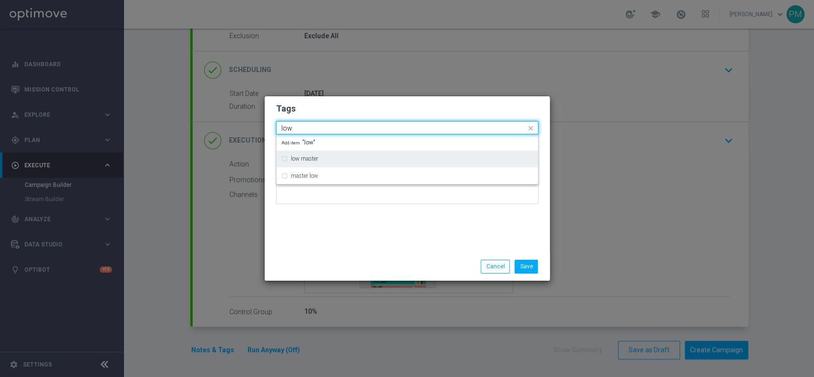
click at [318, 154] on div "low master" at bounding box center [407, 158] width 252 height 15
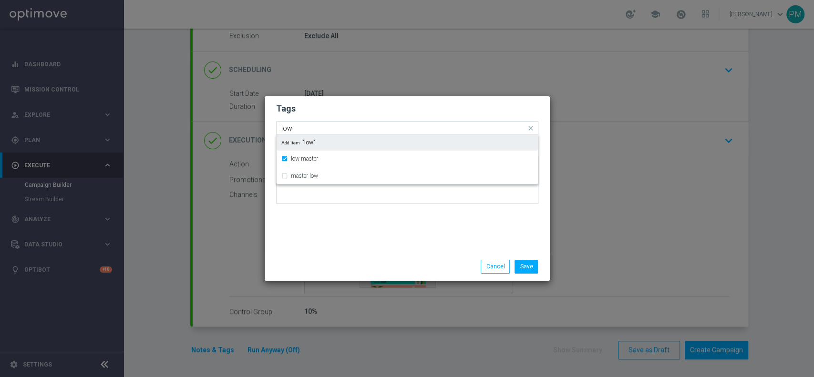
click at [288, 126] on input "low" at bounding box center [403, 128] width 245 height 8
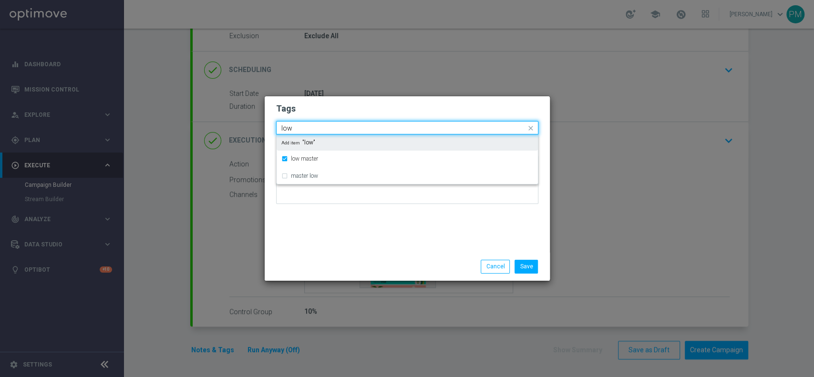
click at [288, 126] on input "low" at bounding box center [403, 128] width 245 height 8
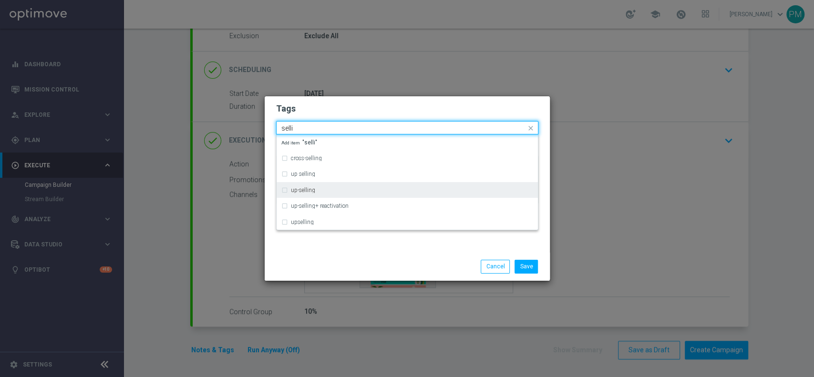
click at [320, 193] on div "up-selling" at bounding box center [412, 190] width 242 height 6
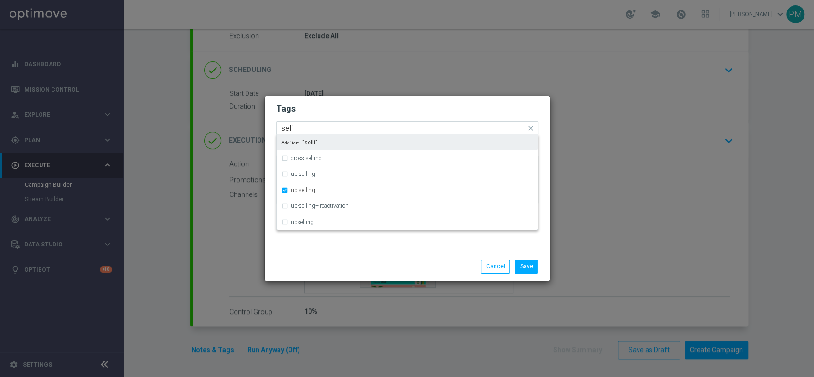
click at [288, 124] on input "selli" at bounding box center [403, 128] width 245 height 8
click at [287, 125] on input "selli" at bounding box center [403, 128] width 245 height 8
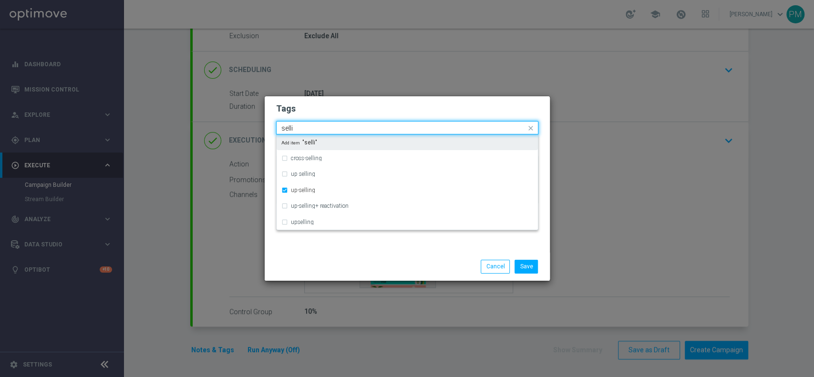
click at [287, 125] on input "selli" at bounding box center [403, 128] width 245 height 8
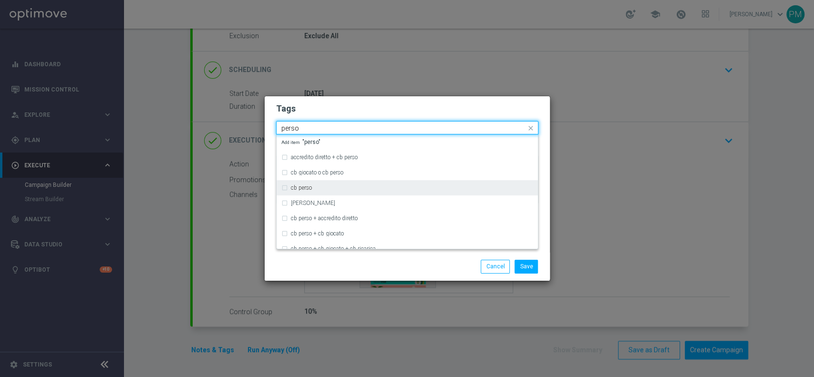
click at [312, 185] on div "cb perso" at bounding box center [407, 187] width 252 height 15
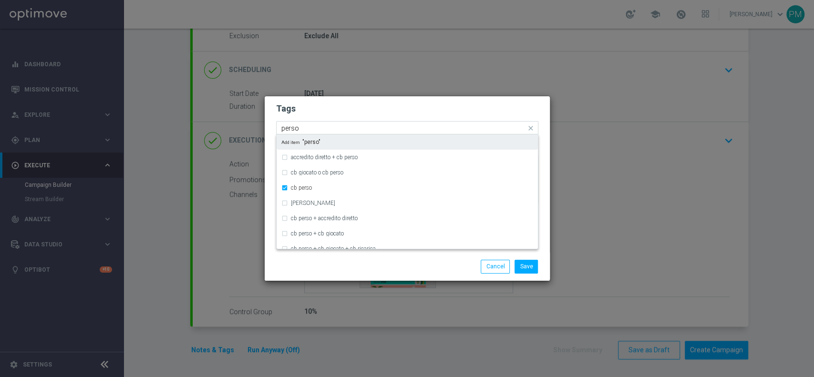
click at [294, 125] on input "perso" at bounding box center [403, 128] width 245 height 8
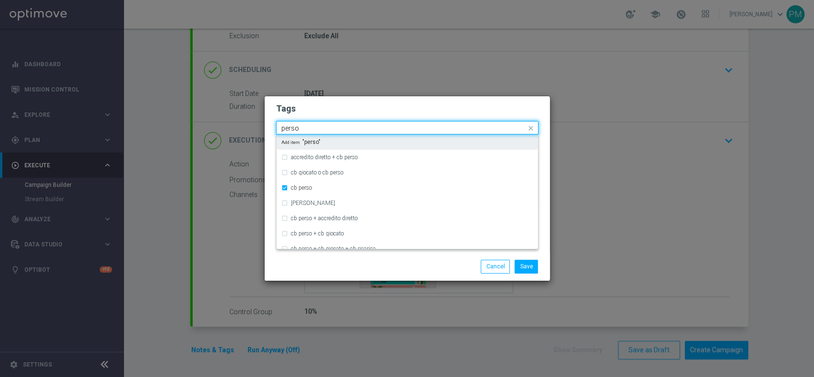
click at [294, 125] on input "perso" at bounding box center [403, 128] width 245 height 8
click at [309, 139] on div "all" at bounding box center [412, 142] width 242 height 6
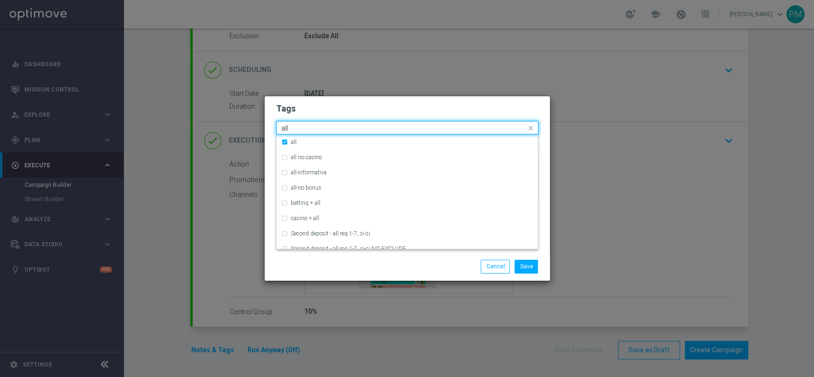
click at [286, 127] on input "all" at bounding box center [403, 128] width 245 height 8
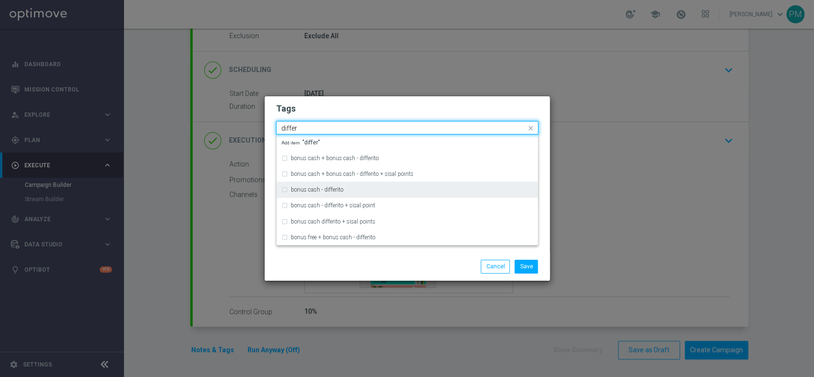
click at [328, 184] on div "bonus cash - differito" at bounding box center [407, 189] width 252 height 15
type input "differ"
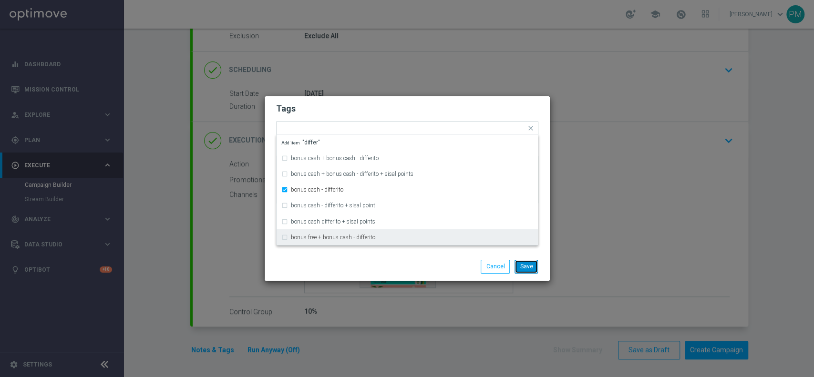
click at [532, 265] on button "Save" at bounding box center [526, 266] width 23 height 13
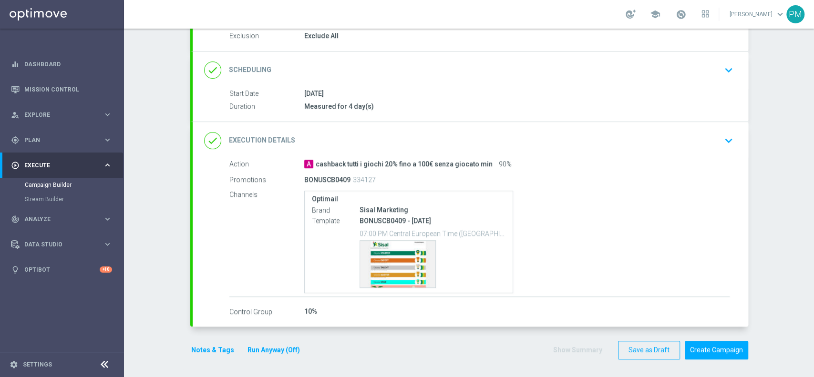
click at [209, 345] on button "Notes & Tags" at bounding box center [212, 350] width 45 height 12
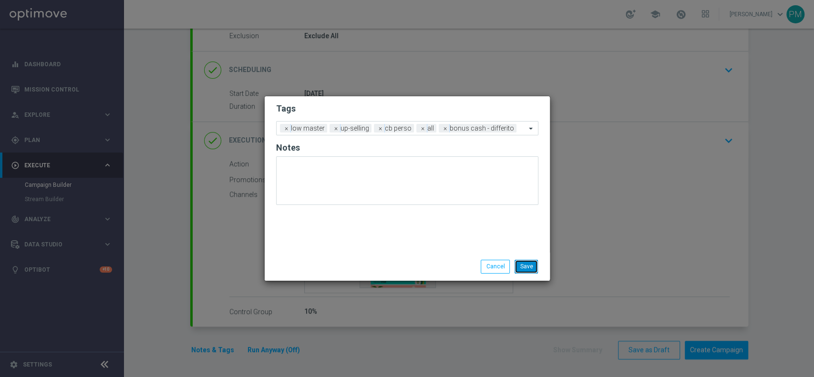
click at [532, 269] on button "Save" at bounding box center [526, 266] width 23 height 13
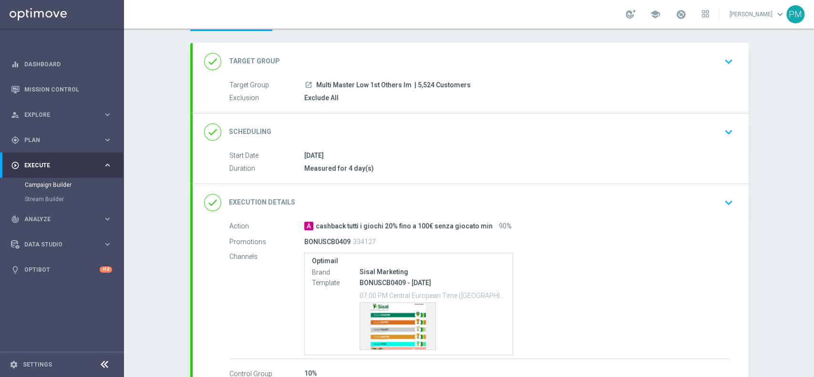
scroll to position [0, 0]
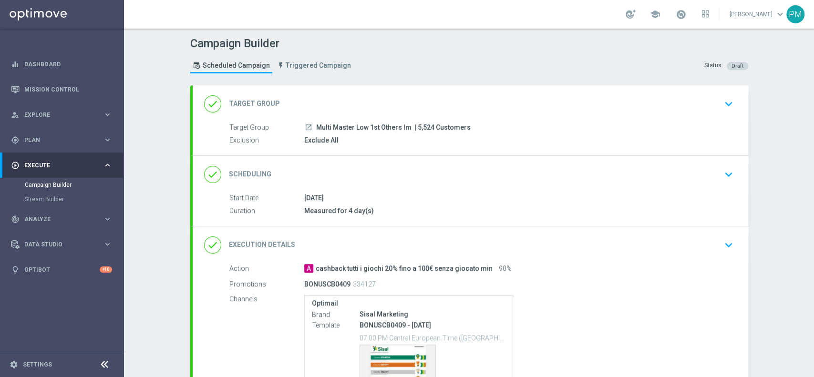
click at [425, 186] on div "done Scheduling keyboard_arrow_down" at bounding box center [471, 174] width 556 height 37
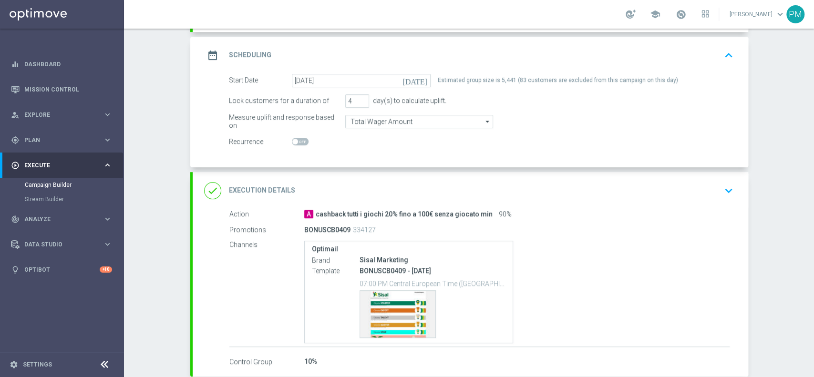
scroll to position [174, 0]
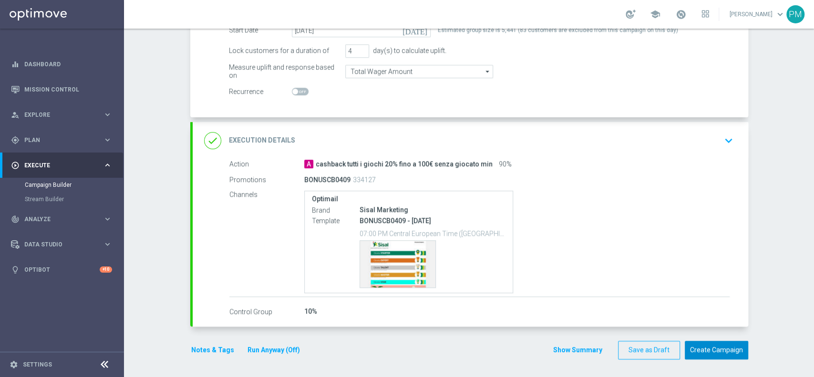
click at [694, 347] on button "Create Campaign" at bounding box center [716, 350] width 63 height 19
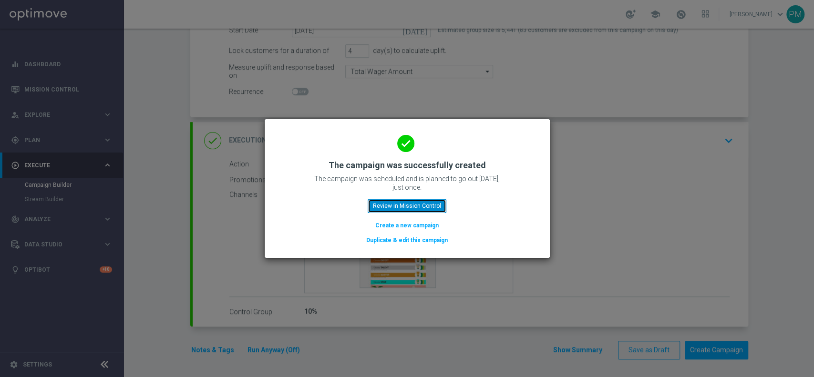
click at [397, 201] on button "Review in Mission Control" at bounding box center [407, 205] width 79 height 13
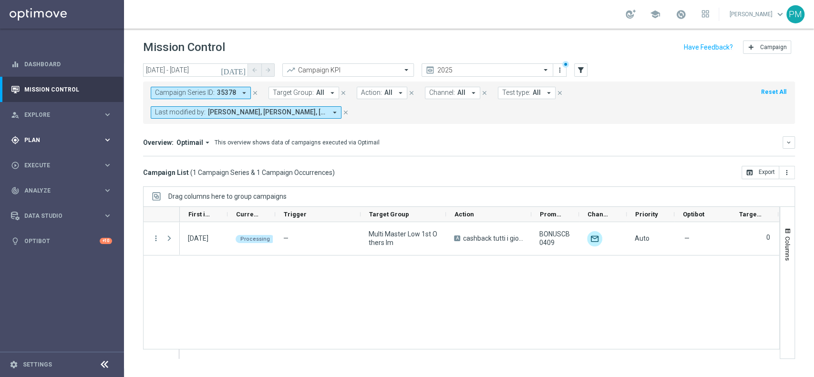
click at [47, 142] on span "Plan" at bounding box center [63, 140] width 79 height 6
click at [51, 158] on link "Target Groups" at bounding box center [62, 160] width 74 height 8
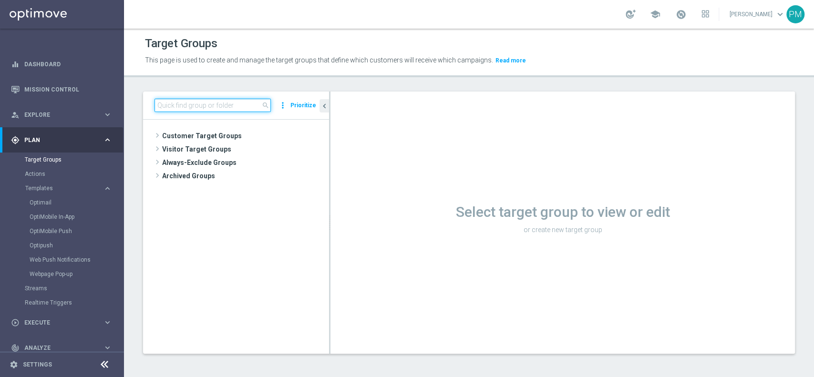
click at [221, 108] on input at bounding box center [213, 105] width 116 height 13
paste input "Reactivated Talent ggr nb lm > 0 1st Casino lm"
type input "Reactivated Talent ggr nb lm > 0 1st Casino lm"
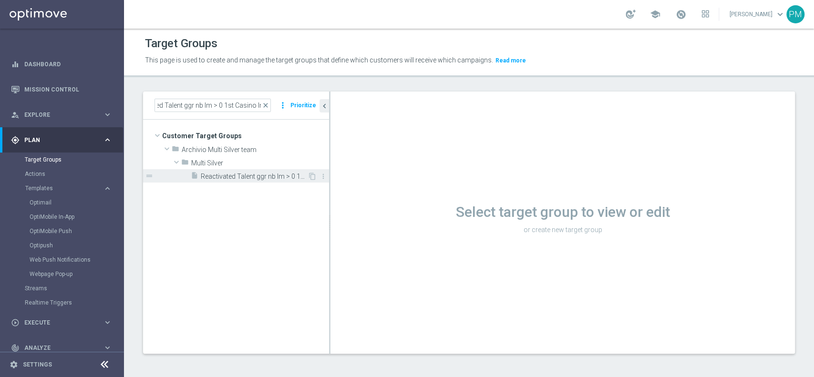
click at [246, 175] on span "Reactivated Talent ggr nb lm > 0 1st Casino lm" at bounding box center [254, 177] width 107 height 8
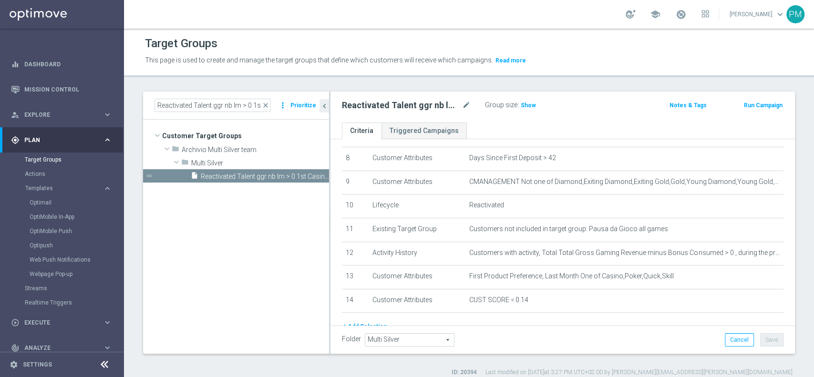
scroll to position [235, 0]
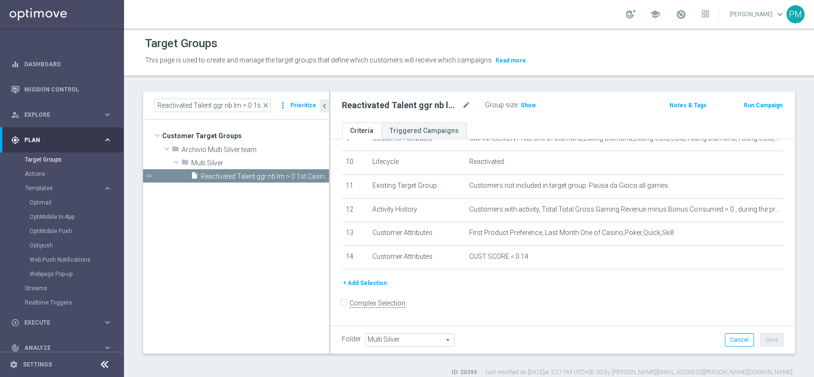
click at [743, 106] on button "Run Campaign" at bounding box center [763, 105] width 41 height 10
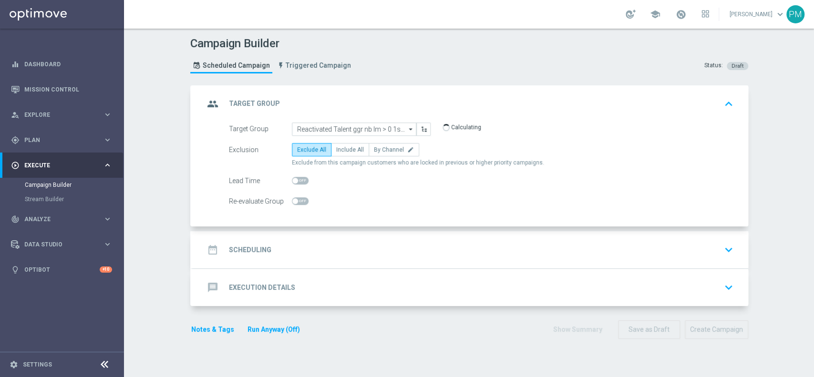
click at [326, 254] on div "date_range Scheduling keyboard_arrow_down" at bounding box center [470, 250] width 533 height 18
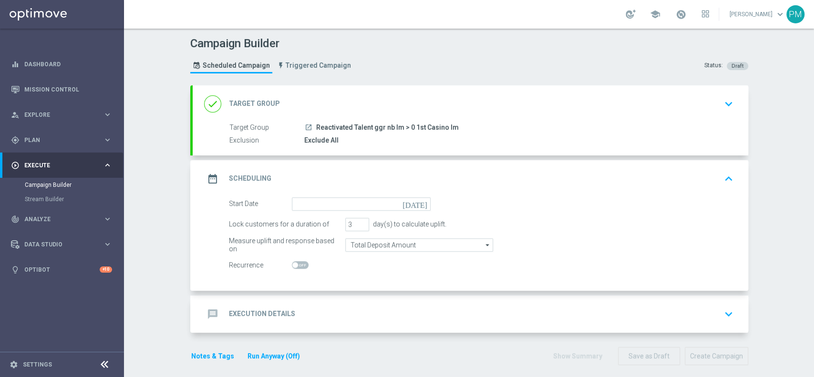
click at [259, 354] on button "Run Anyway (Off)" at bounding box center [274, 357] width 54 height 12
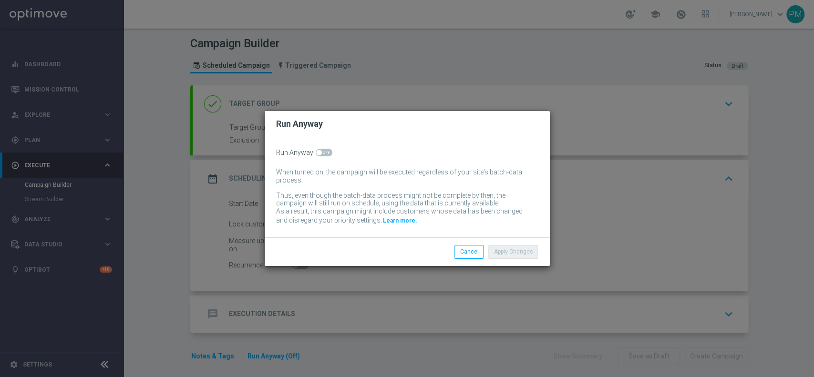
click at [323, 155] on span at bounding box center [324, 153] width 17 height 8
click at [323, 155] on input "checkbox" at bounding box center [324, 153] width 17 height 8
checkbox input "true"
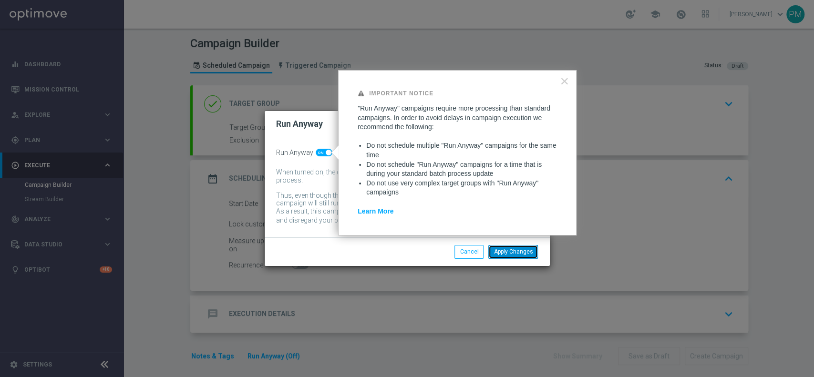
click at [507, 254] on button "Apply Changes" at bounding box center [513, 251] width 50 height 13
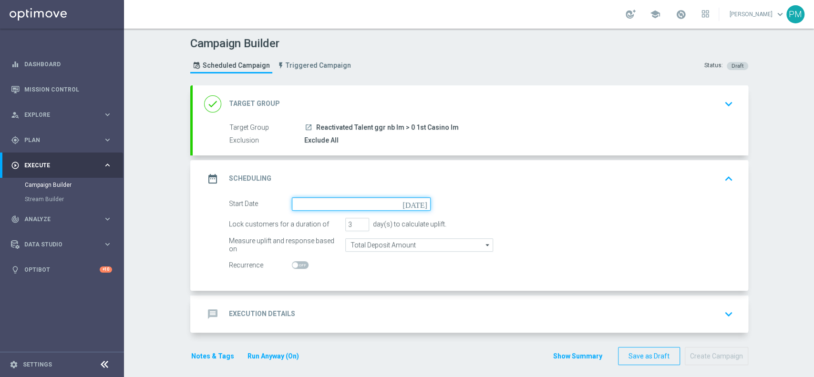
click at [321, 201] on input at bounding box center [361, 203] width 139 height 13
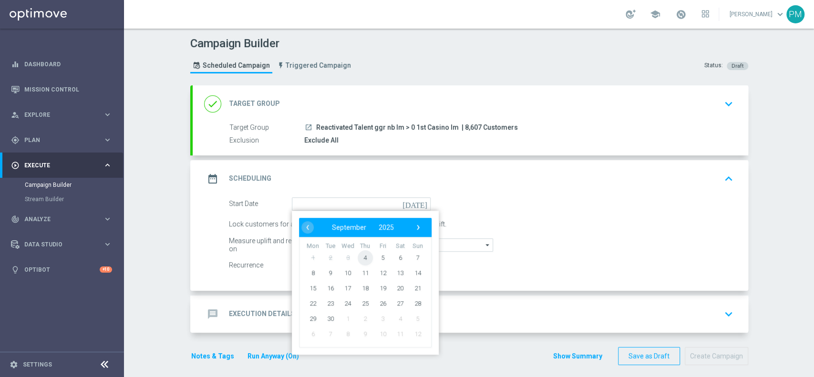
click at [361, 259] on span "4" at bounding box center [364, 257] width 15 height 15
type input "[DATE]"
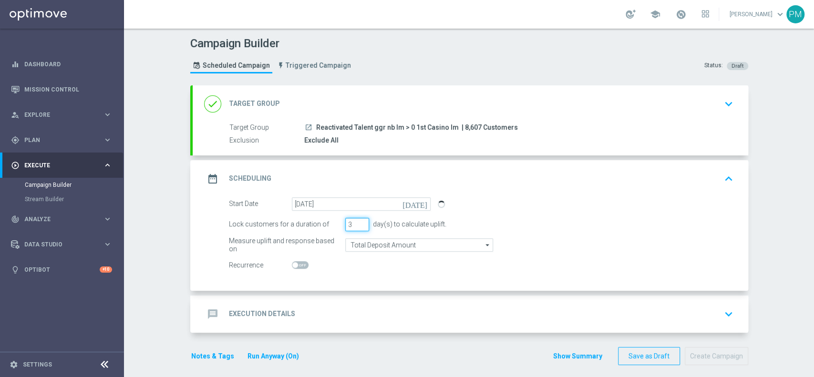
click at [357, 219] on input "3" at bounding box center [357, 224] width 24 height 13
type input "4"
click at [357, 220] on input "4" at bounding box center [357, 224] width 24 height 13
click at [364, 303] on div "message Execution Details keyboard_arrow_down" at bounding box center [471, 314] width 556 height 37
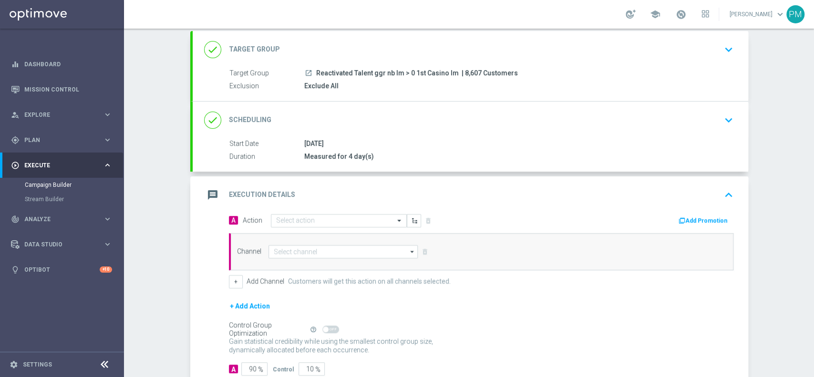
scroll to position [114, 0]
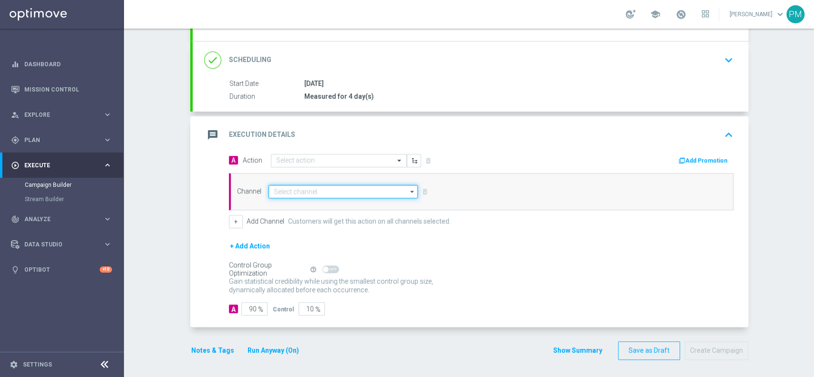
click at [295, 192] on input at bounding box center [344, 191] width 150 height 13
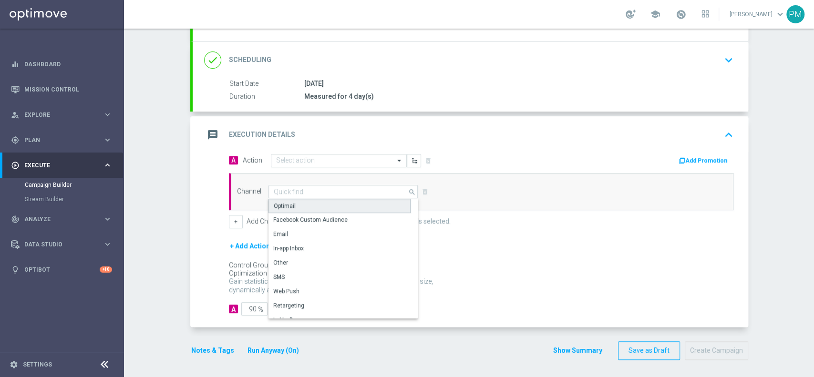
click at [296, 204] on div "Optimail" at bounding box center [340, 206] width 142 height 14
type input "Optimail"
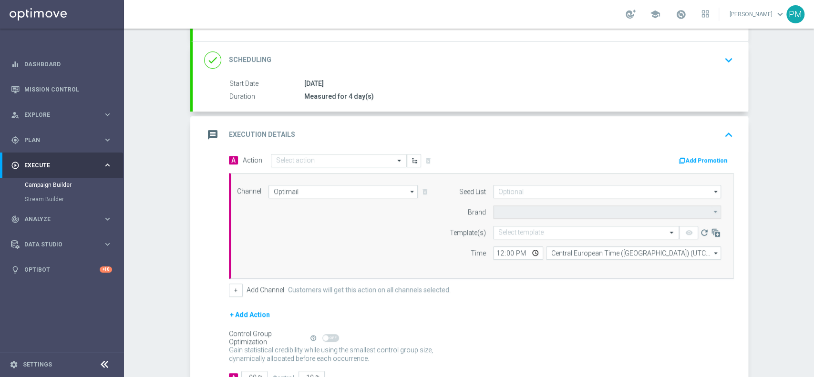
type input "Sisal Marketing"
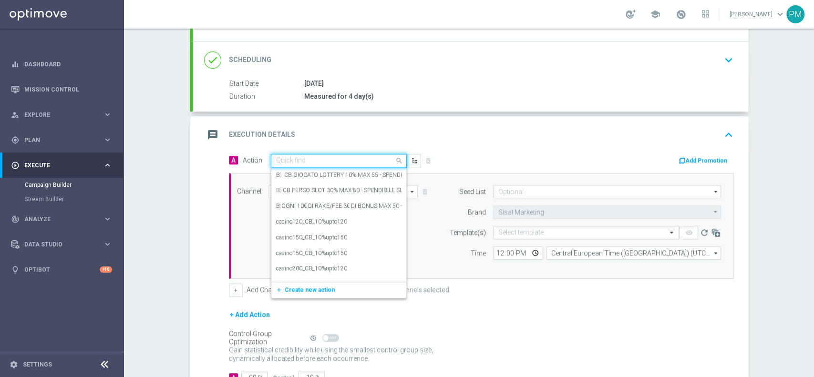
click at [293, 157] on input "text" at bounding box center [329, 161] width 106 height 8
paste input "Ricarica per 30% fino a 15€ Slot"
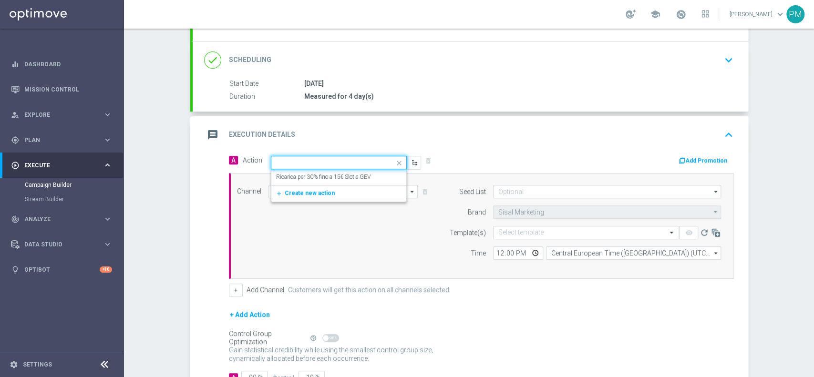
type input "Ricarica per 30% fino a 15€ Slot"
click at [310, 180] on div "Ricarica per 30% fino a 15€ Slot e GEV edit" at bounding box center [338, 177] width 125 height 16
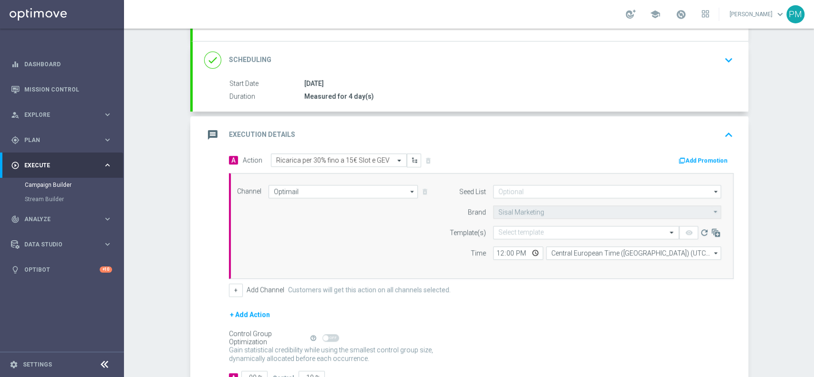
click at [377, 66] on div "done Scheduling keyboard_arrow_down" at bounding box center [470, 60] width 533 height 18
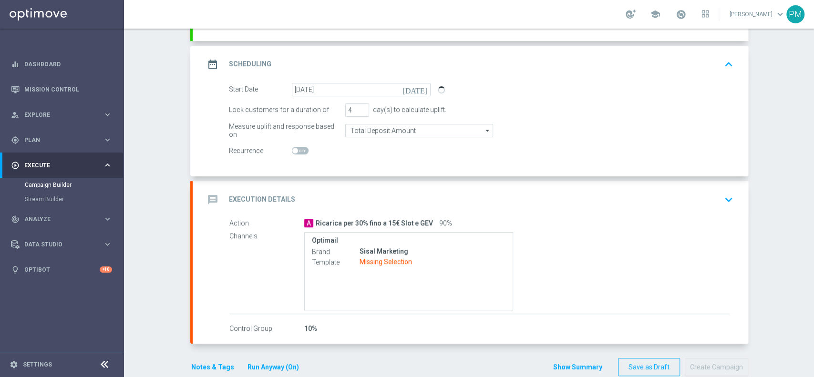
click at [458, 192] on div "message Execution Details keyboard_arrow_down" at bounding box center [470, 200] width 533 height 18
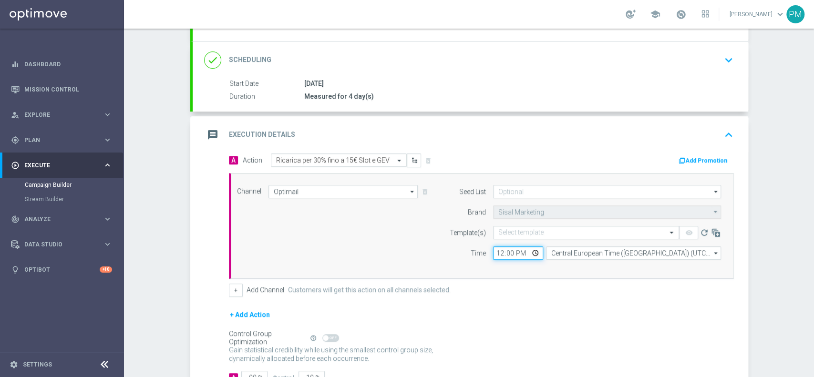
click at [498, 253] on input "12:00" at bounding box center [518, 253] width 50 height 13
type input "19:00"
click at [519, 229] on input "text" at bounding box center [576, 233] width 156 height 8
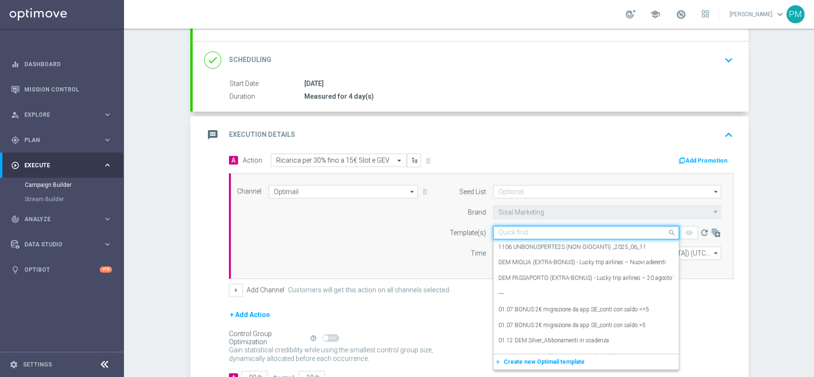
paste input "RICASLOT040925"
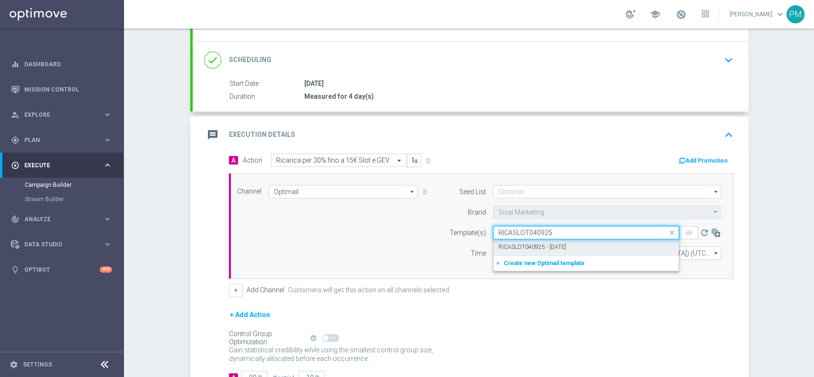
click at [523, 239] on div "RICASLOT040925 - 2025-09-04" at bounding box center [586, 247] width 176 height 16
type input "RICASLOT040925"
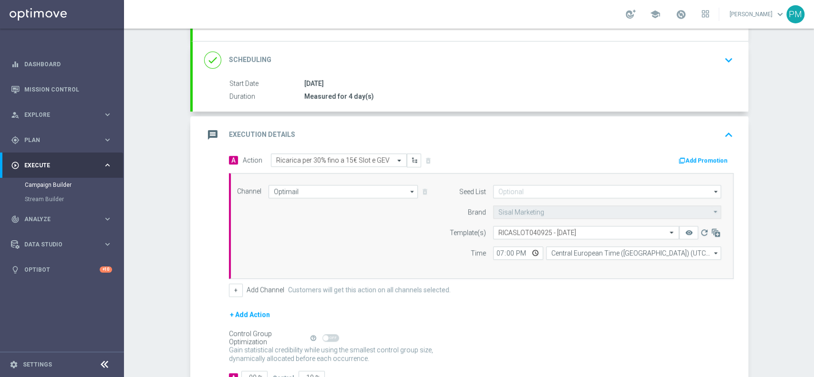
click at [714, 156] on button "Add Promotion" at bounding box center [704, 160] width 53 height 10
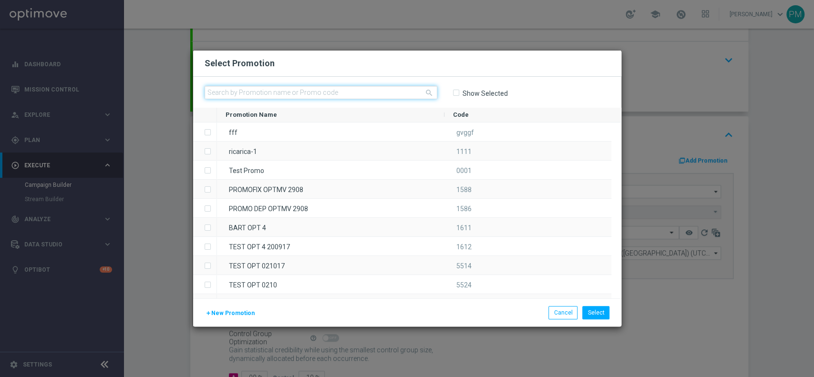
click at [281, 91] on input "text" at bounding box center [321, 92] width 233 height 13
paste input "RICASLOT040925"
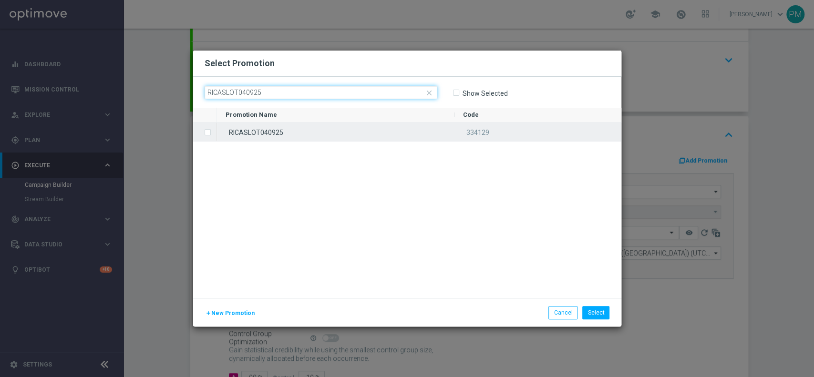
type input "RICASLOT040925"
click at [281, 127] on div "RICASLOT040925" at bounding box center [336, 132] width 238 height 19
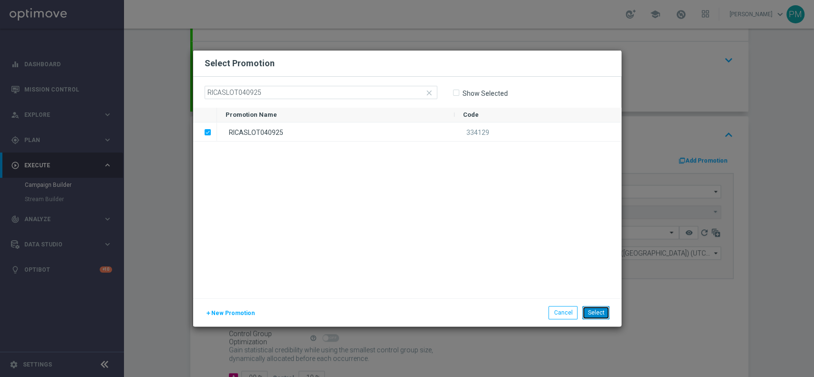
click at [602, 311] on button "Select" at bounding box center [595, 312] width 27 height 13
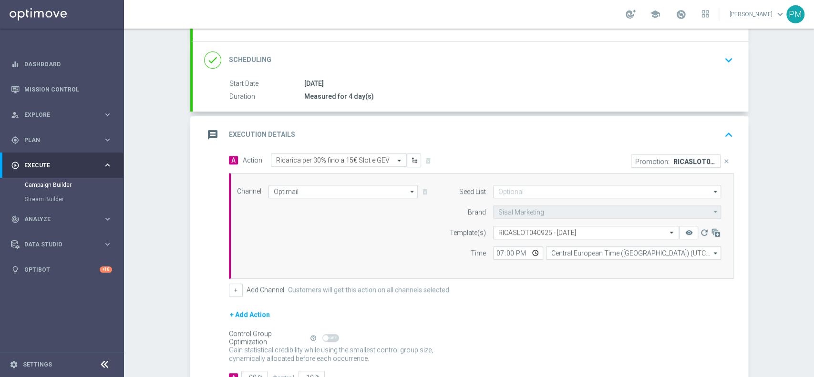
click at [613, 137] on div "message Execution Details keyboard_arrow_up" at bounding box center [470, 135] width 533 height 18
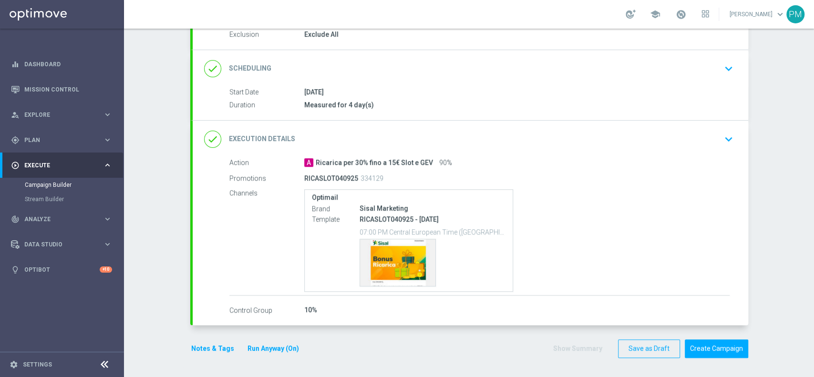
scroll to position [104, 0]
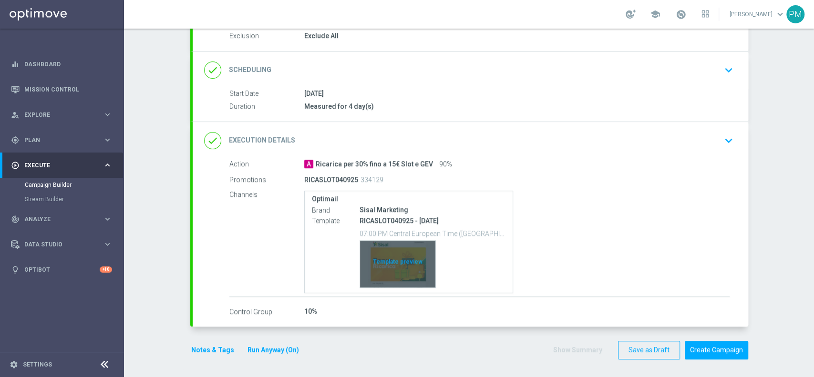
click at [391, 264] on div "Template preview" at bounding box center [397, 264] width 75 height 47
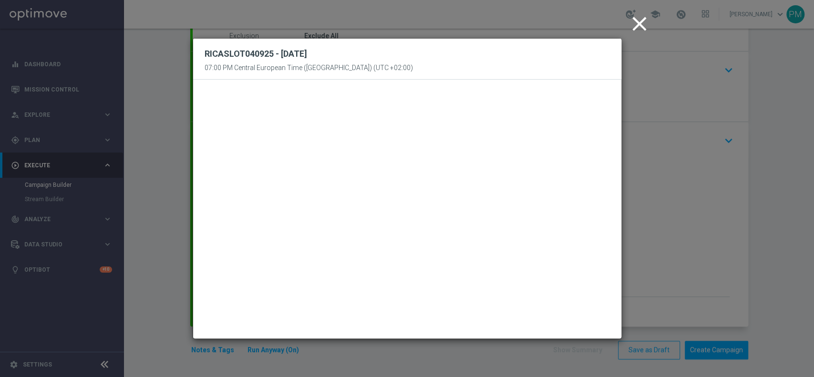
click at [641, 31] on icon "close" at bounding box center [640, 24] width 24 height 24
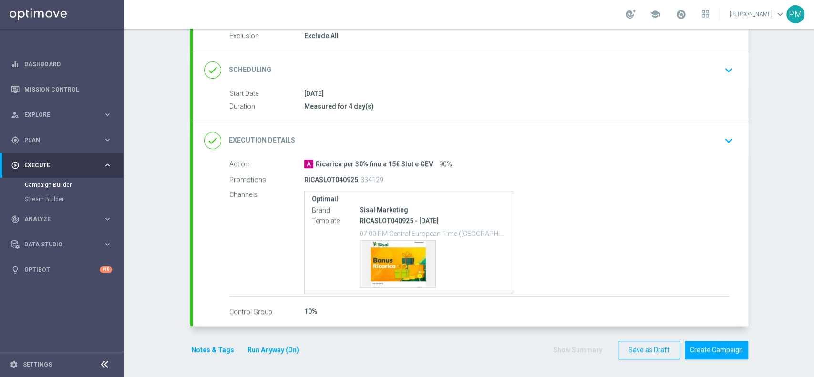
scroll to position [41, 0]
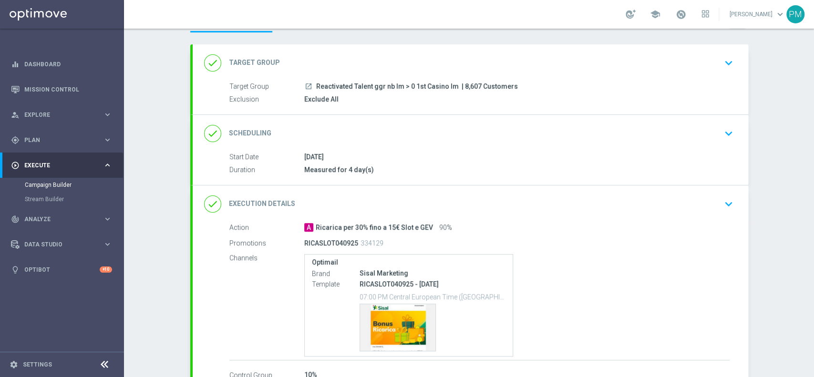
click at [420, 139] on div "done Scheduling keyboard_arrow_down" at bounding box center [470, 133] width 533 height 18
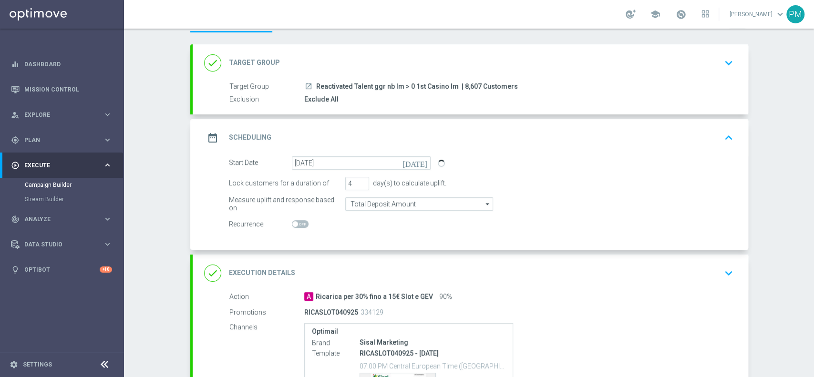
click at [536, 273] on div "done Execution Details keyboard_arrow_down" at bounding box center [470, 273] width 533 height 18
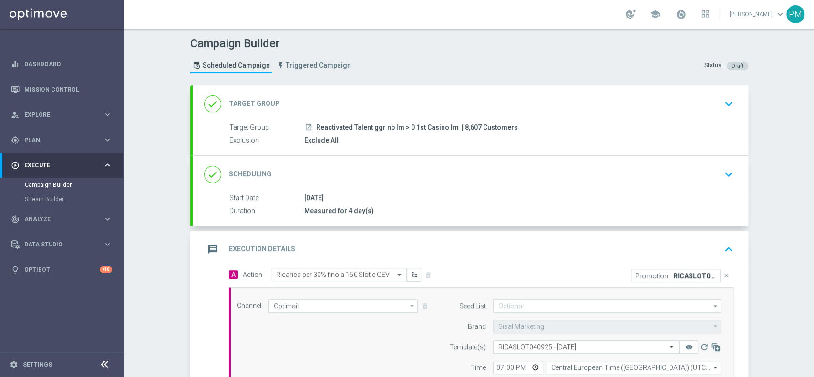
scroll to position [183, 0]
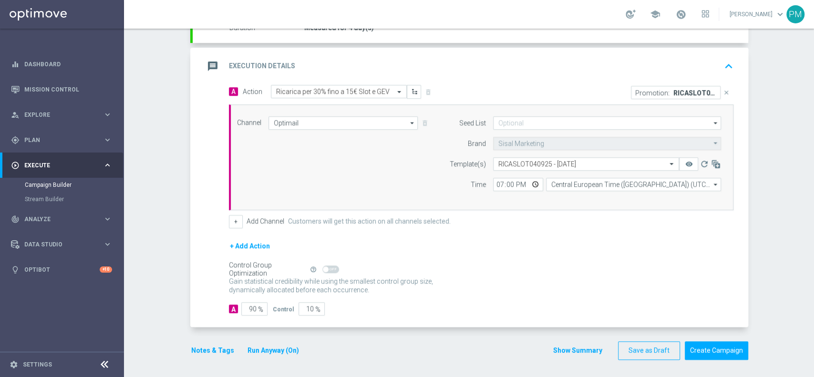
click at [207, 348] on button "Notes & Tags" at bounding box center [212, 351] width 45 height 12
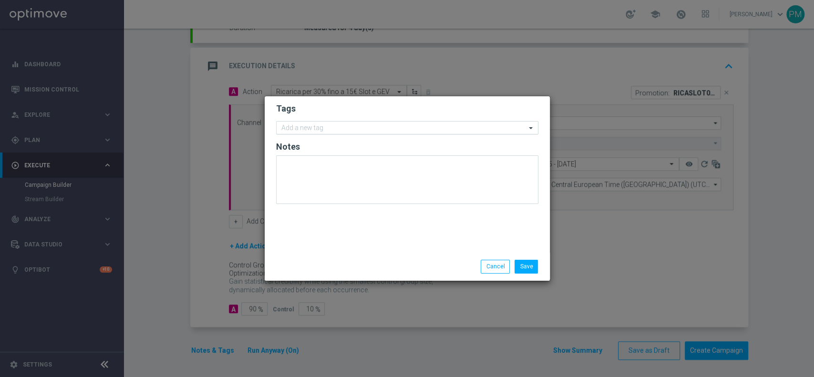
click at [311, 128] on input "text" at bounding box center [403, 128] width 245 height 8
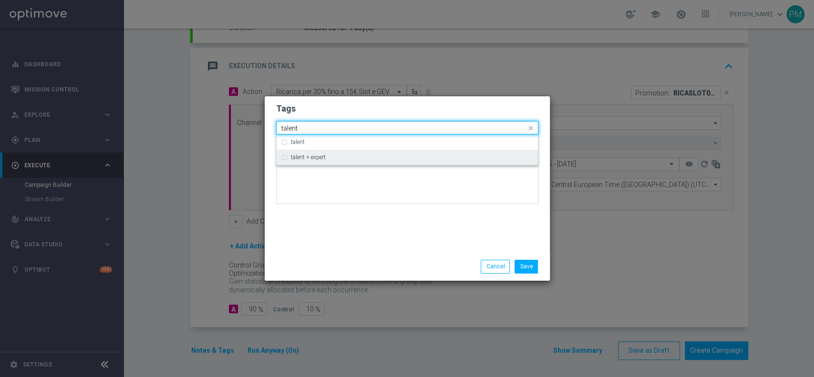
click at [308, 159] on label "talent + expert" at bounding box center [308, 158] width 35 height 6
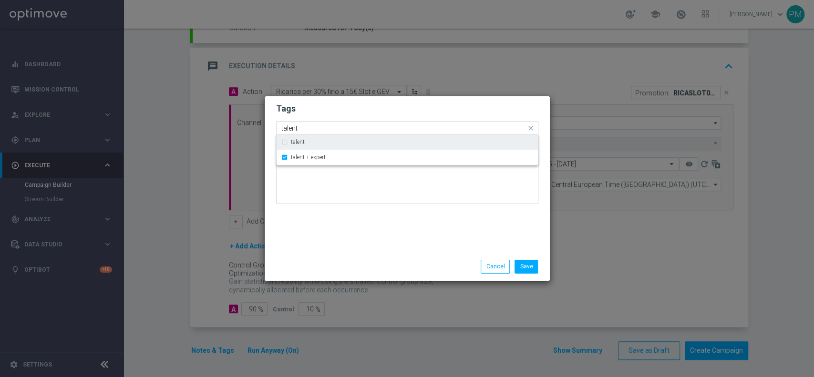
click at [291, 128] on input "talent" at bounding box center [403, 128] width 245 height 8
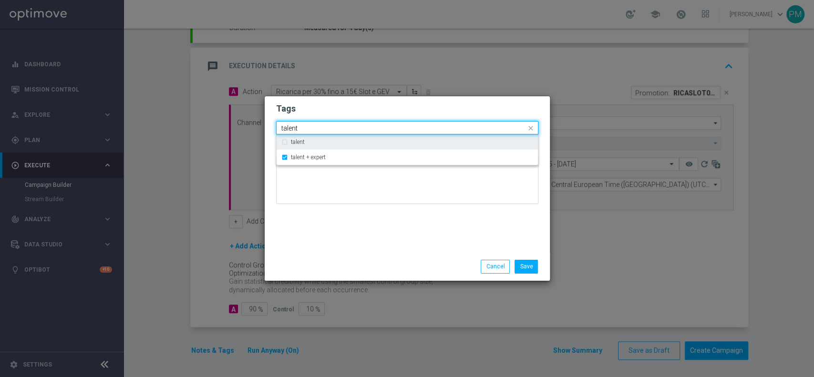
click at [291, 128] on input "talent" at bounding box center [403, 128] width 245 height 8
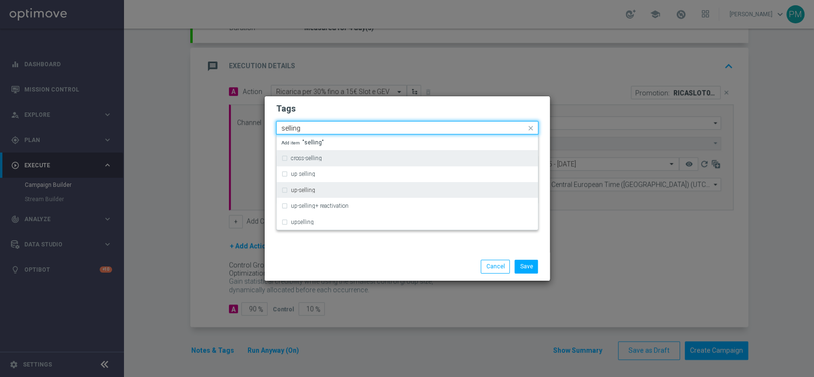
drag, startPoint x: 311, startPoint y: 193, endPoint x: 316, endPoint y: 165, distance: 29.0
click at [312, 193] on div "up-selling" at bounding box center [407, 190] width 252 height 15
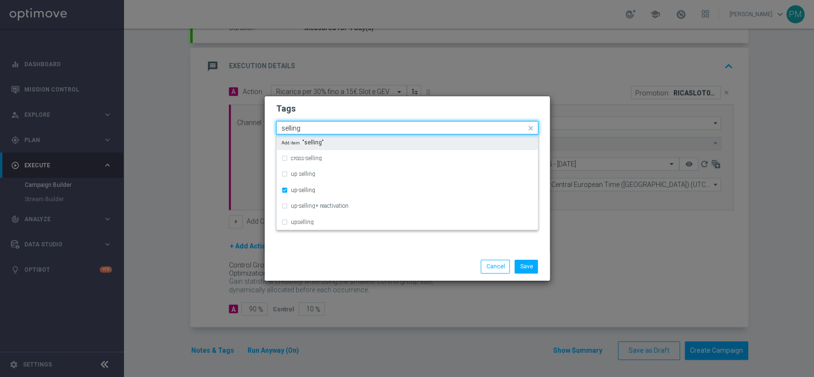
click at [292, 133] on div "selling" at bounding box center [403, 129] width 246 height 10
click at [292, 132] on input "selling" at bounding box center [403, 128] width 245 height 8
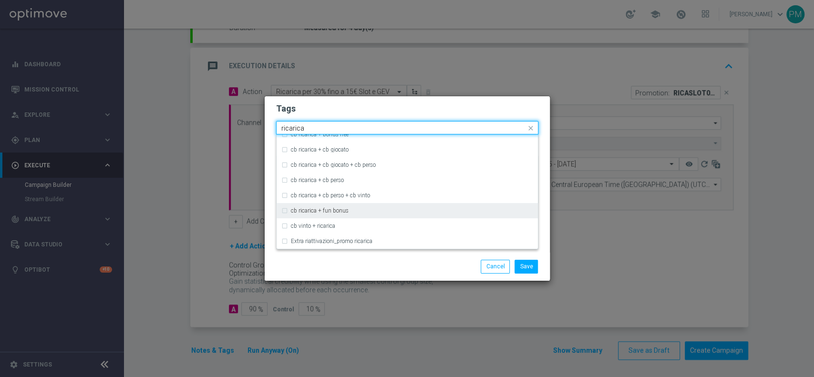
scroll to position [254, 0]
click at [325, 209] on div "ricarica" at bounding box center [412, 209] width 242 height 6
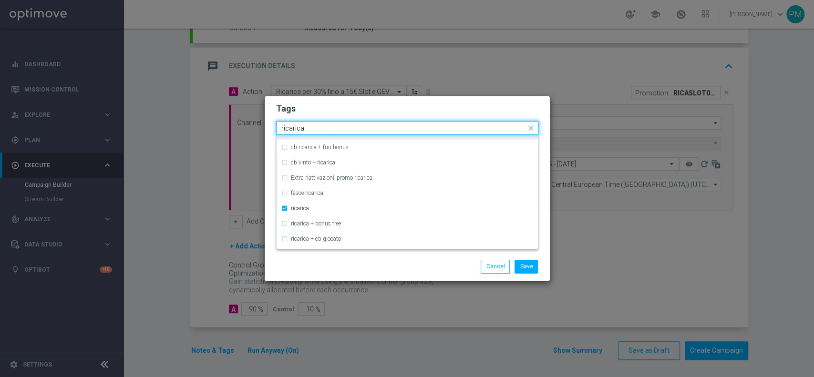
click at [297, 126] on input "ricarica" at bounding box center [403, 128] width 245 height 8
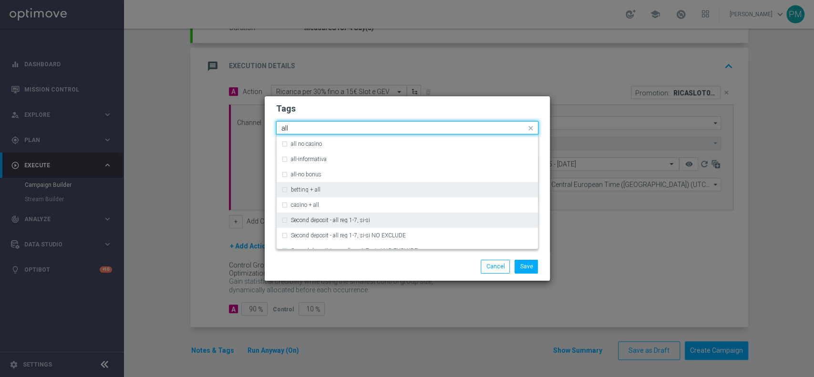
scroll to position [0, 0]
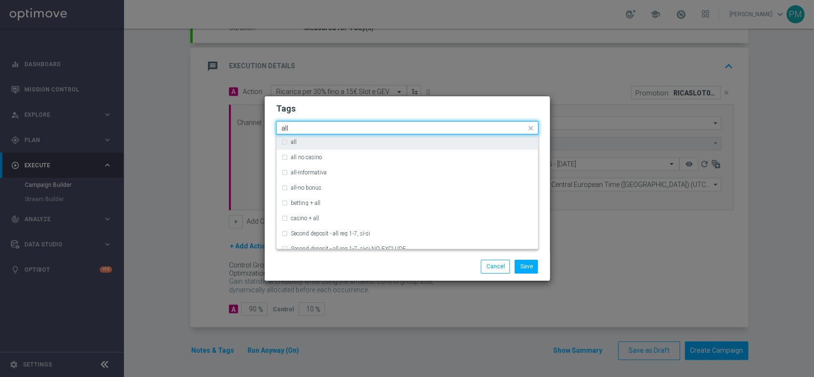
click at [317, 145] on div "all" at bounding box center [412, 142] width 242 height 6
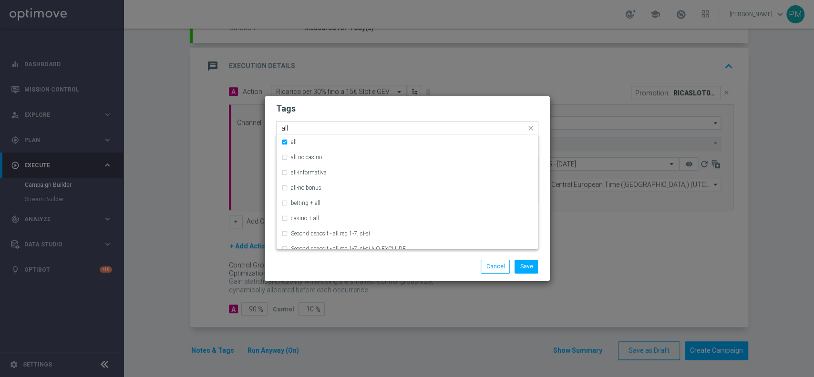
click at [287, 128] on input "all" at bounding box center [403, 128] width 245 height 8
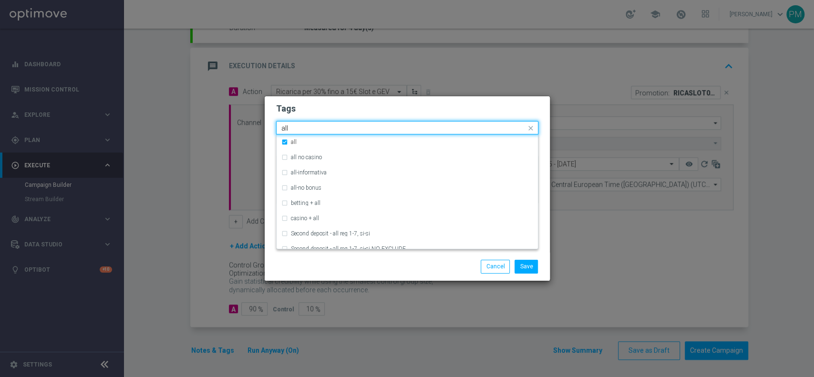
click at [287, 128] on input "all" at bounding box center [403, 128] width 245 height 8
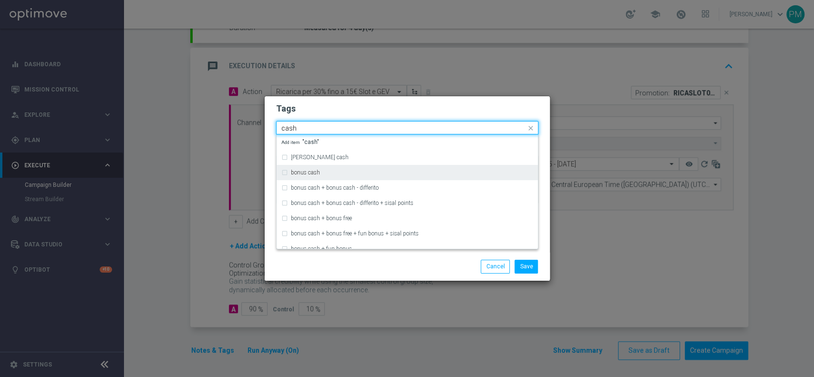
click at [321, 171] on div "bonus cash" at bounding box center [412, 173] width 242 height 6
type input "cash"
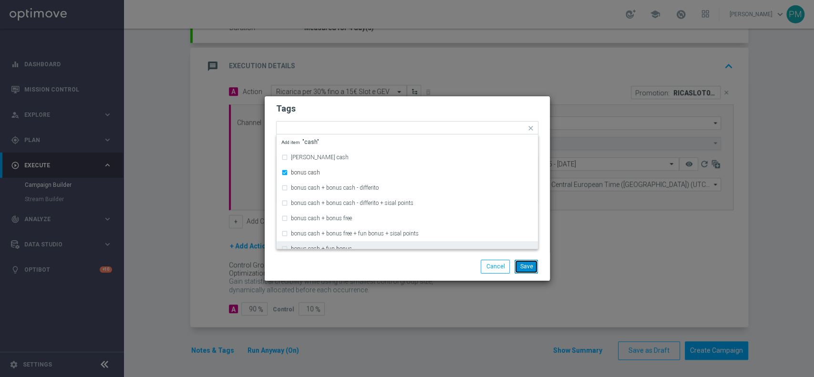
click at [527, 263] on button "Save" at bounding box center [526, 266] width 23 height 13
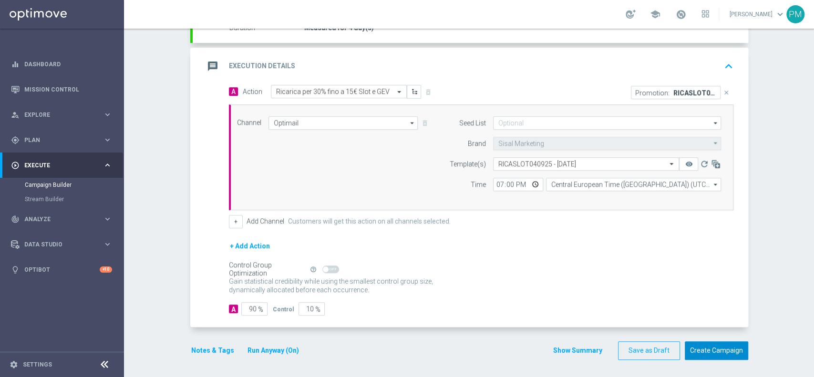
click at [724, 347] on button "Create Campaign" at bounding box center [716, 350] width 63 height 19
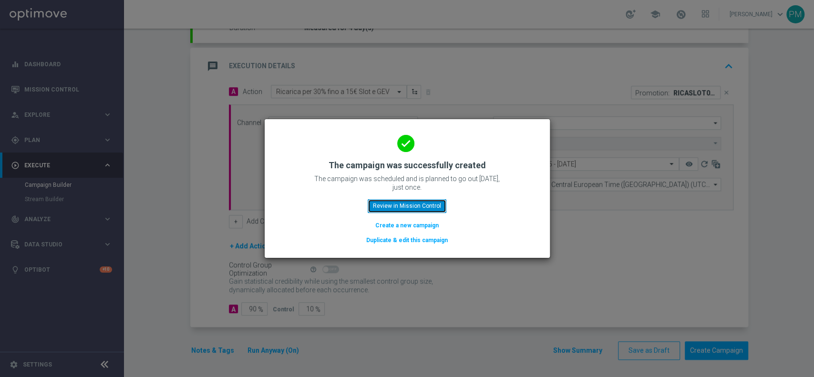
click at [401, 209] on button "Review in Mission Control" at bounding box center [407, 205] width 79 height 13
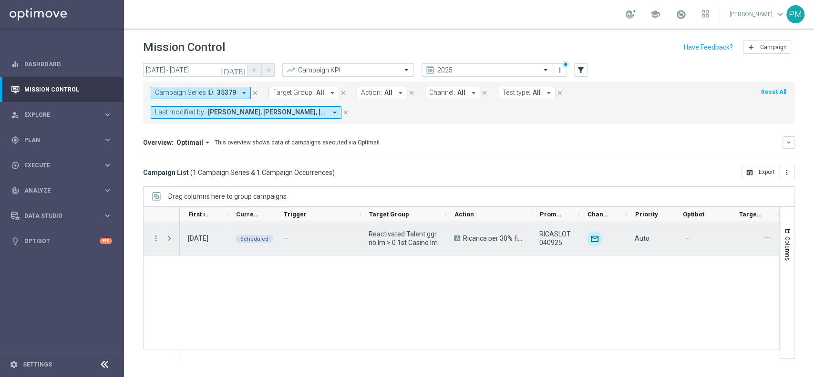
click at [0, 0] on span "play_arrow" at bounding box center [0, 0] width 0 height 0
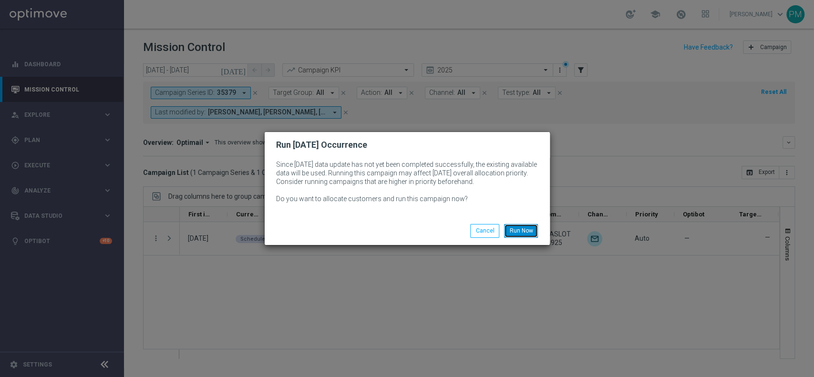
click at [525, 228] on button "Run Now" at bounding box center [521, 230] width 34 height 13
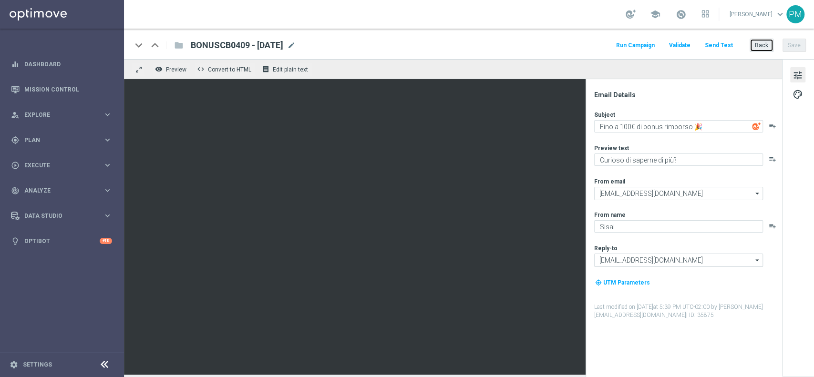
click at [758, 43] on button "Back" at bounding box center [762, 45] width 24 height 13
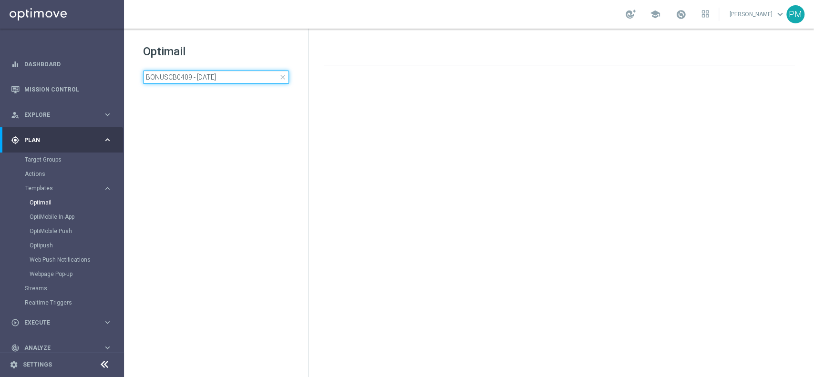
click at [195, 75] on input "BONUSCB0409 - [DATE]" at bounding box center [216, 77] width 146 height 13
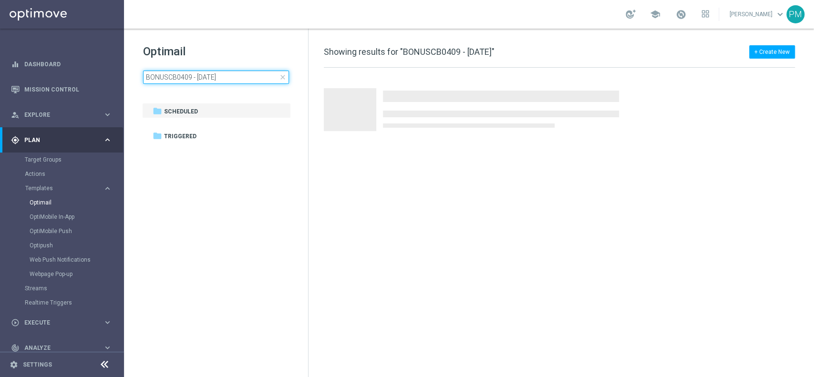
click at [195, 75] on input "BONUSCB0409 - [DATE]" at bounding box center [216, 77] width 146 height 13
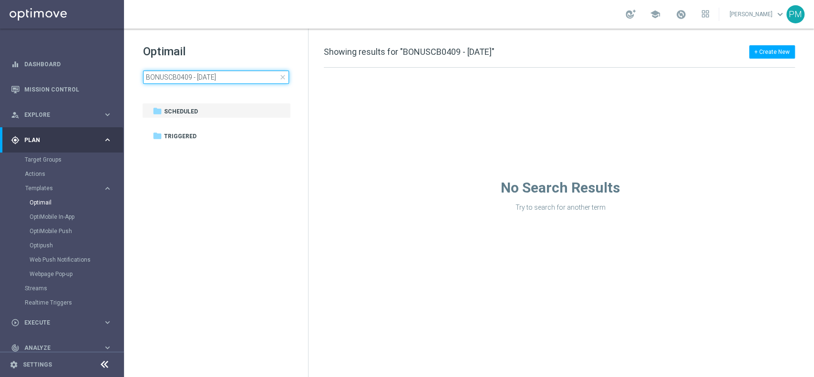
type input "CBGIOCHI040925 - [DATE]"
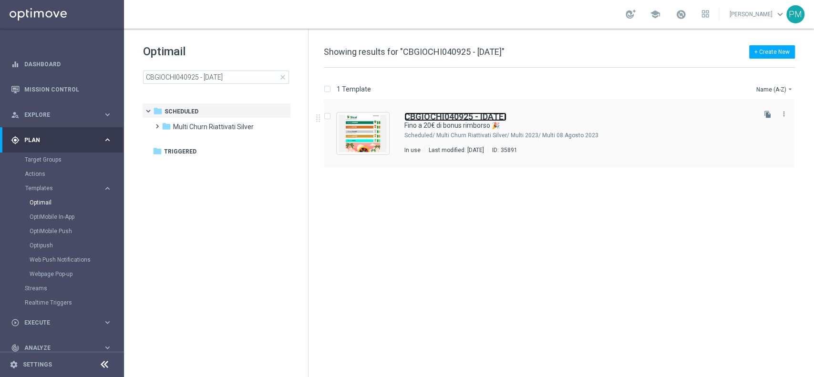
click at [438, 113] on b "CBGIOCHI040925 - [DATE]" at bounding box center [455, 117] width 102 height 10
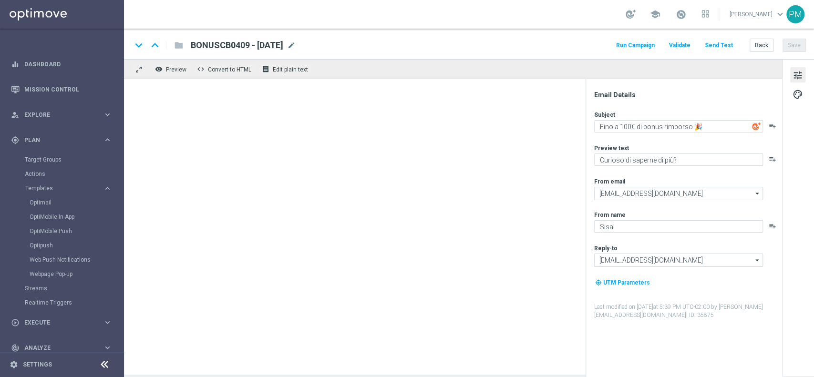
type textarea "Fino a 20€ di bonus rimborso 🎉"
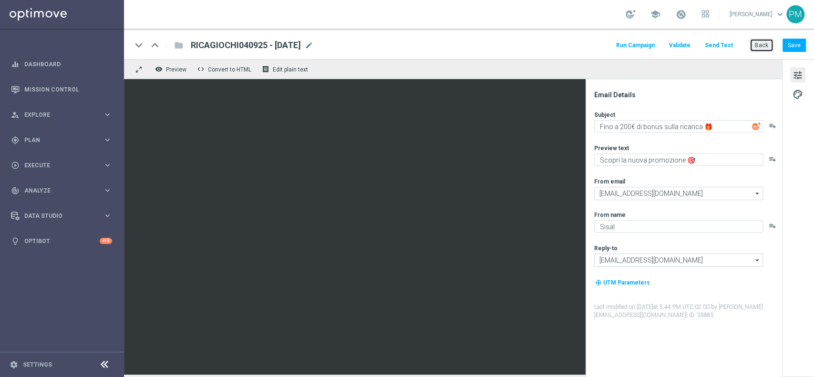
click at [760, 42] on button "Back" at bounding box center [762, 45] width 24 height 13
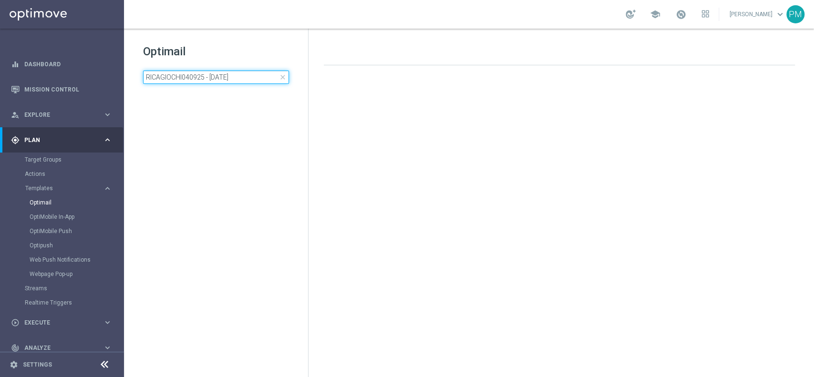
click at [175, 75] on input "RICAGIOCHI040925 - [DATE]" at bounding box center [216, 77] width 146 height 13
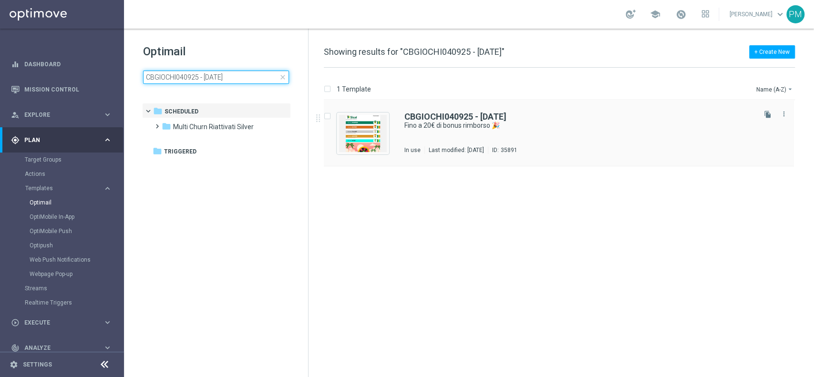
type input "CBGIOCHI040925 - [DATE]"
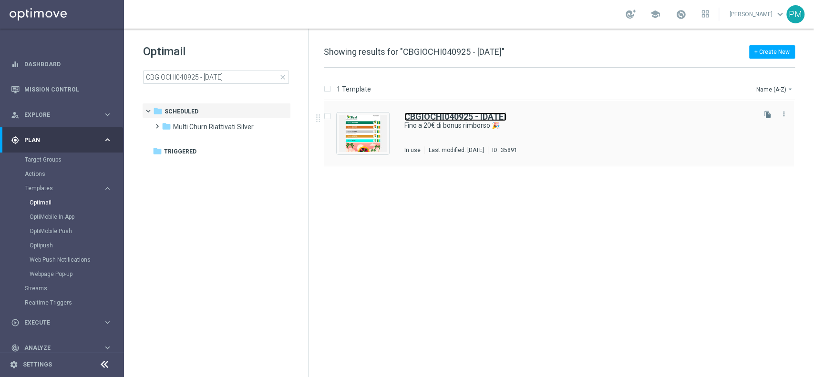
click at [442, 114] on b "CBGIOCHI040925 - [DATE]" at bounding box center [455, 117] width 102 height 10
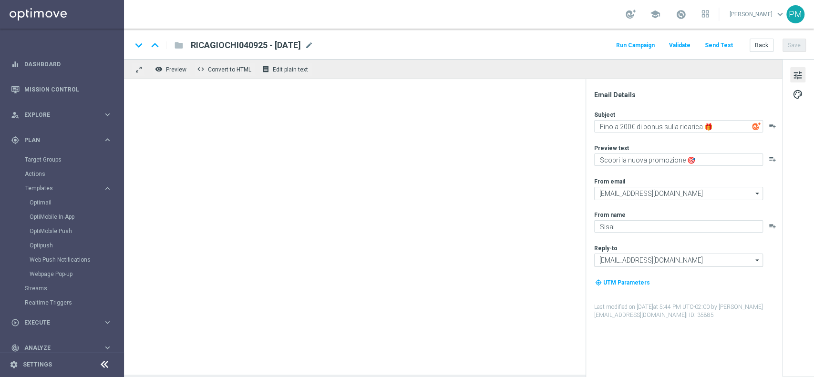
type textarea "Fino a 20€ di bonus rimborso 🎉"
type textarea "Curioso di saperne di più?"
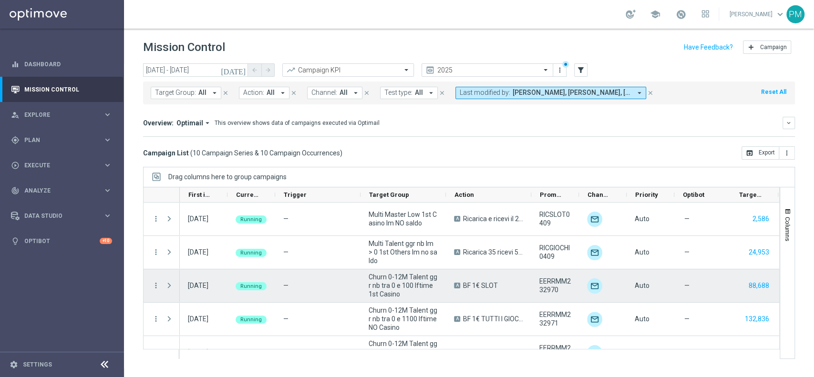
scroll to position [187, 0]
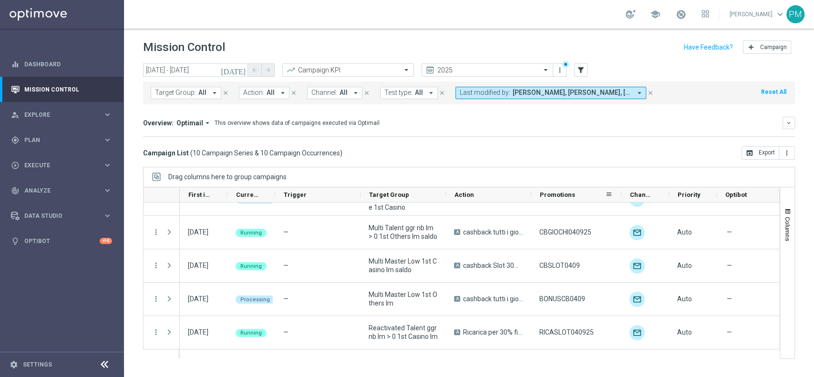
drag, startPoint x: 578, startPoint y: 195, endPoint x: 620, endPoint y: 194, distance: 42.5
click at [620, 194] on div at bounding box center [622, 194] width 4 height 15
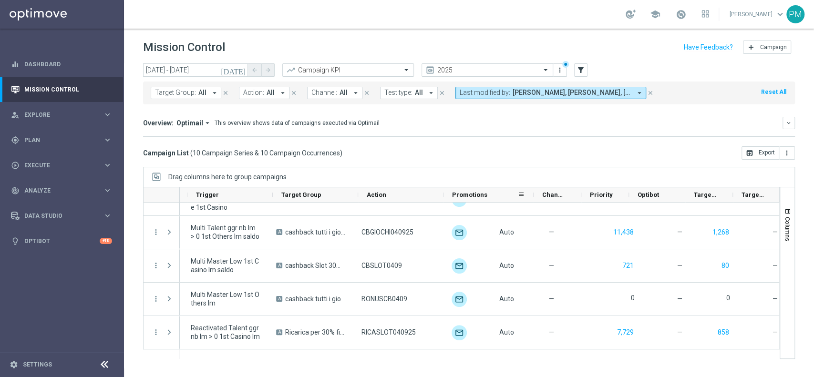
scroll to position [0, 0]
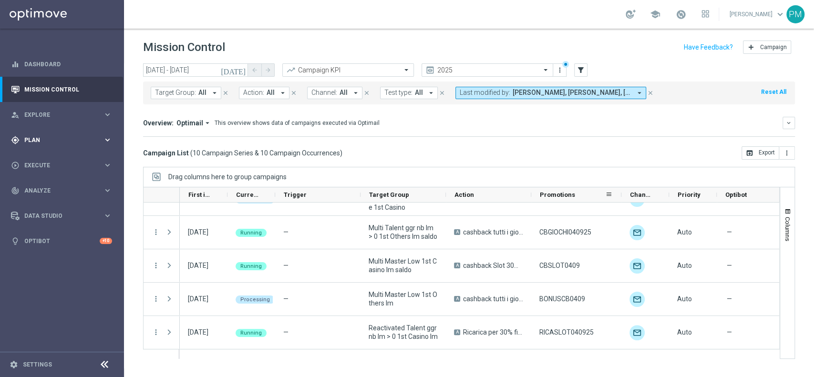
click at [44, 137] on span "Plan" at bounding box center [63, 140] width 79 height 6
click at [45, 157] on link "Target Groups" at bounding box center [62, 160] width 74 height 8
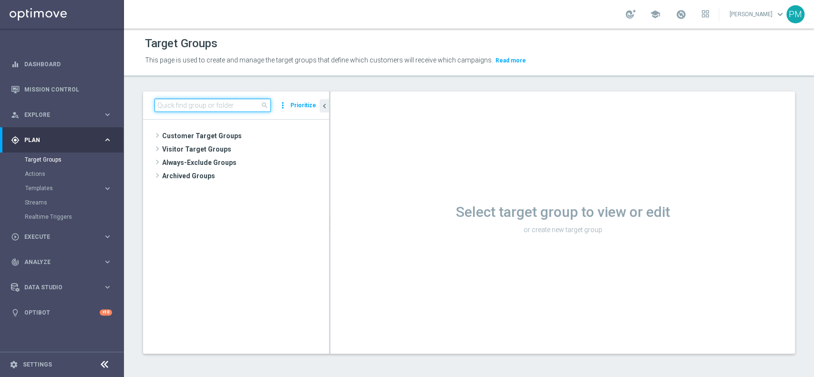
click at [224, 108] on input at bounding box center [213, 105] width 116 height 13
paste input "Reactivated Talent ggr nb lm > 0 No Casino lm"
type input "Reactivated Talent ggr nb lm > 0 No Casino lm"
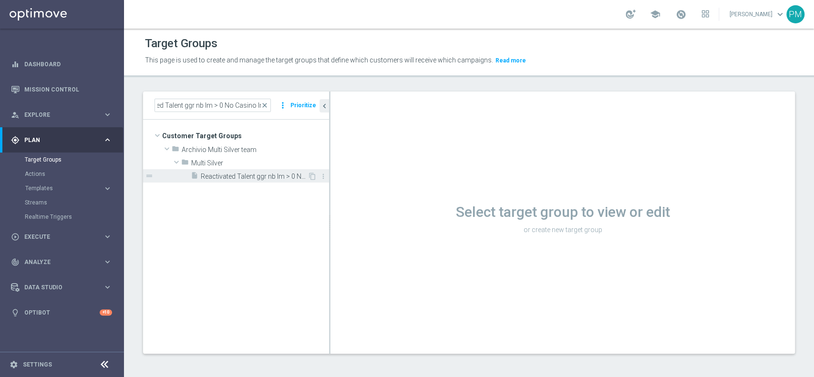
click at [243, 178] on span "Reactivated Talent ggr nb lm > 0 No Casino lm" at bounding box center [254, 177] width 107 height 8
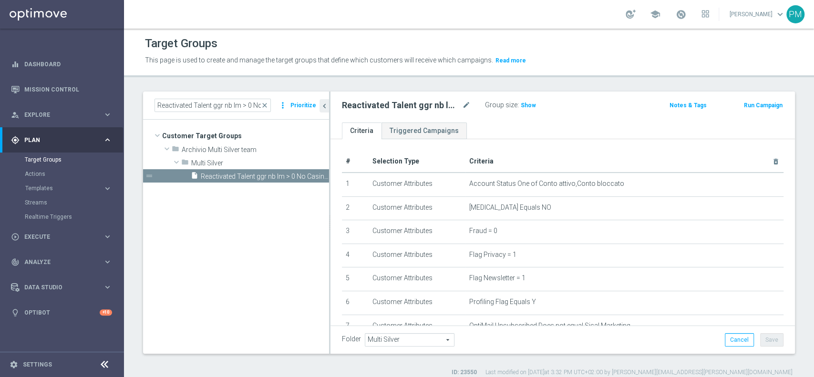
click at [759, 105] on button "Run Campaign" at bounding box center [763, 105] width 41 height 10
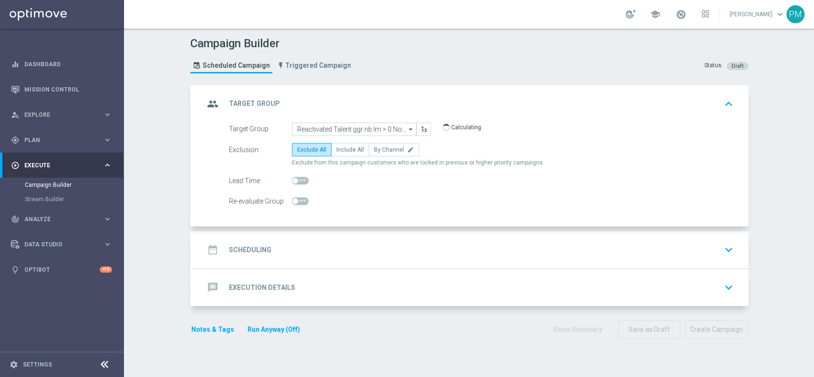
click at [258, 327] on button "Run Anyway (Off)" at bounding box center [274, 330] width 54 height 12
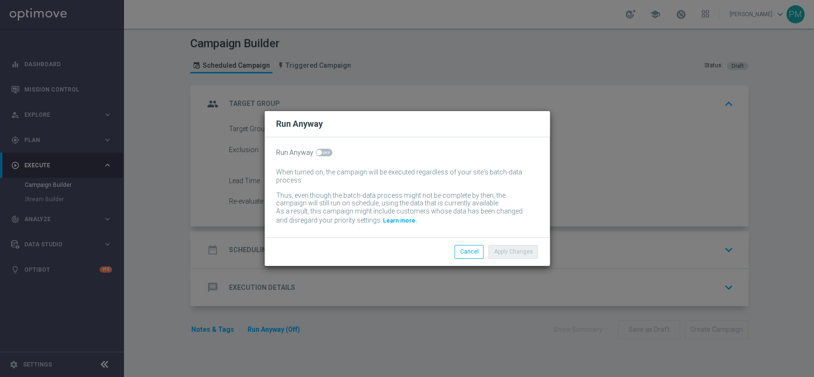
click at [325, 156] on span at bounding box center [324, 153] width 17 height 8
click at [325, 156] on input "checkbox" at bounding box center [324, 153] width 17 height 8
checkbox input "true"
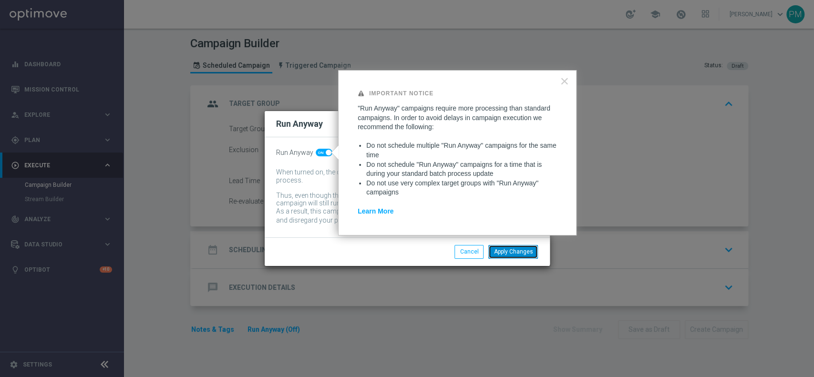
click at [508, 254] on button "Apply Changes" at bounding box center [513, 251] width 50 height 13
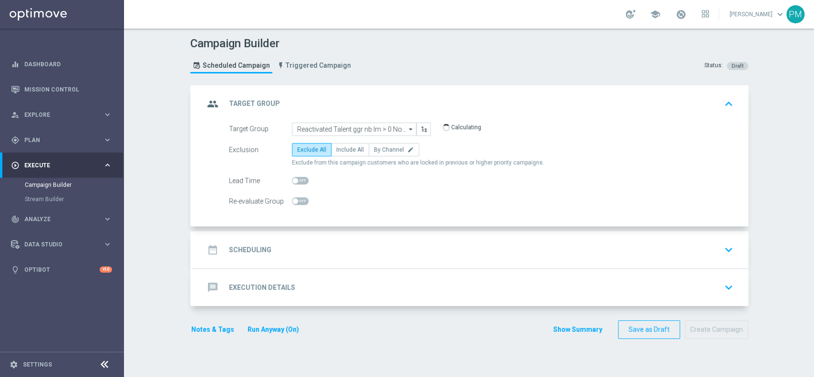
click at [326, 248] on div "date_range Scheduling keyboard_arrow_down" at bounding box center [470, 250] width 533 height 18
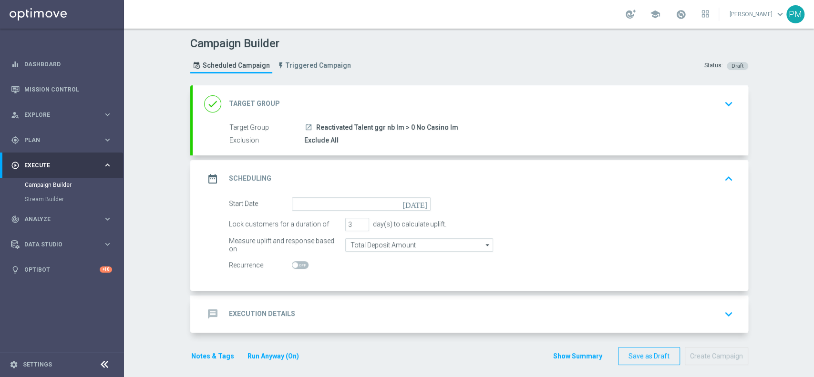
scroll to position [6, 0]
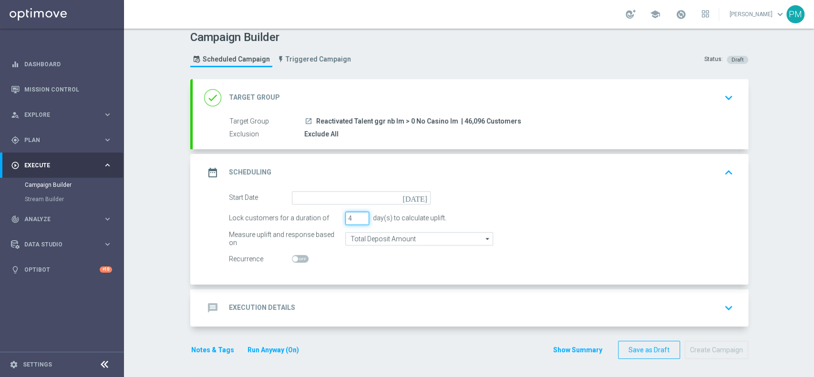
type input "4"
click at [357, 215] on input "4" at bounding box center [357, 218] width 24 height 13
click at [346, 197] on input at bounding box center [361, 197] width 139 height 13
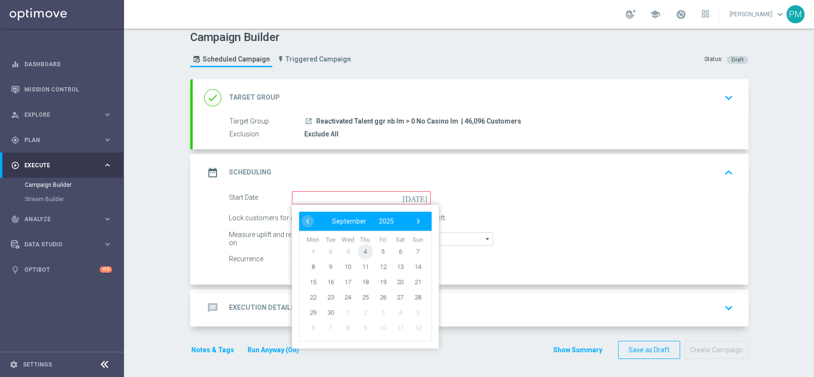
click at [361, 251] on span "4" at bounding box center [364, 251] width 15 height 15
type input "[DATE]"
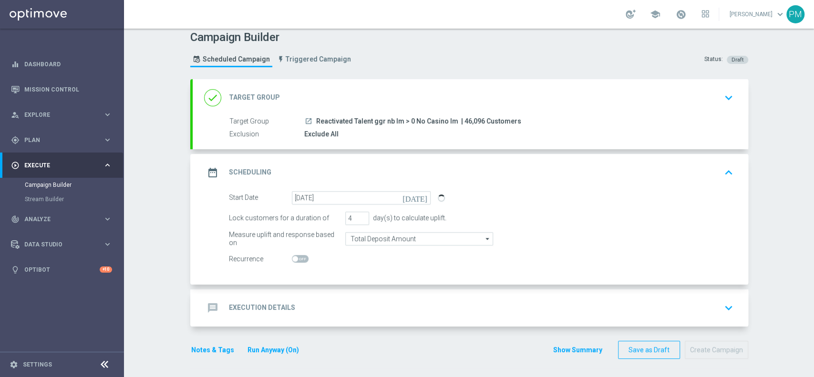
click at [329, 305] on div "message Execution Details keyboard_arrow_down" at bounding box center [470, 308] width 533 height 18
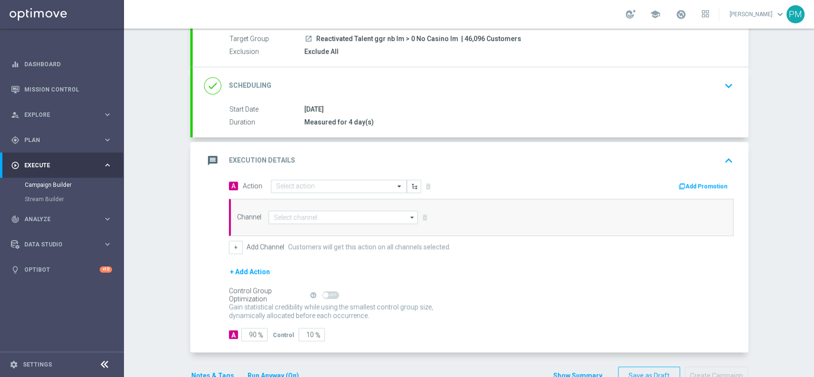
scroll to position [90, 0]
click at [301, 214] on input at bounding box center [344, 216] width 150 height 13
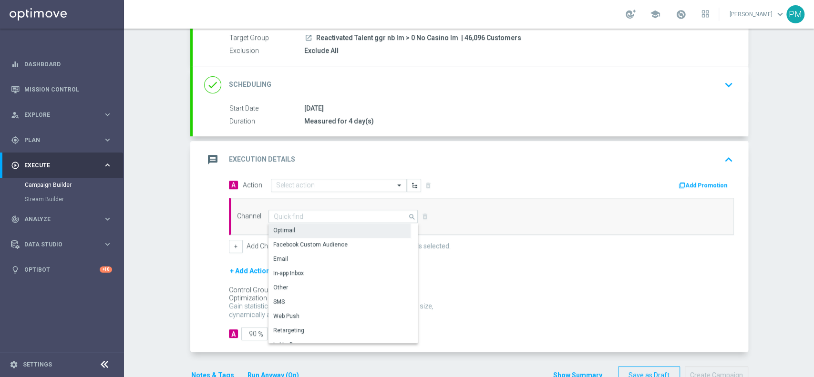
click at [301, 225] on div "Optimail" at bounding box center [340, 230] width 142 height 13
type input "Optimail"
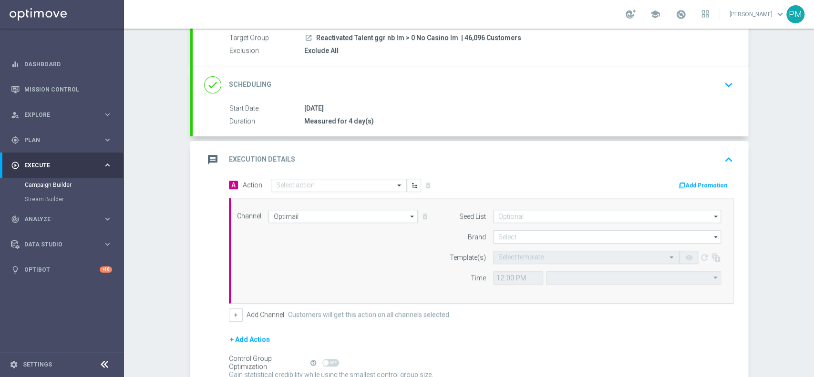
type input "Central European Time ([GEOGRAPHIC_DATA]) (UTC +02:00)"
type input "Sisal Marketing"
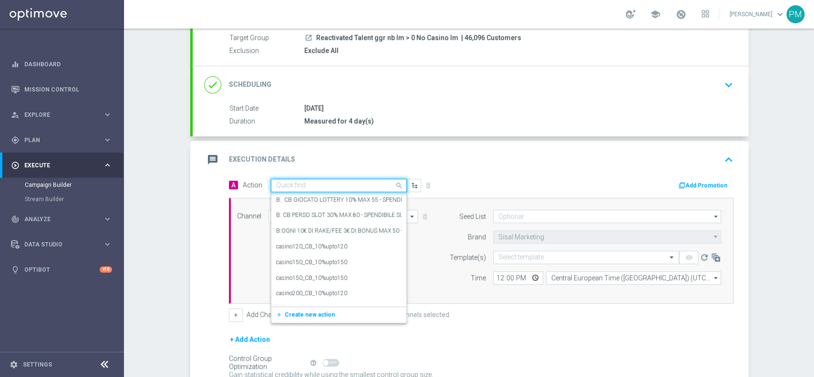
click at [292, 183] on input "text" at bounding box center [329, 186] width 106 height 8
paste input "Ricarica 25€ ricevi 5€ tutti i giochi, ricarica 40€ ricevi 10€, ricarica 60€ ri…"
type input "Ricarica 25€ ricevi 5€ tutti i giochi, ricarica 40€ ricevi 10€, ricarica 60€ ri…"
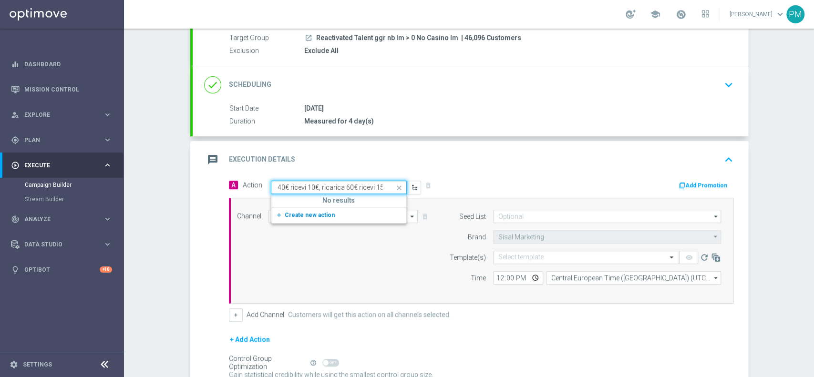
click at [303, 215] on span "Create new action" at bounding box center [310, 215] width 50 height 7
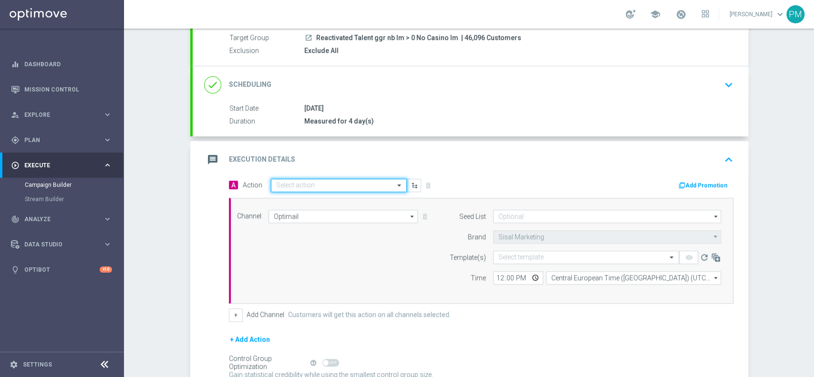
scroll to position [0, 0]
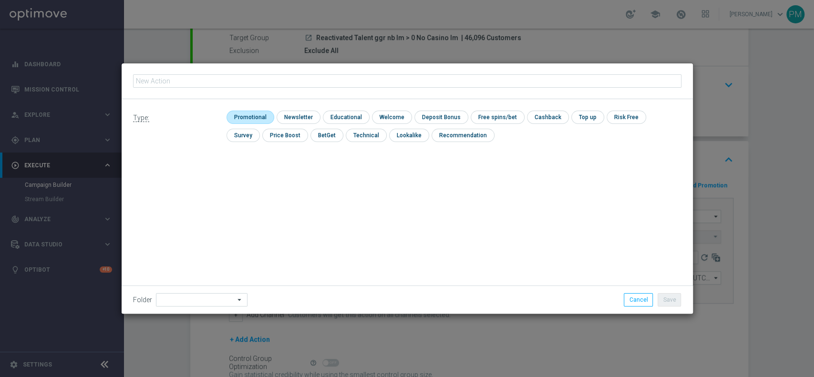
click at [235, 118] on input "checkbox" at bounding box center [249, 117] width 45 height 13
checkbox input "true"
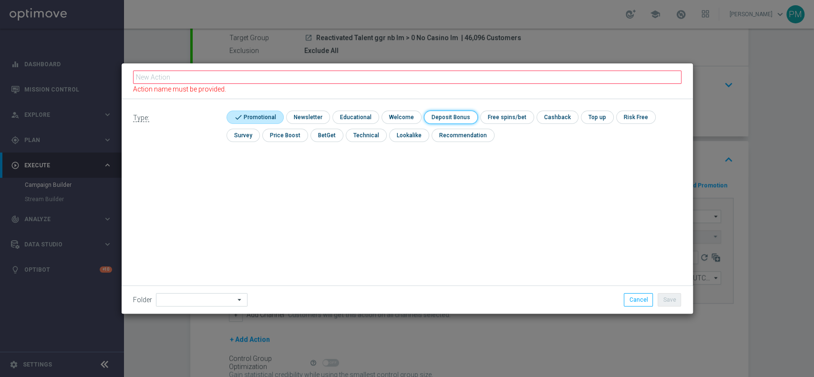
drag, startPoint x: 441, startPoint y: 113, endPoint x: 434, endPoint y: 109, distance: 7.3
click at [441, 113] on input "checkbox" at bounding box center [449, 117] width 51 height 13
checkbox input "true"
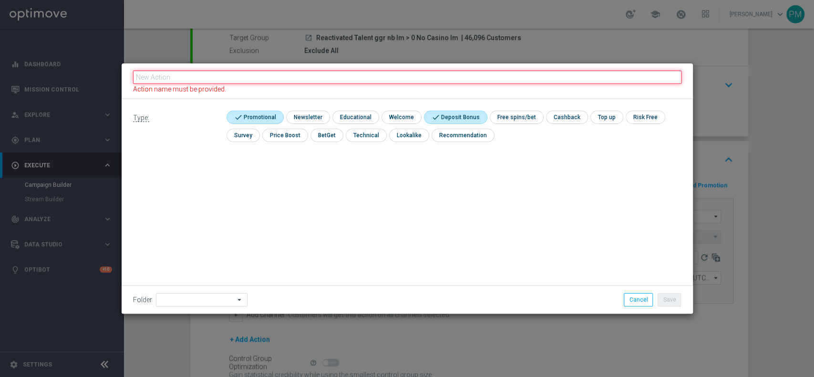
click at [399, 82] on input "text" at bounding box center [407, 77] width 548 height 13
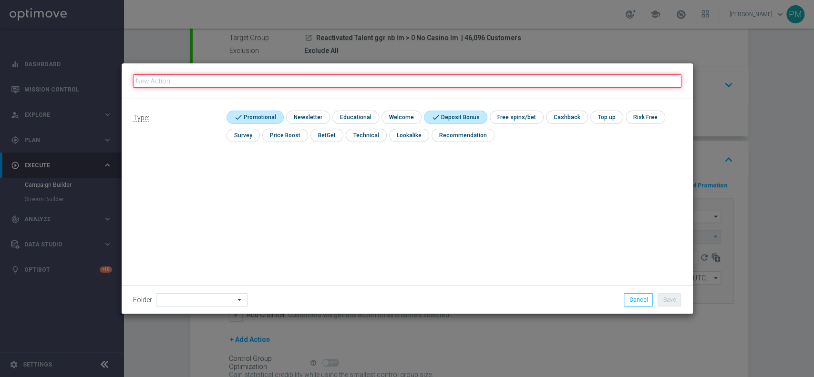
paste input "Ricarica 25€ ricevi 5€ tutti i giochi, ricarica 40€ ricevi 10€, ricarica 60€ ri…"
type input "Ricarica 25€ ricevi 5€ tutti i giochi, ricarica 40€ ricevi 10€, ricarica 60€ ri…"
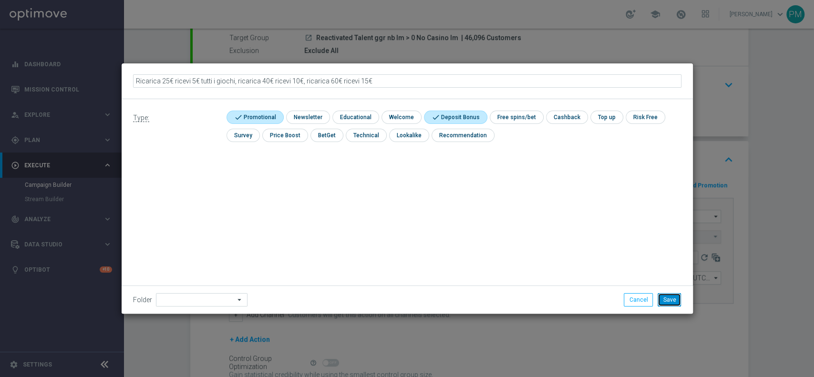
click at [662, 303] on button "Save" at bounding box center [669, 299] width 23 height 13
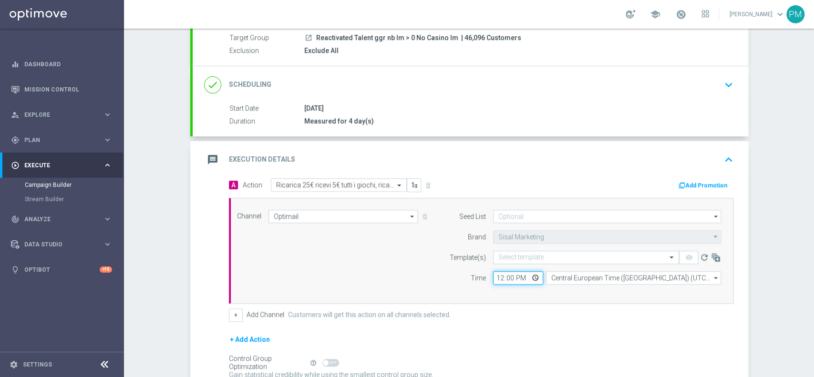
click at [495, 278] on input "12:00" at bounding box center [518, 277] width 50 height 13
type input "19:00"
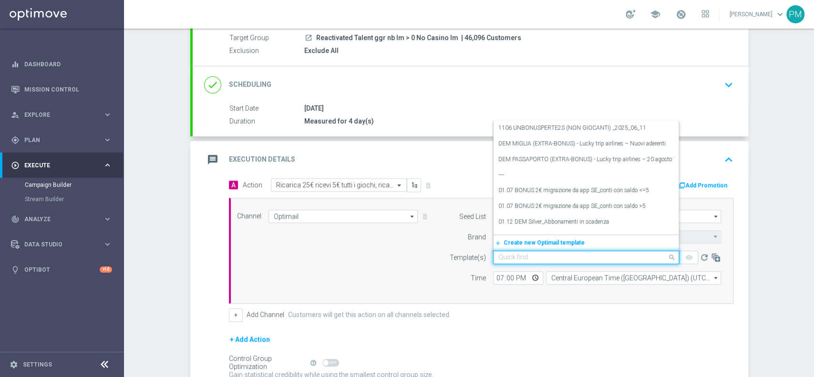
click at [527, 254] on input "text" at bounding box center [576, 258] width 156 height 8
paste input "RICAPLAY0409"
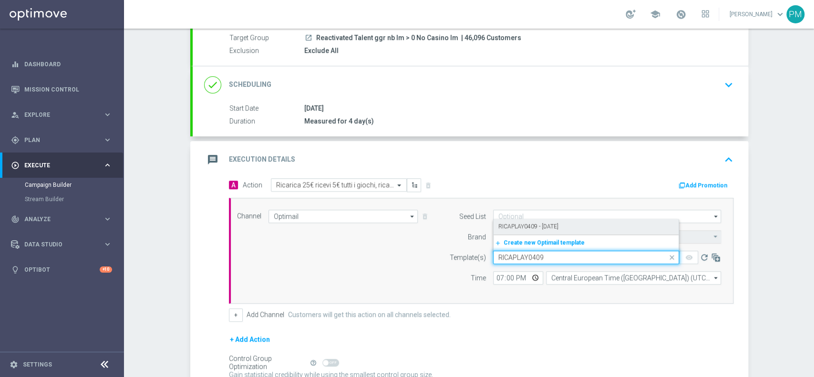
click at [553, 228] on label "RICAPLAY0409 - [DATE]" at bounding box center [528, 227] width 60 height 8
type input "RICAPLAY0409"
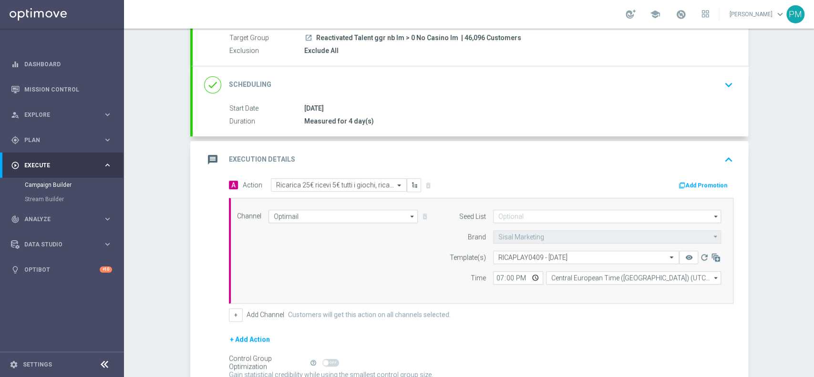
click at [705, 183] on button "Add Promotion" at bounding box center [704, 185] width 53 height 10
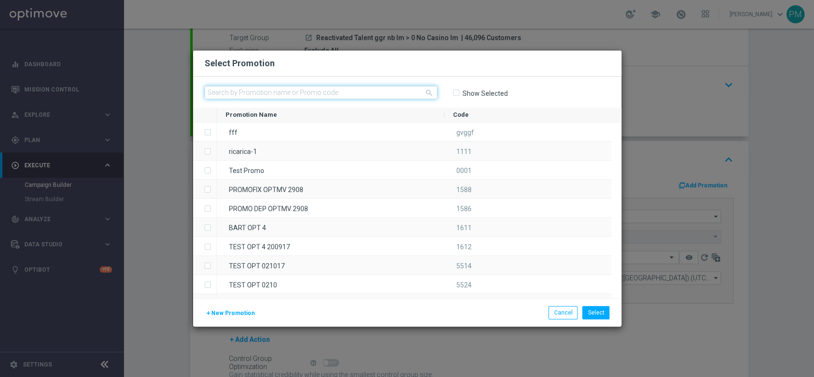
click at [279, 95] on input "text" at bounding box center [321, 92] width 233 height 13
paste input "RICAPLAY0409"
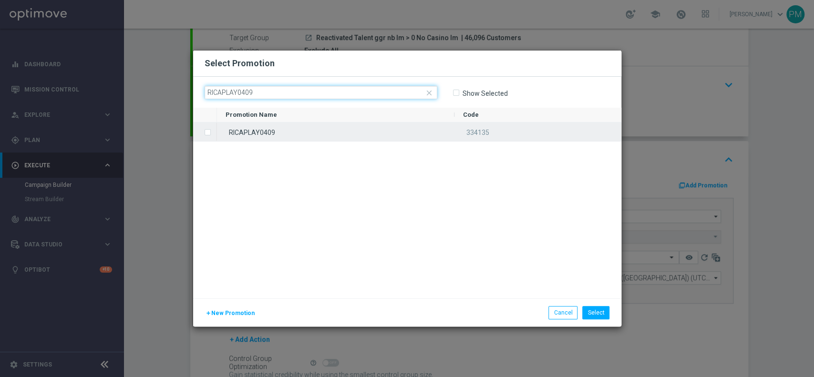
type input "RICAPLAY0409"
drag, startPoint x: 279, startPoint y: 128, endPoint x: 293, endPoint y: 131, distance: 15.1
click at [279, 128] on div "RICAPLAY0409" at bounding box center [336, 132] width 238 height 19
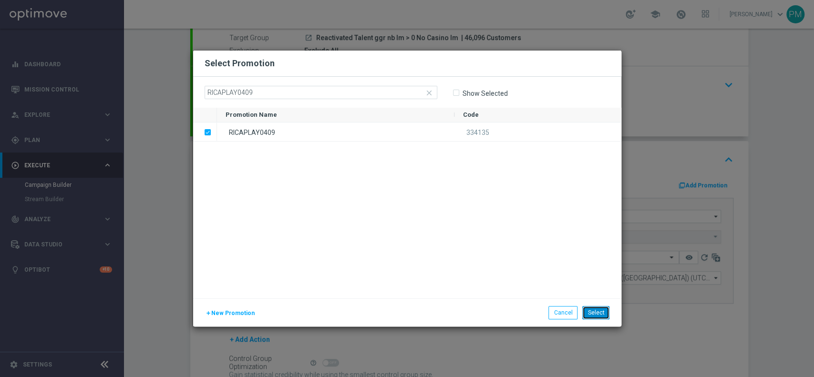
click at [605, 313] on button "Select" at bounding box center [595, 312] width 27 height 13
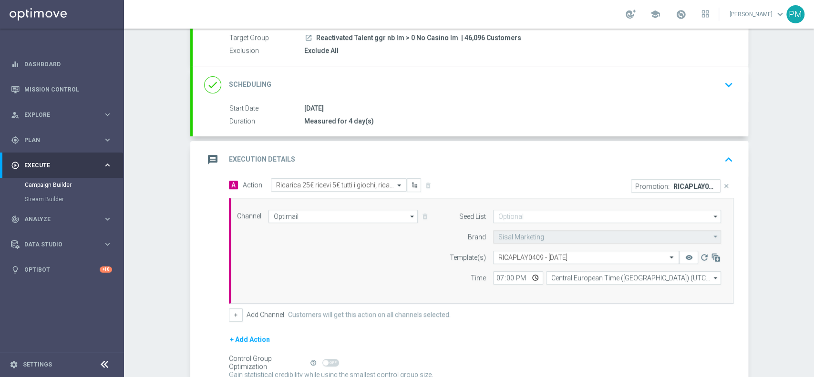
click at [521, 156] on div "message Execution Details keyboard_arrow_up" at bounding box center [470, 160] width 533 height 18
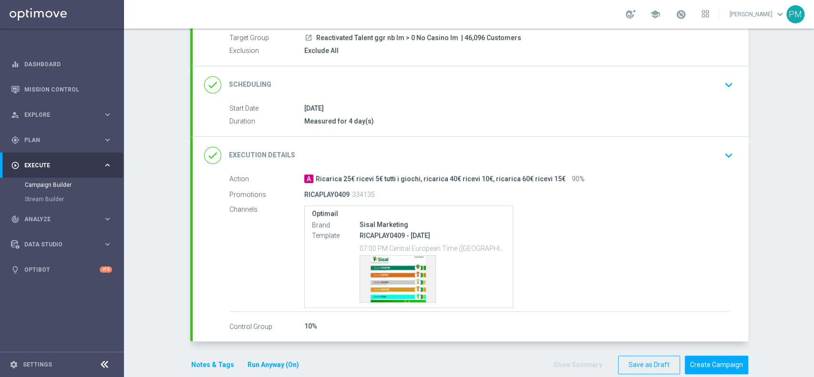
click at [403, 277] on div "Action A Ricarica 25€ ricevi 5€ tutti i giochi, ricarica 40€ ricevi 10€, ricari…" at bounding box center [471, 253] width 556 height 158
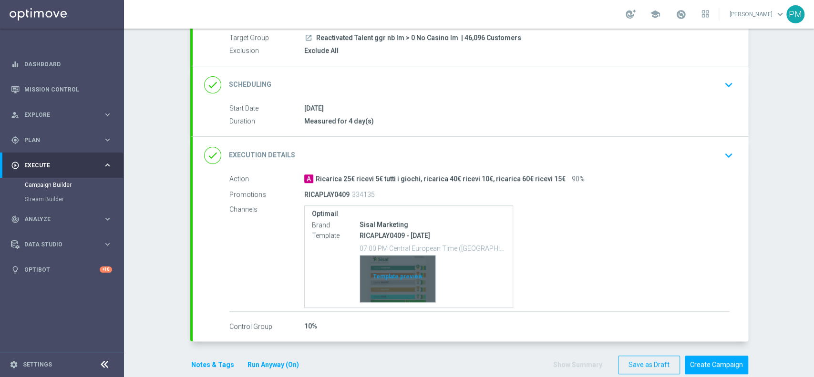
click at [394, 274] on div "Template preview" at bounding box center [397, 279] width 75 height 47
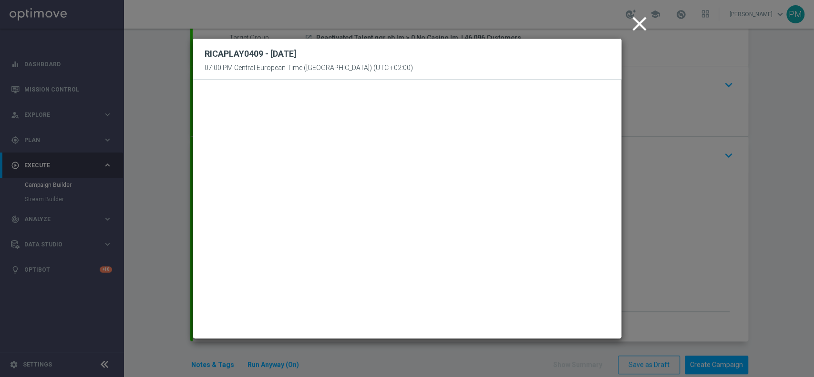
click at [641, 20] on icon "close" at bounding box center [640, 24] width 24 height 24
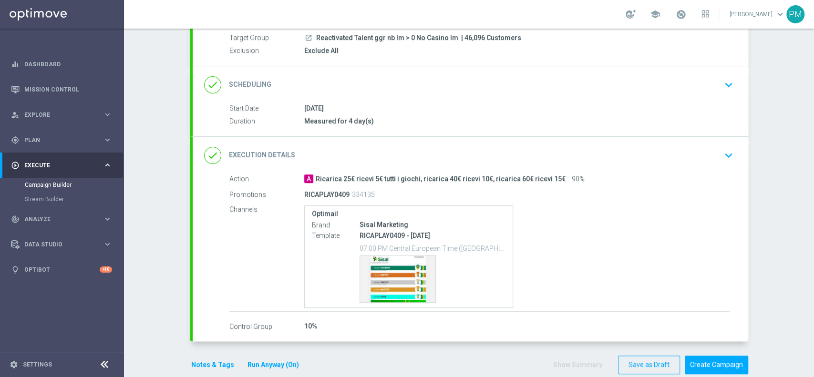
click at [209, 357] on div "Notes & Tags Run Anyway (On)" at bounding box center [250, 365] width 121 height 19
click at [206, 371] on div "Notes & Tags Run Anyway (On)" at bounding box center [250, 365] width 121 height 19
click at [207, 366] on button "Notes & Tags" at bounding box center [212, 365] width 45 height 12
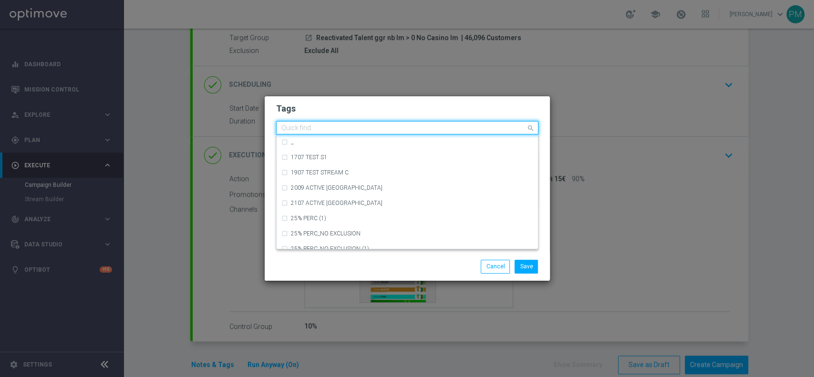
click at [325, 124] on div "Quick find" at bounding box center [401, 128] width 249 height 12
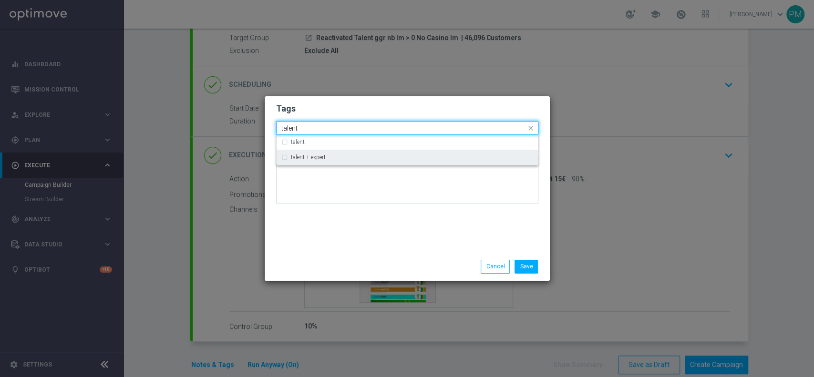
click at [319, 160] on label "talent + expert" at bounding box center [308, 158] width 35 height 6
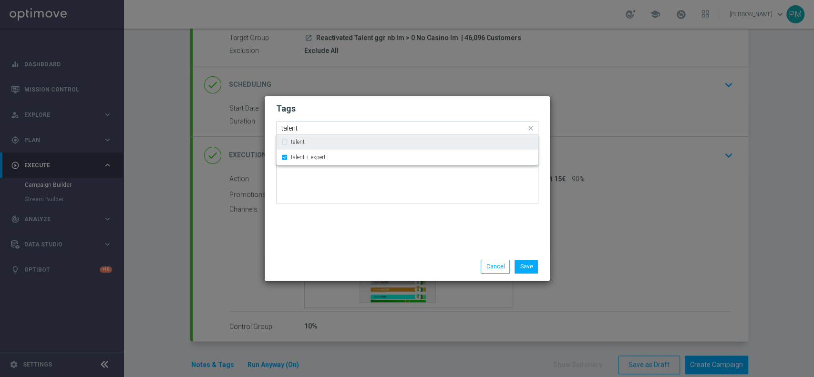
click at [294, 129] on input "talent" at bounding box center [403, 128] width 245 height 8
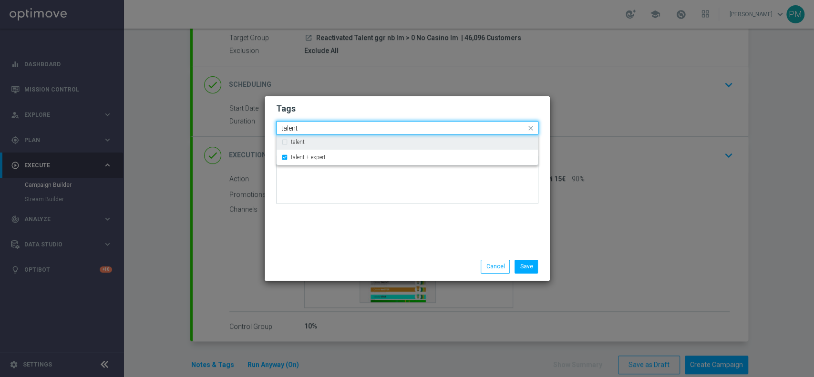
click at [294, 129] on input "talent" at bounding box center [403, 128] width 245 height 8
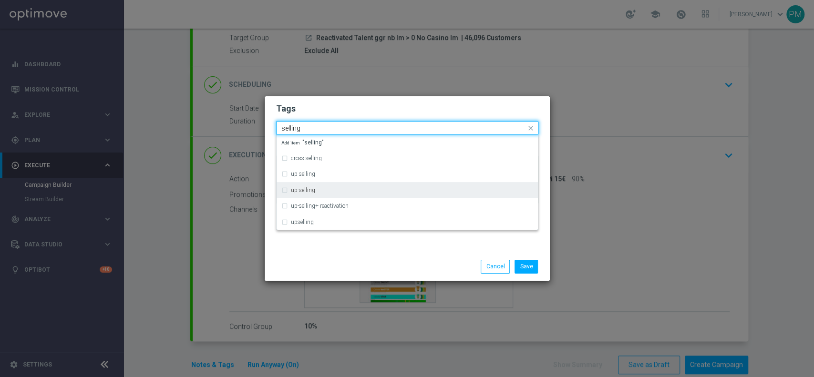
click at [319, 190] on div "up-selling" at bounding box center [412, 190] width 242 height 6
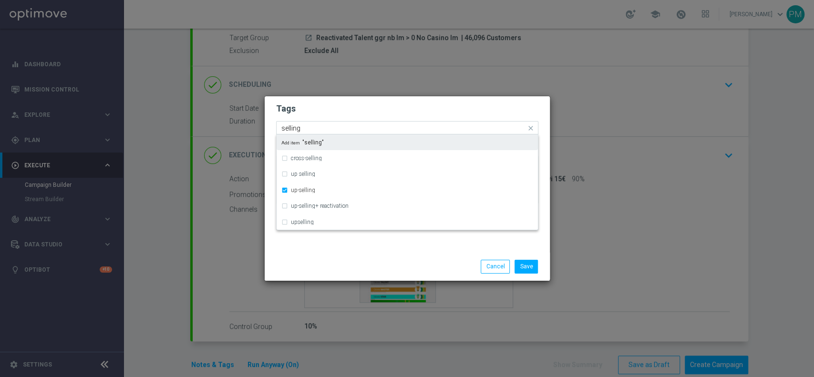
click at [290, 127] on input "selling" at bounding box center [403, 128] width 245 height 8
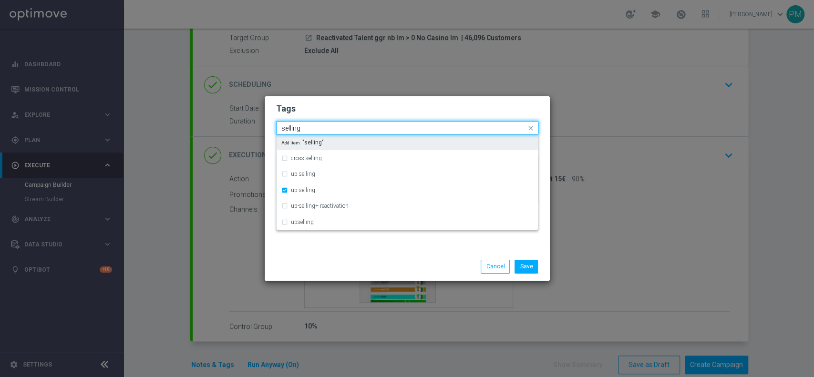
click at [290, 127] on input "selling" at bounding box center [403, 128] width 245 height 8
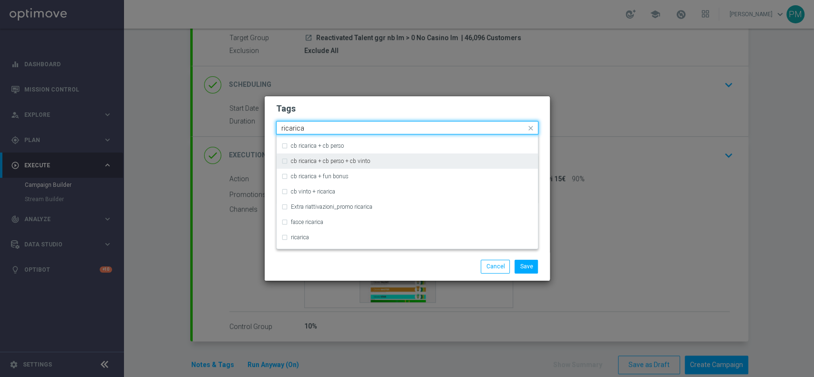
scroll to position [254, 0]
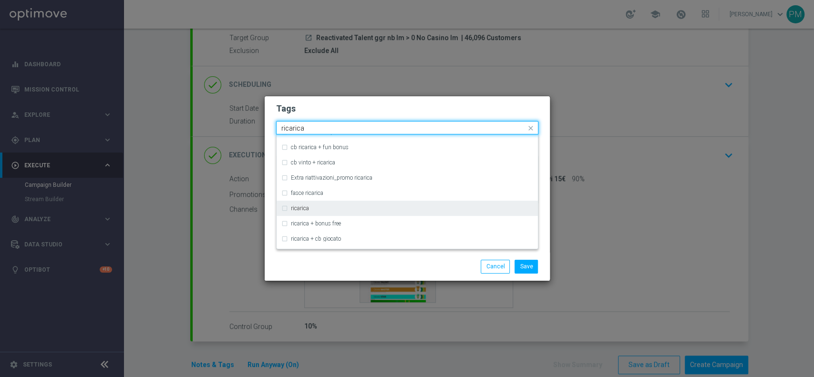
click at [321, 212] on div "ricarica" at bounding box center [407, 208] width 252 height 15
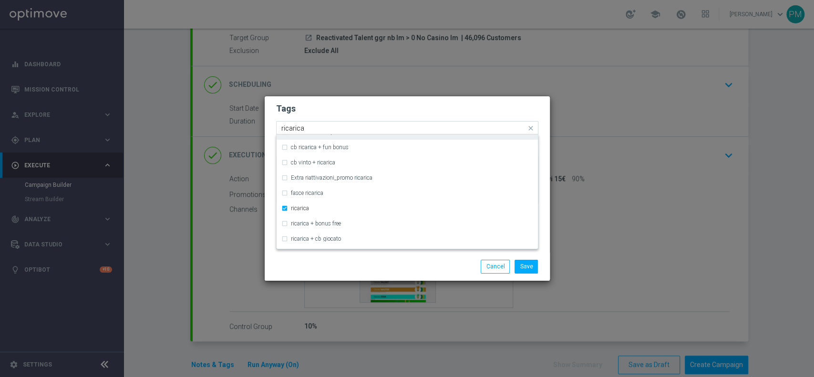
click at [294, 130] on input "ricarica" at bounding box center [403, 128] width 245 height 8
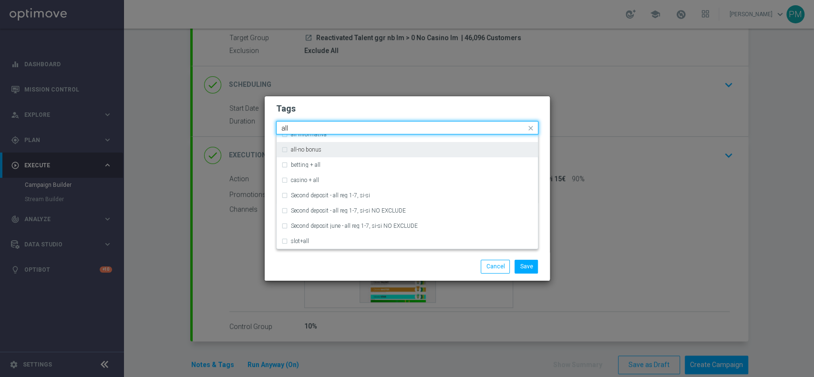
scroll to position [0, 0]
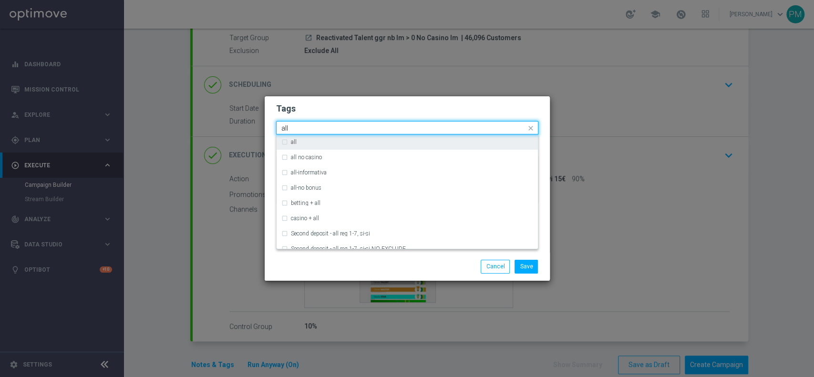
click at [289, 147] on div "all" at bounding box center [407, 141] width 252 height 15
click at [284, 127] on input "all" at bounding box center [403, 128] width 245 height 8
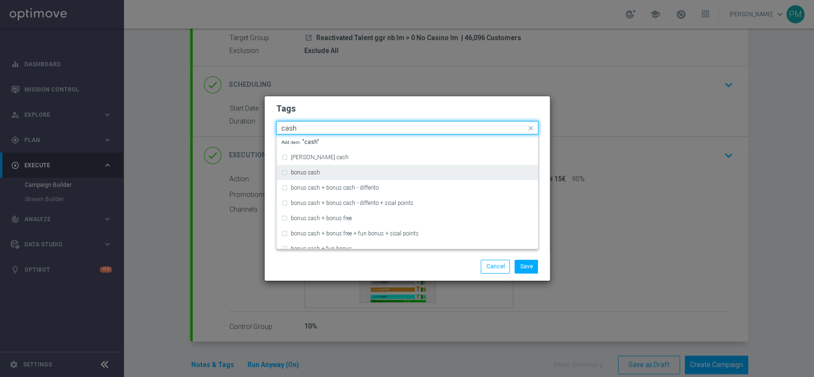
click at [319, 172] on label "bonus cash" at bounding box center [305, 173] width 29 height 6
type input "cash"
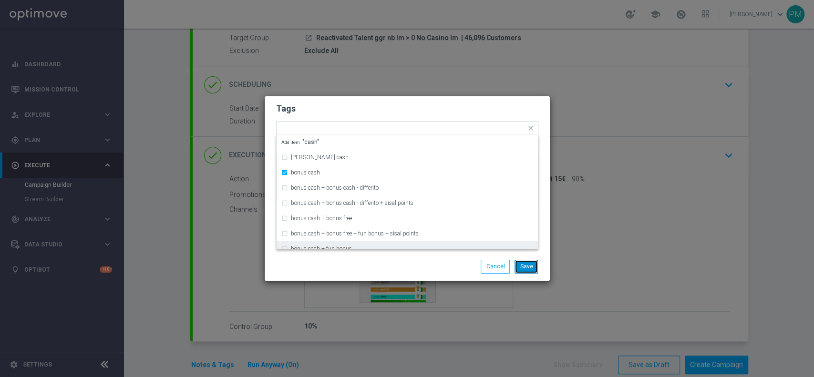
click at [521, 264] on button "Save" at bounding box center [526, 266] width 23 height 13
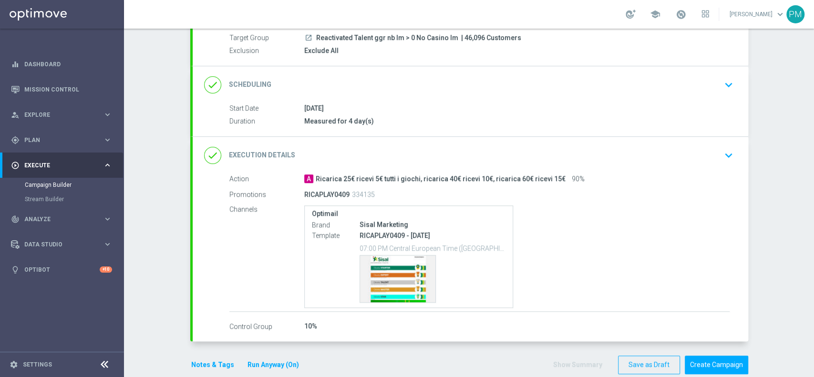
click at [201, 361] on button "Notes & Tags" at bounding box center [212, 365] width 45 height 12
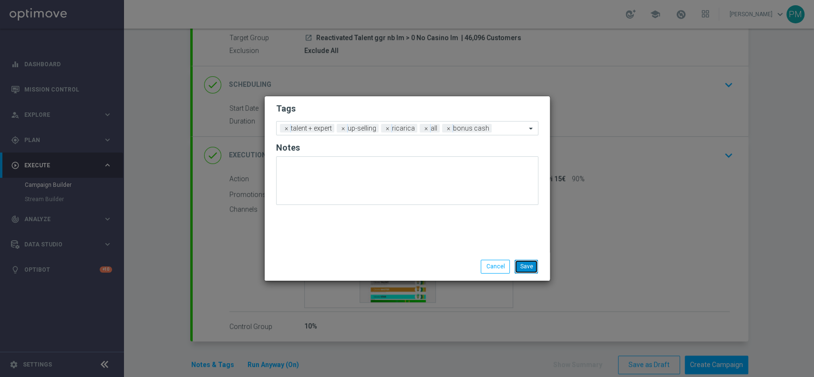
click at [531, 267] on button "Save" at bounding box center [526, 266] width 23 height 13
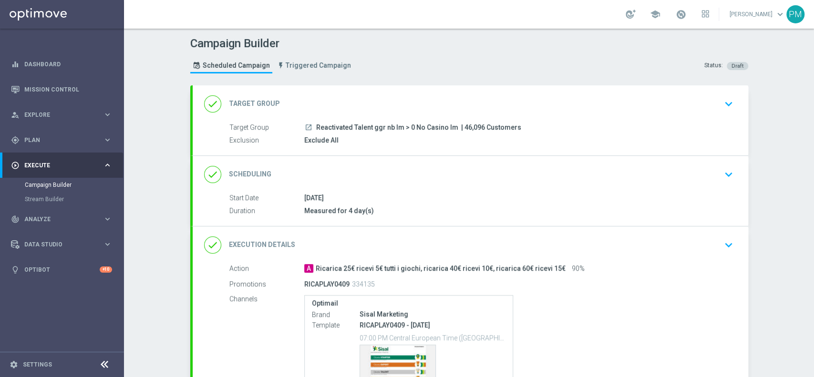
click at [479, 173] on div "done Scheduling keyboard_arrow_down" at bounding box center [470, 175] width 533 height 18
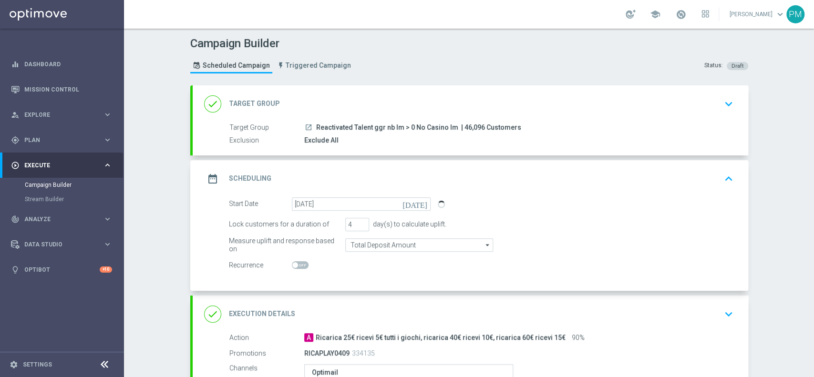
click at [530, 183] on div "date_range Scheduling keyboard_arrow_up" at bounding box center [470, 179] width 533 height 18
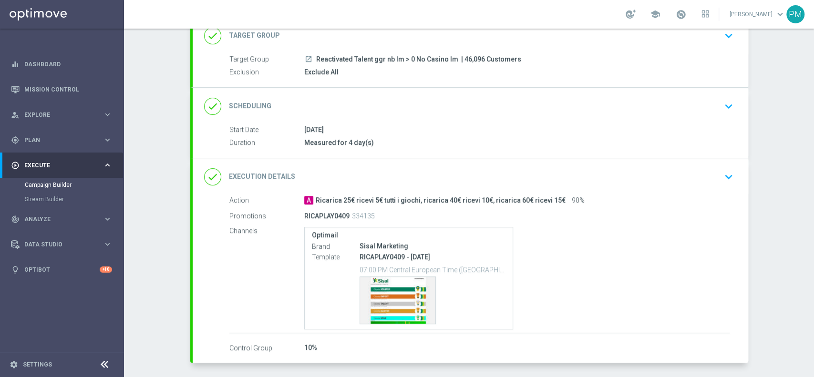
scroll to position [104, 0]
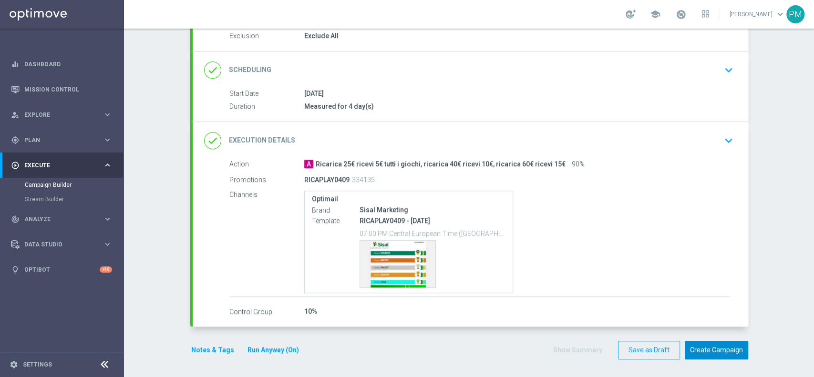
click at [700, 349] on button "Create Campaign" at bounding box center [716, 350] width 63 height 19
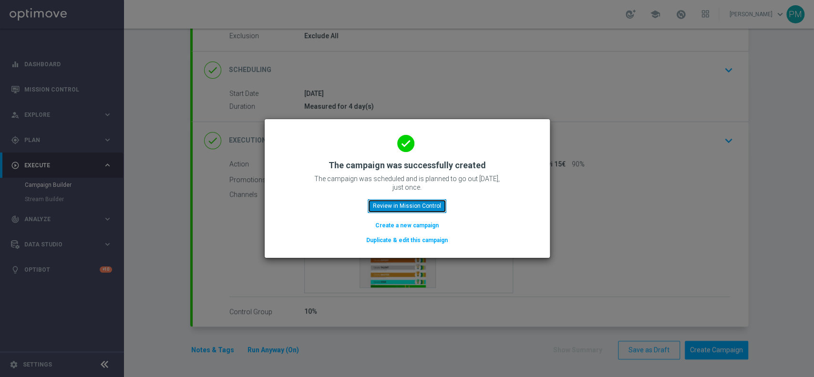
click at [401, 207] on button "Review in Mission Control" at bounding box center [407, 205] width 79 height 13
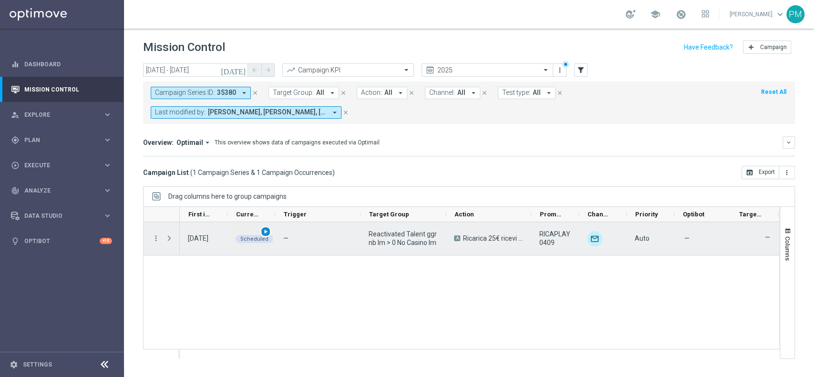
click at [265, 229] on span "play_arrow" at bounding box center [265, 231] width 7 height 7
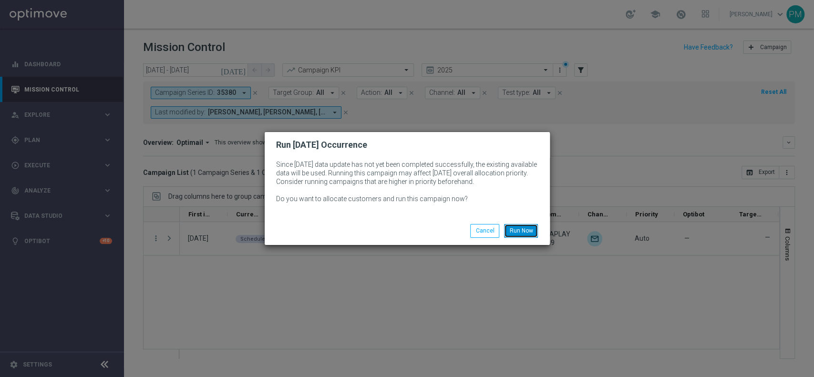
click at [527, 229] on button "Run Now" at bounding box center [521, 230] width 34 height 13
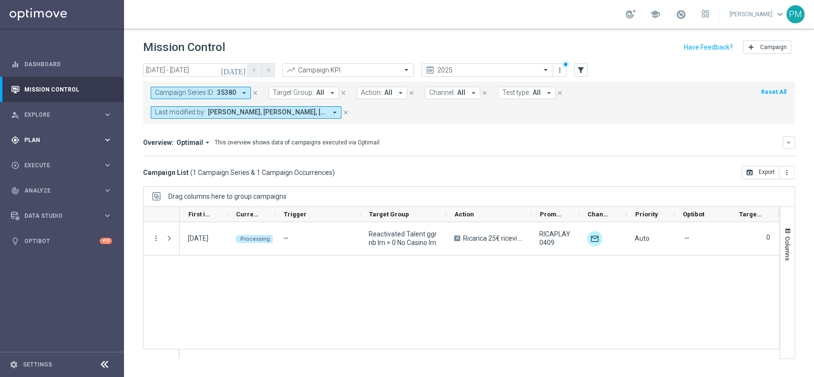
click at [50, 139] on span "Plan" at bounding box center [63, 140] width 79 height 6
click at [50, 156] on link "Target Groups" at bounding box center [62, 160] width 74 height 8
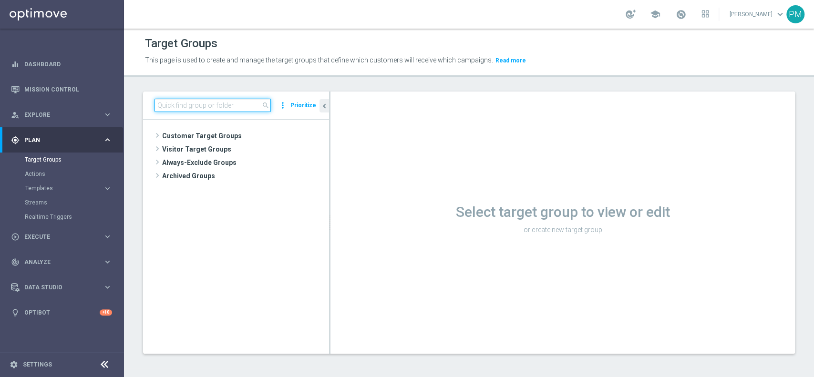
click at [248, 103] on input at bounding box center [213, 105] width 116 height 13
paste input "Reactivated Master Low"
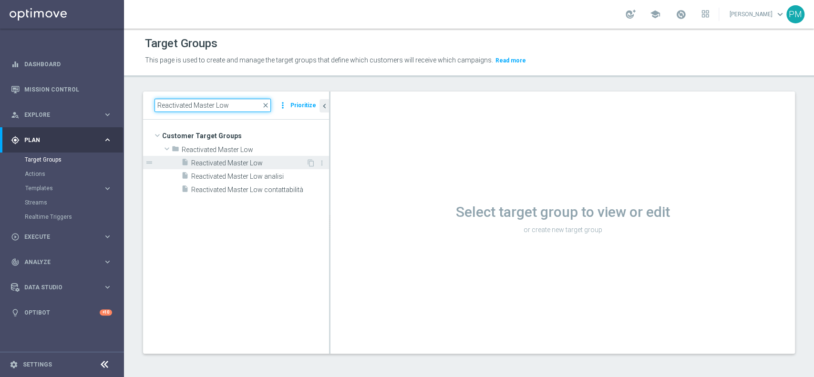
type input "Reactivated Master Low"
click at [245, 163] on span "Reactivated Master Low" at bounding box center [248, 163] width 115 height 8
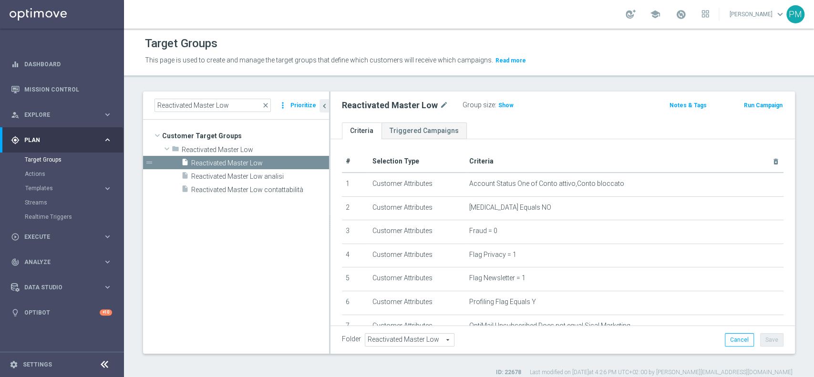
click at [746, 106] on button "Run Campaign" at bounding box center [763, 105] width 41 height 10
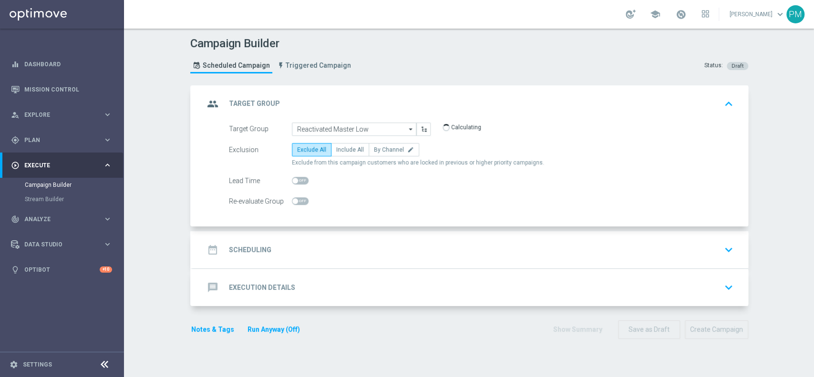
click at [305, 252] on div "date_range Scheduling keyboard_arrow_down" at bounding box center [470, 250] width 533 height 18
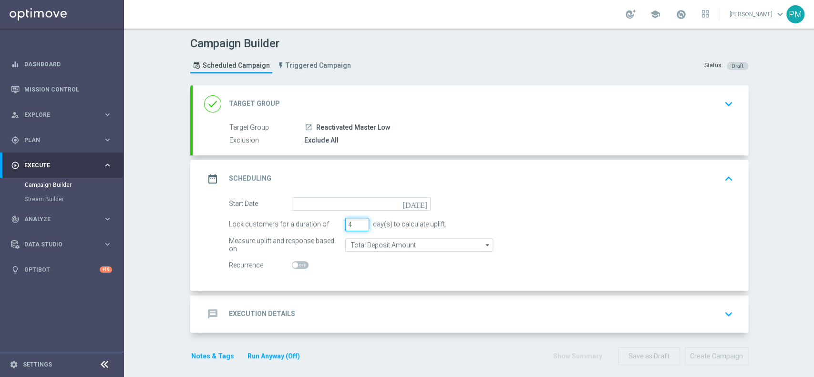
type input "4"
click at [357, 221] on input "4" at bounding box center [357, 224] width 24 height 13
click at [353, 214] on form "Start Date [DATE] Lock customers for a duration of 4 day(s) to calculate uplift…" at bounding box center [481, 234] width 505 height 75
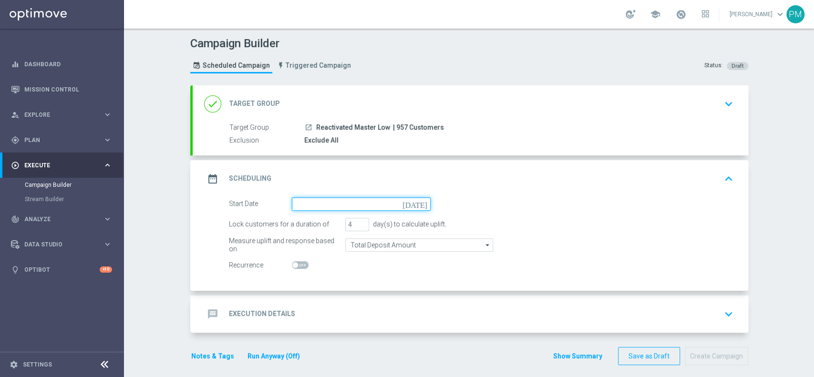
click at [353, 208] on input at bounding box center [361, 203] width 139 height 13
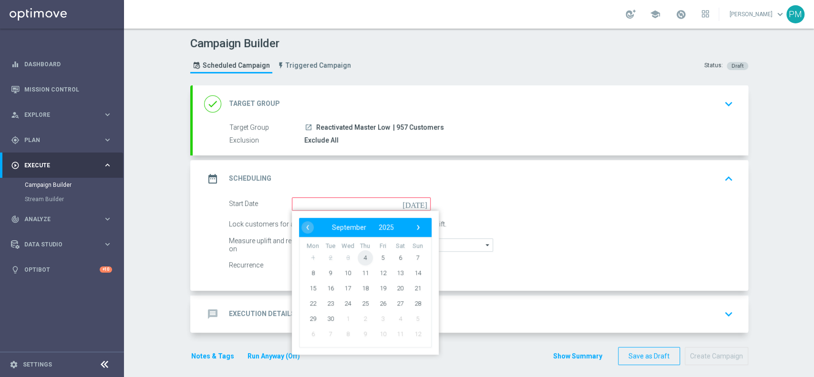
click at [358, 259] on span "4" at bounding box center [364, 257] width 15 height 15
type input "04 Sep 2025"
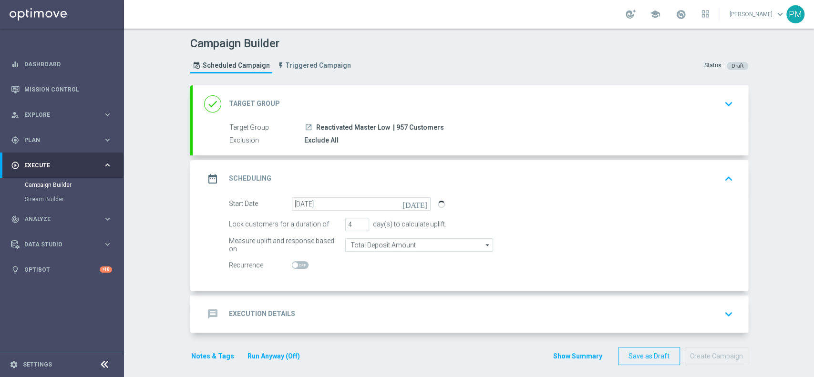
click at [252, 356] on button "Run Anyway (Off)" at bounding box center [274, 357] width 54 height 12
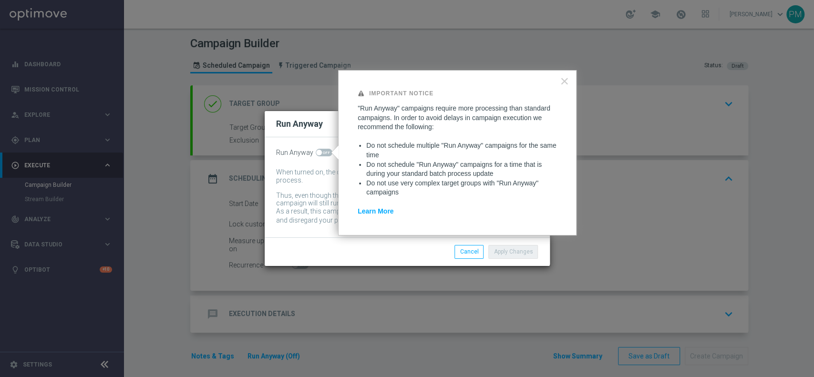
click at [324, 154] on span at bounding box center [324, 153] width 17 height 8
click at [324, 154] on input "checkbox" at bounding box center [324, 153] width 17 height 8
checkbox input "true"
click at [503, 251] on button "Apply Changes" at bounding box center [513, 251] width 50 height 13
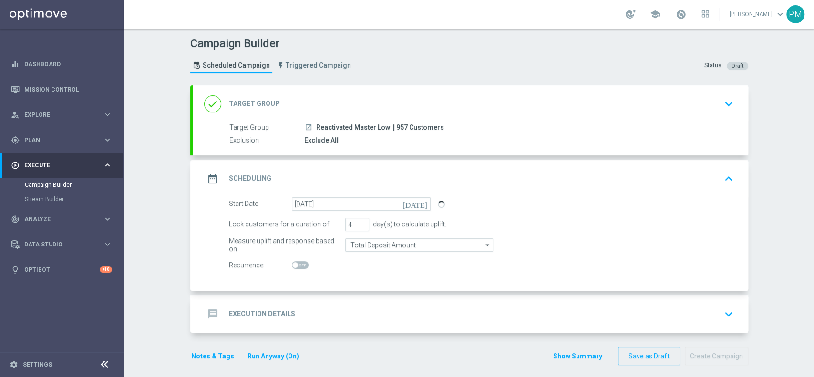
click at [334, 310] on div "message Execution Details keyboard_arrow_down" at bounding box center [470, 314] width 533 height 18
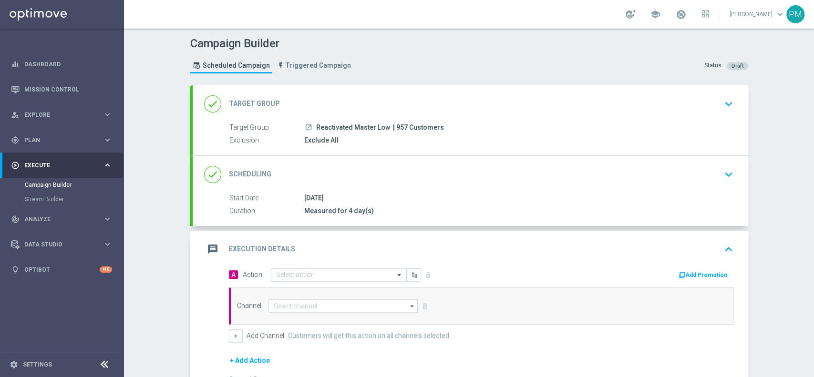
scroll to position [107, 0]
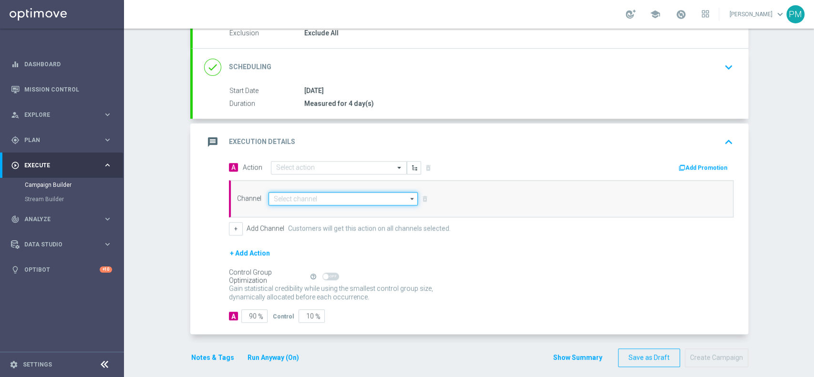
click at [291, 199] on input at bounding box center [344, 198] width 150 height 13
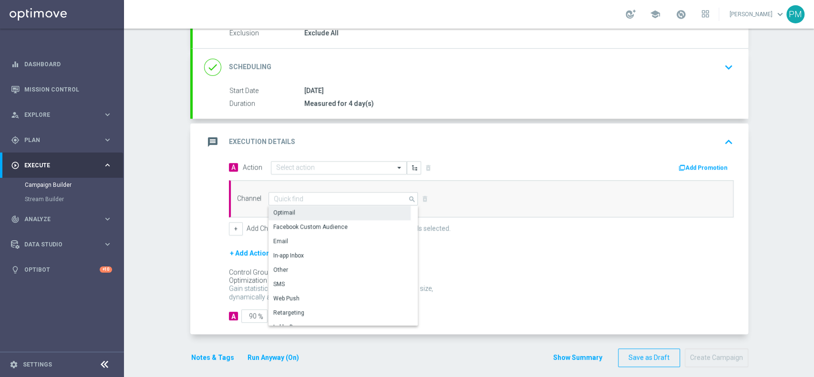
click at [290, 215] on div "Optimail" at bounding box center [340, 212] width 142 height 13
type input "Optimail"
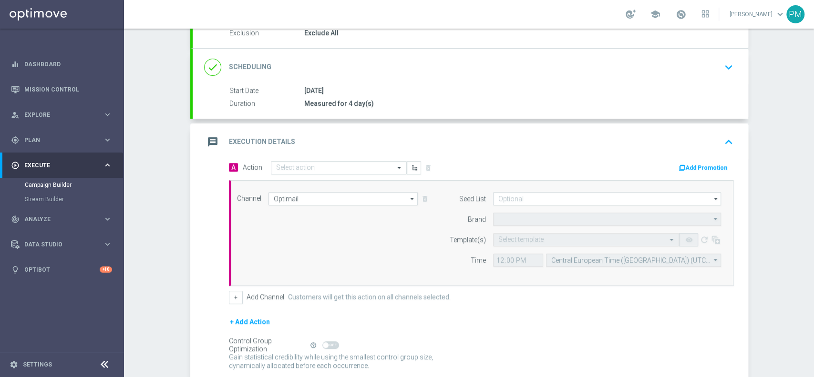
type input "Sisal Marketing"
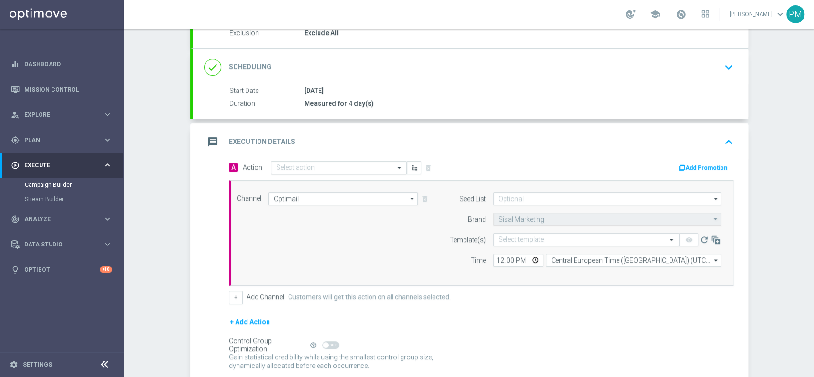
click at [293, 165] on input "text" at bounding box center [329, 168] width 106 height 8
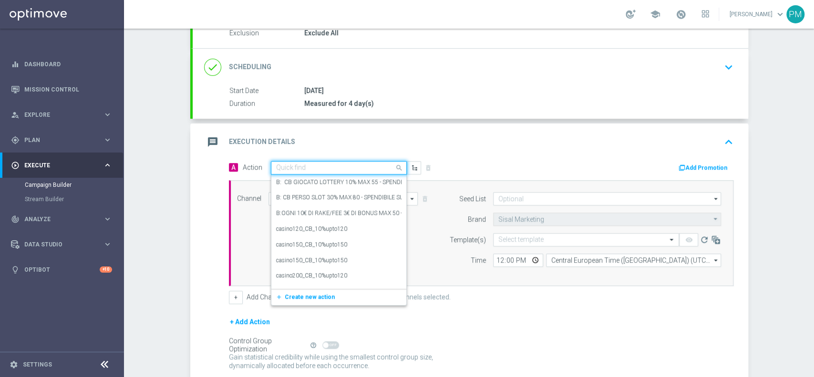
paste input "Ricarica e ricevi il 10% fino a 200€ tutti i giochi"
type input "Ricarica e ricevi il 10% fino a 200€ tutti i giochi"
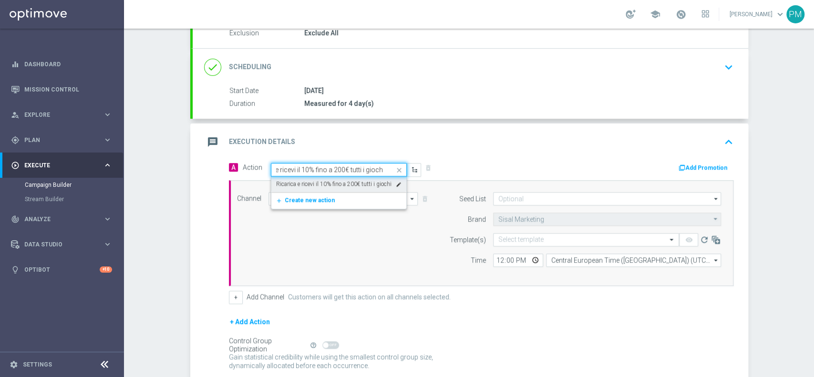
click at [292, 184] on label "Ricarica e ricevi il 10% fino a 200€ tutti i giochi" at bounding box center [333, 184] width 115 height 8
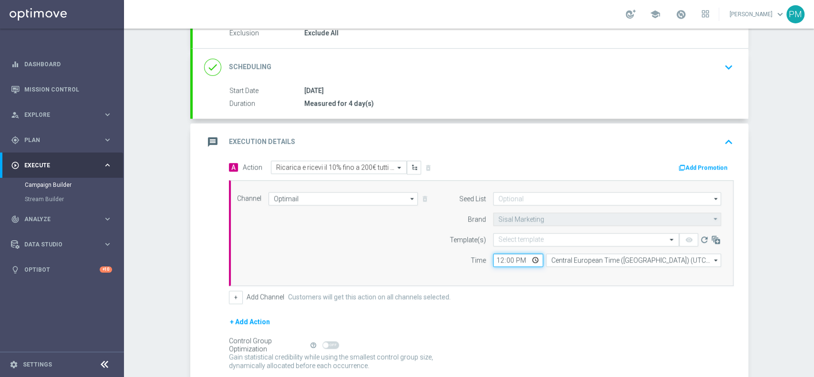
click at [500, 259] on input "12:00" at bounding box center [518, 260] width 50 height 13
type input "19:00"
click at [524, 239] on input "text" at bounding box center [576, 240] width 156 height 8
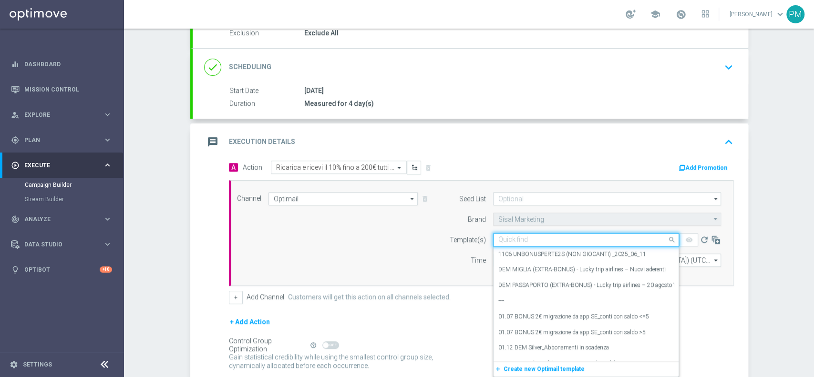
paste input "RICAGIOCHI040925"
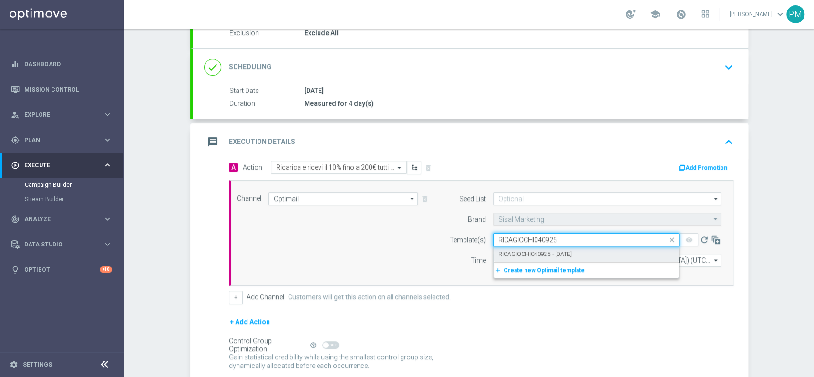
click at [523, 252] on label "RICAGIOCHI040925 - 2025-09-04" at bounding box center [534, 254] width 73 height 8
type input "RICAGIOCHI040925"
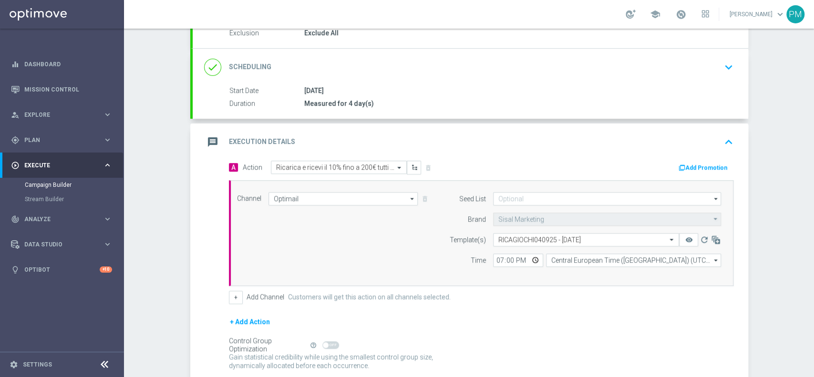
click at [693, 167] on button "Add Promotion" at bounding box center [704, 168] width 53 height 10
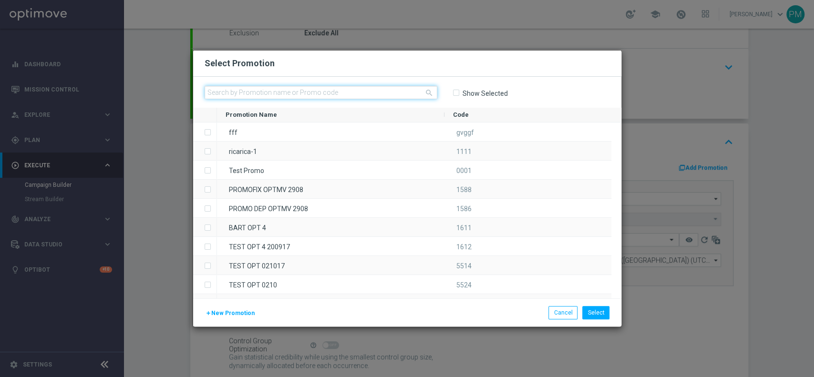
click at [317, 93] on input "text" at bounding box center [321, 92] width 233 height 13
paste input "RICAGIOCHI040925"
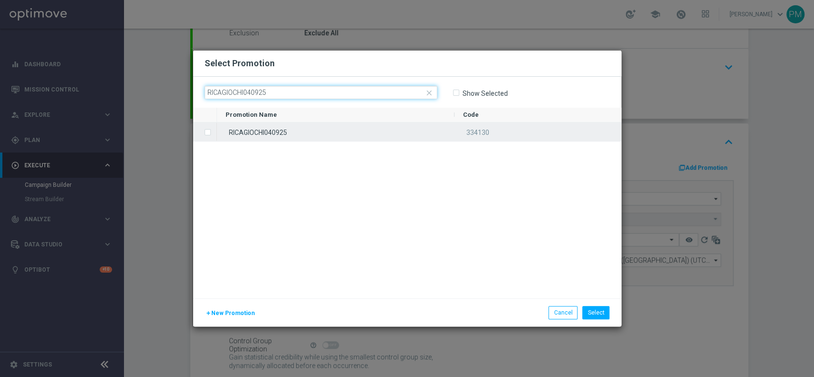
type input "RICAGIOCHI040925"
click at [305, 128] on div "RICAGIOCHI040925" at bounding box center [336, 132] width 238 height 19
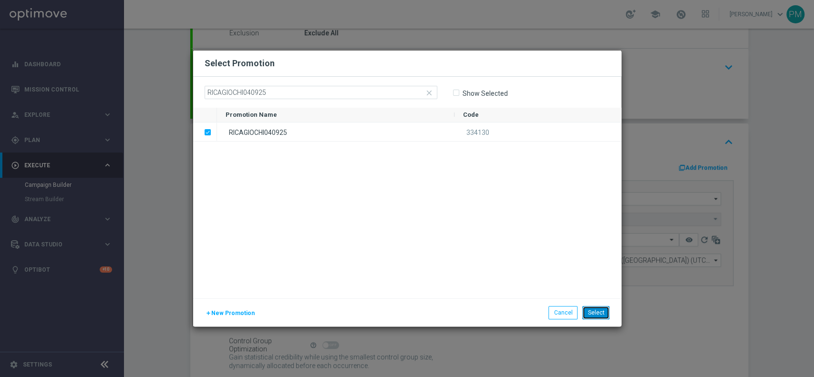
click at [592, 309] on button "Select" at bounding box center [595, 312] width 27 height 13
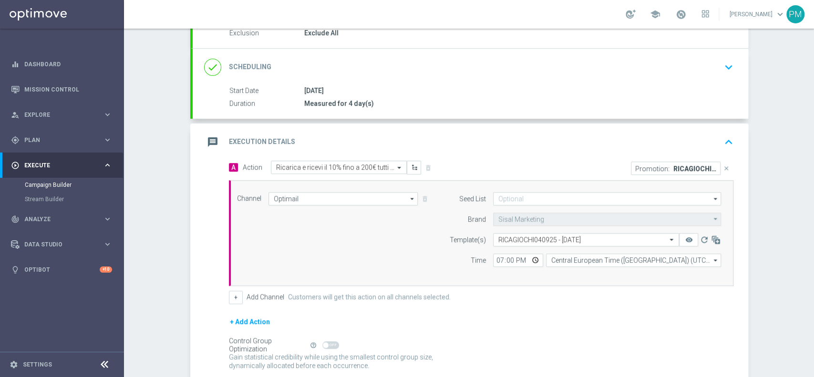
click at [543, 133] on div "message Execution Details keyboard_arrow_up" at bounding box center [470, 142] width 533 height 18
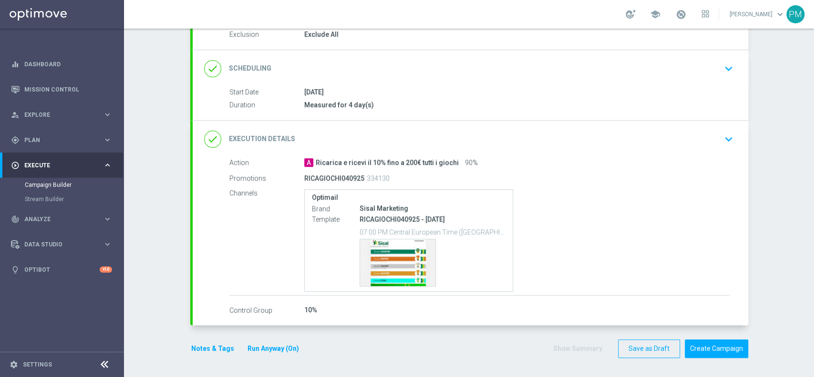
scroll to position [104, 0]
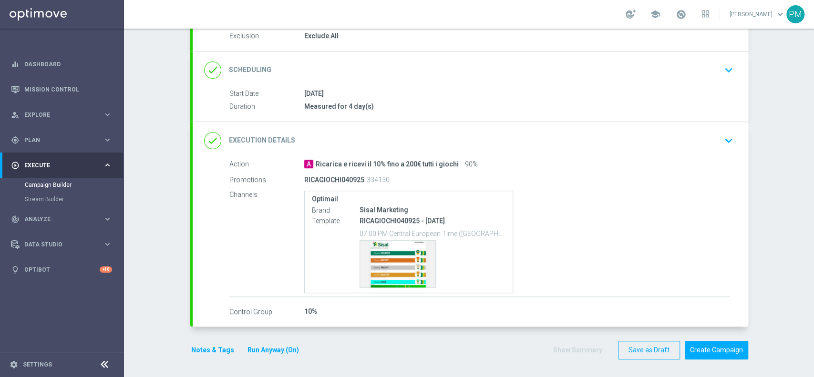
click at [208, 348] on button "Notes & Tags" at bounding box center [212, 350] width 45 height 12
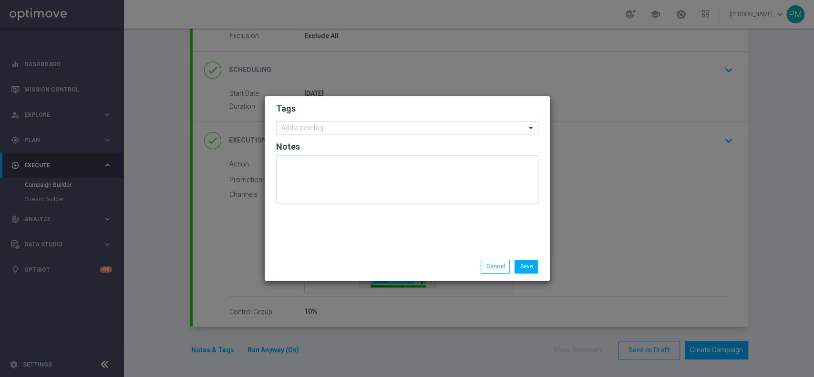
click at [304, 129] on input "text" at bounding box center [403, 128] width 245 height 8
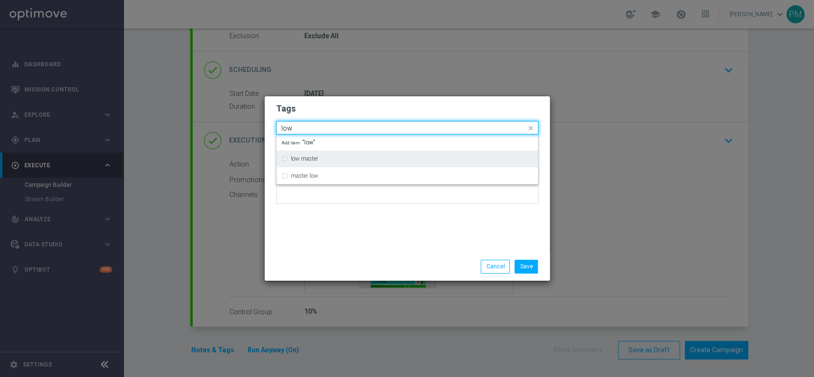
click at [304, 160] on label "low master" at bounding box center [304, 159] width 27 height 6
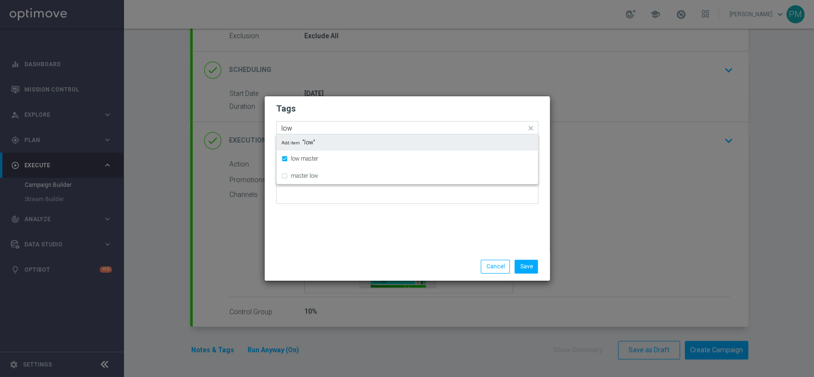
click at [305, 124] on input "low" at bounding box center [403, 128] width 245 height 8
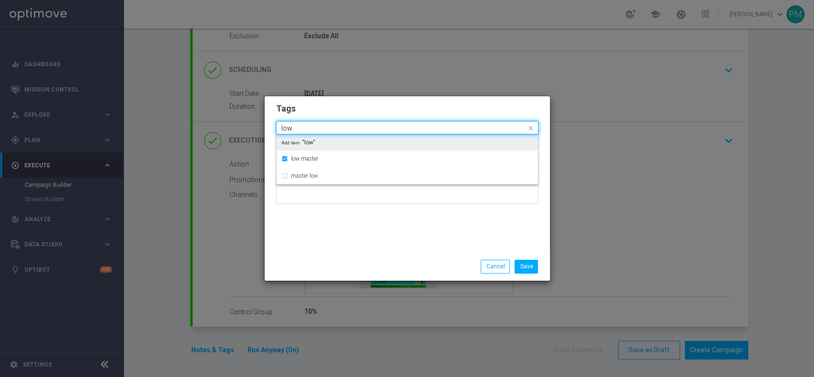
click at [305, 124] on input "low" at bounding box center [403, 128] width 245 height 8
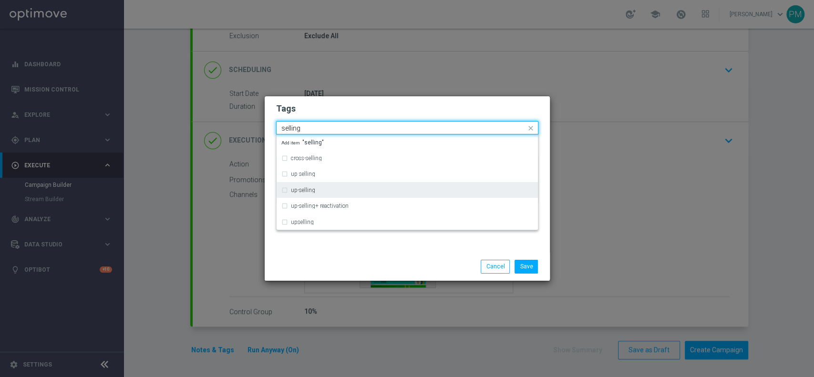
click at [287, 197] on div "up-selling" at bounding box center [407, 190] width 252 height 15
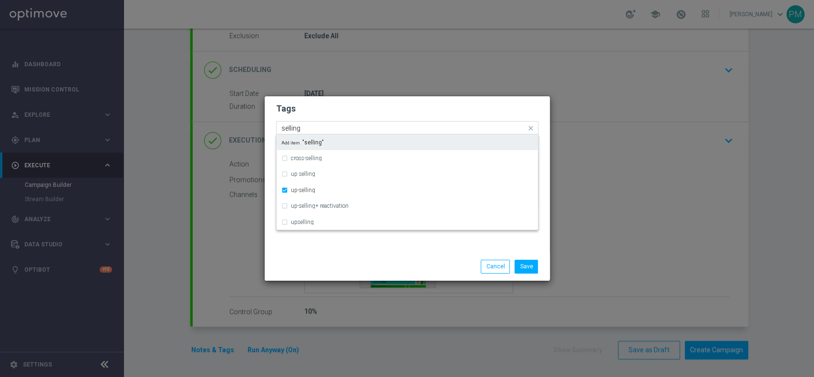
click at [289, 128] on input "selling" at bounding box center [403, 128] width 245 height 8
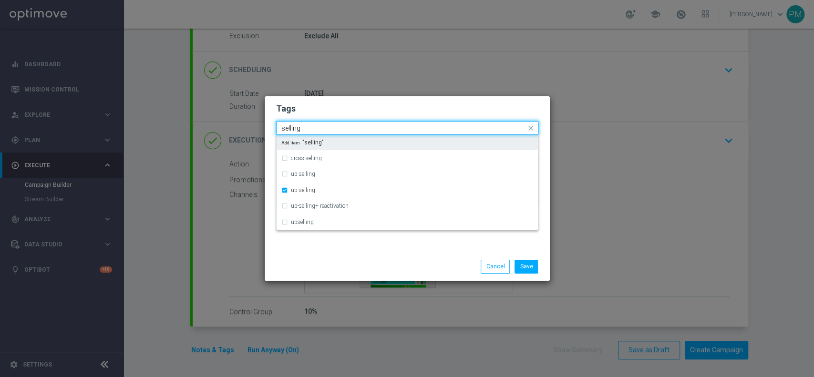
click at [289, 128] on input "selling" at bounding box center [403, 128] width 245 height 8
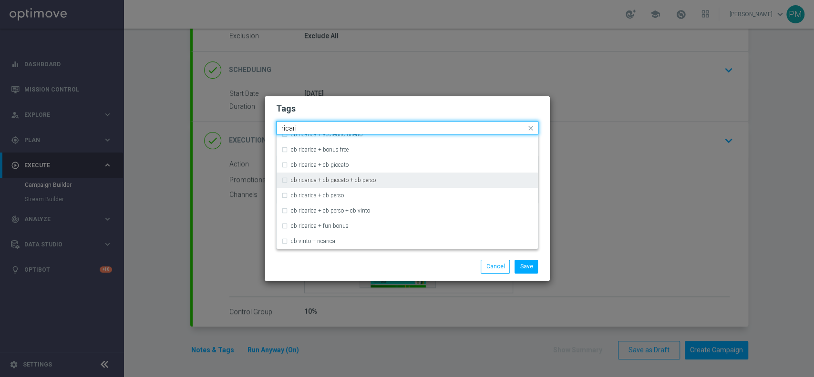
scroll to position [254, 0]
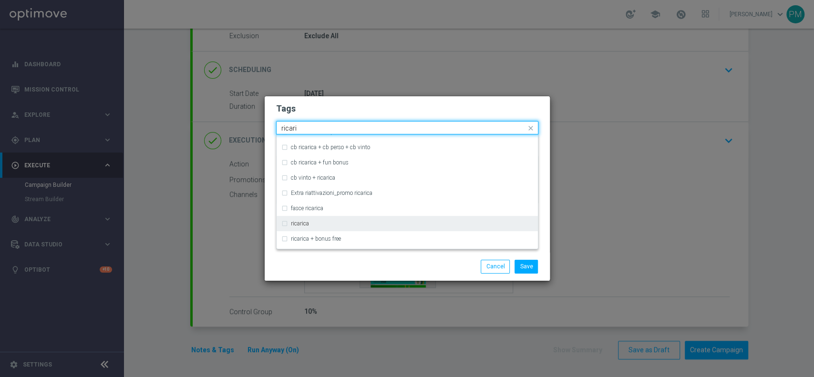
click at [286, 223] on div "ricarica" at bounding box center [407, 223] width 252 height 15
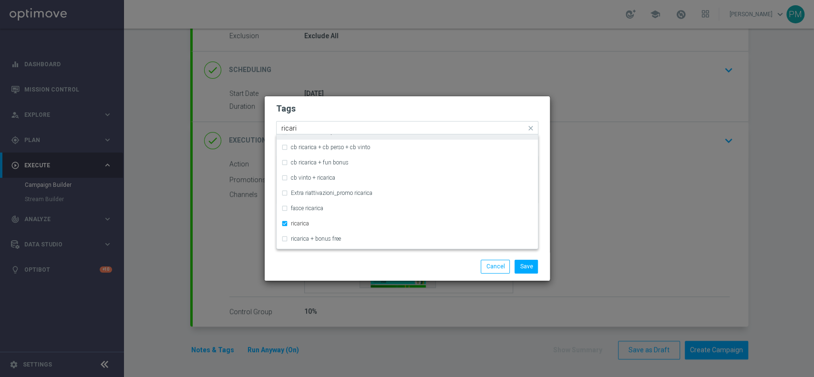
click at [290, 129] on input "ricari" at bounding box center [403, 128] width 245 height 8
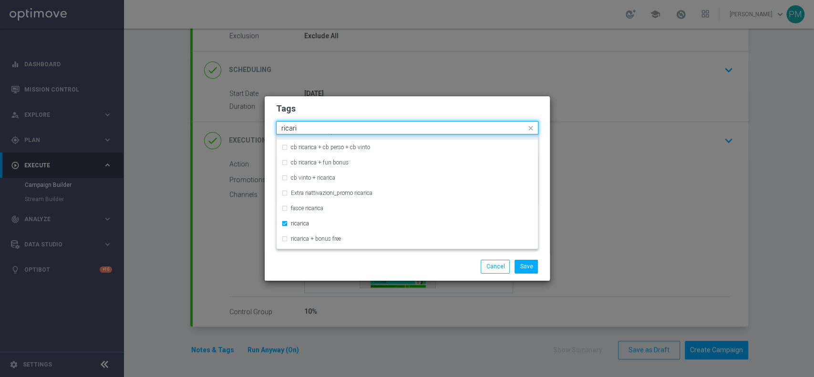
click at [290, 129] on input "ricari" at bounding box center [403, 128] width 245 height 8
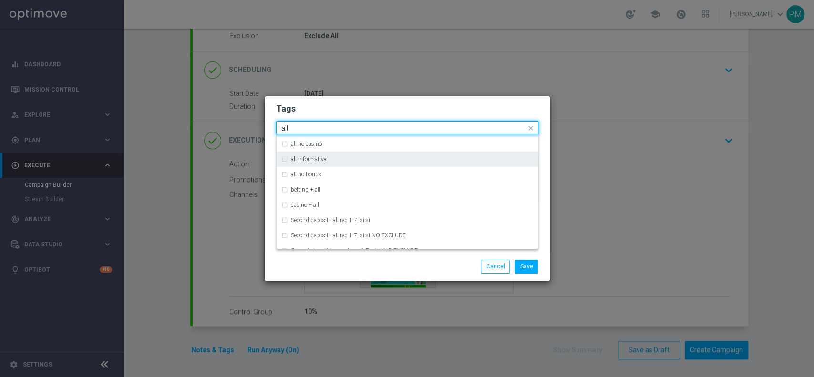
scroll to position [0, 0]
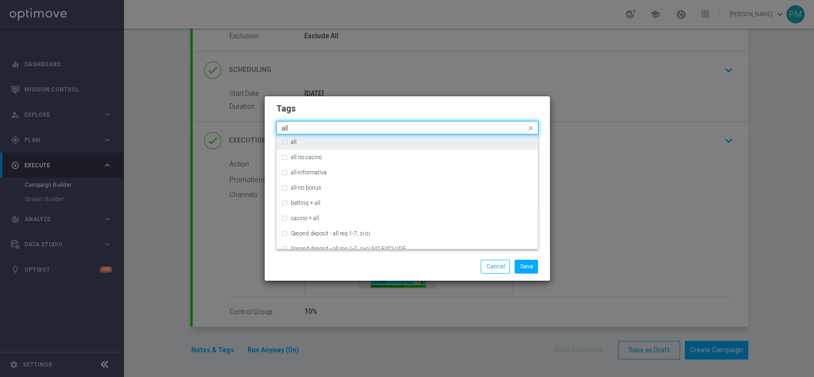
click at [291, 146] on div "all" at bounding box center [407, 141] width 252 height 15
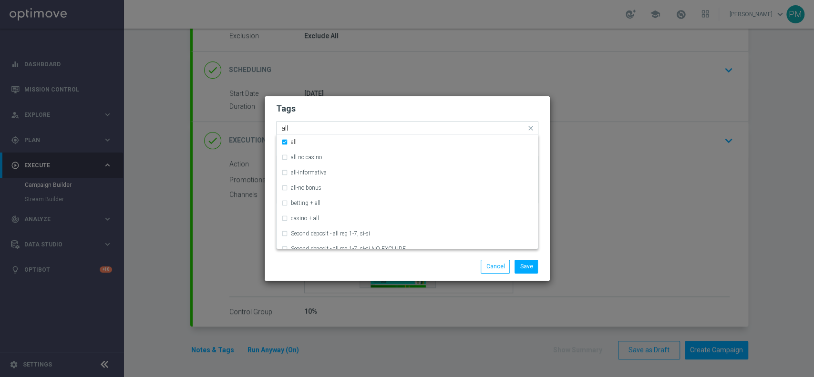
click at [285, 128] on input "all" at bounding box center [403, 128] width 245 height 8
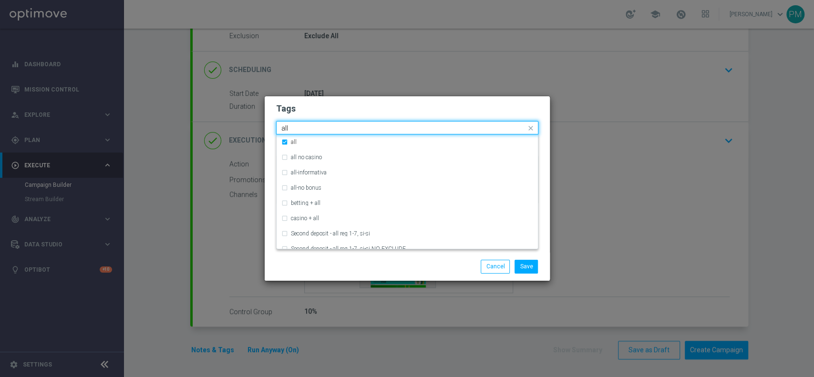
click at [285, 128] on input "all" at bounding box center [403, 128] width 245 height 8
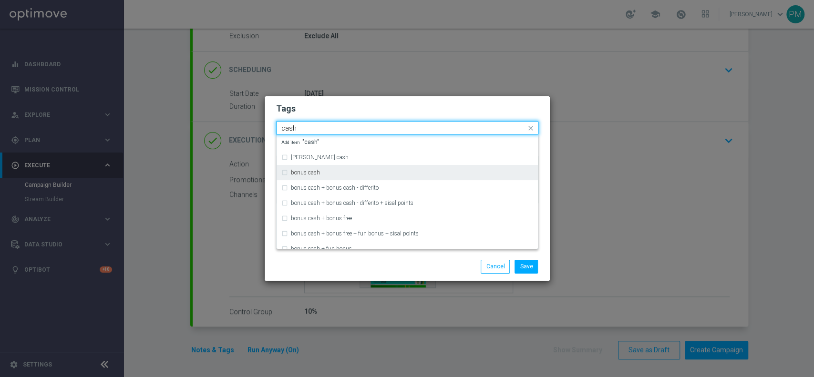
click at [309, 174] on label "bonus cash" at bounding box center [305, 173] width 29 height 6
type input "cash"
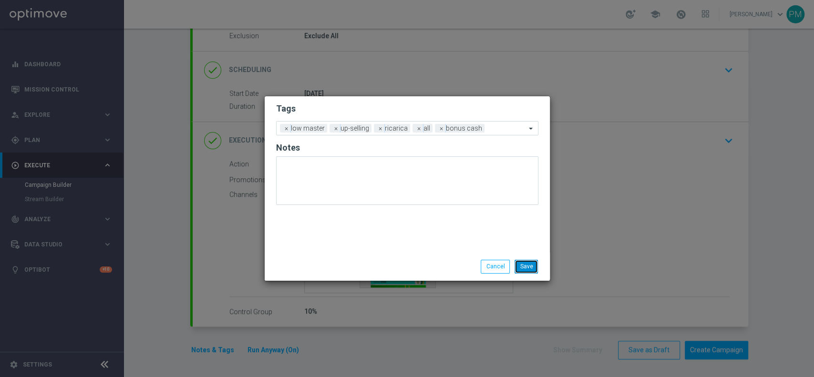
click at [528, 265] on button "Save" at bounding box center [526, 266] width 23 height 13
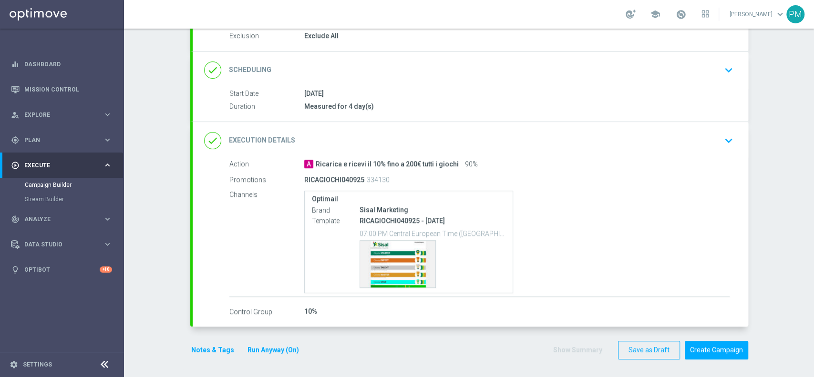
click at [197, 353] on button "Notes & Tags" at bounding box center [212, 350] width 45 height 12
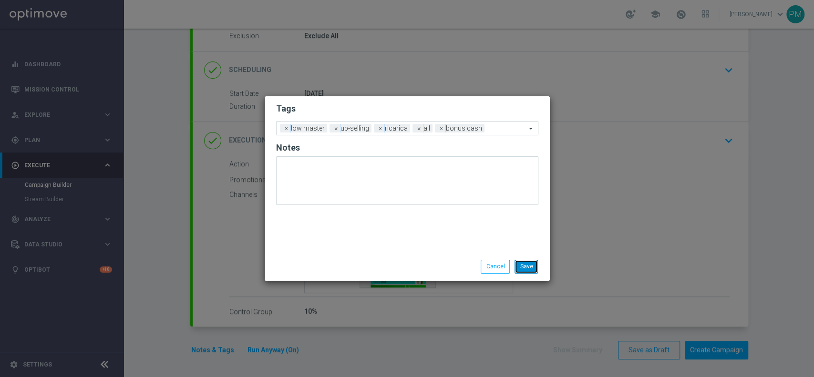
drag, startPoint x: 521, startPoint y: 265, endPoint x: 515, endPoint y: 265, distance: 6.2
click at [522, 265] on button "Save" at bounding box center [526, 266] width 23 height 13
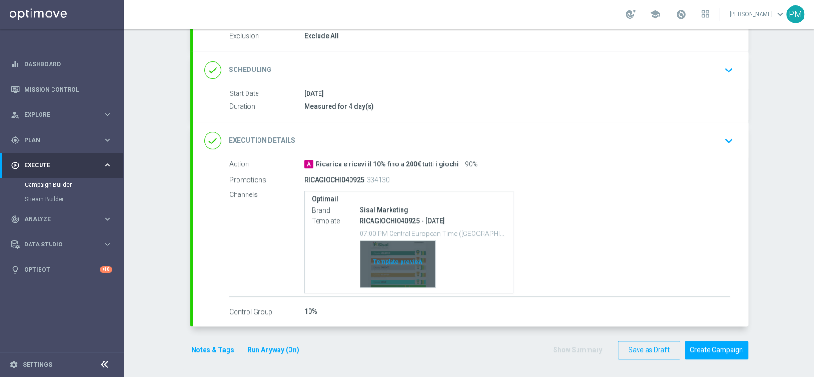
click at [390, 249] on div "Template preview" at bounding box center [397, 264] width 75 height 47
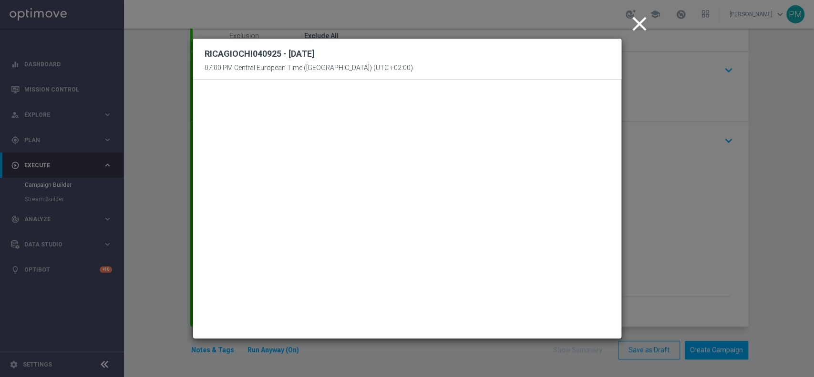
click at [634, 27] on icon "close" at bounding box center [640, 24] width 24 height 24
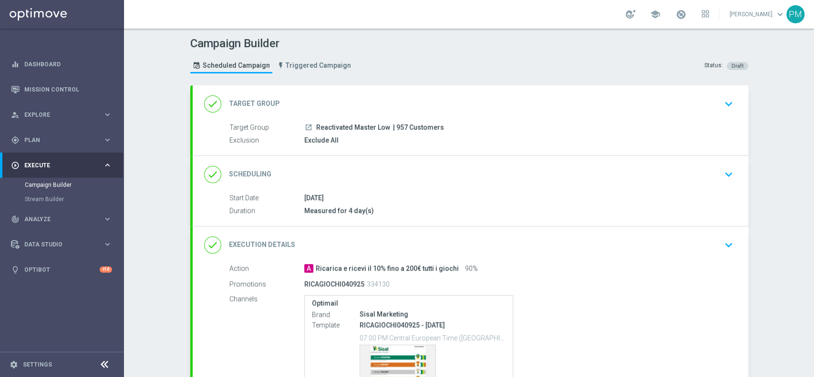
click at [492, 186] on div "done Scheduling keyboard_arrow_down" at bounding box center [471, 174] width 556 height 37
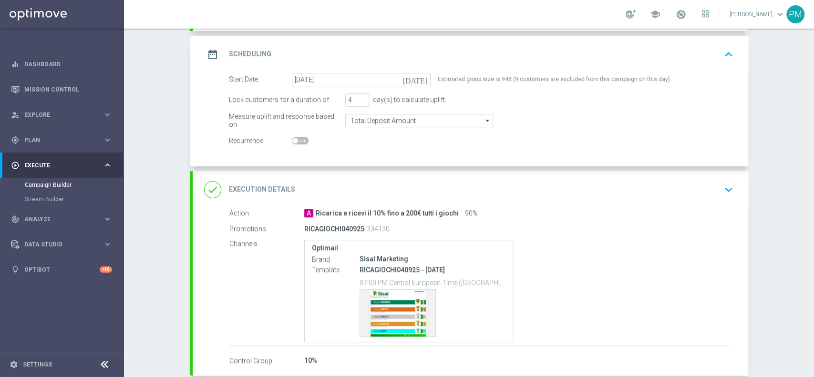
scroll to position [174, 0]
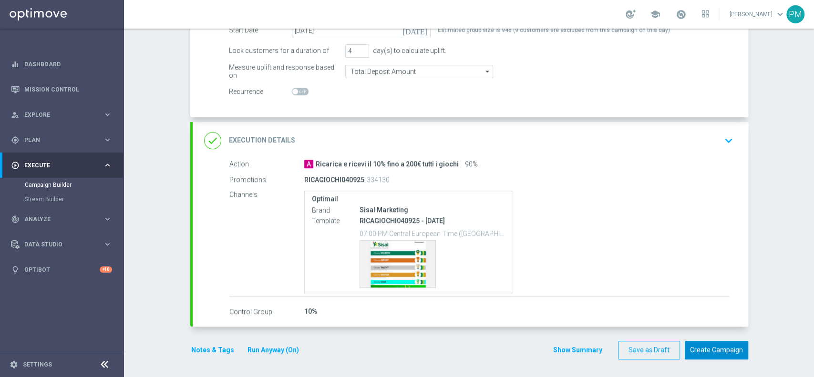
click at [708, 347] on button "Create Campaign" at bounding box center [716, 350] width 63 height 19
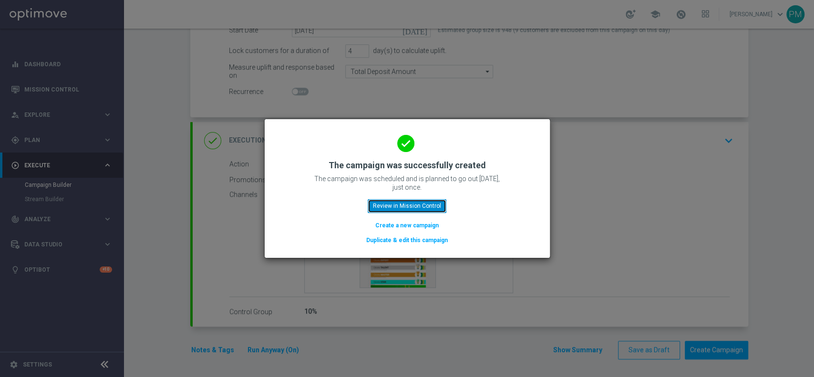
click at [429, 202] on button "Review in Mission Control" at bounding box center [407, 205] width 79 height 13
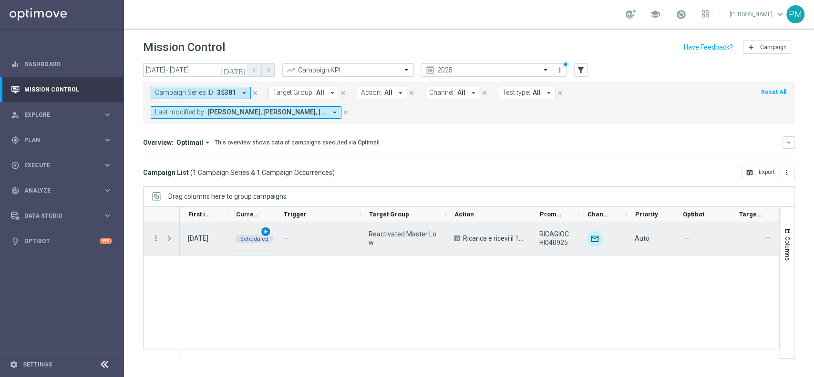
click at [268, 231] on span "play_arrow" at bounding box center [265, 231] width 7 height 7
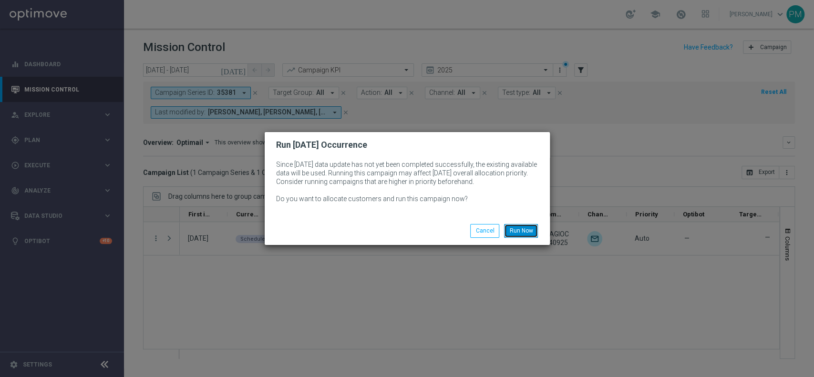
click at [515, 230] on button "Run Now" at bounding box center [521, 230] width 34 height 13
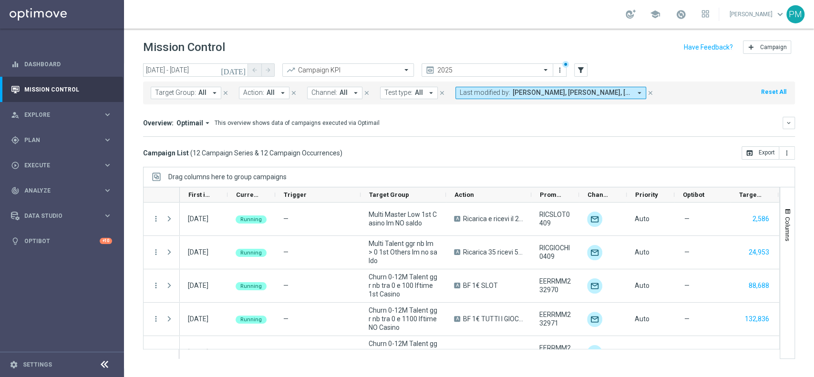
click at [667, 9] on div "school" at bounding box center [667, 14] width 83 height 16
click at [676, 10] on span at bounding box center [681, 14] width 10 height 10
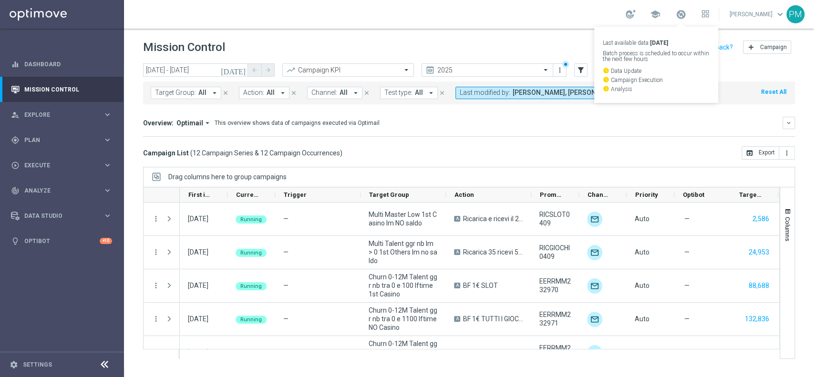
click at [578, 12] on div "school Last available data: [DATE] Batch process is scheduled to occur within t…" at bounding box center [469, 14] width 690 height 29
